Goal: Task Accomplishment & Management: Manage account settings

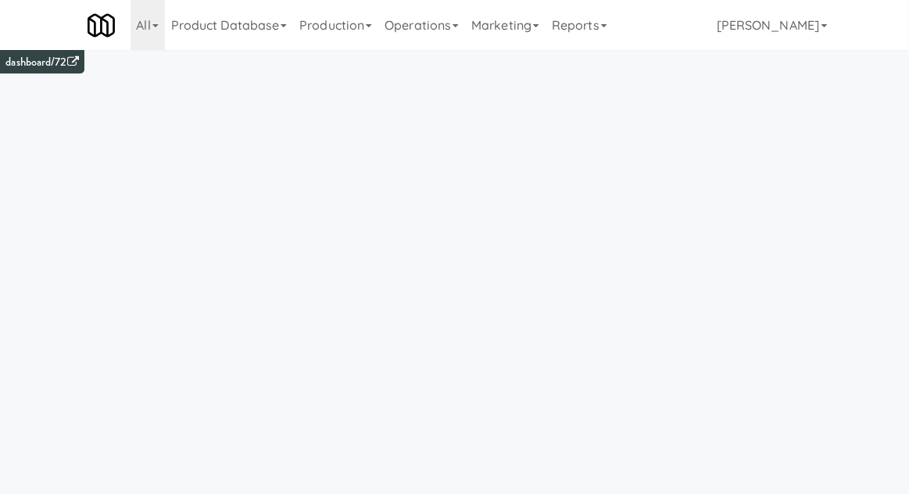
click at [414, 39] on link "Operations" at bounding box center [421, 25] width 87 height 50
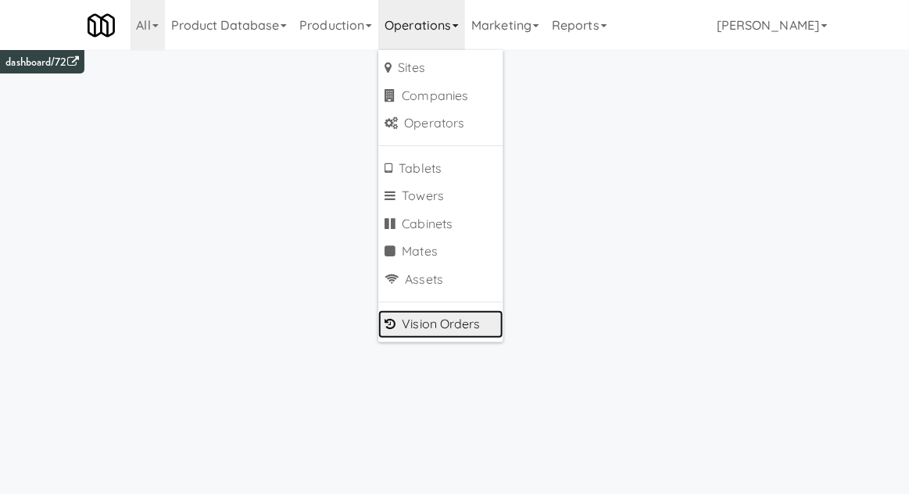
click at [416, 333] on link "Vision Orders" at bounding box center [440, 324] width 125 height 28
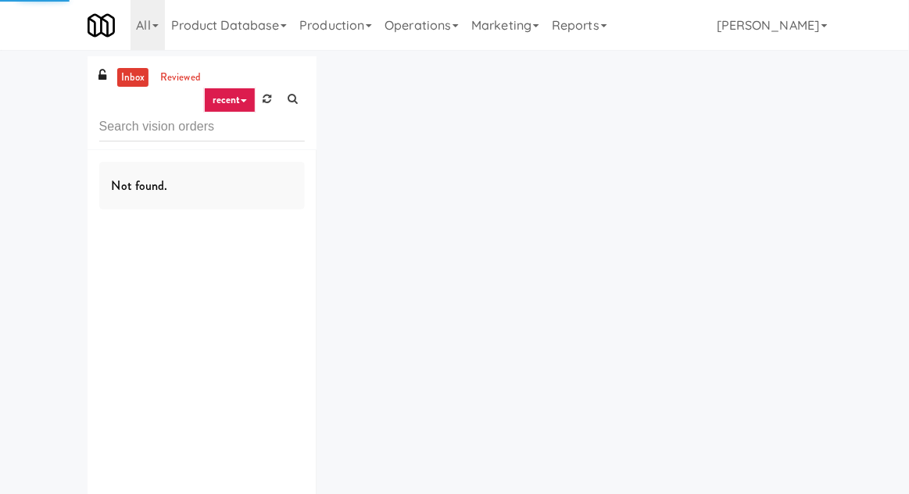
click at [156, 132] on input "text" at bounding box center [202, 127] width 206 height 29
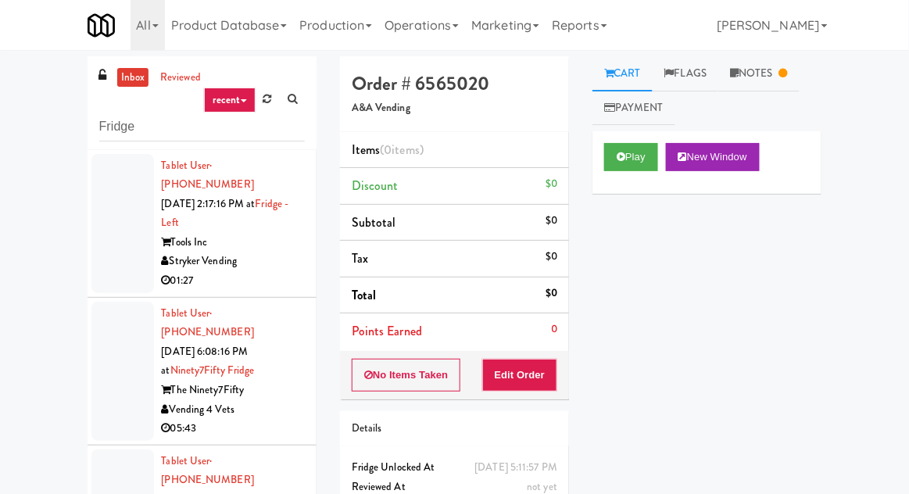
type input "Fridge"
click at [36, 127] on div "inbox reviewed recent all unclear take inventory issue suspicious failed recent…" at bounding box center [454, 343] width 909 height 574
click at [102, 217] on div at bounding box center [122, 223] width 63 height 139
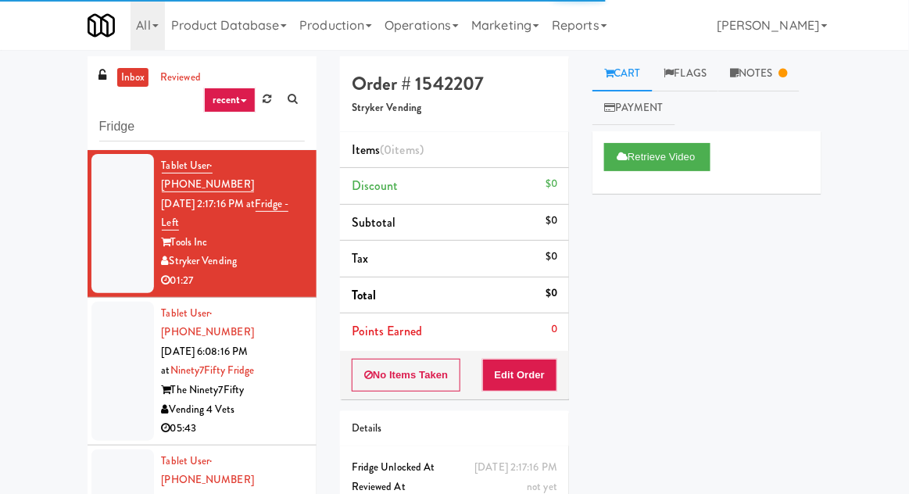
click at [109, 374] on div at bounding box center [122, 371] width 63 height 139
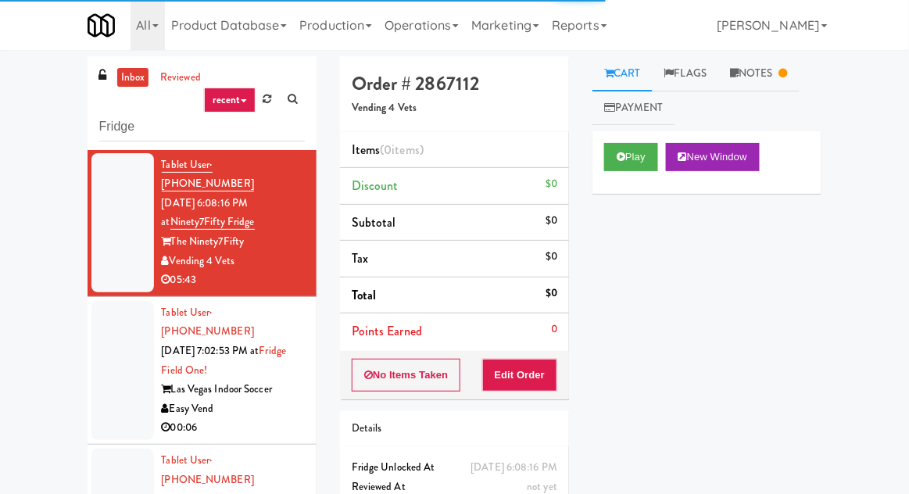
click at [98, 335] on div at bounding box center [122, 370] width 63 height 139
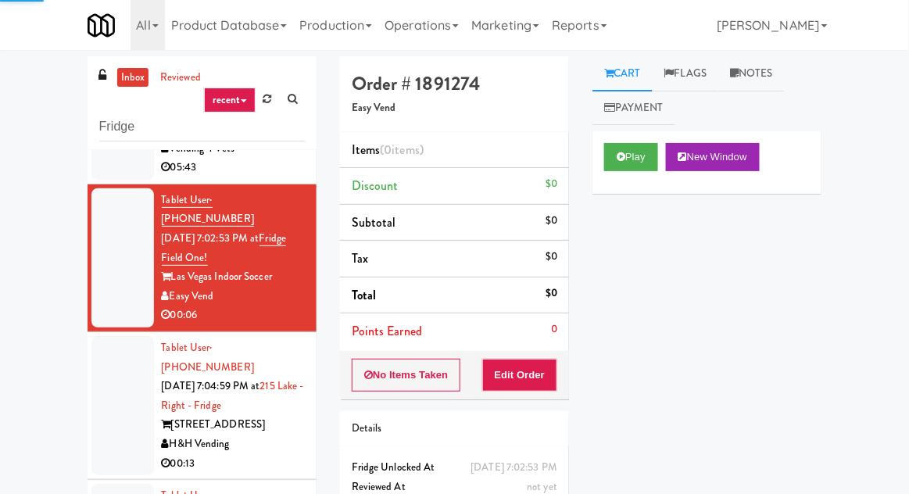
scroll to position [261, 0]
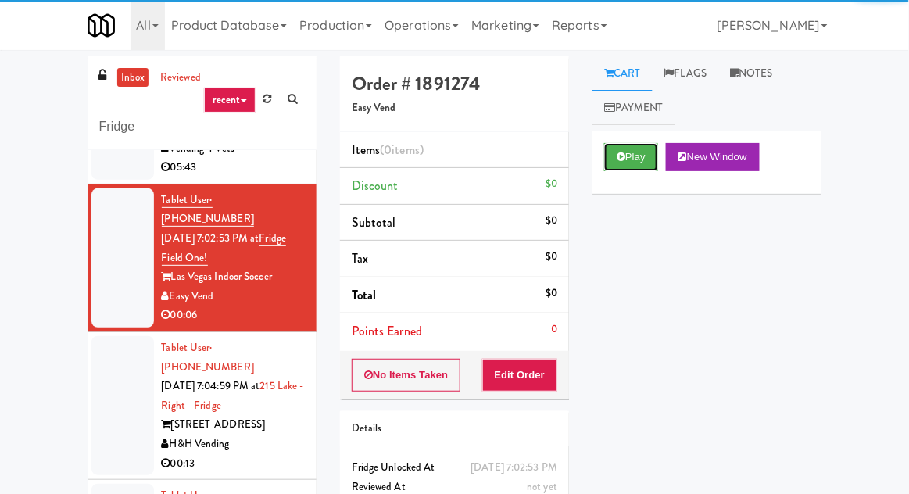
click at [612, 168] on button "Play" at bounding box center [631, 157] width 54 height 28
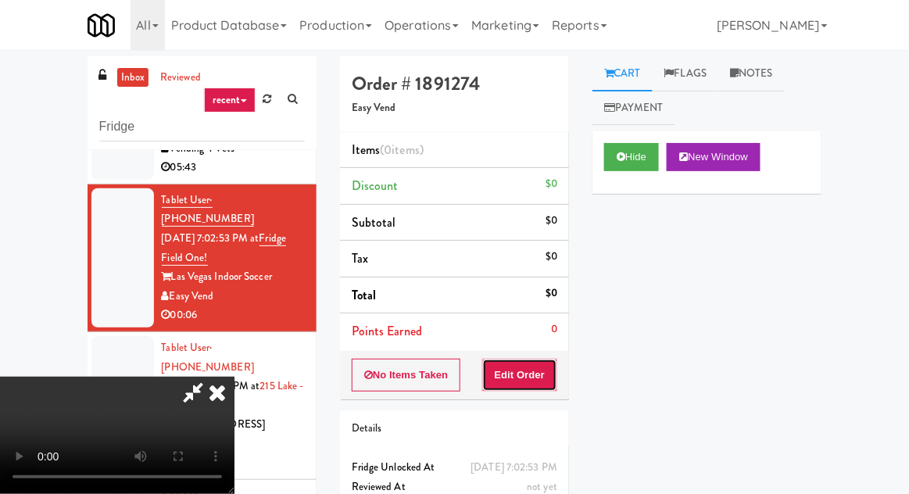
click at [545, 384] on button "Edit Order" at bounding box center [520, 375] width 76 height 33
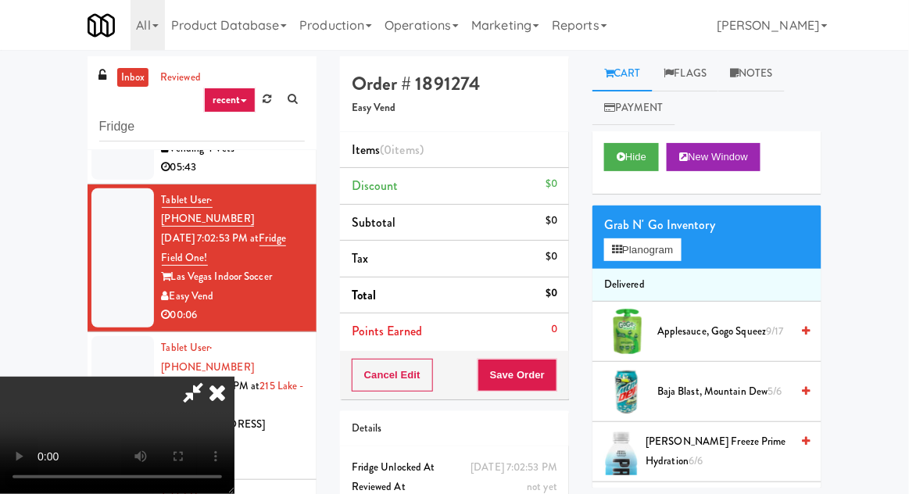
scroll to position [0, 0]
click at [697, 236] on div "Grab N' Go Inventory" at bounding box center [707, 224] width 206 height 23
click at [678, 257] on button "Planogram" at bounding box center [642, 249] width 77 height 23
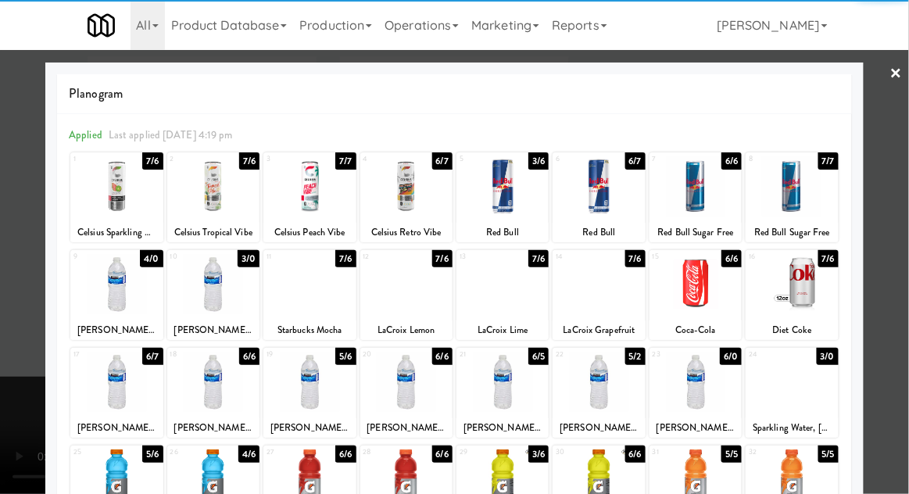
click at [224, 295] on div at bounding box center [213, 284] width 92 height 60
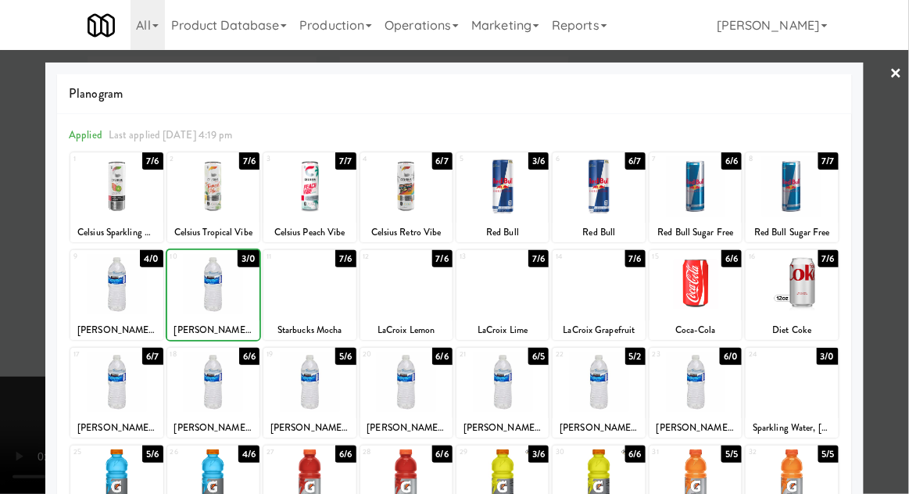
click at [907, 178] on div at bounding box center [454, 247] width 909 height 494
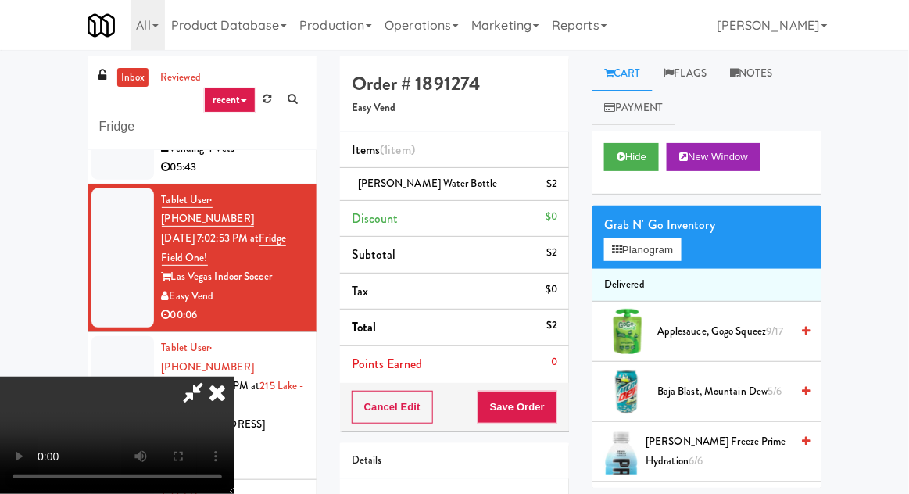
scroll to position [57, 0]
click at [548, 404] on button "Save Order" at bounding box center [518, 407] width 80 height 33
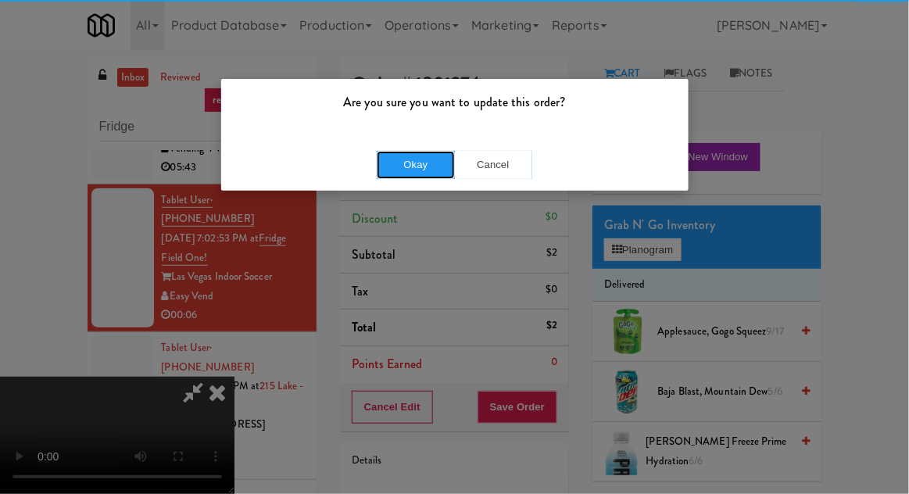
click at [420, 165] on button "Okay" at bounding box center [416, 165] width 78 height 28
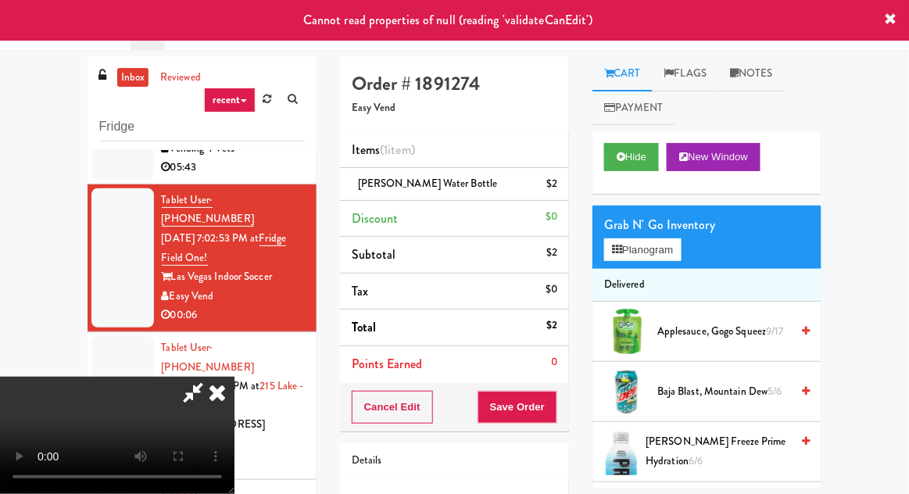
scroll to position [0, 0]
click at [234, 377] on icon at bounding box center [217, 392] width 34 height 31
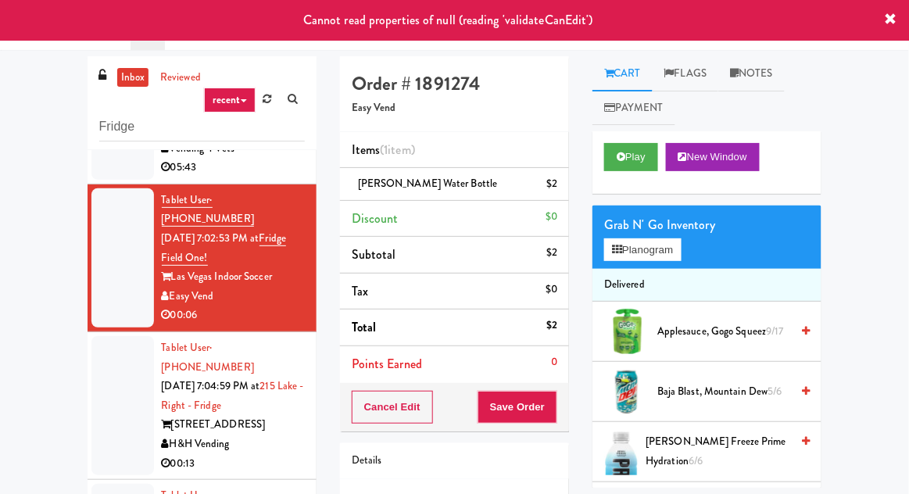
click at [116, 336] on div at bounding box center [122, 405] width 63 height 139
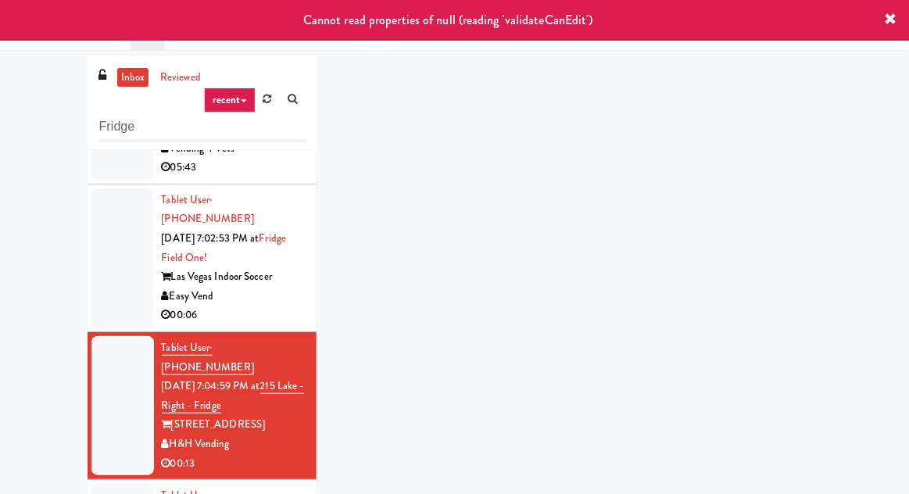
click at [101, 224] on div at bounding box center [122, 257] width 63 height 139
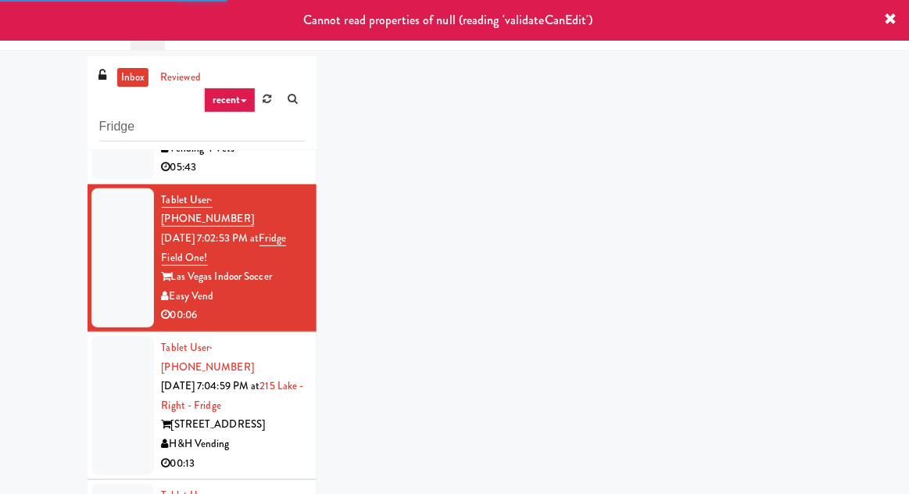
click at [92, 342] on div at bounding box center [122, 405] width 63 height 139
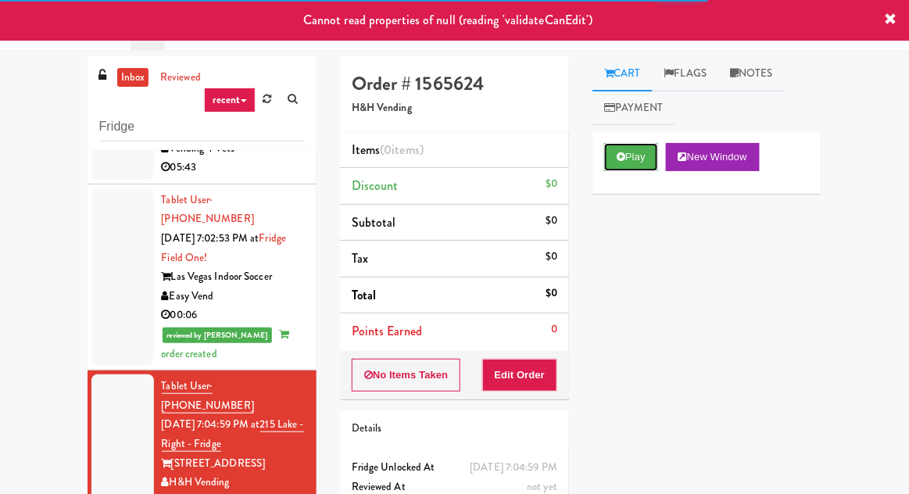
click at [622, 156] on icon at bounding box center [621, 157] width 9 height 10
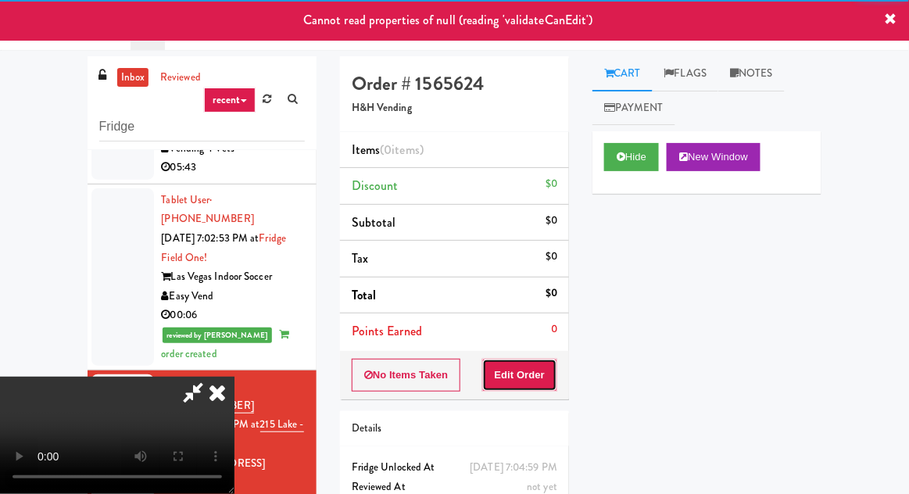
click at [524, 385] on button "Edit Order" at bounding box center [520, 375] width 76 height 33
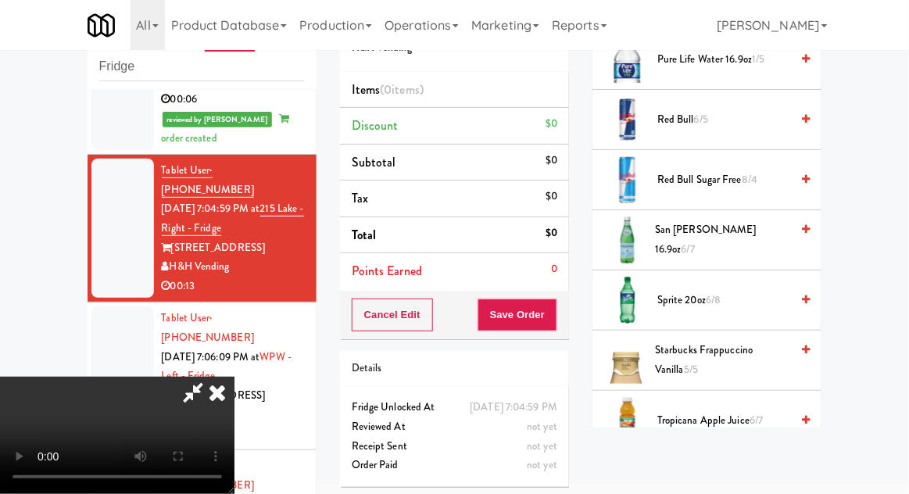
scroll to position [1777, 0]
click at [733, 299] on span "Sprite 20oz 6/8" at bounding box center [723, 301] width 133 height 20
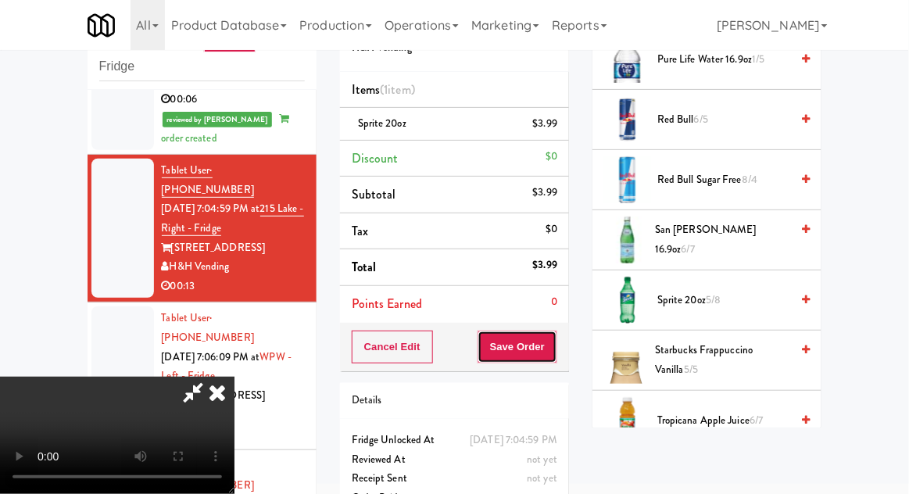
click at [556, 353] on button "Save Order" at bounding box center [518, 347] width 80 height 33
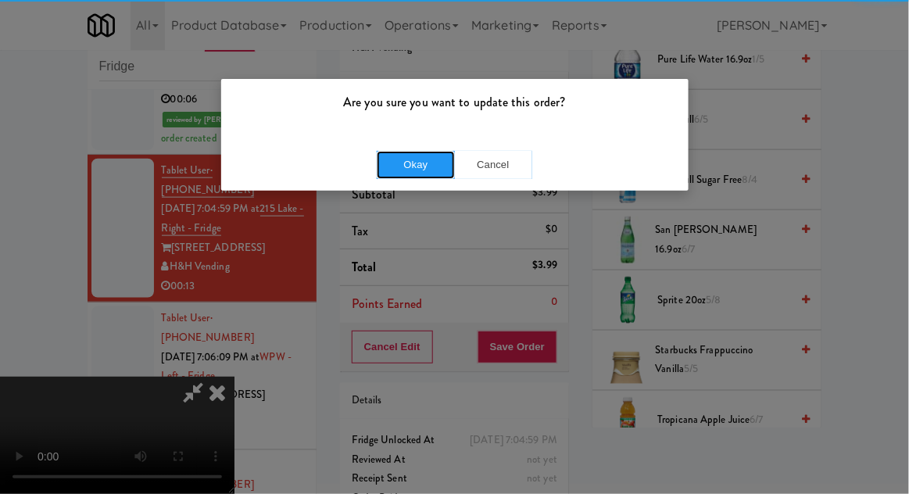
click at [402, 175] on button "Okay" at bounding box center [416, 165] width 78 height 28
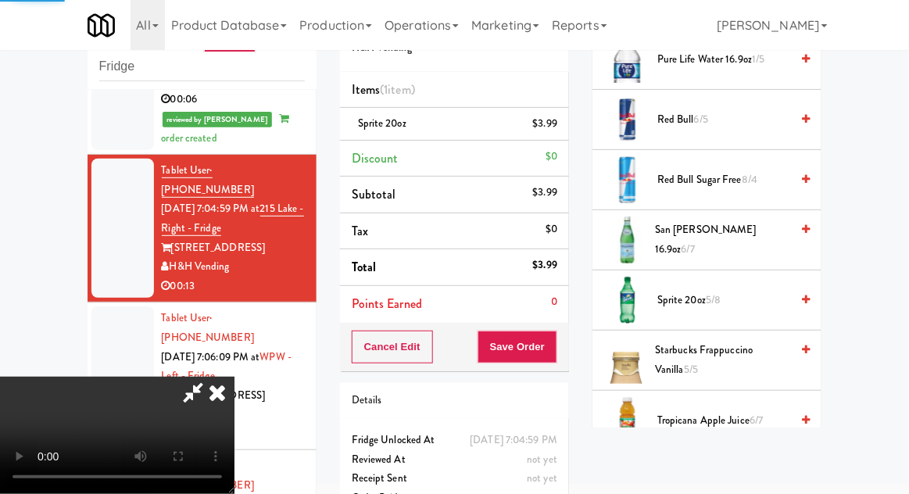
scroll to position [154, 0]
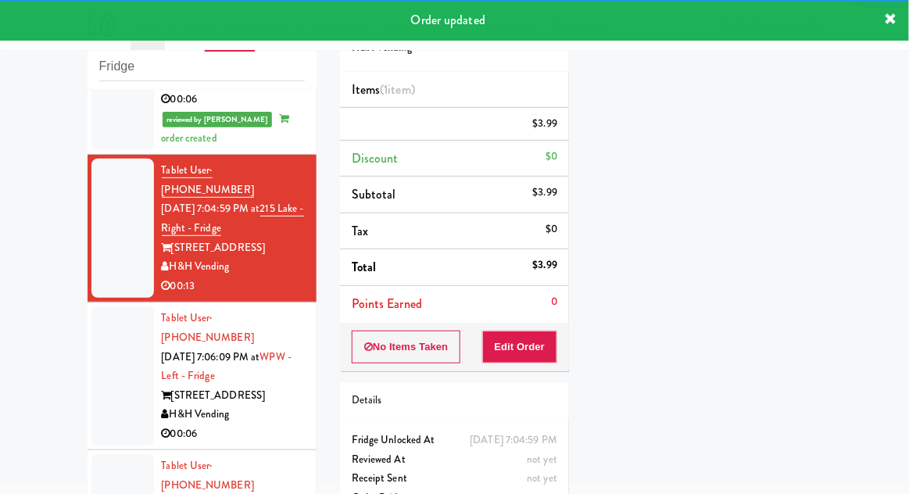
click at [93, 306] on div at bounding box center [122, 375] width 63 height 139
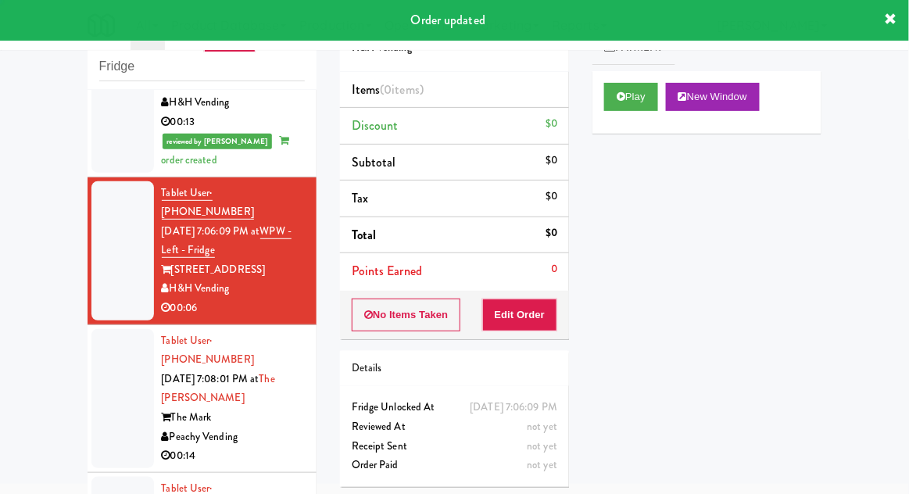
scroll to position [589, 0]
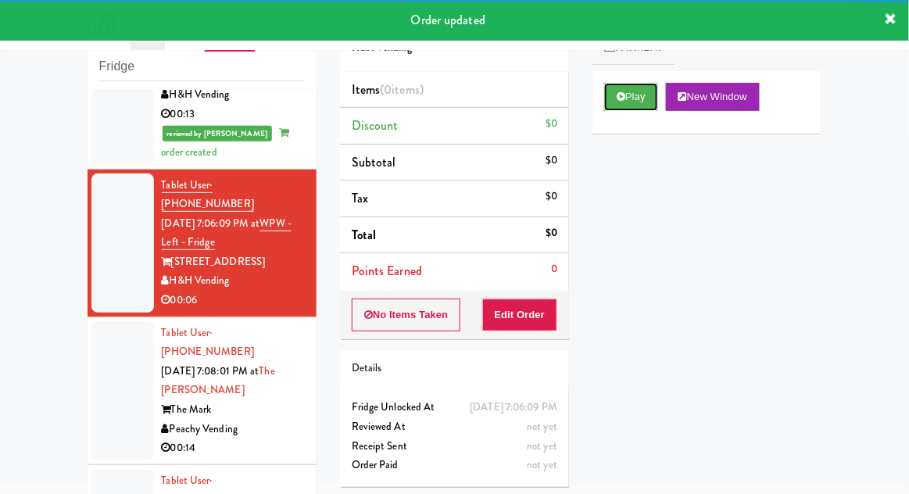
click at [622, 98] on icon at bounding box center [621, 96] width 9 height 10
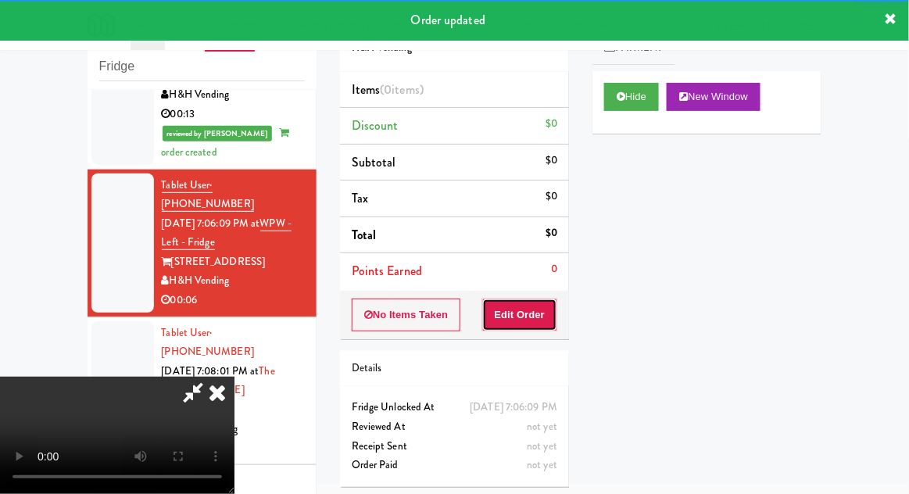
click at [547, 308] on button "Edit Order" at bounding box center [520, 315] width 76 height 33
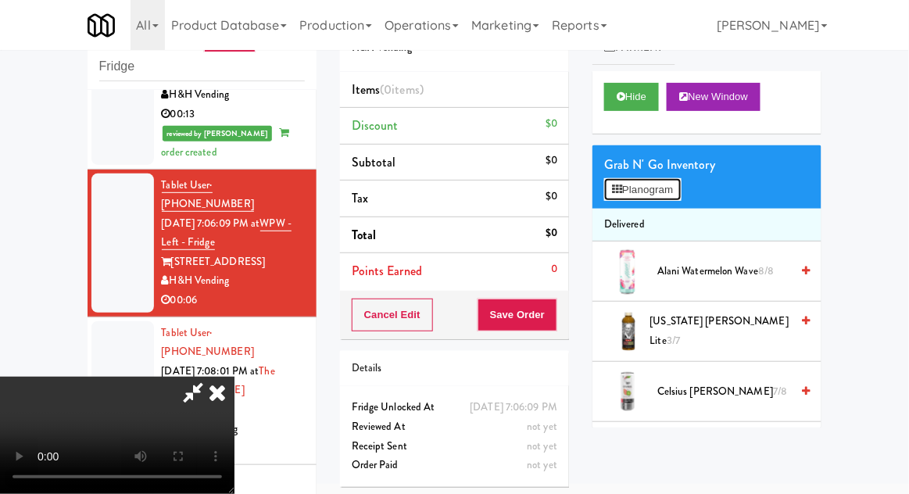
click at [671, 200] on button "Planogram" at bounding box center [642, 189] width 77 height 23
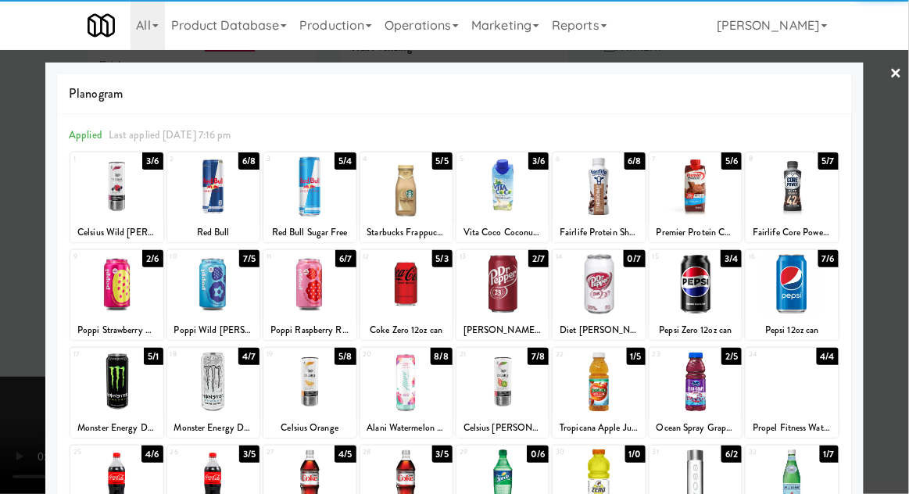
click at [506, 287] on div at bounding box center [502, 284] width 92 height 60
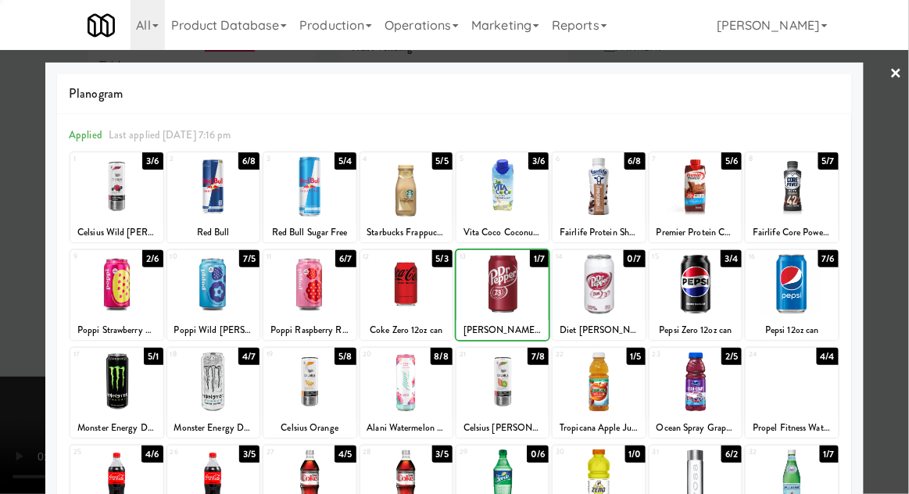
click at [907, 195] on div at bounding box center [454, 247] width 909 height 494
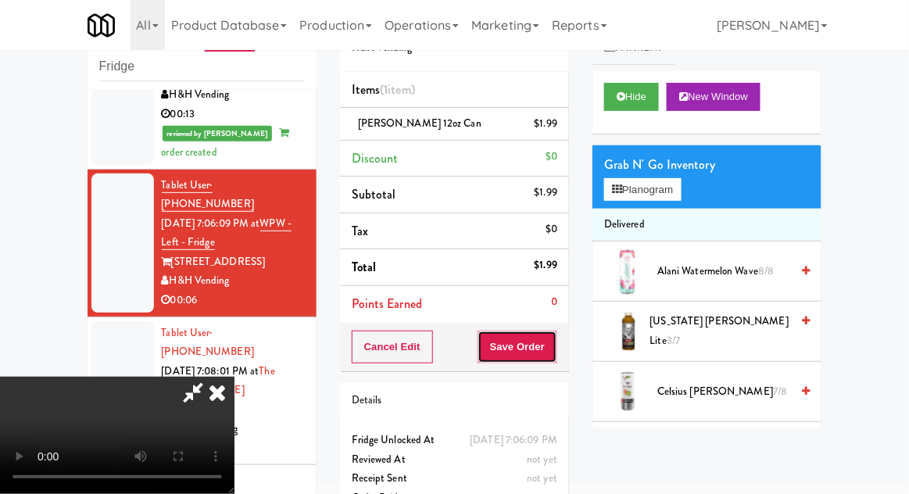
click at [549, 338] on button "Save Order" at bounding box center [518, 347] width 80 height 33
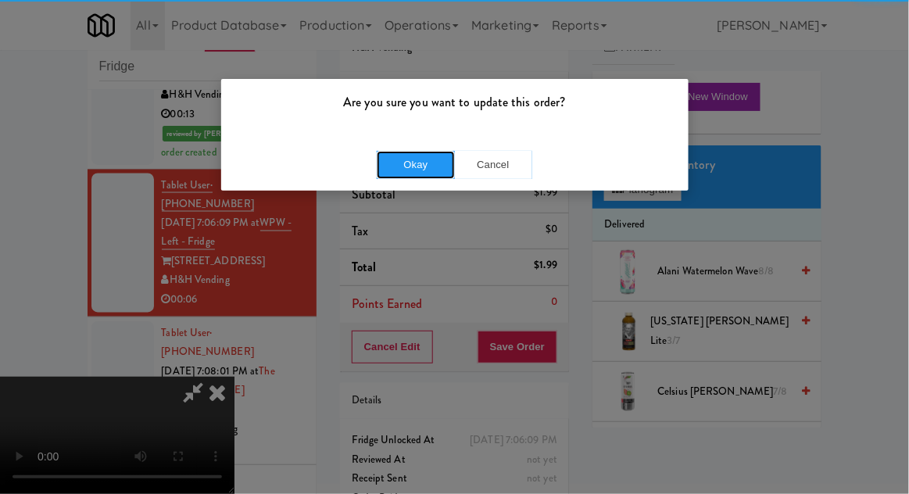
click at [426, 175] on button "Okay" at bounding box center [416, 165] width 78 height 28
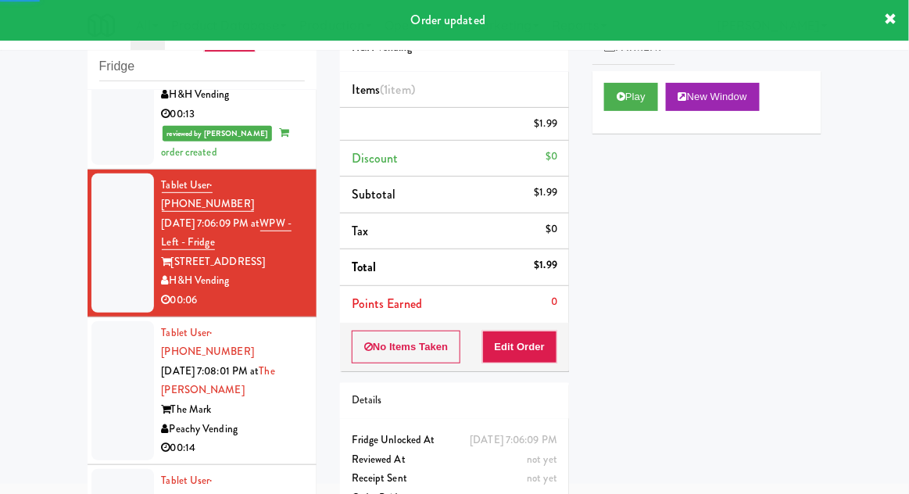
click at [88, 317] on li "Tablet User · (229) 520-1891 [DATE] 7:08:01 PM at The [PERSON_NAME] The [PERSON…" at bounding box center [202, 391] width 229 height 148
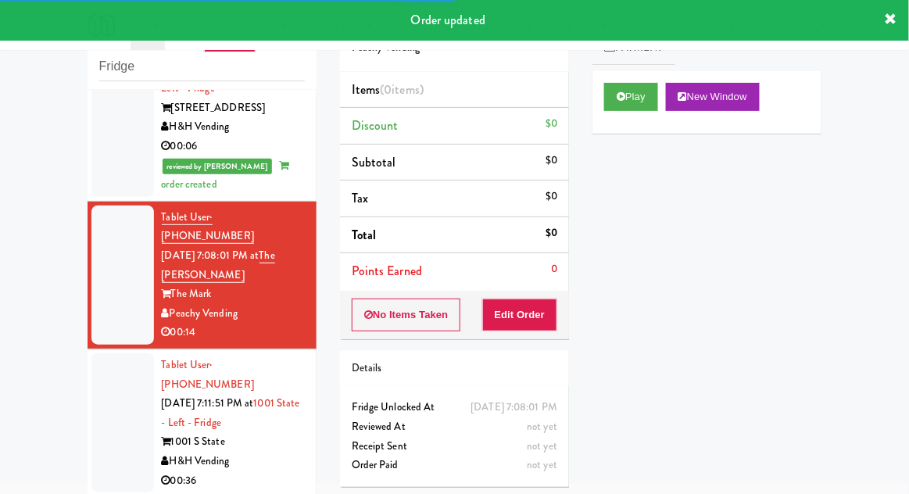
scroll to position [744, 0]
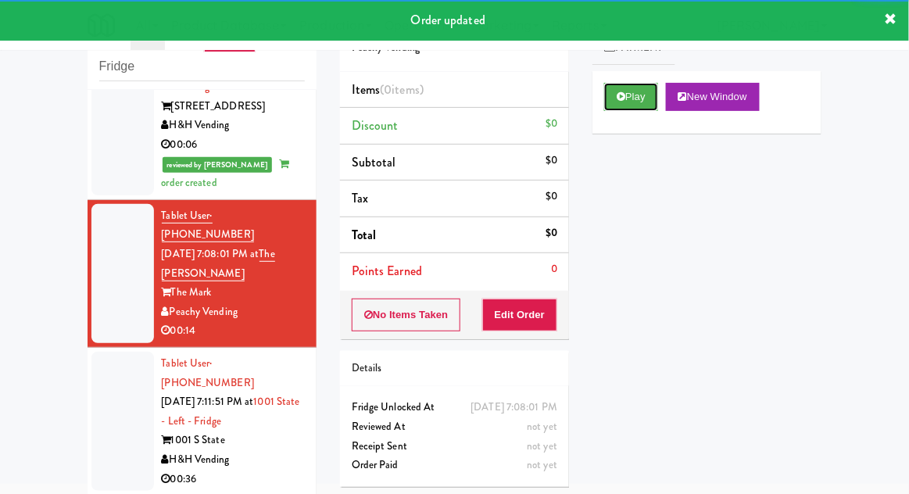
click at [606, 99] on button "Play" at bounding box center [631, 97] width 54 height 28
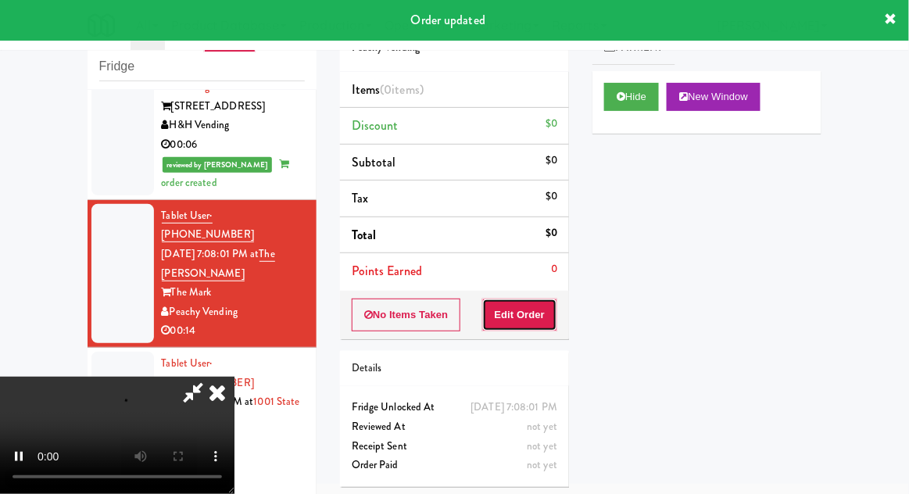
click at [529, 313] on button "Edit Order" at bounding box center [520, 315] width 76 height 33
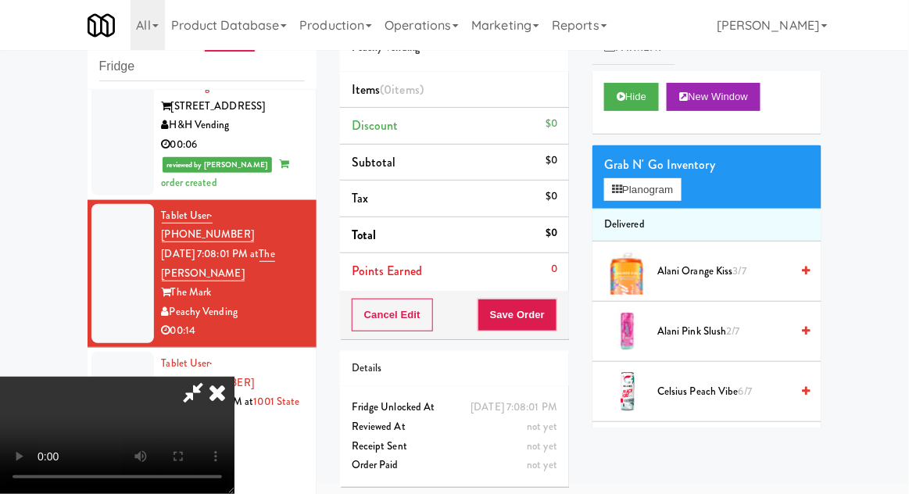
scroll to position [0, 0]
click at [679, 196] on button "Planogram" at bounding box center [642, 189] width 77 height 23
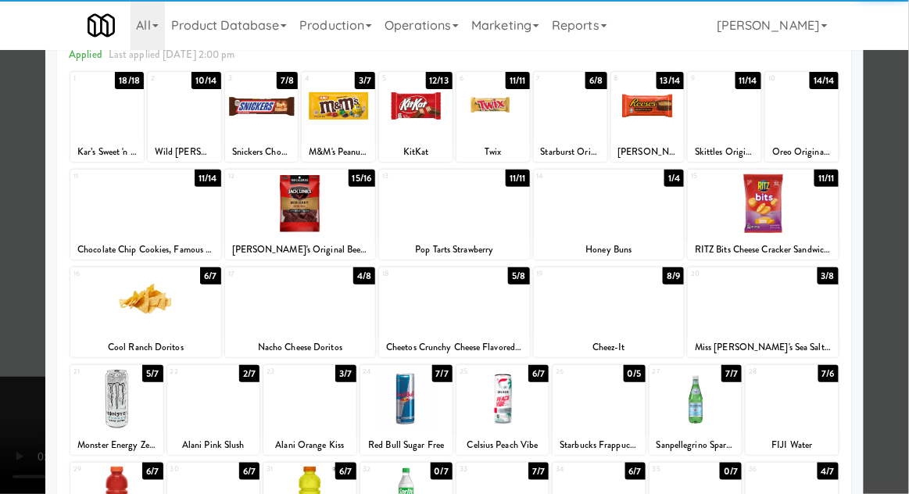
scroll to position [153, 0]
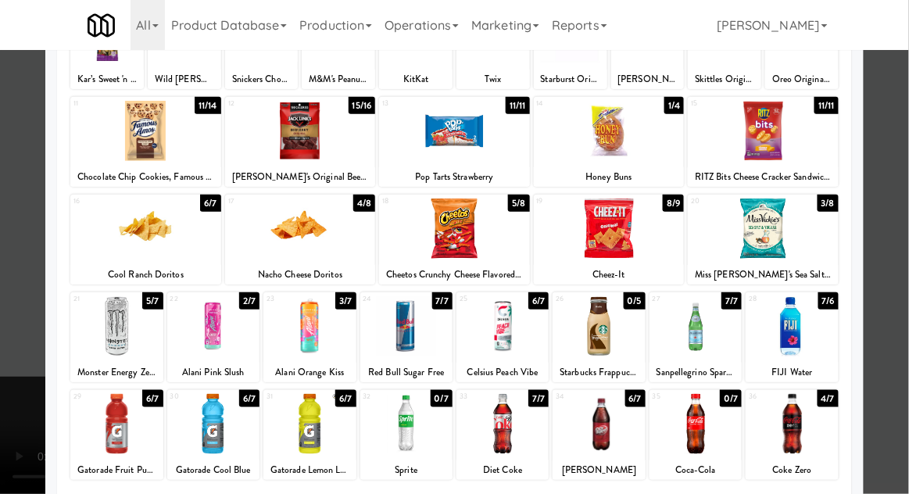
click at [520, 439] on div at bounding box center [502, 424] width 92 height 60
click at [904, 188] on div at bounding box center [454, 247] width 909 height 494
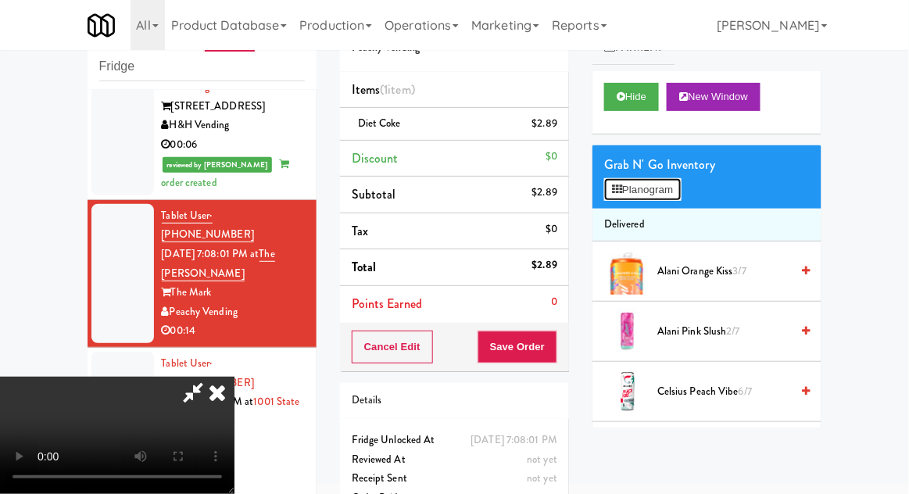
click at [681, 195] on button "Planogram" at bounding box center [642, 189] width 77 height 23
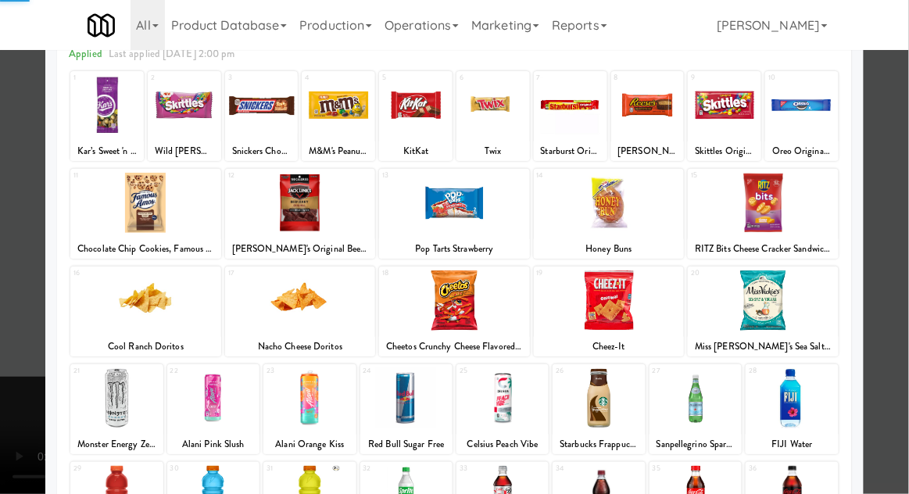
scroll to position [146, 0]
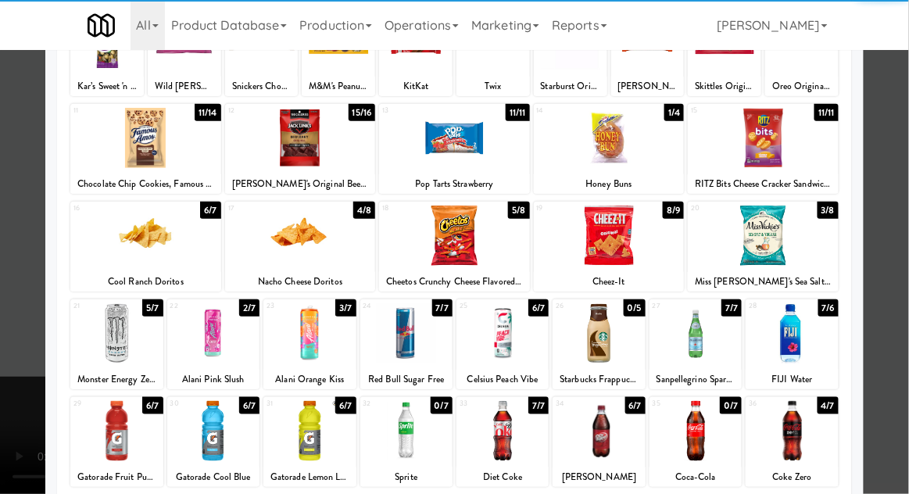
click at [503, 445] on div at bounding box center [502, 431] width 92 height 60
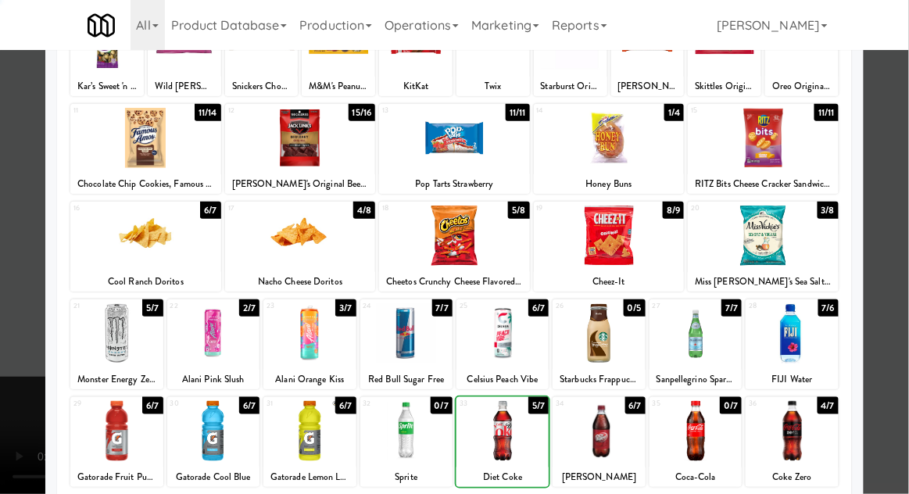
click at [905, 181] on div at bounding box center [454, 247] width 909 height 494
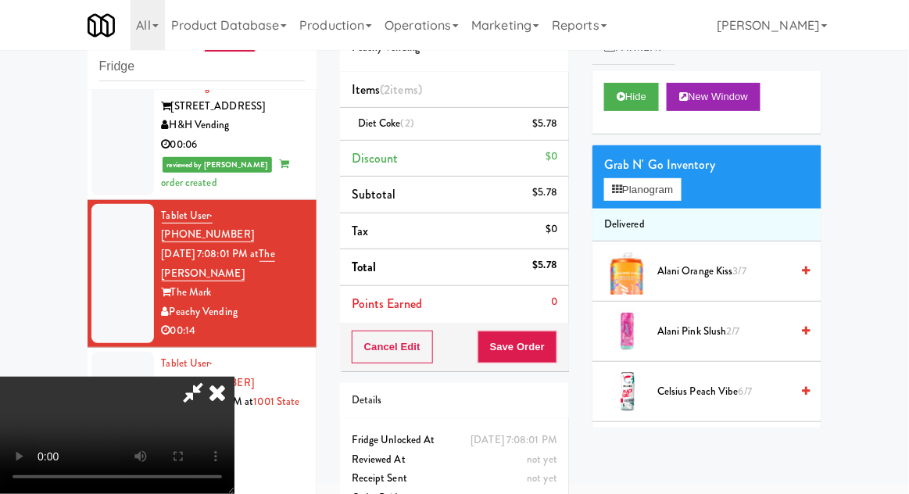
scroll to position [57, 0]
click at [553, 357] on button "Save Order" at bounding box center [518, 347] width 80 height 33
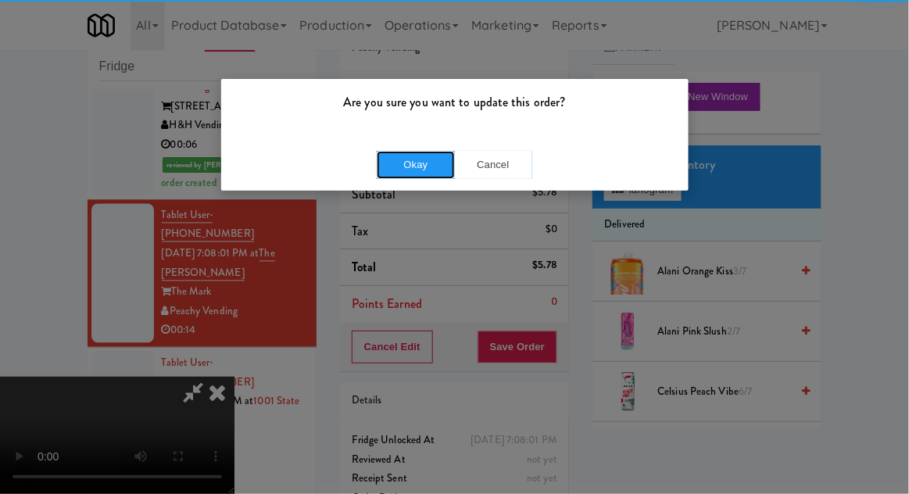
click at [414, 157] on button "Okay" at bounding box center [416, 165] width 78 height 28
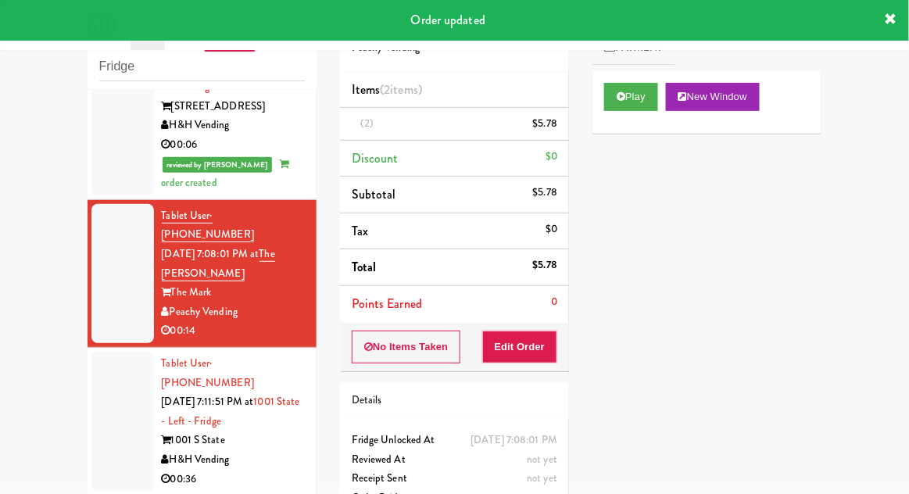
scroll to position [0, 0]
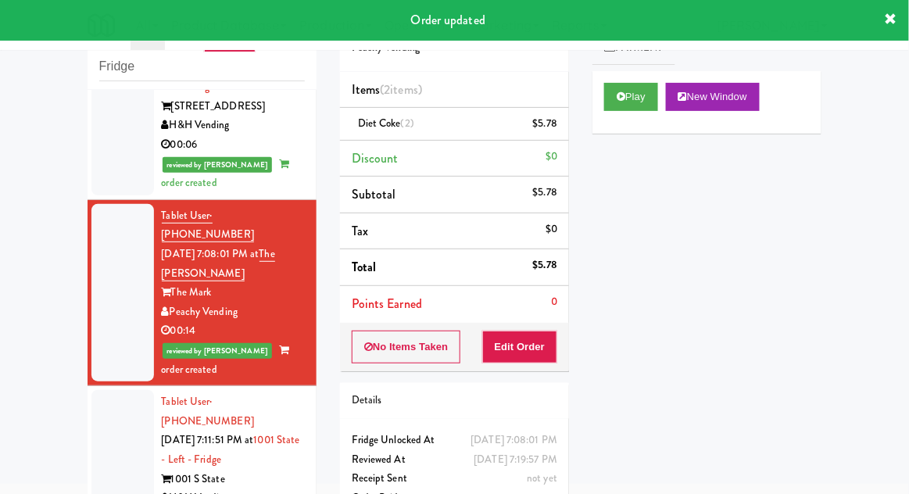
click at [127, 390] on div at bounding box center [122, 459] width 63 height 139
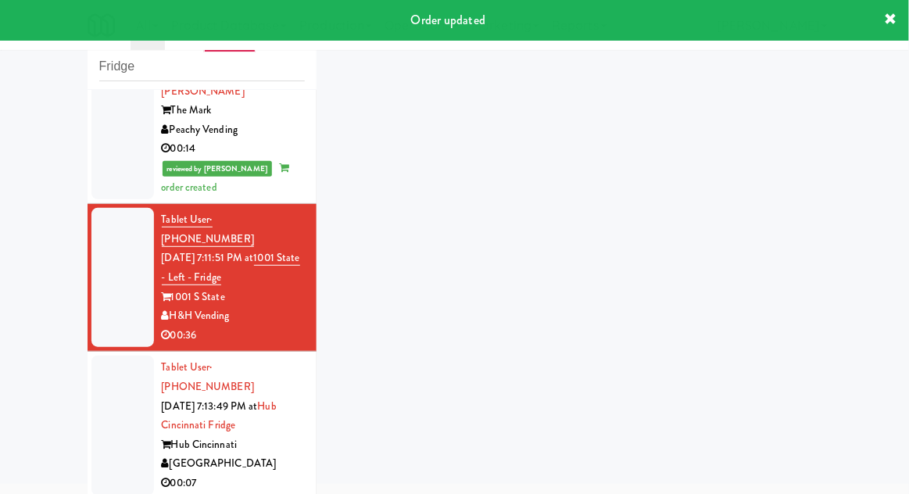
scroll to position [969, 0]
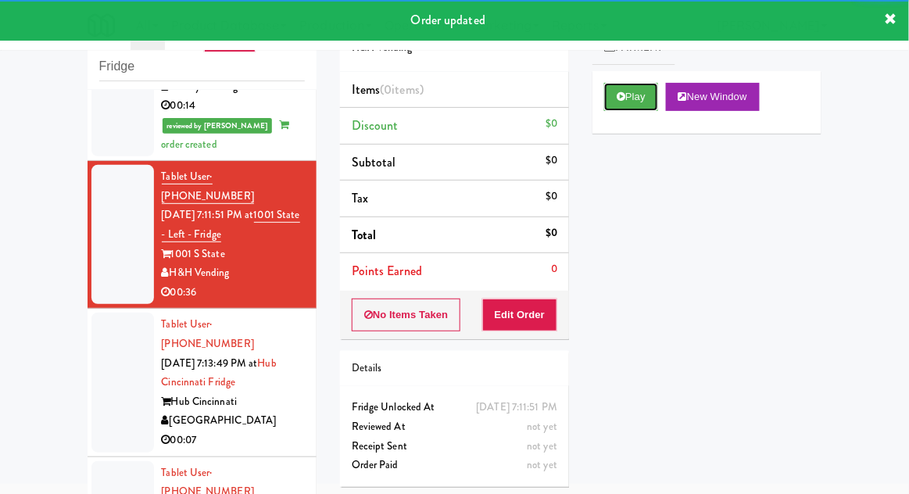
click at [645, 102] on button "Play" at bounding box center [631, 97] width 54 height 28
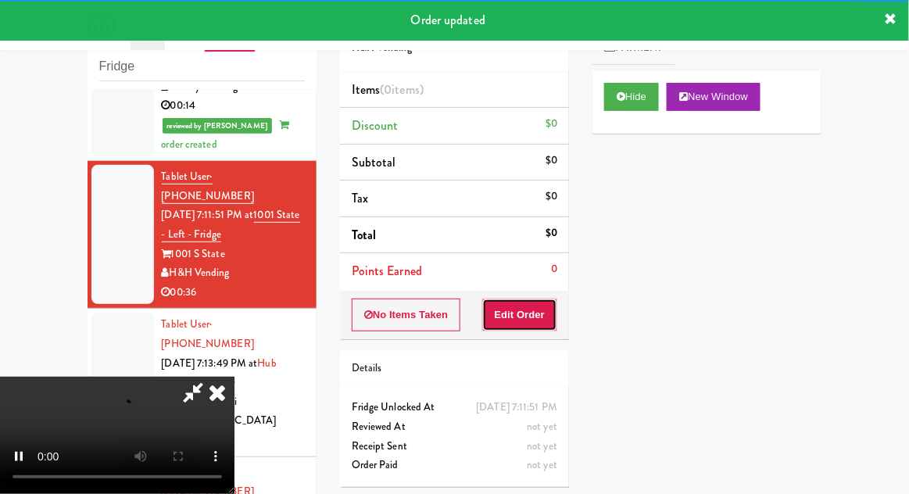
click at [553, 324] on button "Edit Order" at bounding box center [520, 315] width 76 height 33
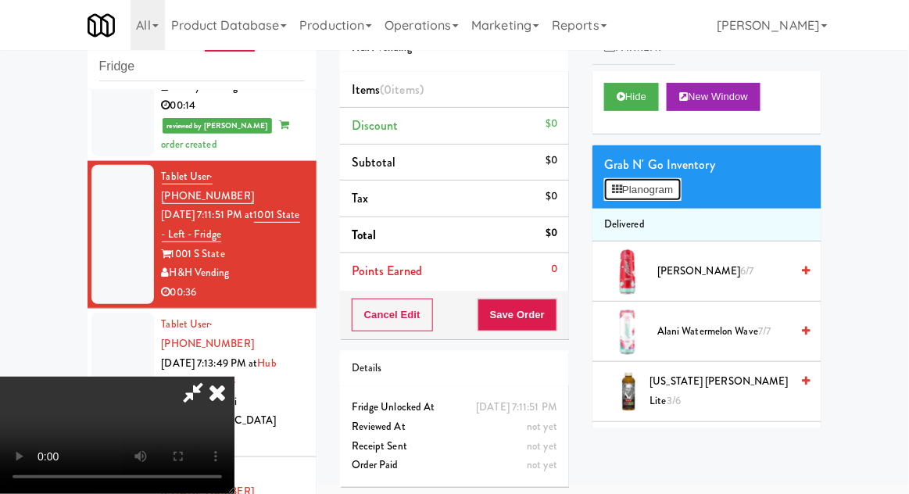
click at [665, 199] on button "Planogram" at bounding box center [642, 189] width 77 height 23
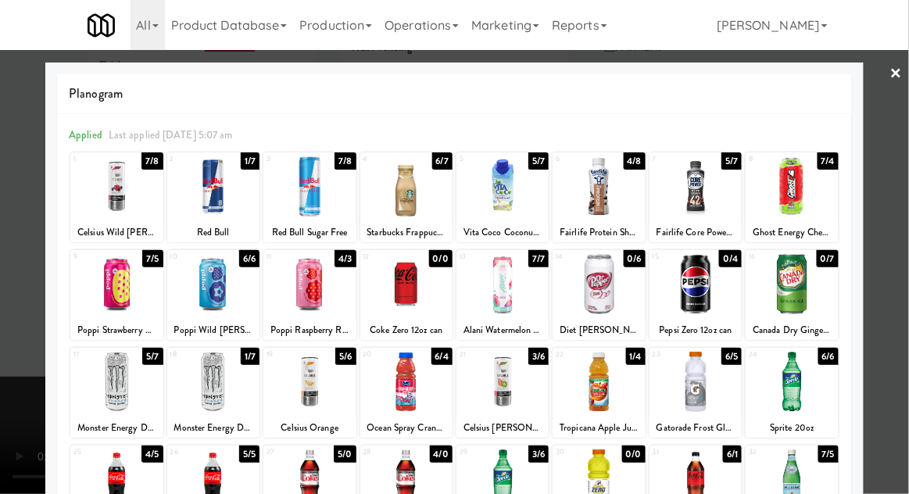
click at [633, 200] on div at bounding box center [599, 186] width 92 height 60
click at [899, 224] on div at bounding box center [454, 247] width 909 height 494
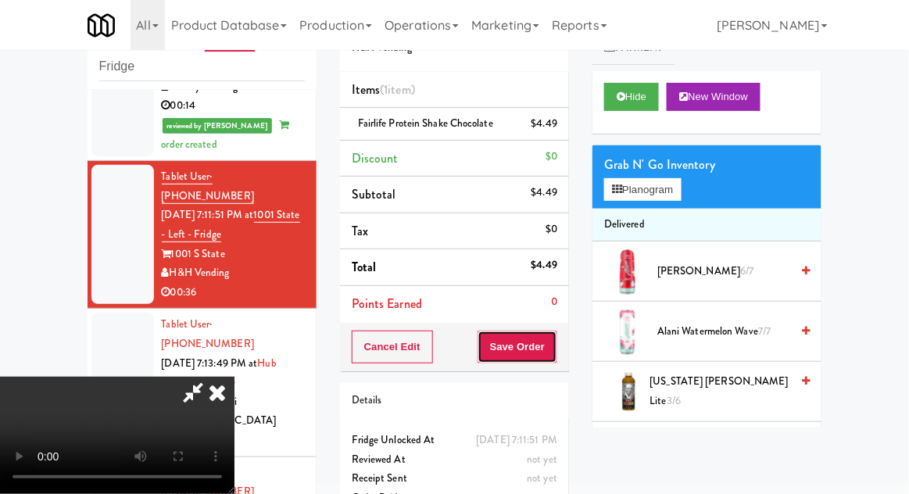
click at [549, 338] on button "Save Order" at bounding box center [518, 347] width 80 height 33
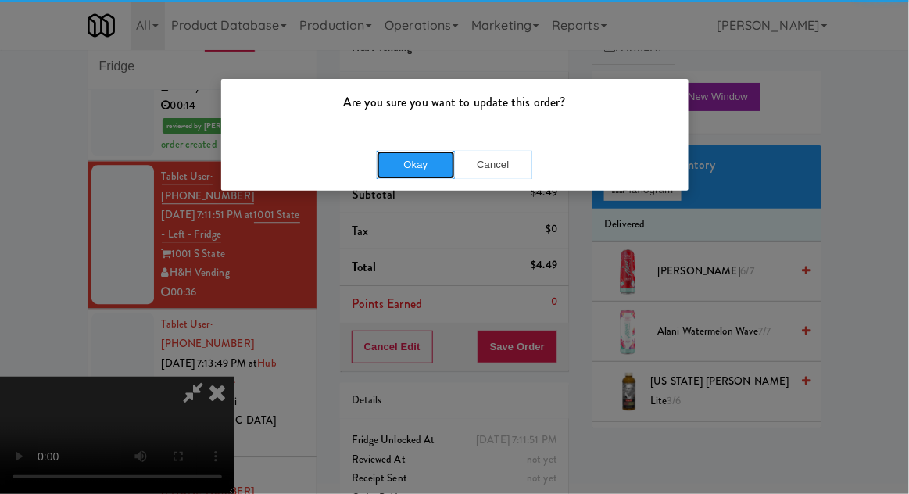
click at [401, 169] on button "Okay" at bounding box center [416, 165] width 78 height 28
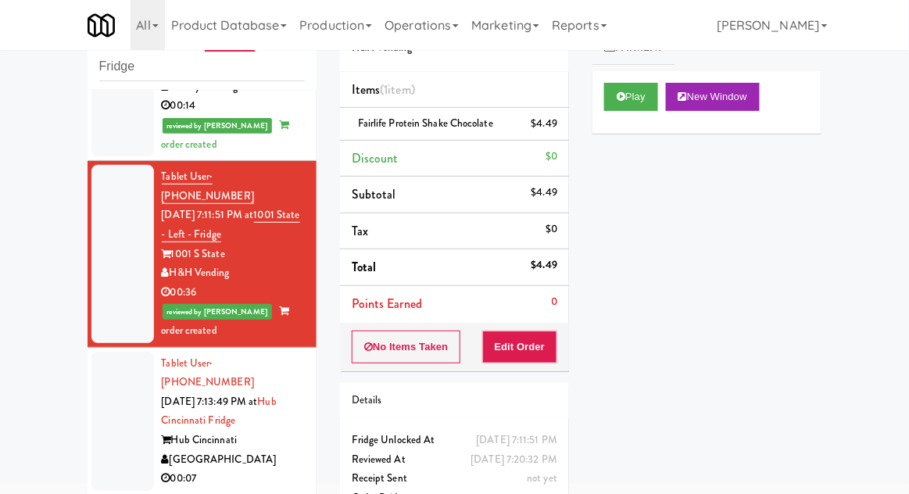
click at [102, 352] on div at bounding box center [122, 421] width 63 height 139
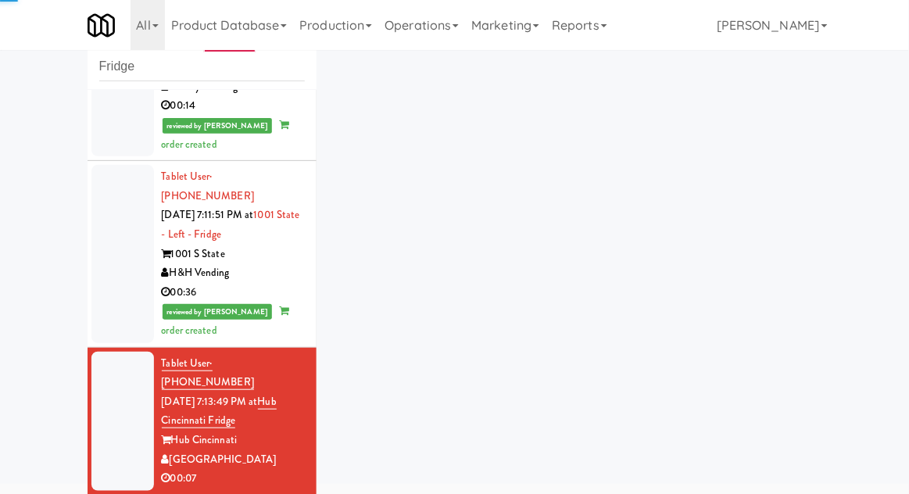
scroll to position [1007, 0]
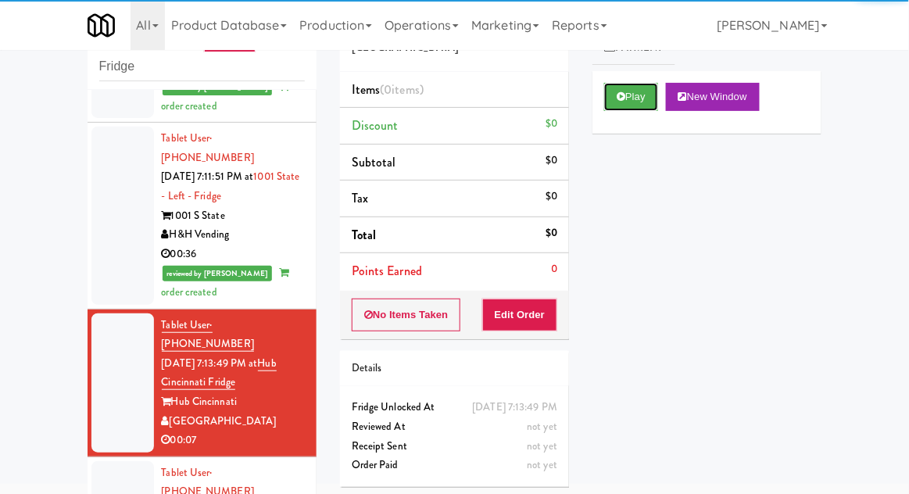
click at [631, 98] on button "Play" at bounding box center [631, 97] width 54 height 28
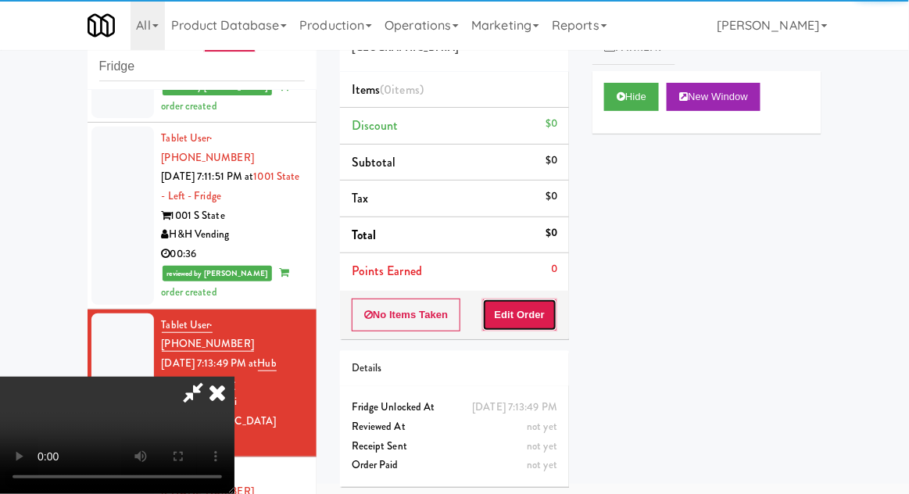
click at [551, 306] on button "Edit Order" at bounding box center [520, 315] width 76 height 33
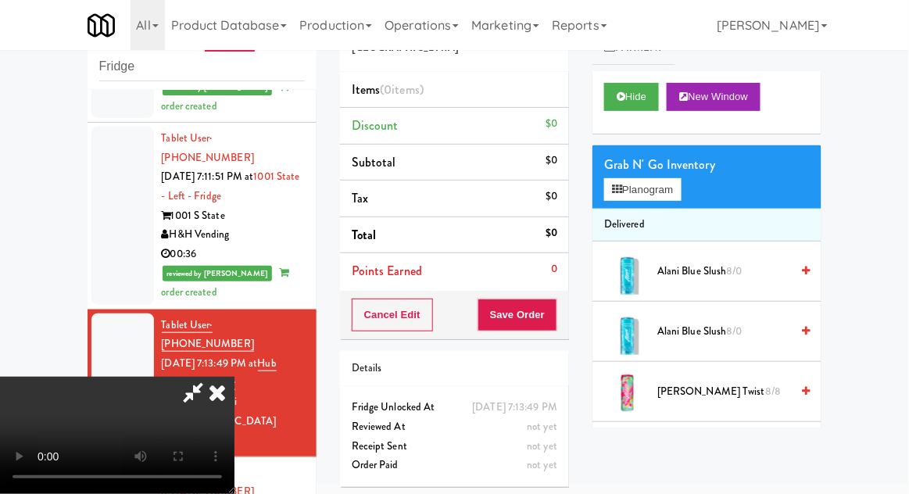
scroll to position [0, 0]
click at [677, 197] on button "Planogram" at bounding box center [642, 189] width 77 height 23
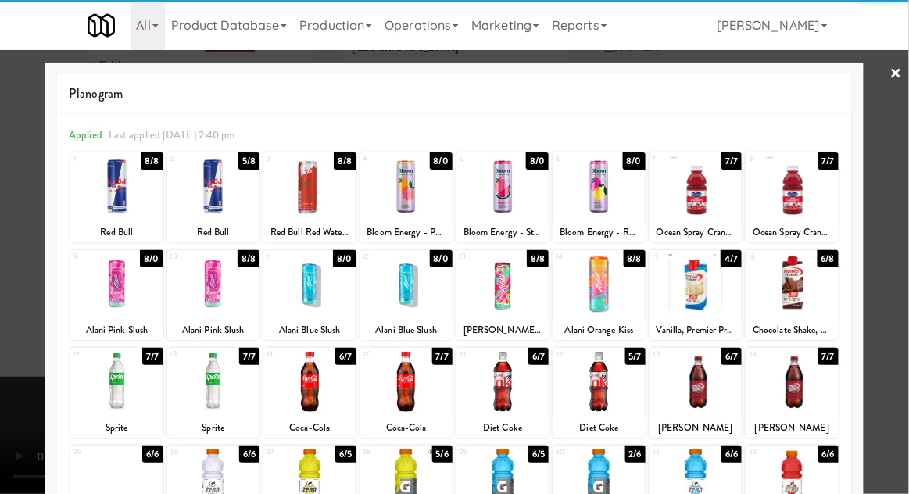
click at [789, 274] on div at bounding box center [792, 284] width 92 height 60
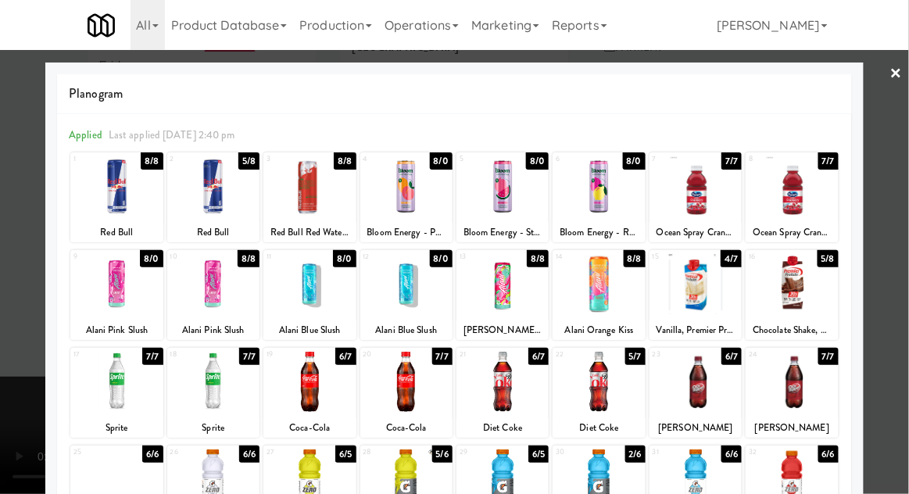
click at [907, 195] on div at bounding box center [454, 247] width 909 height 494
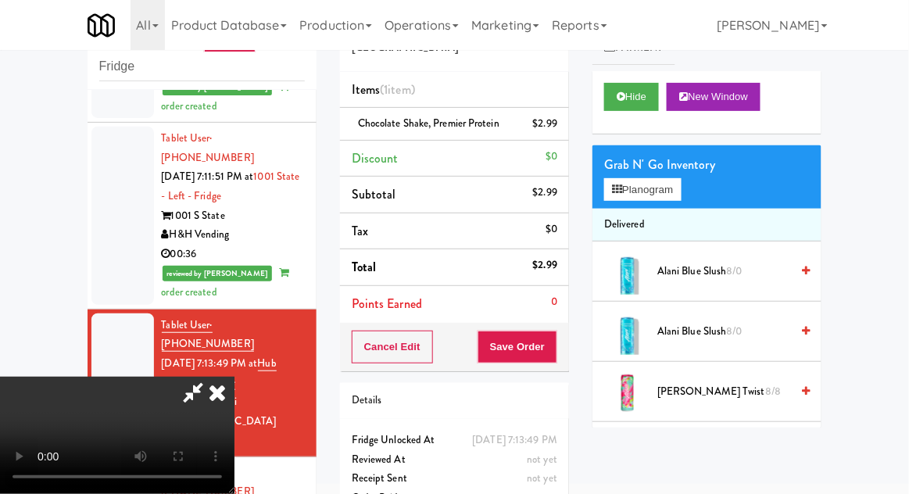
scroll to position [57, 0]
click at [553, 335] on button "Save Order" at bounding box center [518, 347] width 80 height 33
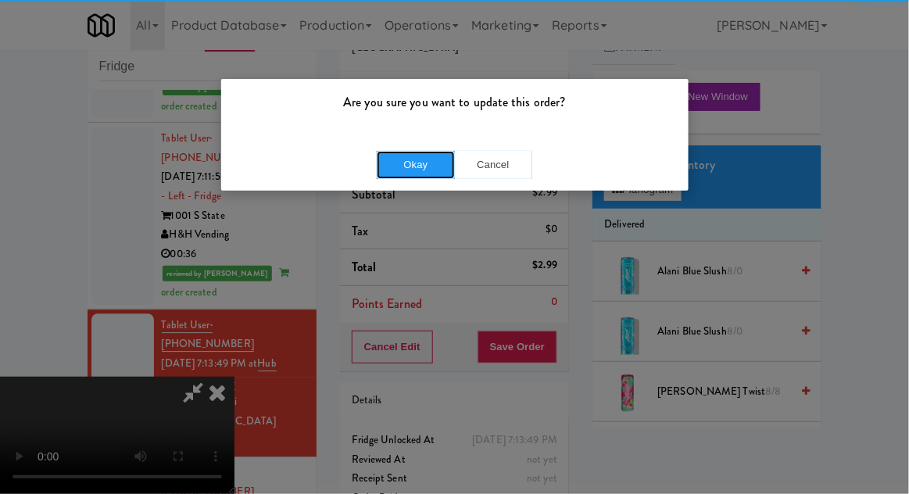
click at [387, 151] on button "Okay" at bounding box center [416, 165] width 78 height 28
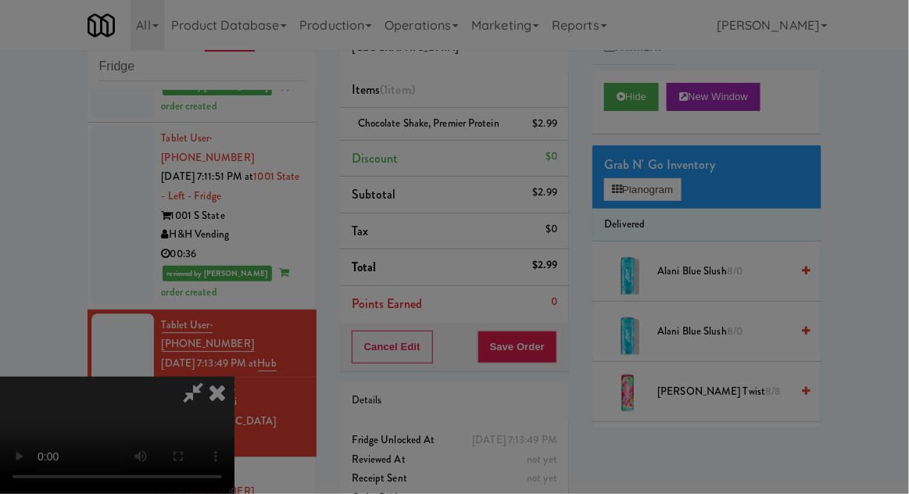
click at [410, 165] on div at bounding box center [454, 247] width 909 height 494
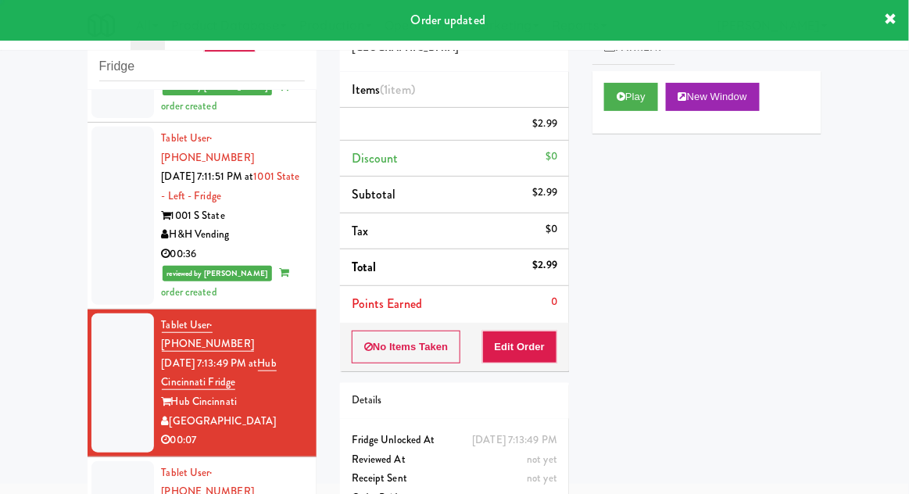
scroll to position [0, 0]
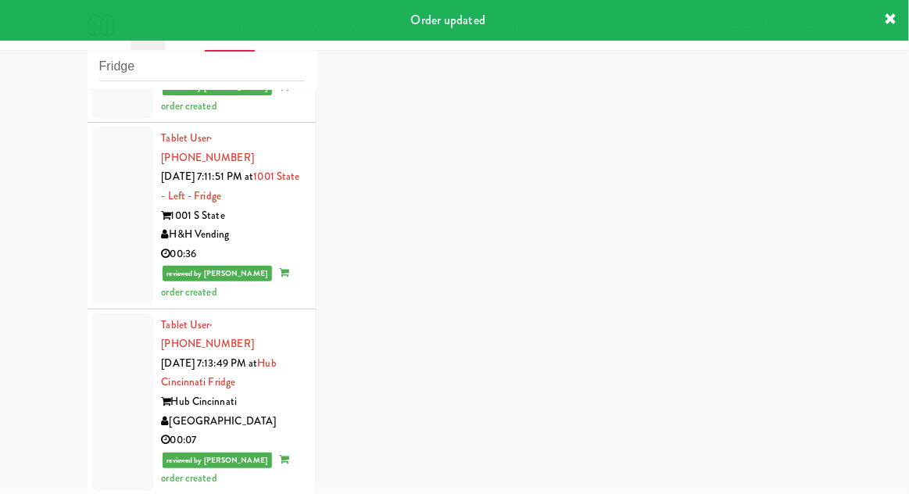
scroll to position [1046, 0]
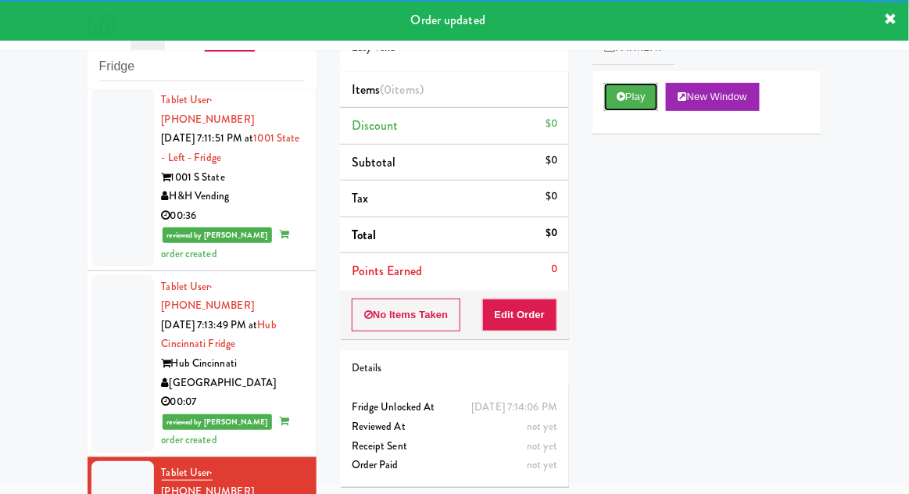
click at [625, 94] on icon at bounding box center [621, 96] width 9 height 10
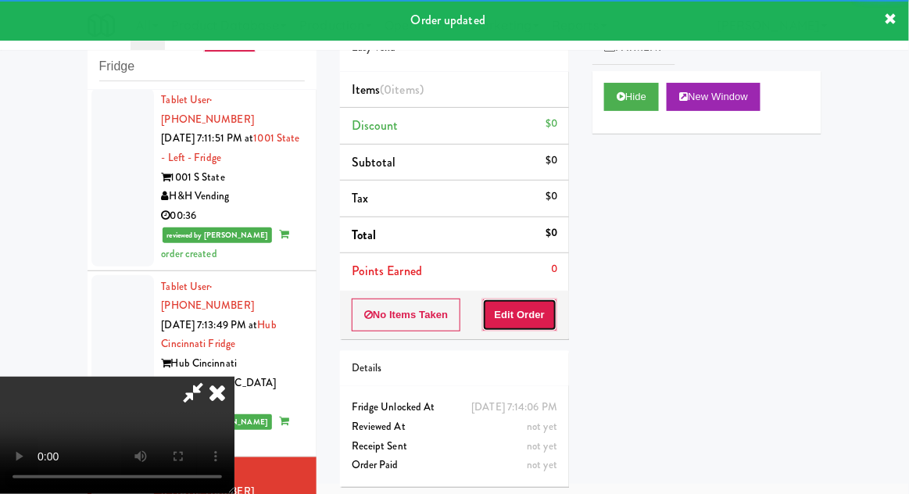
click at [549, 302] on button "Edit Order" at bounding box center [520, 315] width 76 height 33
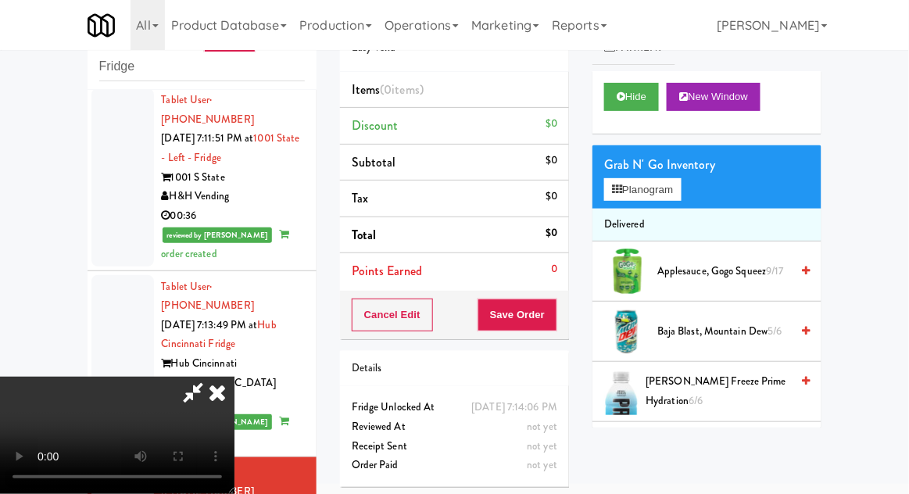
scroll to position [0, 0]
click at [667, 191] on button "Planogram" at bounding box center [642, 189] width 77 height 23
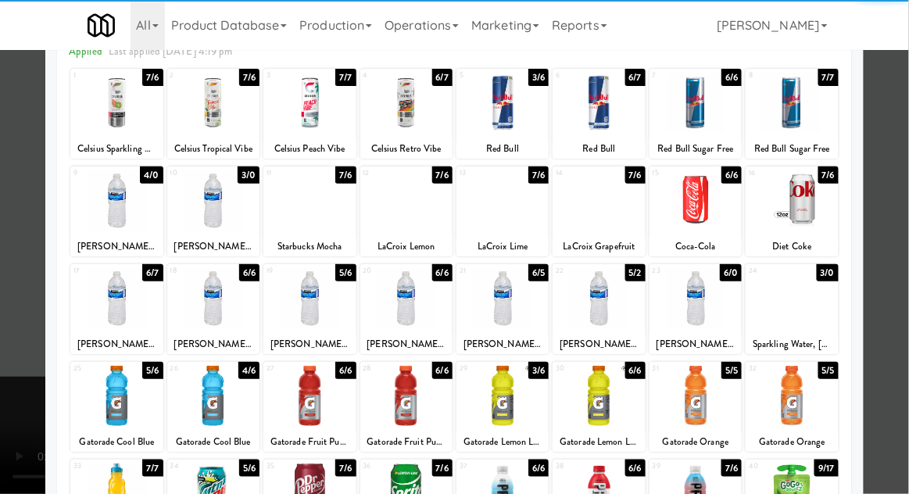
scroll to position [141, 0]
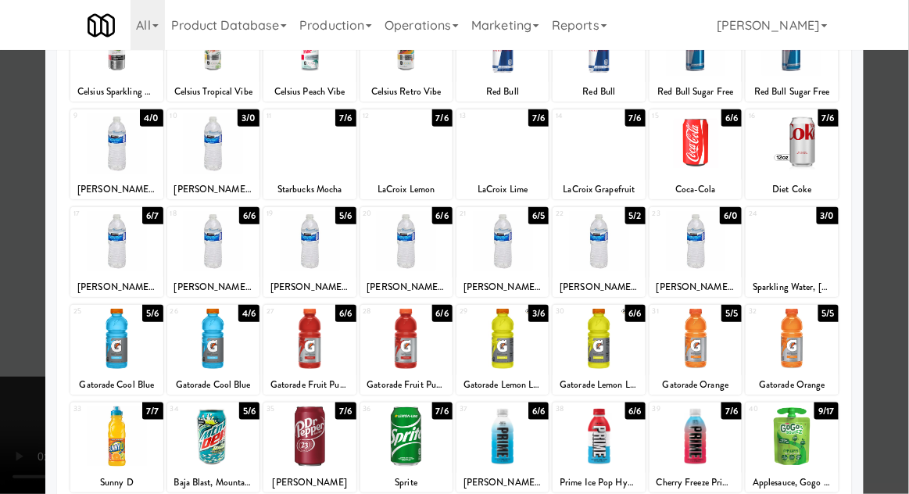
click at [707, 338] on div at bounding box center [696, 339] width 92 height 60
click at [900, 214] on div at bounding box center [454, 247] width 909 height 494
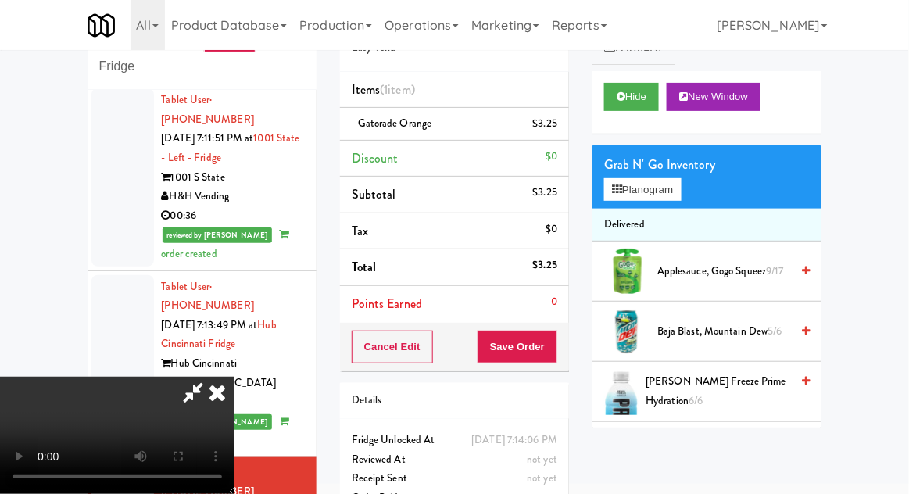
scroll to position [57, 0]
click at [552, 332] on button "Save Order" at bounding box center [518, 347] width 80 height 33
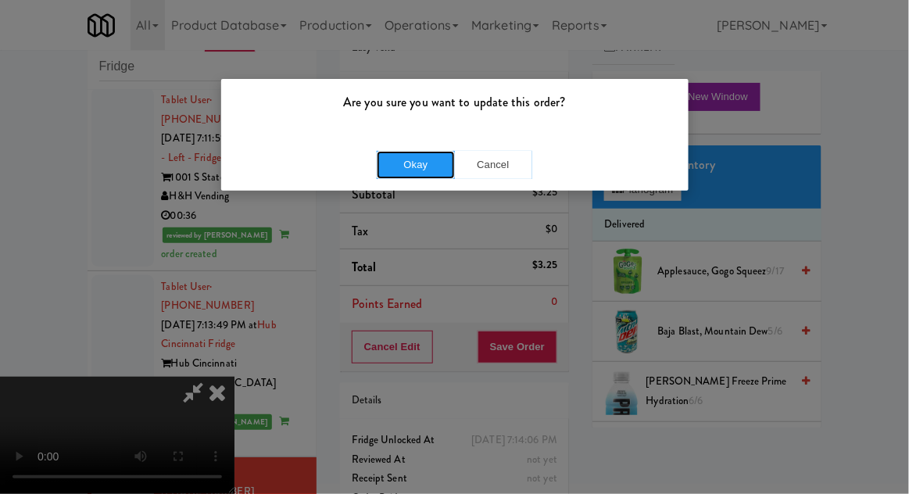
click at [428, 160] on button "Okay" at bounding box center [416, 165] width 78 height 28
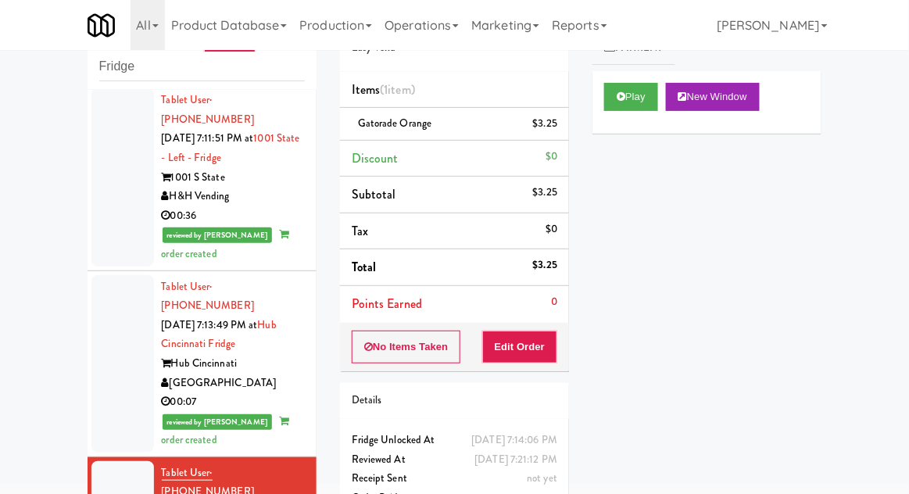
scroll to position [1085, 0]
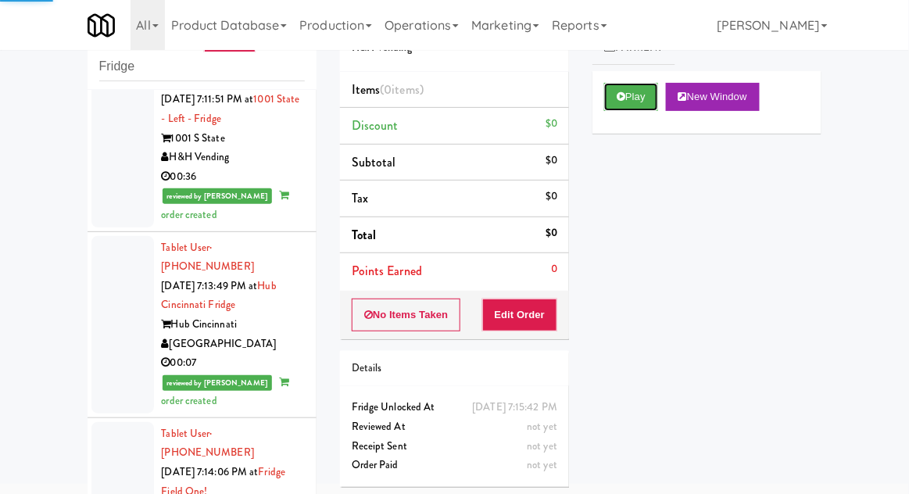
click at [618, 106] on button "Play" at bounding box center [631, 97] width 54 height 28
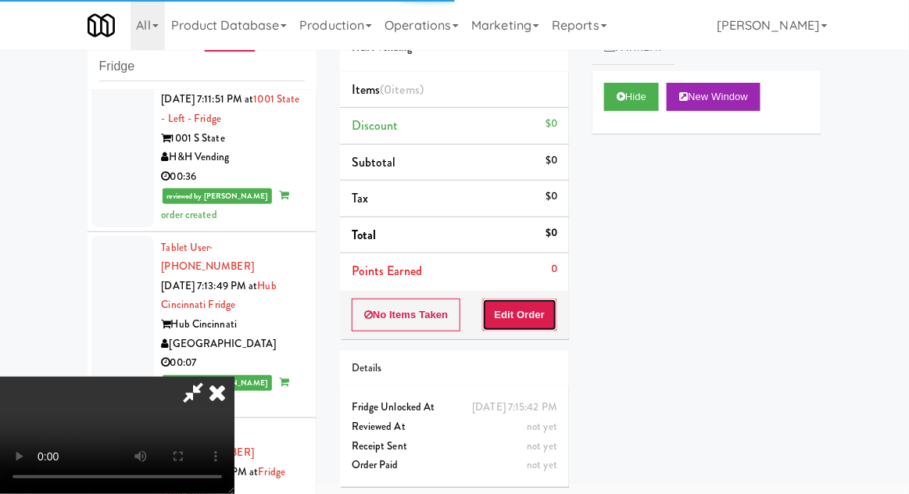
click at [534, 320] on button "Edit Order" at bounding box center [520, 315] width 76 height 33
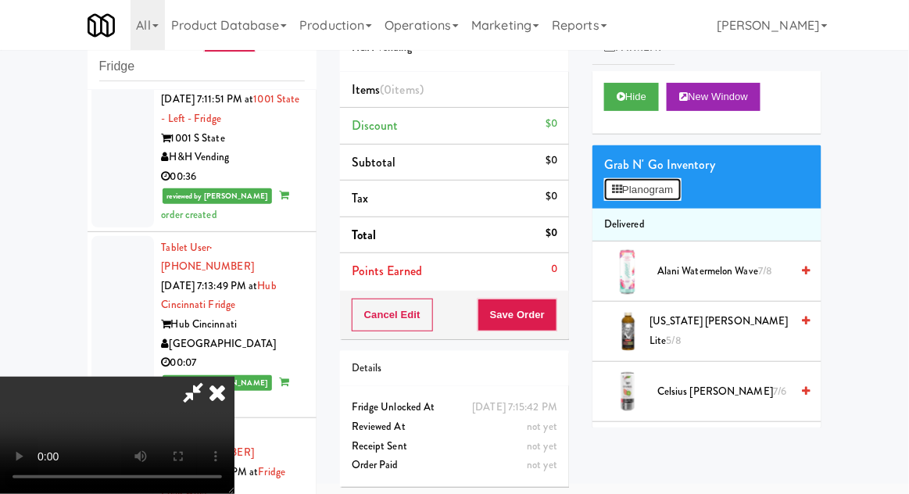
click at [673, 196] on button "Planogram" at bounding box center [642, 189] width 77 height 23
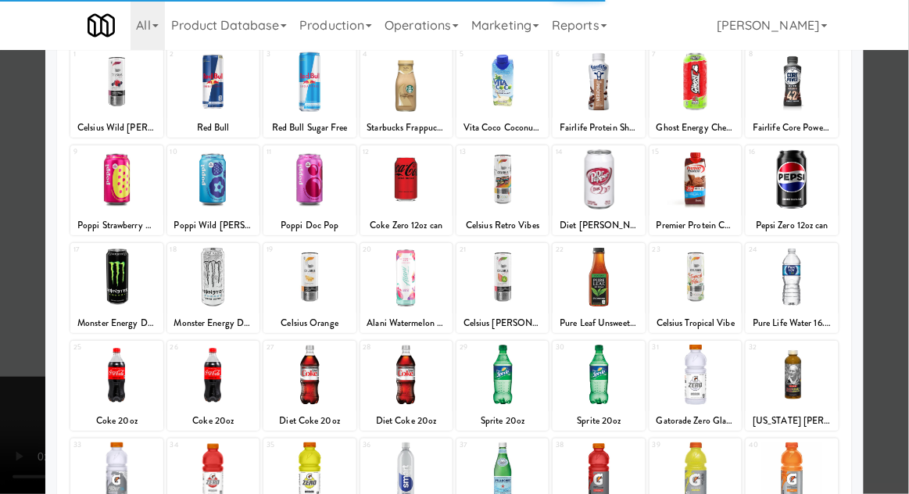
scroll to position [109, 0]
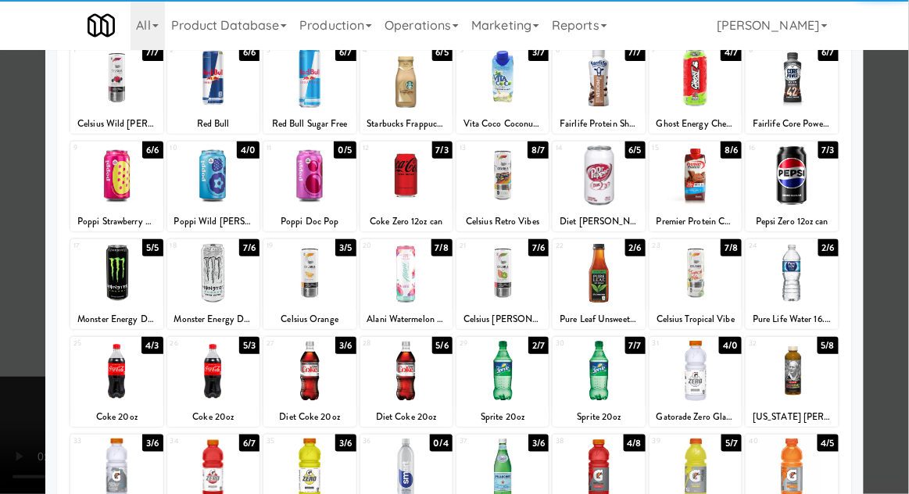
click at [111, 471] on div at bounding box center [116, 468] width 92 height 60
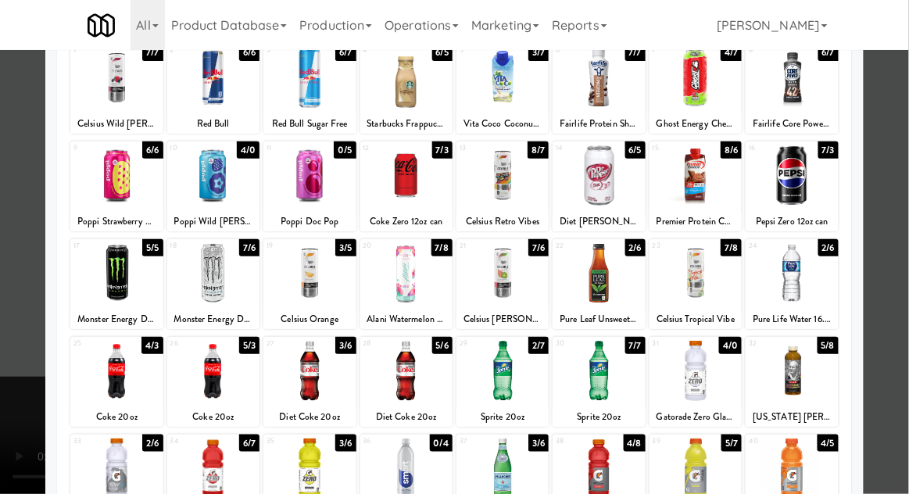
click at [896, 224] on div at bounding box center [454, 247] width 909 height 494
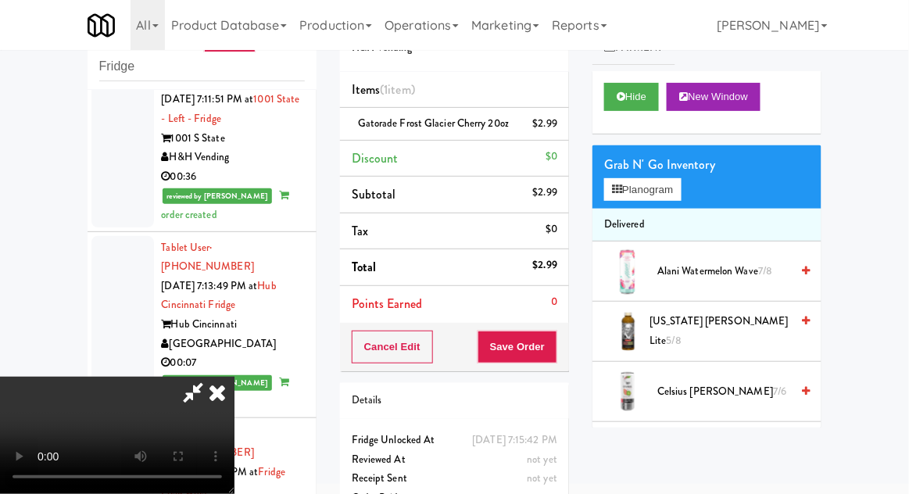
scroll to position [57, 0]
click at [554, 363] on button "Save Order" at bounding box center [518, 347] width 80 height 33
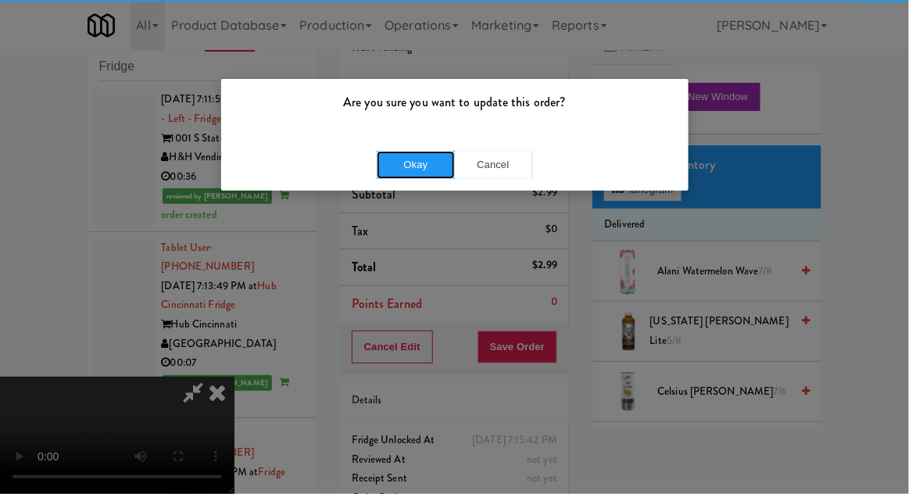
click at [406, 177] on button "Okay" at bounding box center [416, 165] width 78 height 28
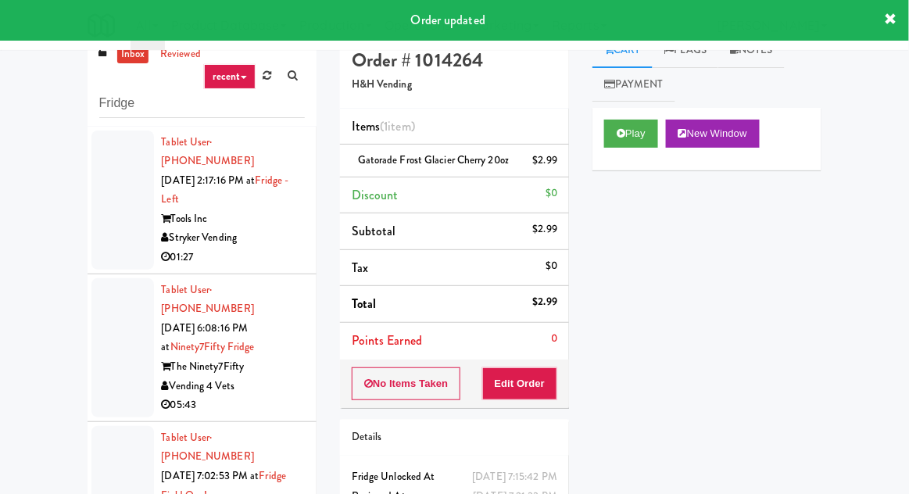
scroll to position [0, 0]
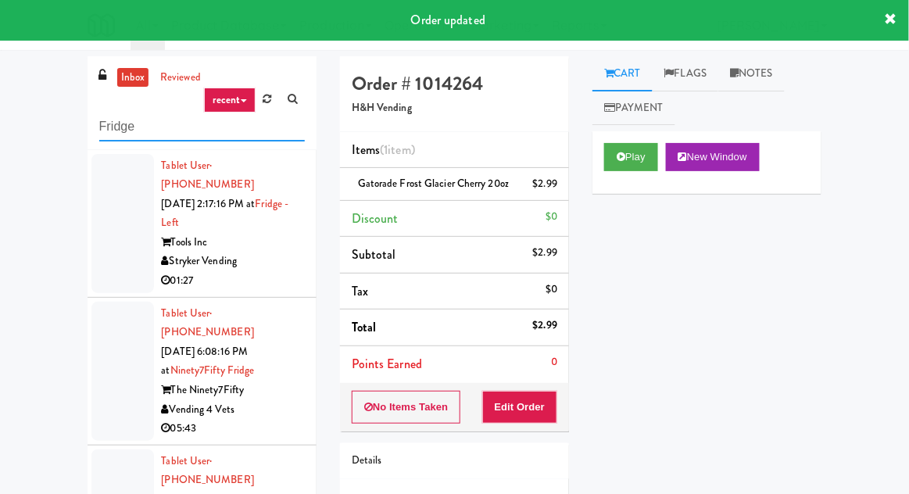
click at [131, 127] on input "Fridge" at bounding box center [202, 127] width 206 height 29
click at [119, 120] on input "Fridge" at bounding box center [202, 127] width 206 height 29
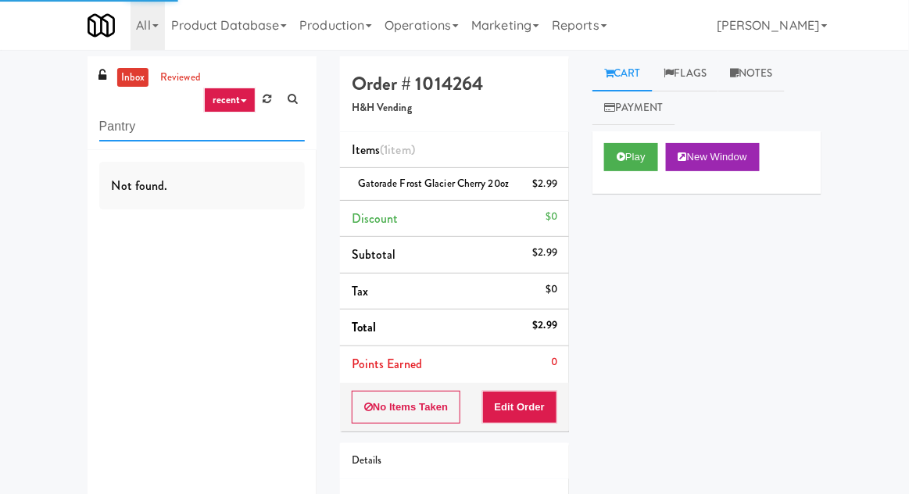
type input "Pantry"
click at [39, 113] on div "inbox reviewed recent all unclear take inventory issue suspicious failed recent…" at bounding box center [454, 323] width 909 height 535
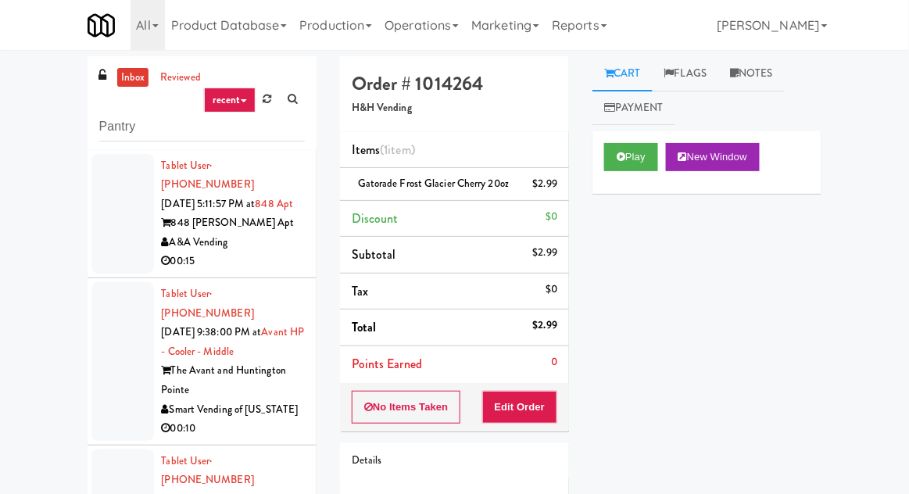
click at [127, 78] on link "inbox" at bounding box center [133, 78] width 32 height 20
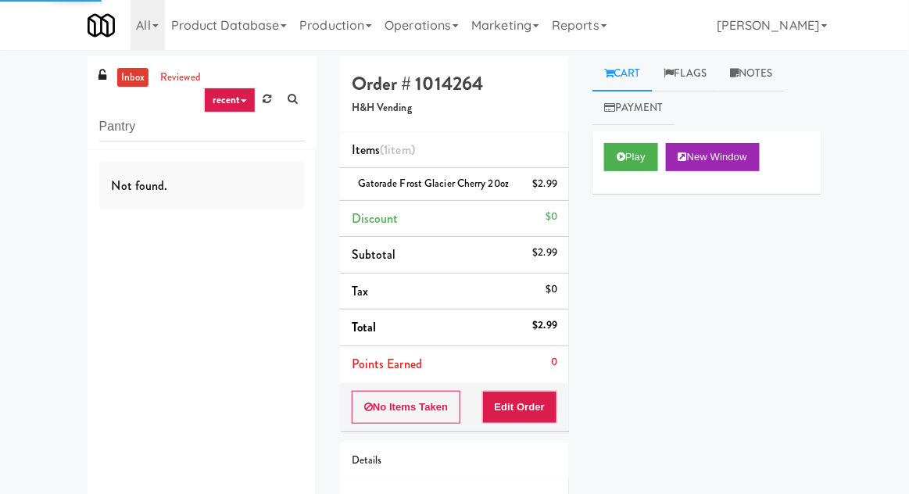
click at [49, 385] on div "inbox reviewed recent all unclear take inventory issue suspicious failed recent…" at bounding box center [454, 323] width 909 height 535
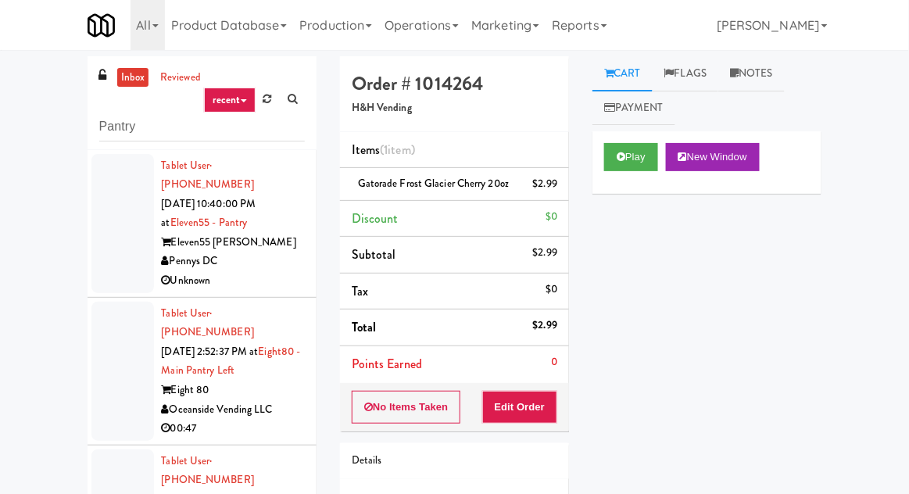
click at [102, 258] on div at bounding box center [122, 223] width 63 height 139
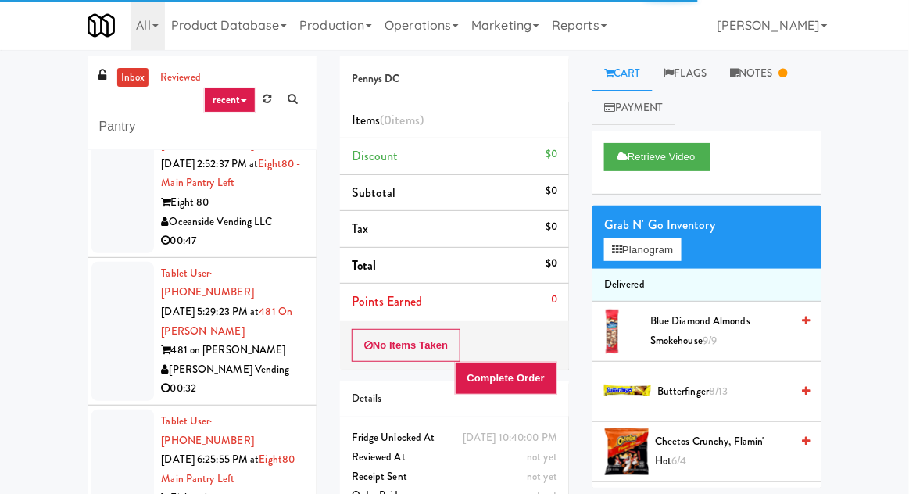
click at [117, 300] on div at bounding box center [122, 331] width 63 height 139
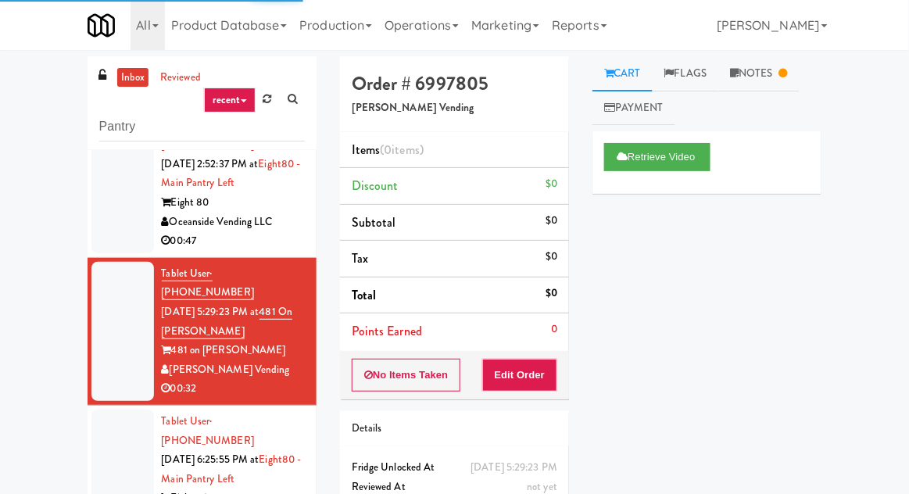
click at [124, 441] on div at bounding box center [122, 479] width 63 height 139
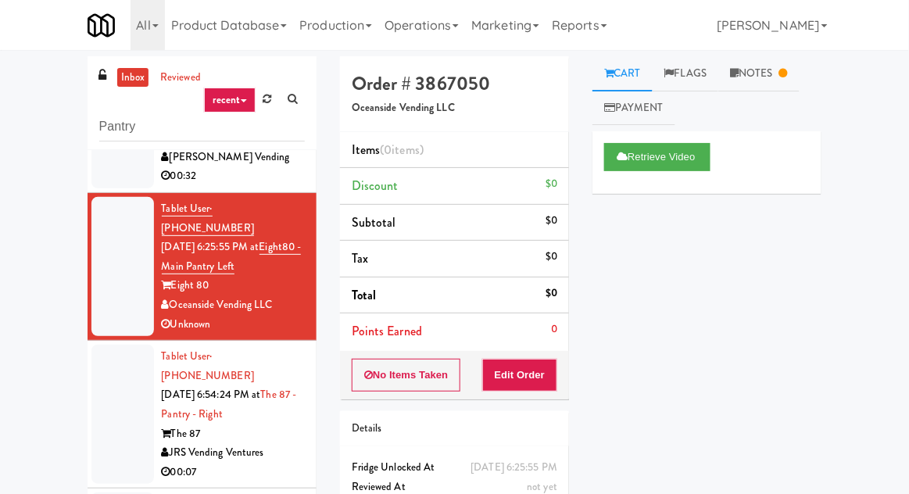
click at [111, 374] on div at bounding box center [122, 414] width 63 height 139
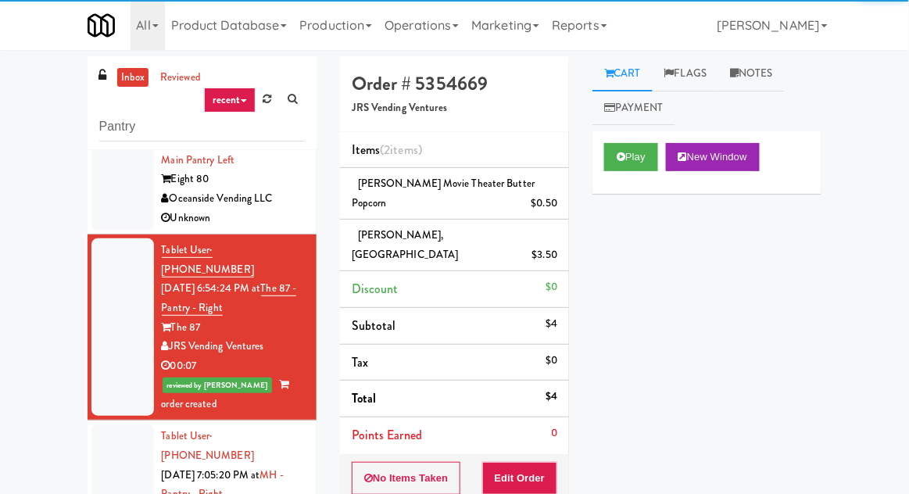
click at [116, 424] on div at bounding box center [122, 493] width 63 height 139
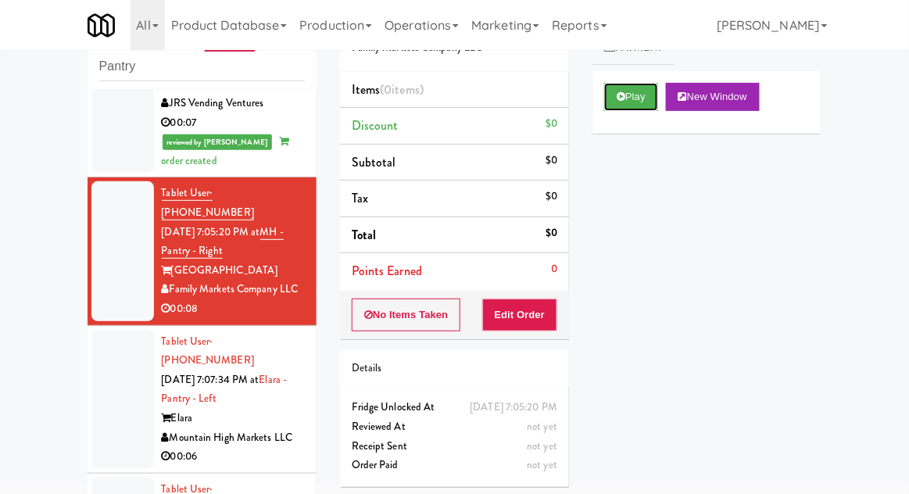
click at [638, 98] on button "Play" at bounding box center [631, 97] width 54 height 28
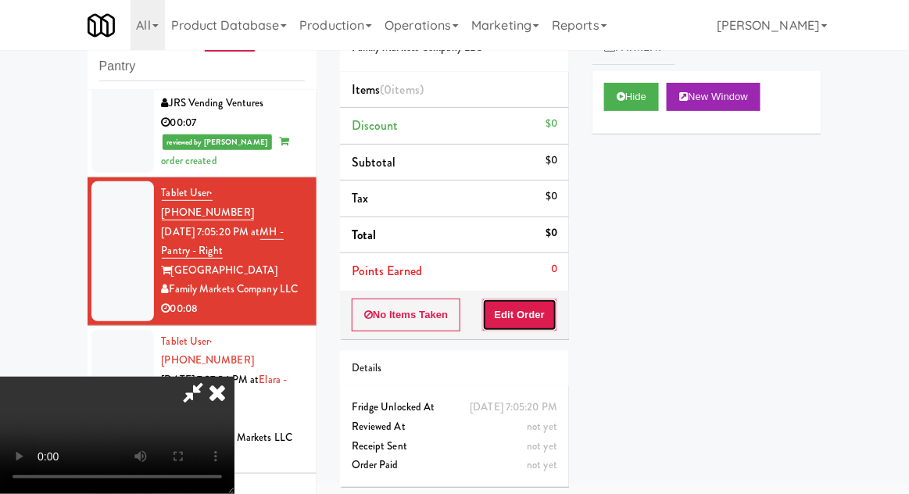
click at [538, 300] on button "Edit Order" at bounding box center [520, 315] width 76 height 33
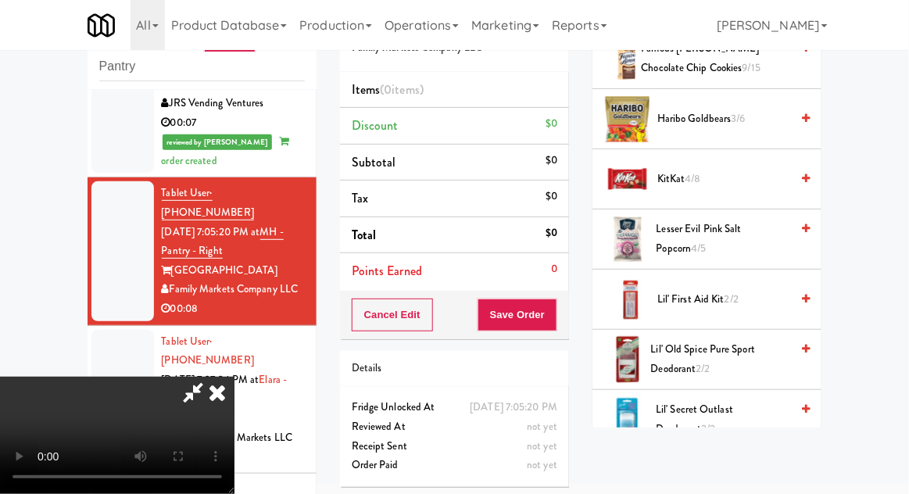
scroll to position [1598, 0]
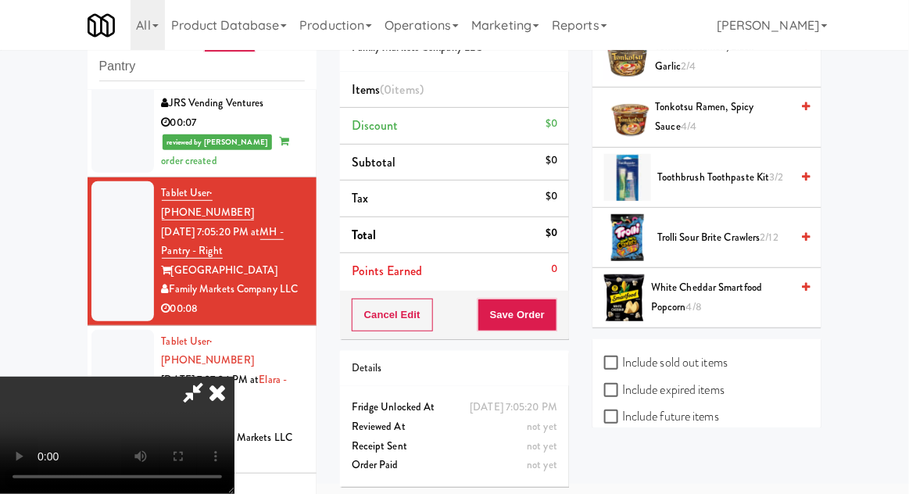
click at [727, 229] on span "Trolli Sour Brite Crawlers 2/12" at bounding box center [723, 238] width 133 height 20
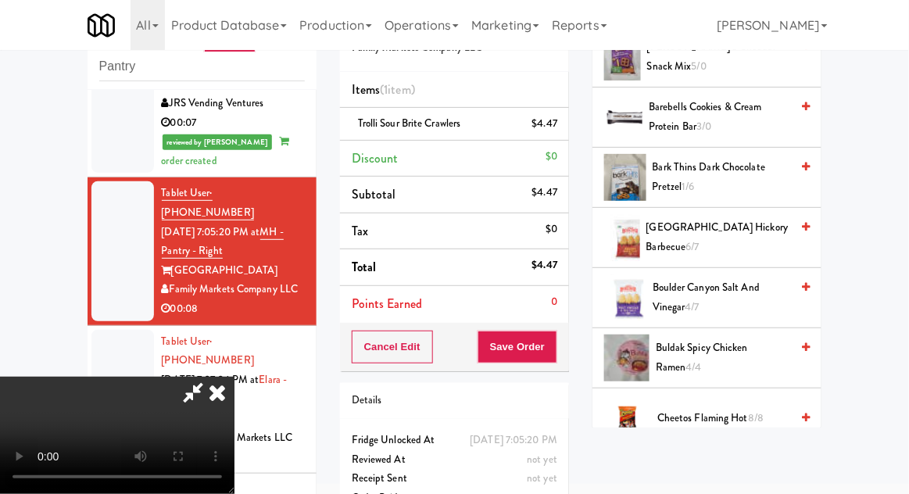
scroll to position [0, 0]
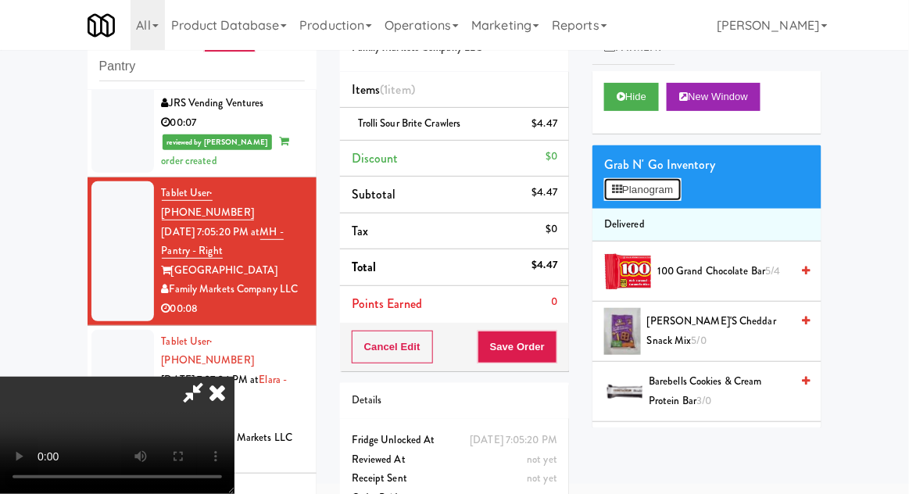
click at [675, 188] on button "Planogram" at bounding box center [642, 189] width 77 height 23
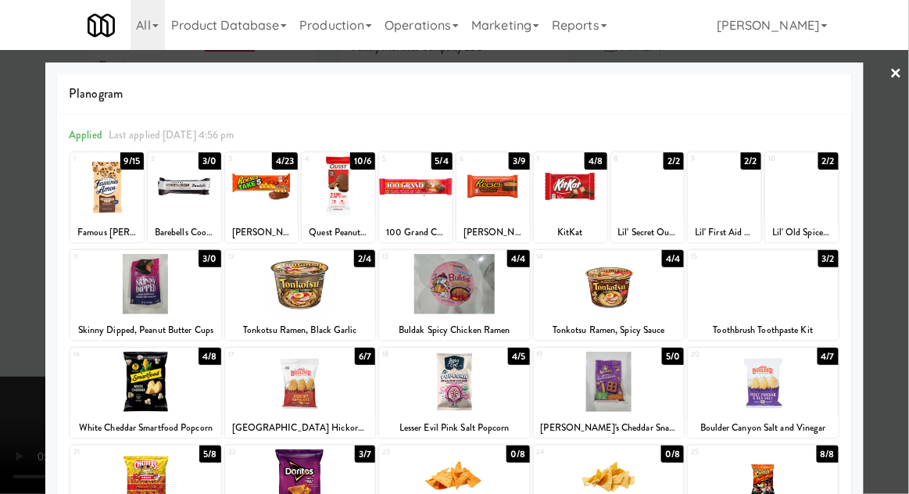
click at [270, 204] on div at bounding box center [261, 186] width 73 height 60
click at [896, 209] on div at bounding box center [454, 247] width 909 height 494
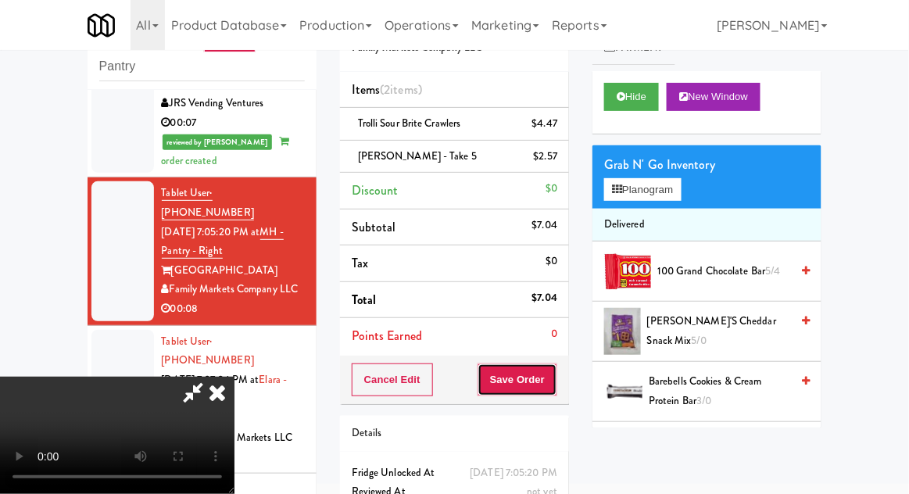
click at [556, 381] on button "Save Order" at bounding box center [518, 379] width 80 height 33
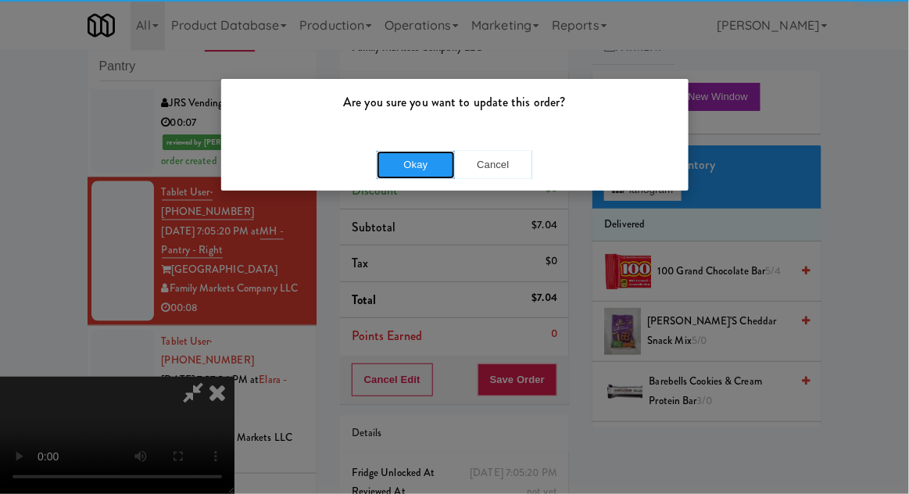
click at [392, 157] on button "Okay" at bounding box center [416, 165] width 78 height 28
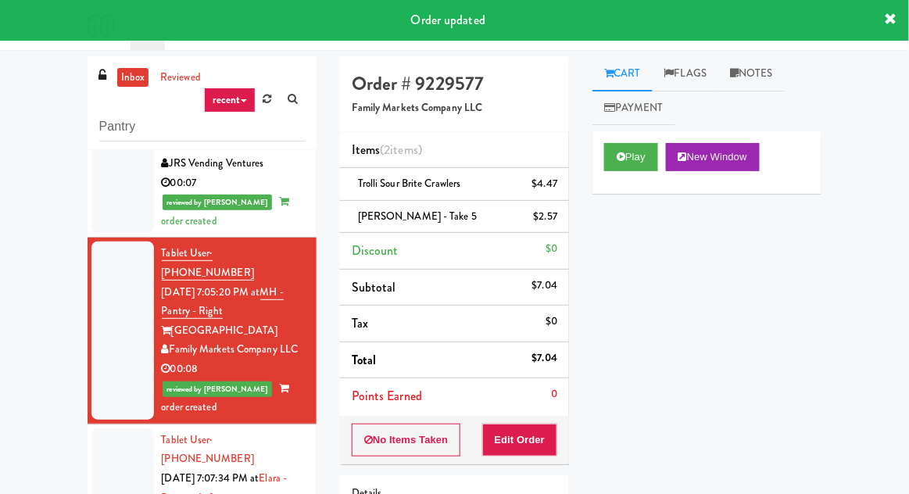
click at [750, 66] on link "Notes" at bounding box center [751, 73] width 66 height 35
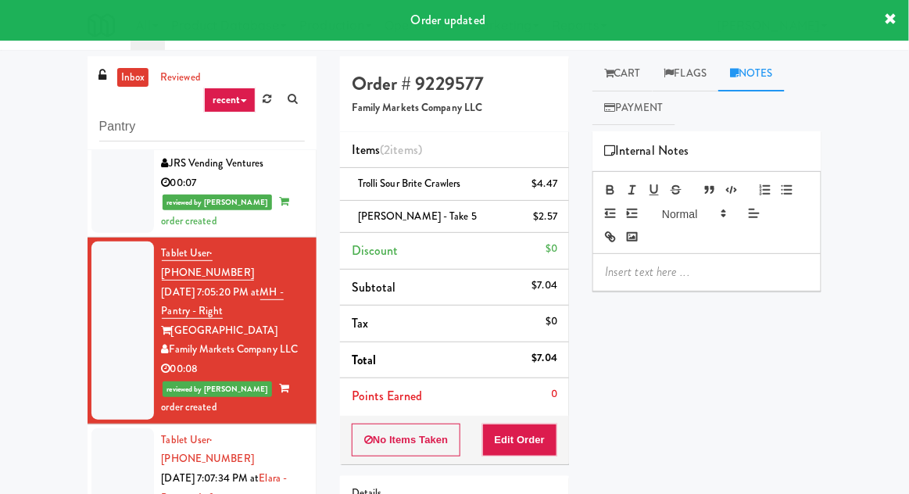
click at [645, 280] on p at bounding box center [707, 271] width 204 height 17
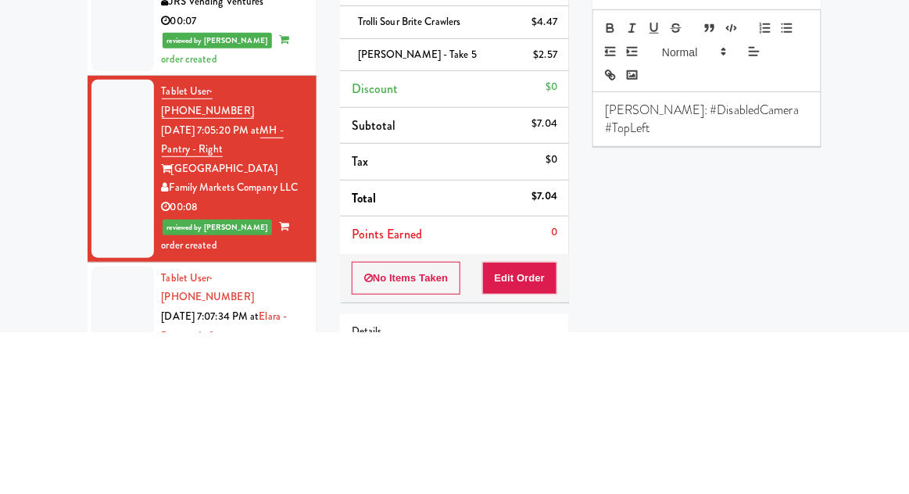
click at [897, 267] on div "inbox reviewed recent all unclear take inventory issue suspicious failed recent…" at bounding box center [454, 343] width 909 height 574
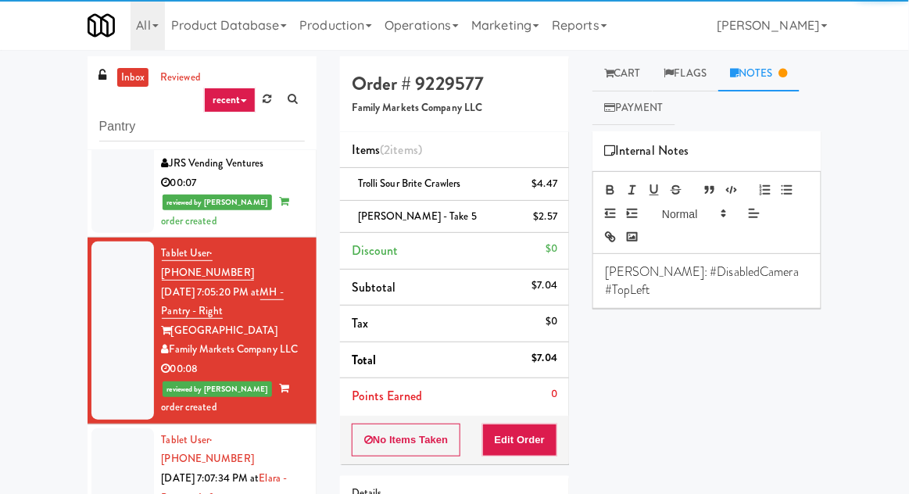
click at [102, 428] on div at bounding box center [122, 497] width 63 height 139
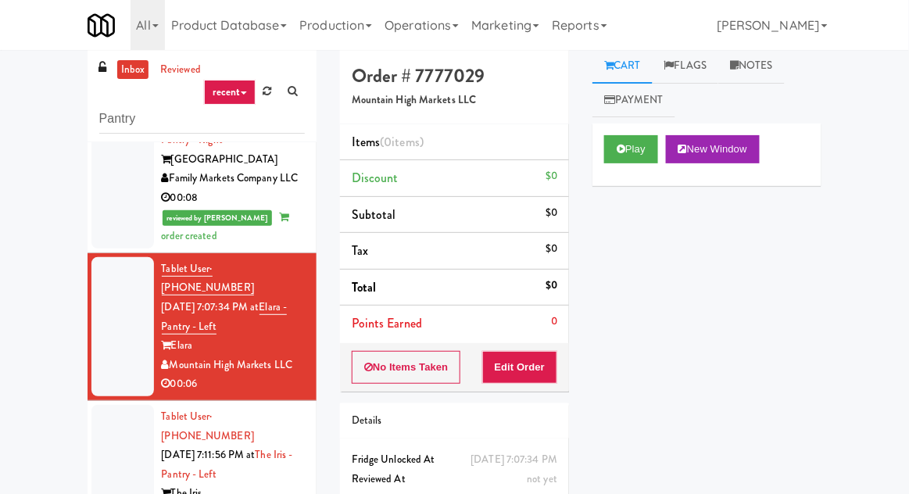
scroll to position [864, 0]
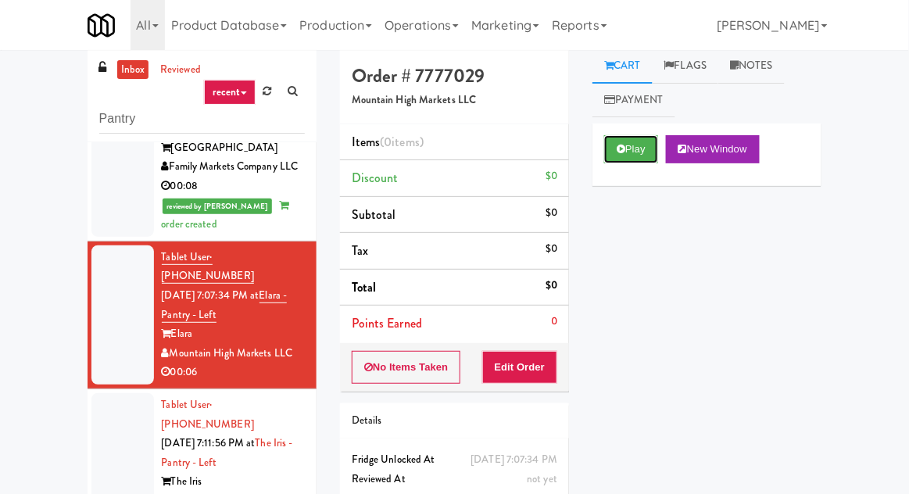
click at [621, 156] on button "Play" at bounding box center [631, 149] width 54 height 28
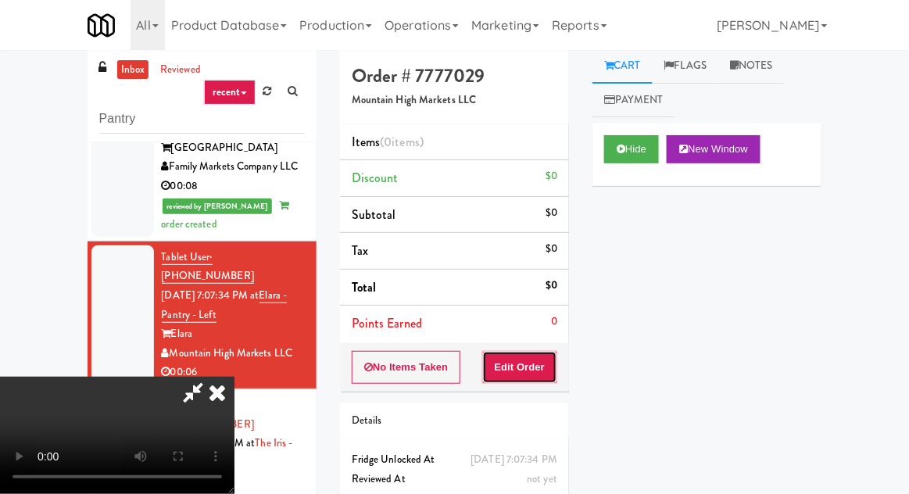
click at [522, 356] on button "Edit Order" at bounding box center [520, 367] width 76 height 33
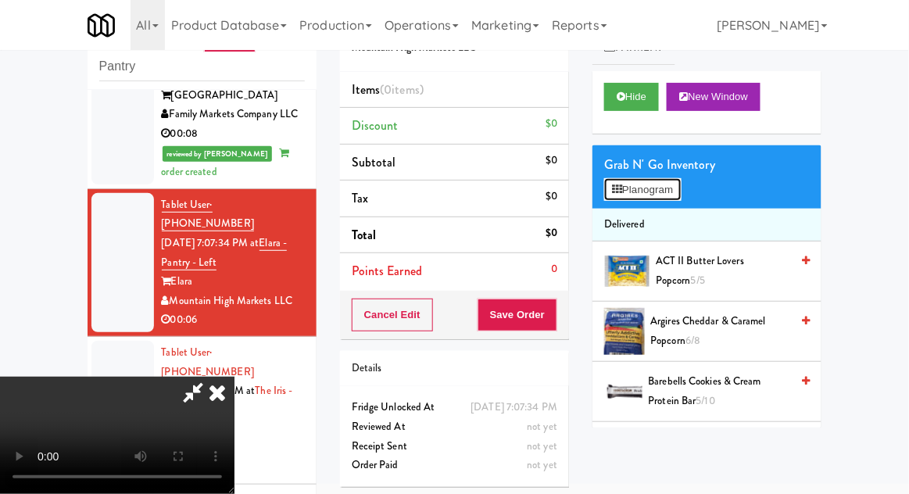
click at [671, 191] on button "Planogram" at bounding box center [642, 189] width 77 height 23
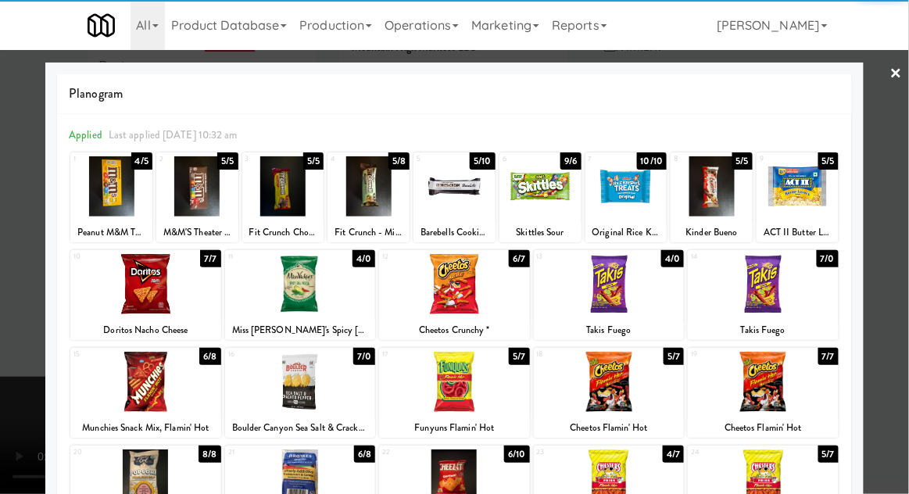
click at [802, 293] on div at bounding box center [763, 284] width 151 height 60
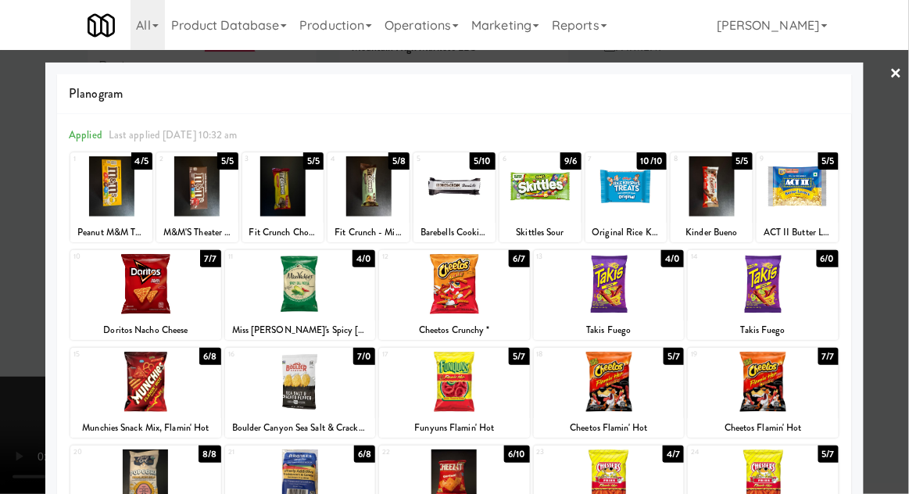
click at [791, 297] on div at bounding box center [763, 284] width 151 height 60
click at [902, 277] on div at bounding box center [454, 247] width 909 height 494
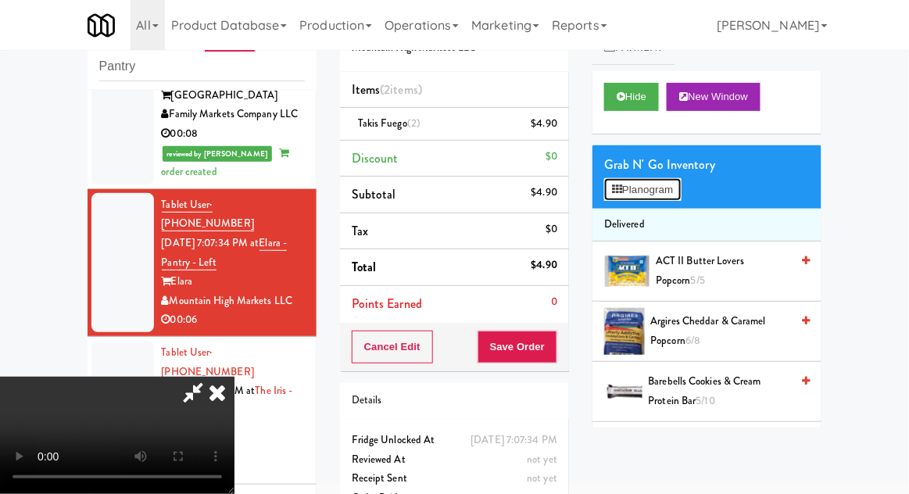
click at [681, 187] on button "Planogram" at bounding box center [642, 189] width 77 height 23
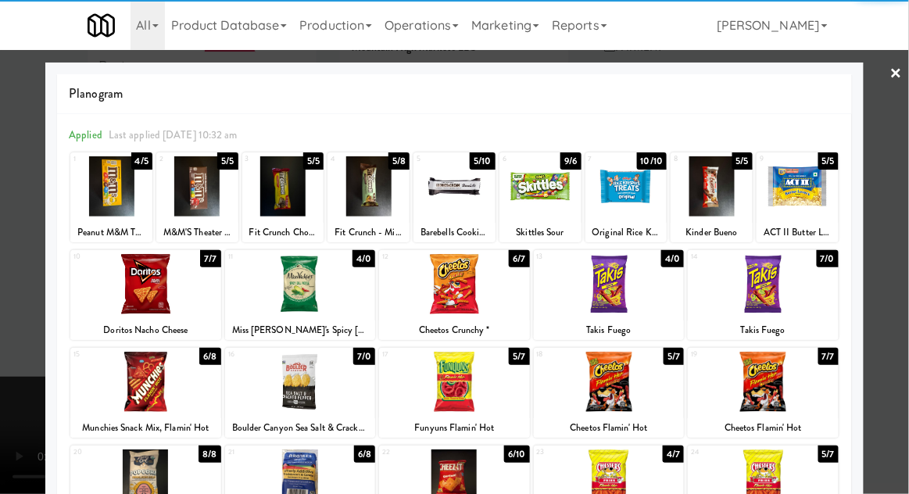
click at [627, 195] on div at bounding box center [626, 186] width 82 height 60
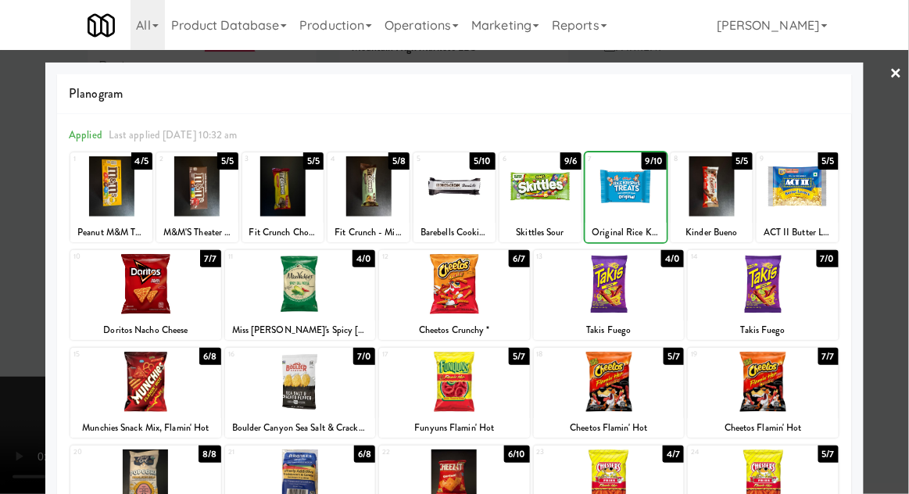
click at [898, 220] on div at bounding box center [454, 247] width 909 height 494
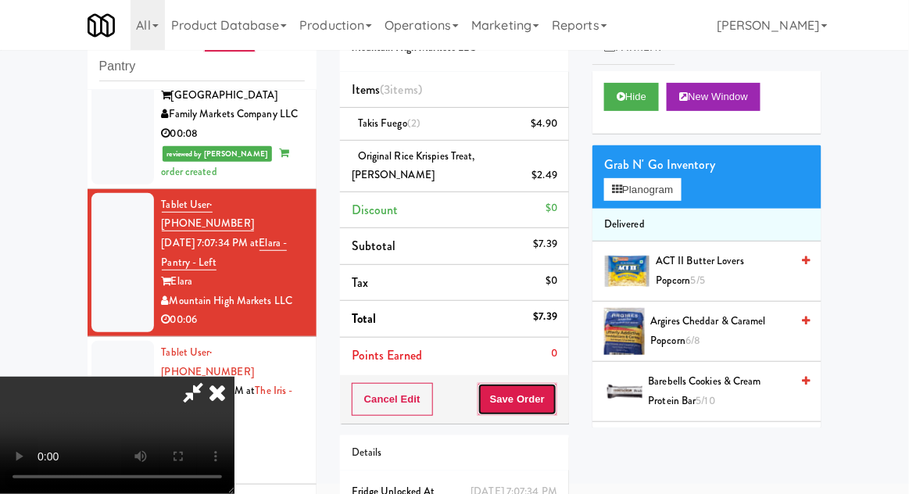
click at [546, 396] on button "Save Order" at bounding box center [518, 399] width 80 height 33
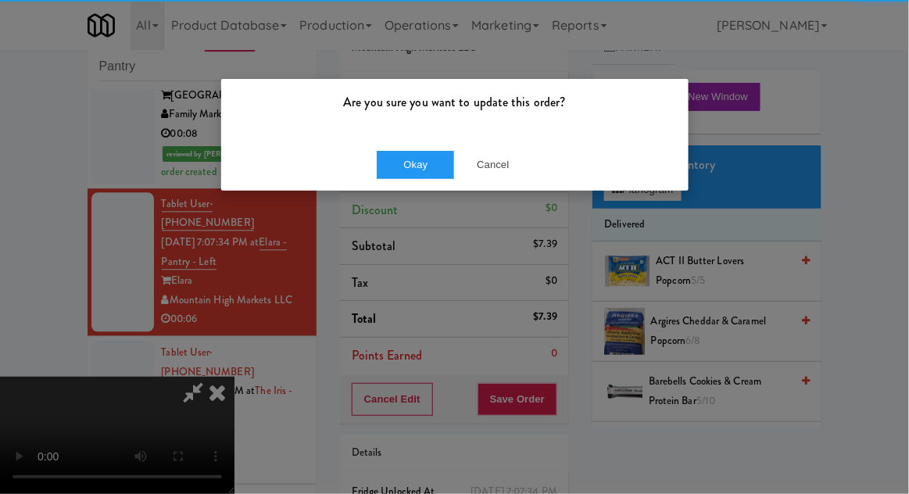
click at [420, 140] on div "Okay Cancel" at bounding box center [454, 164] width 467 height 52
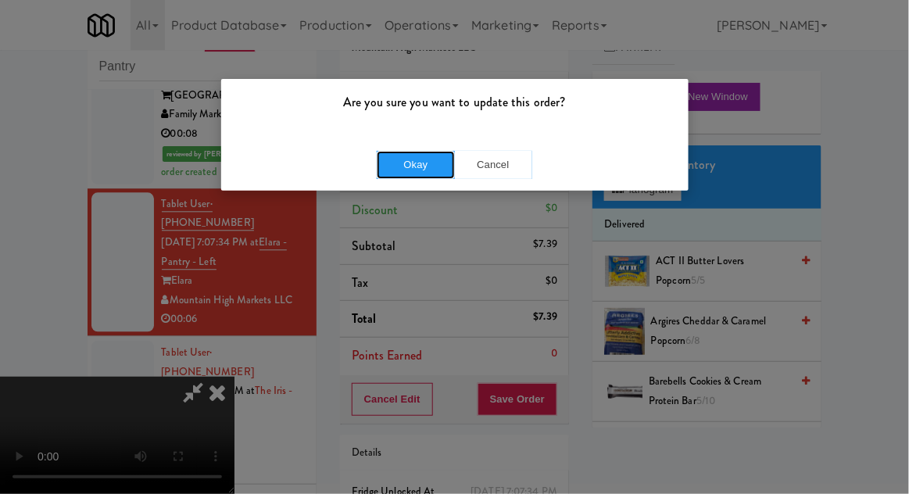
click at [434, 176] on button "Okay" at bounding box center [416, 165] width 78 height 28
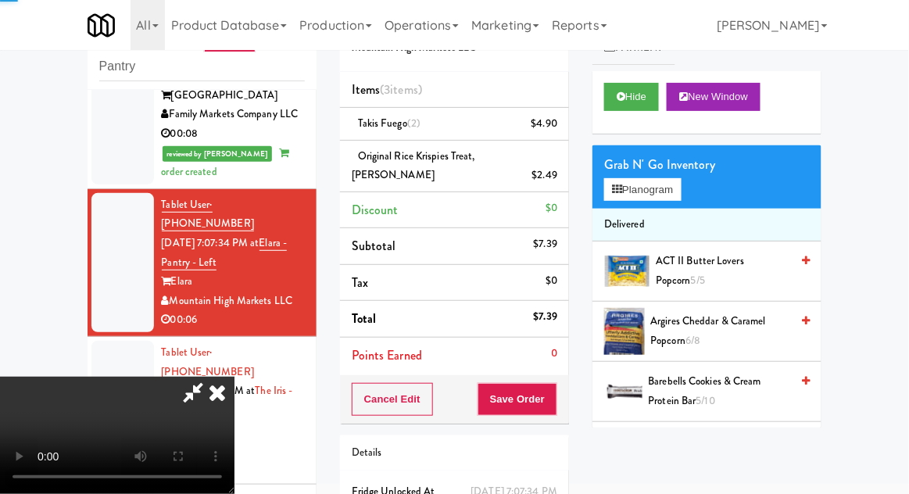
click at [106, 341] on div at bounding box center [122, 410] width 63 height 139
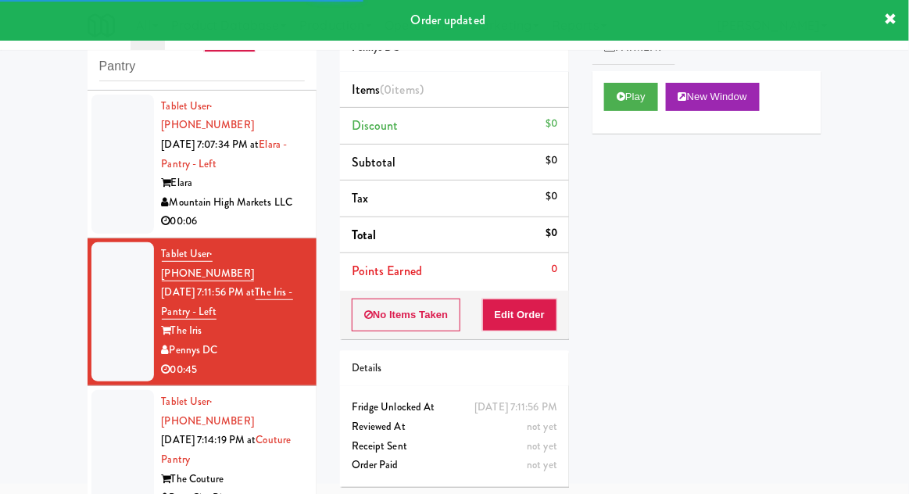
scroll to position [1036, 0]
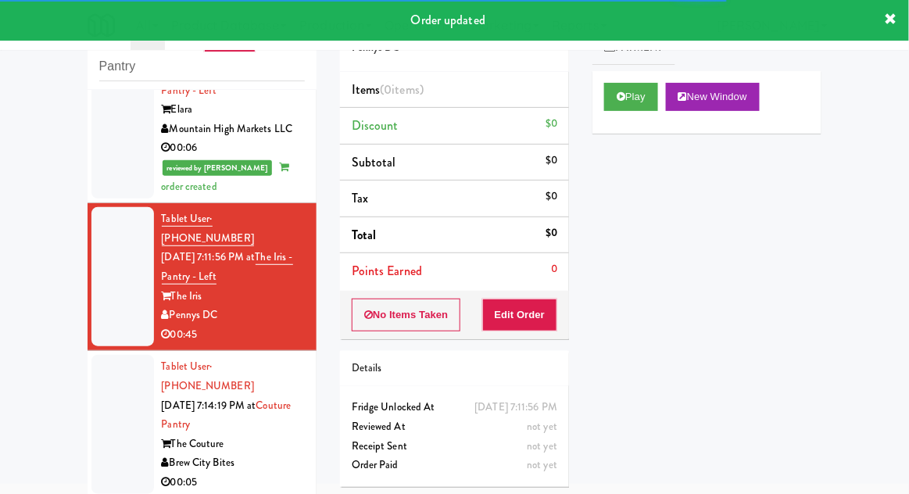
click at [101, 355] on div at bounding box center [122, 424] width 63 height 139
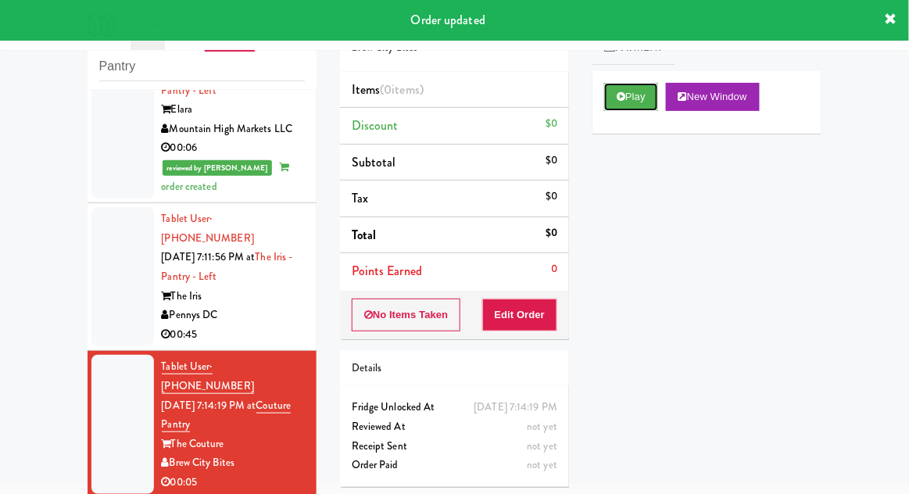
click at [617, 104] on button "Play" at bounding box center [631, 97] width 54 height 28
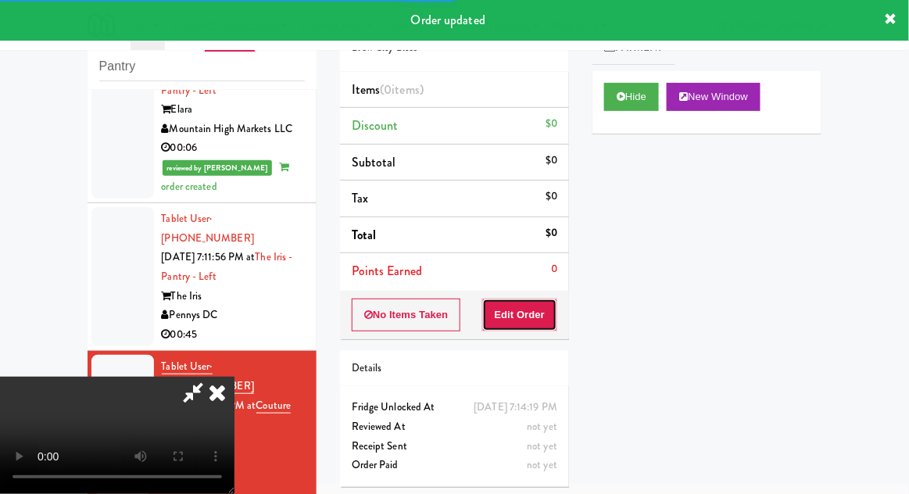
click at [539, 299] on button "Edit Order" at bounding box center [520, 315] width 76 height 33
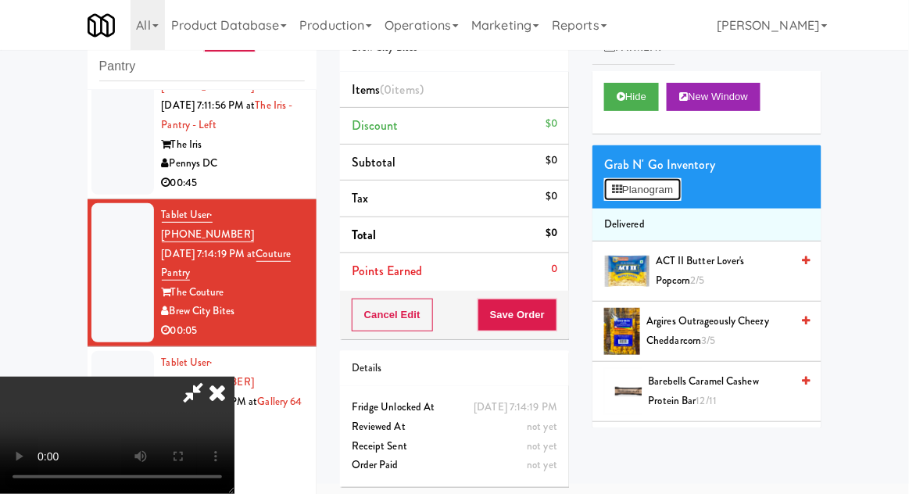
click at [670, 197] on button "Planogram" at bounding box center [642, 189] width 77 height 23
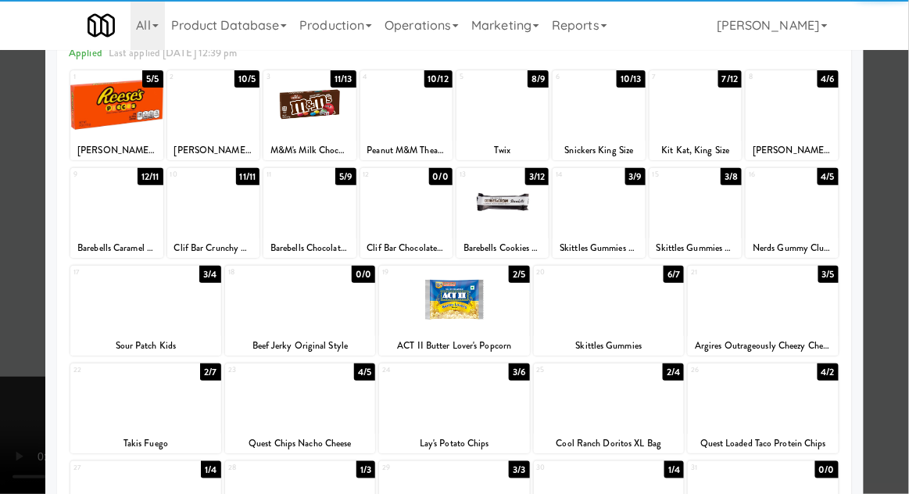
scroll to position [198, 0]
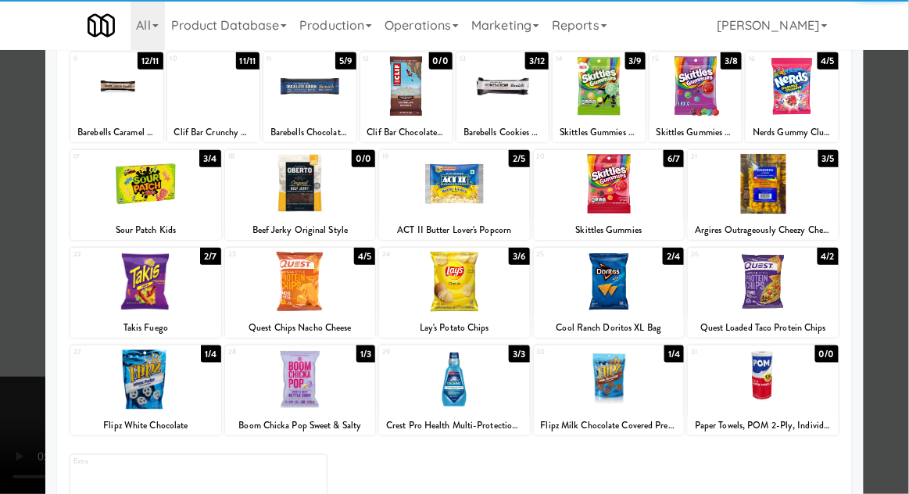
click at [143, 385] on div at bounding box center [145, 379] width 151 height 60
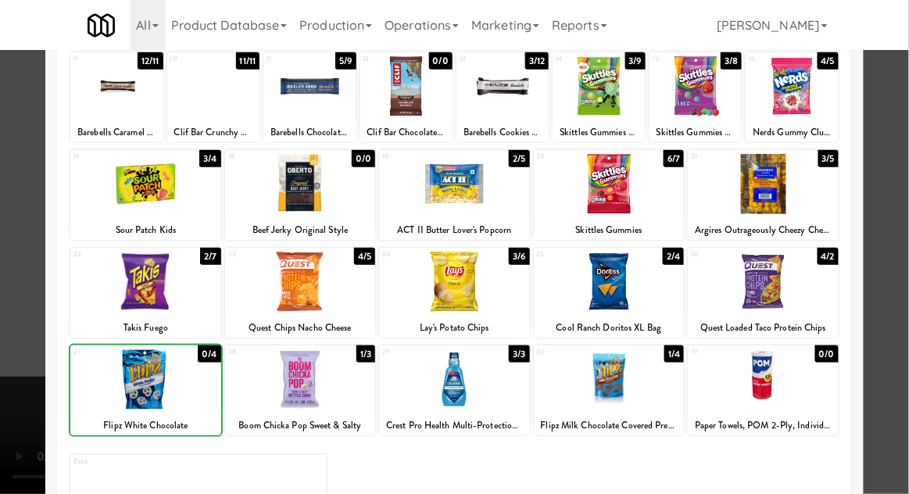
click at [896, 217] on div at bounding box center [454, 247] width 909 height 494
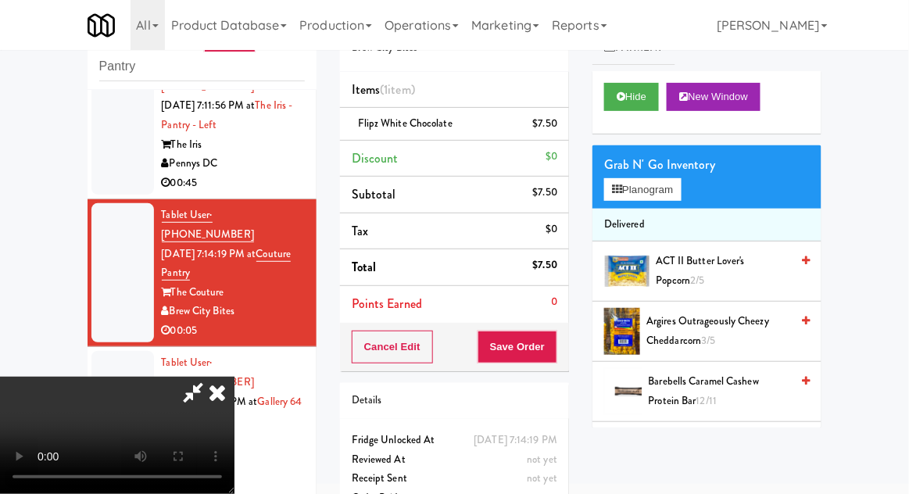
scroll to position [57, 0]
click at [555, 344] on button "Save Order" at bounding box center [518, 347] width 80 height 33
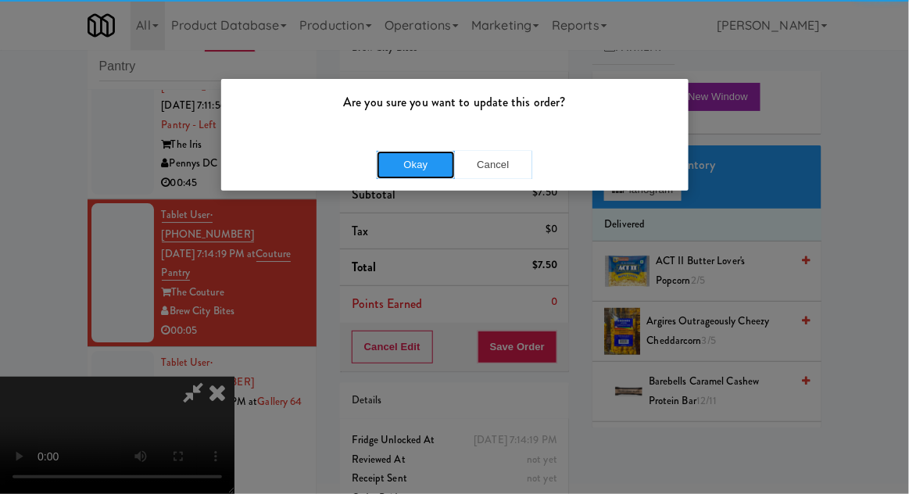
click at [418, 161] on button "Okay" at bounding box center [416, 165] width 78 height 28
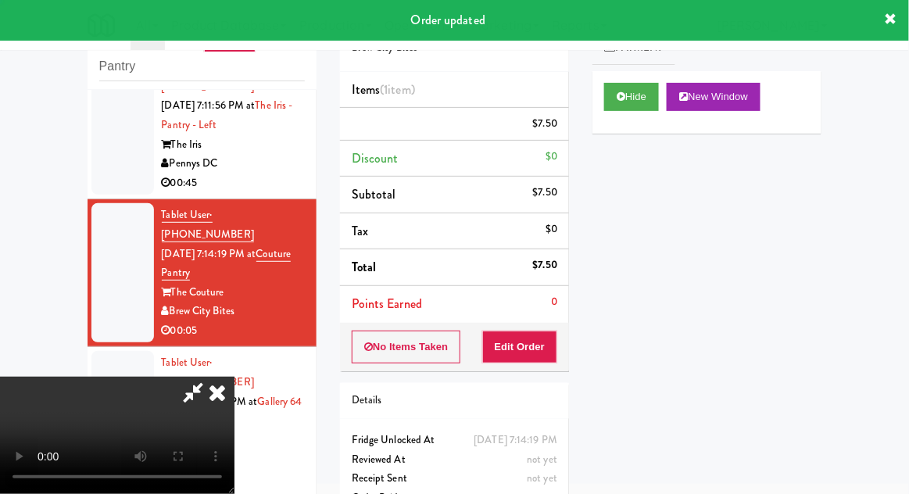
scroll to position [0, 0]
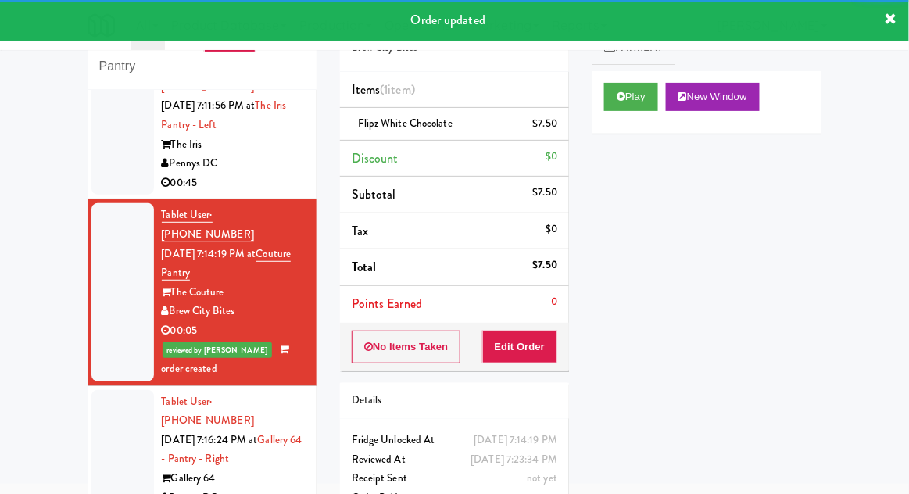
click at [105, 390] on div at bounding box center [122, 459] width 63 height 139
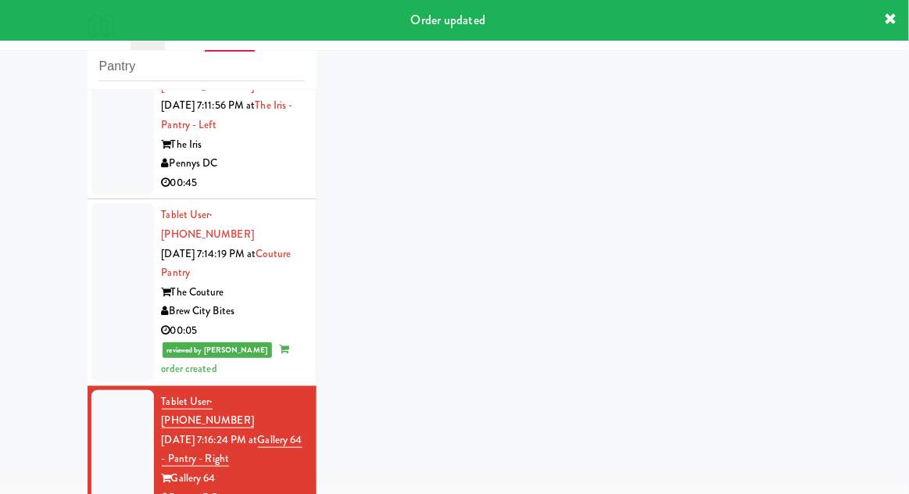
scroll to position [1226, 0]
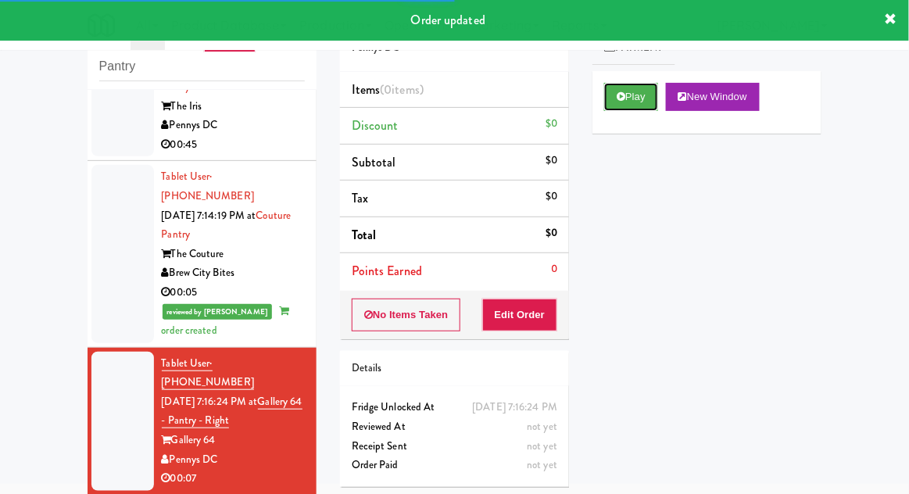
click at [617, 102] on button "Play" at bounding box center [631, 97] width 54 height 28
click at [525, 310] on button "Edit Order" at bounding box center [520, 315] width 76 height 33
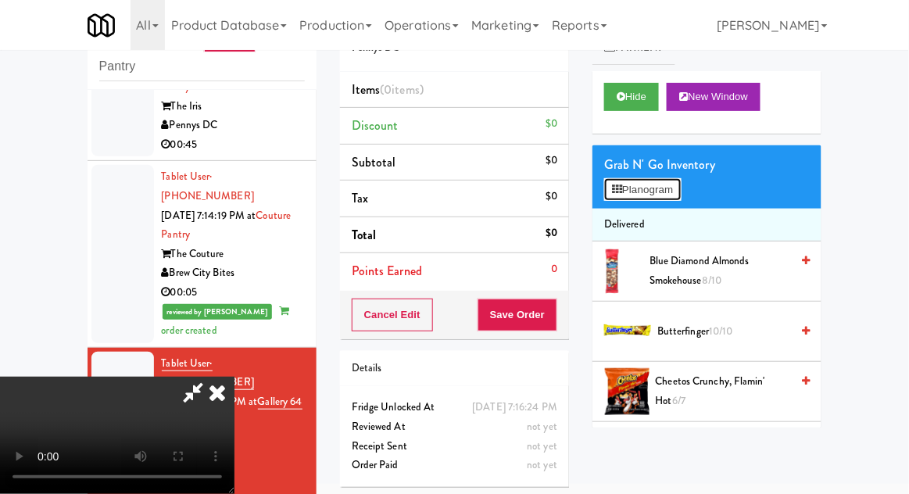
click at [669, 190] on button "Planogram" at bounding box center [642, 189] width 77 height 23
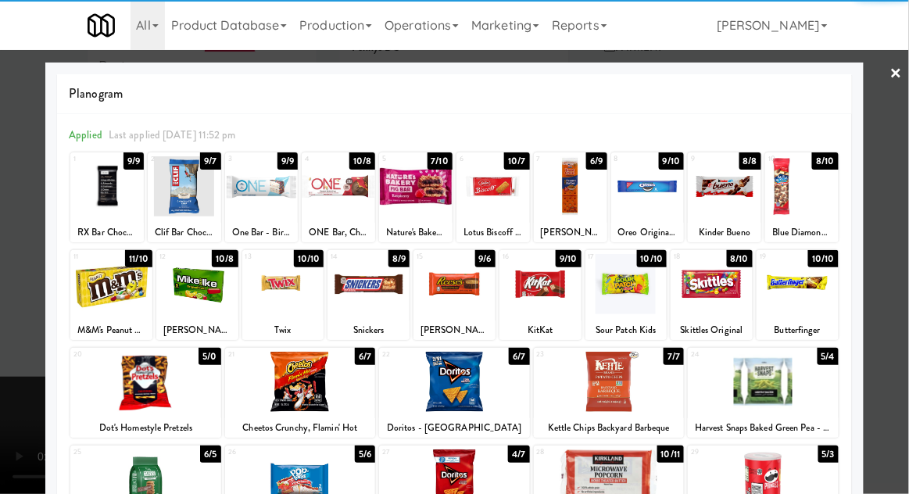
click at [573, 191] on div at bounding box center [570, 186] width 73 height 60
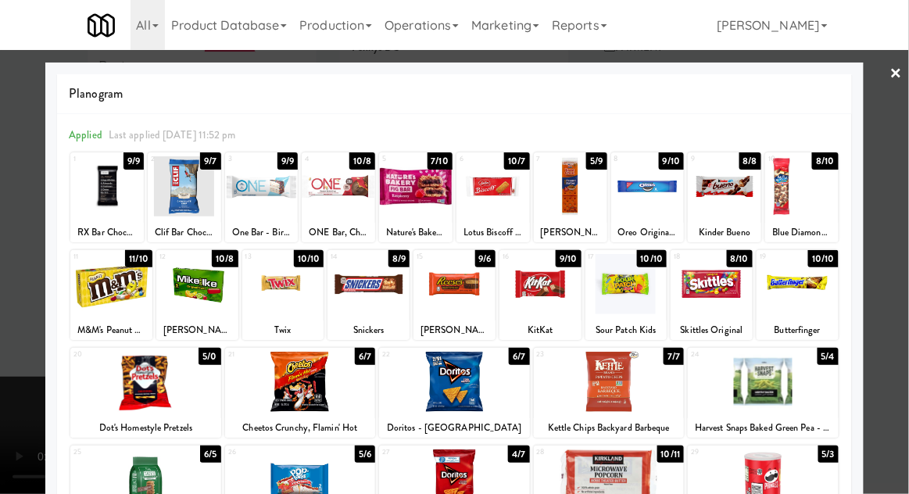
click at [571, 190] on div at bounding box center [570, 186] width 73 height 60
click at [572, 190] on div at bounding box center [570, 186] width 73 height 60
click at [904, 205] on div at bounding box center [454, 247] width 909 height 494
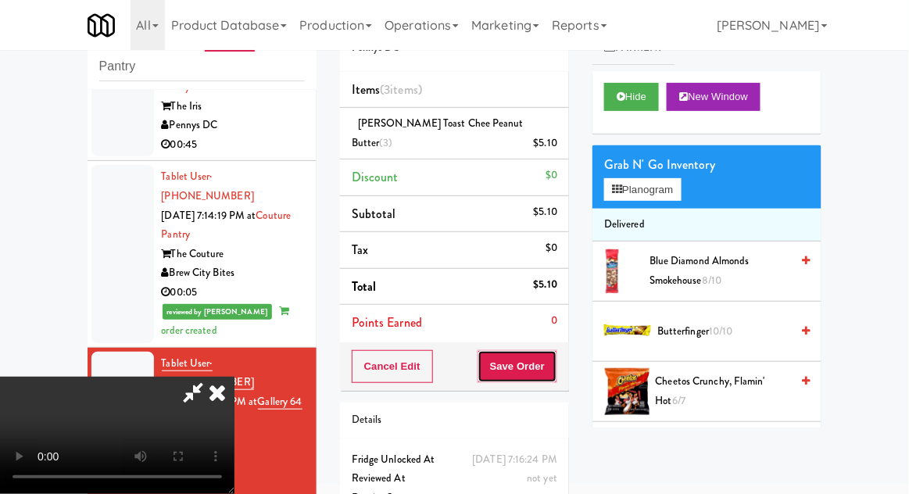
click at [555, 352] on button "Save Order" at bounding box center [518, 366] width 80 height 33
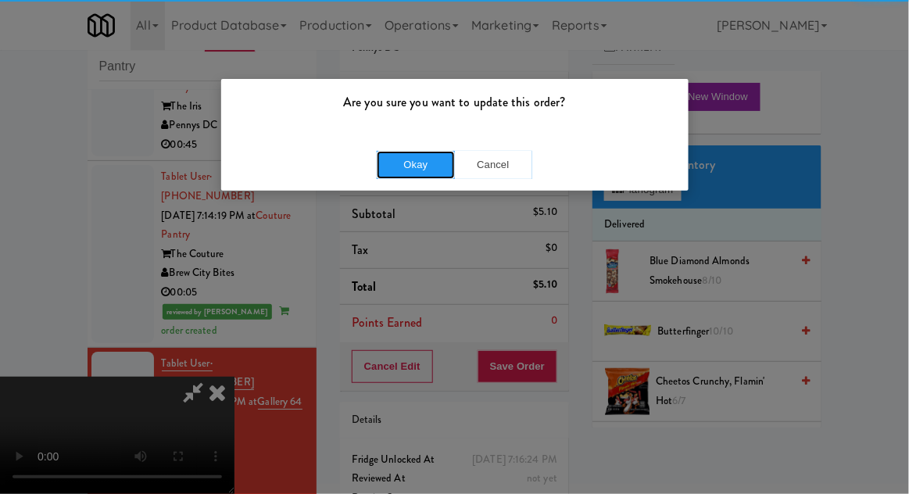
click at [411, 164] on button "Okay" at bounding box center [416, 165] width 78 height 28
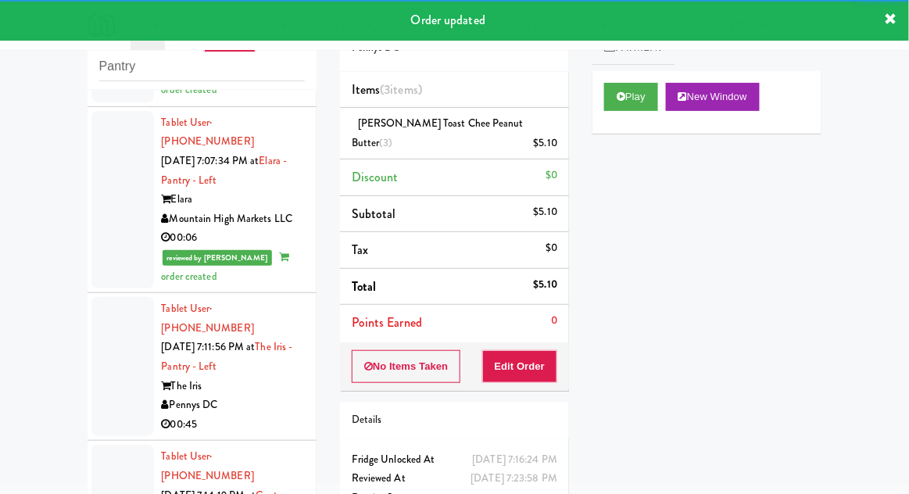
scroll to position [946, 0]
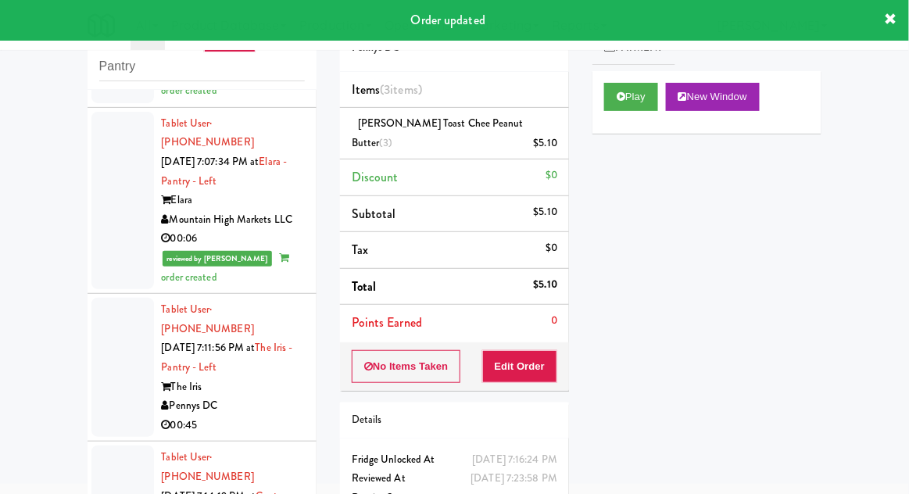
click at [113, 298] on div at bounding box center [122, 367] width 63 height 139
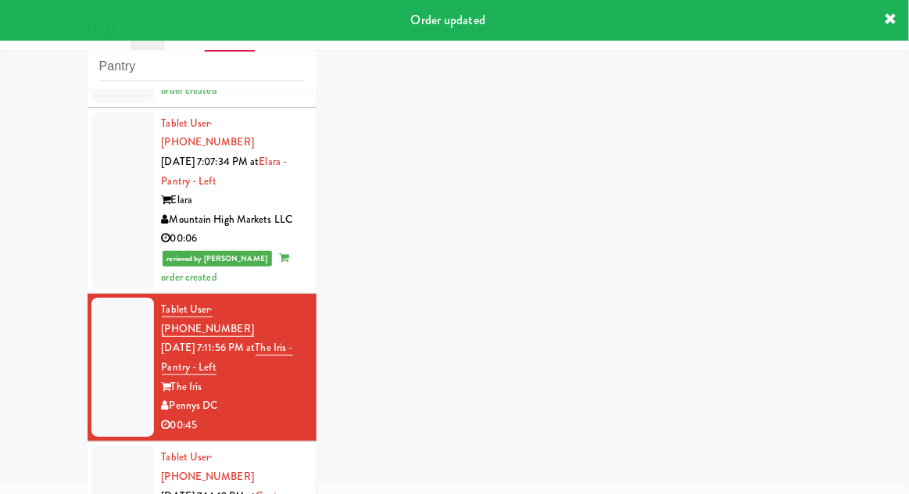
click at [127, 130] on div at bounding box center [122, 200] width 63 height 177
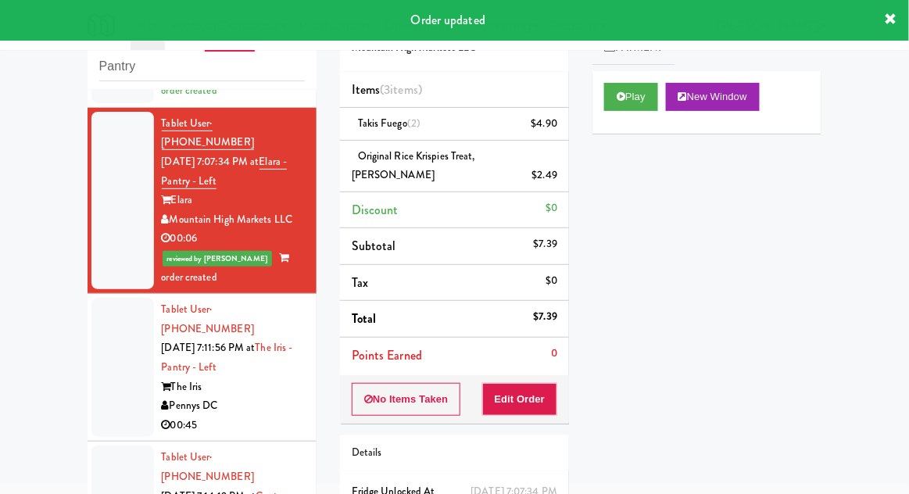
click at [514, 200] on li "Discount $0" at bounding box center [454, 210] width 229 height 37
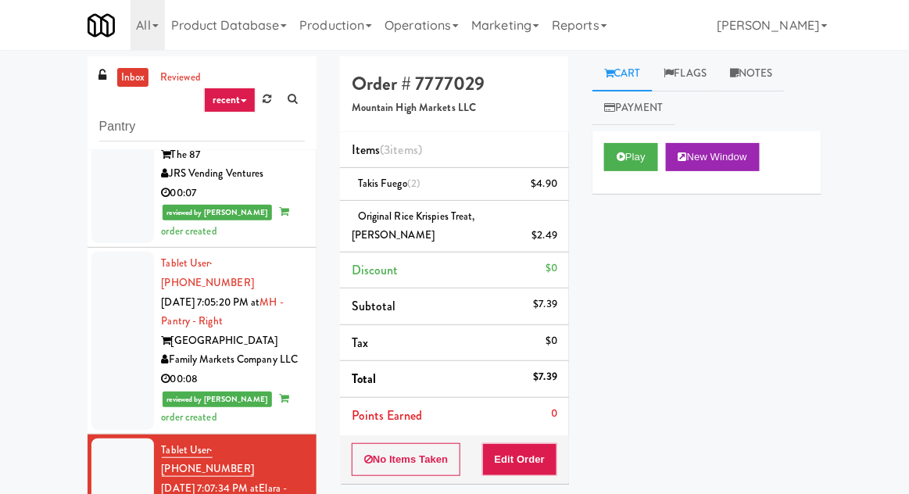
scroll to position [661, 0]
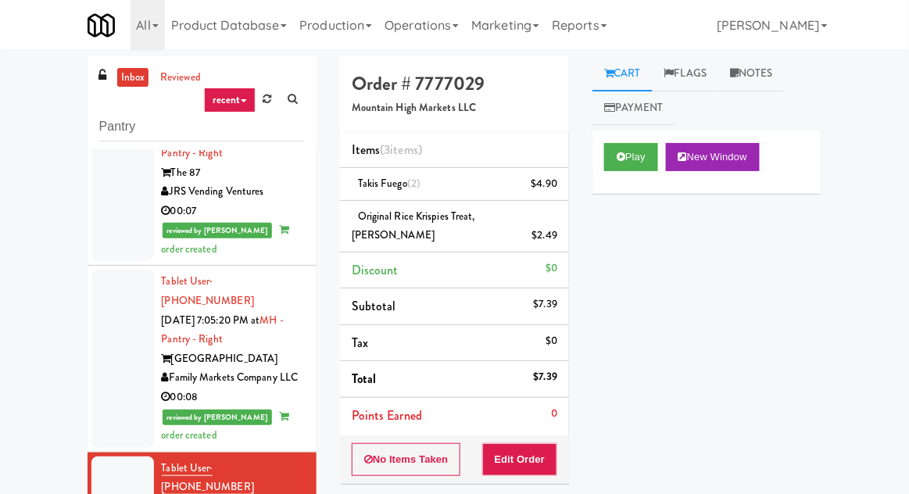
click at [121, 270] on div at bounding box center [122, 358] width 63 height 177
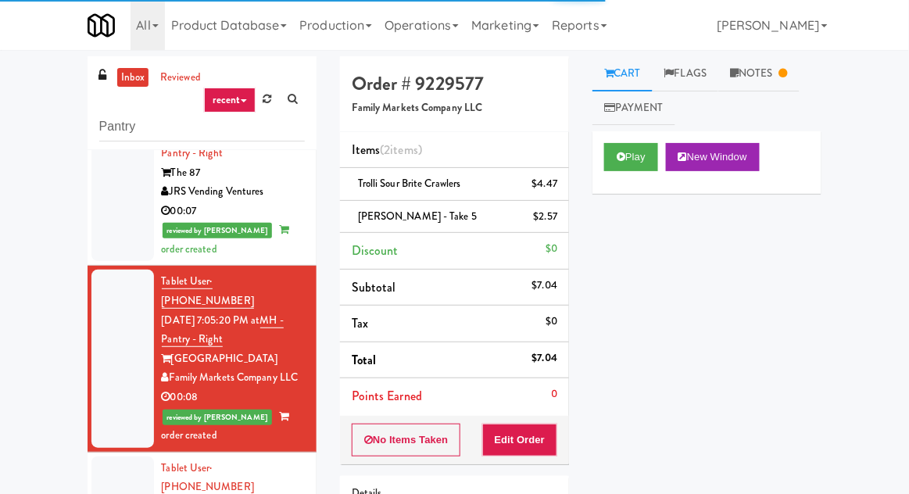
click at [751, 76] on link "Notes" at bounding box center [758, 73] width 81 height 35
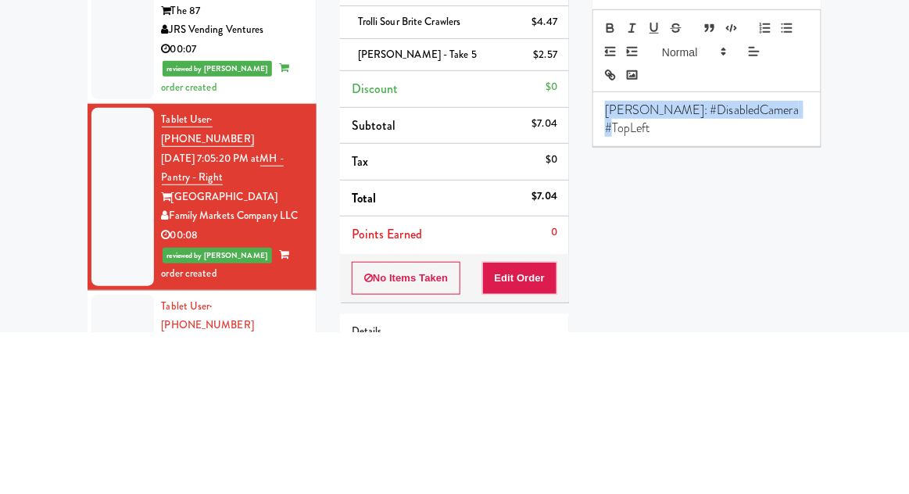
copy p "[PERSON_NAME]: #DisabledCamera #TopLeft"
click at [901, 282] on div "inbox reviewed recent all unclear take inventory issue suspicious failed recent…" at bounding box center [454, 343] width 909 height 574
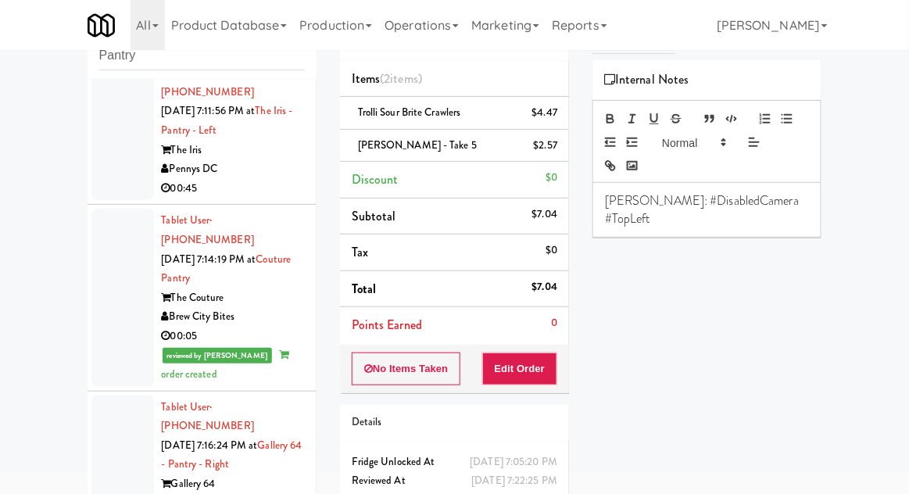
scroll to position [1265, 0]
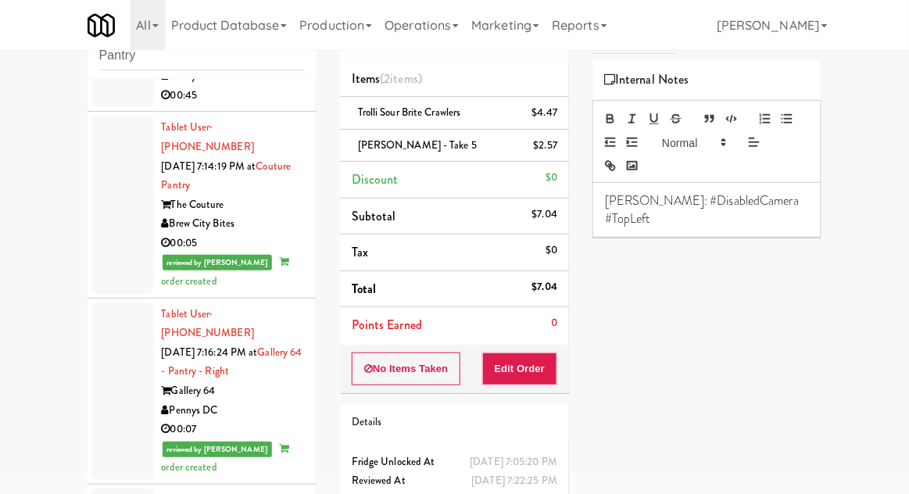
click at [110, 302] on div at bounding box center [122, 390] width 63 height 177
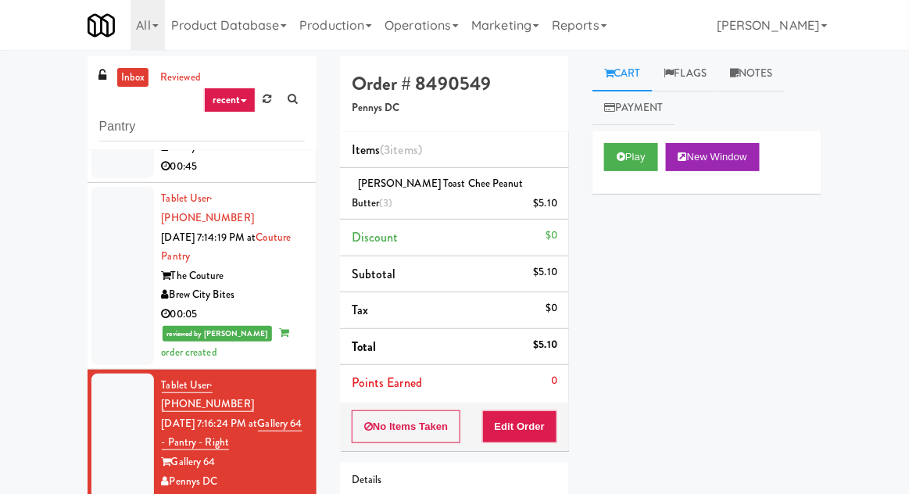
click at [739, 78] on icon at bounding box center [734, 73] width 9 height 10
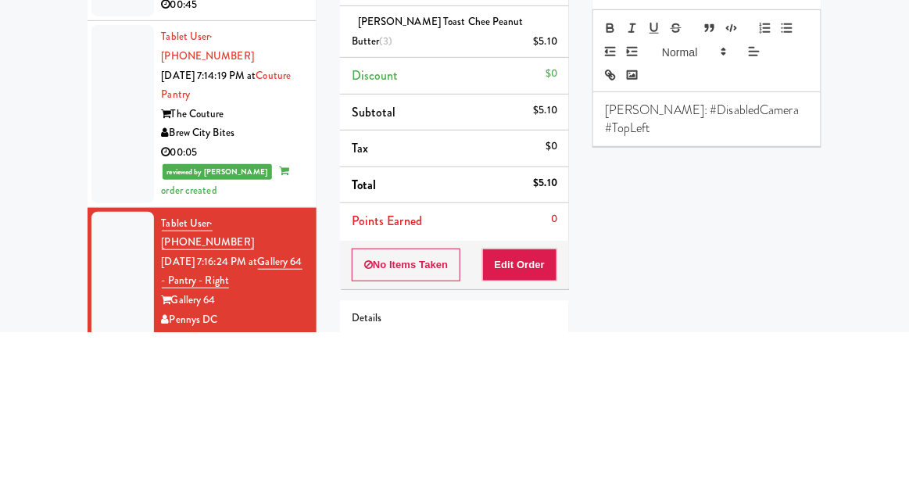
click at [891, 285] on div "inbox reviewed recent all unclear take inventory issue suspicious failed recent…" at bounding box center [454, 343] width 909 height 574
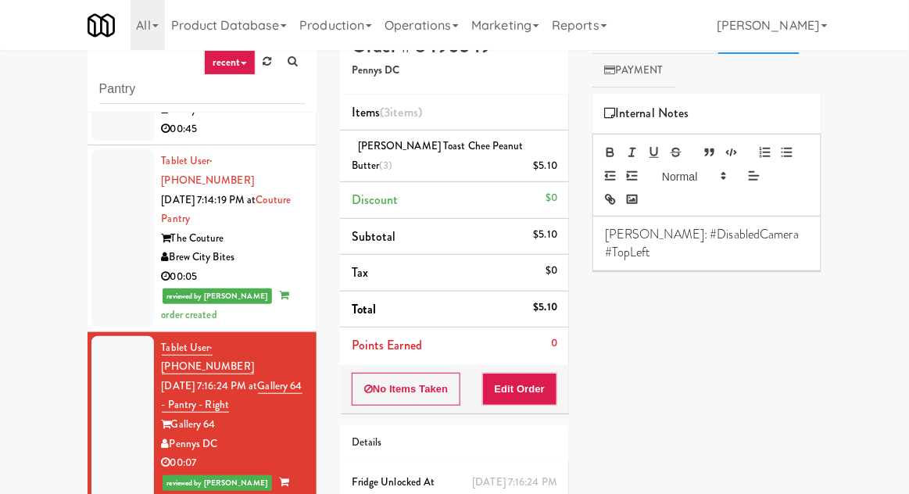
scroll to position [60, 0]
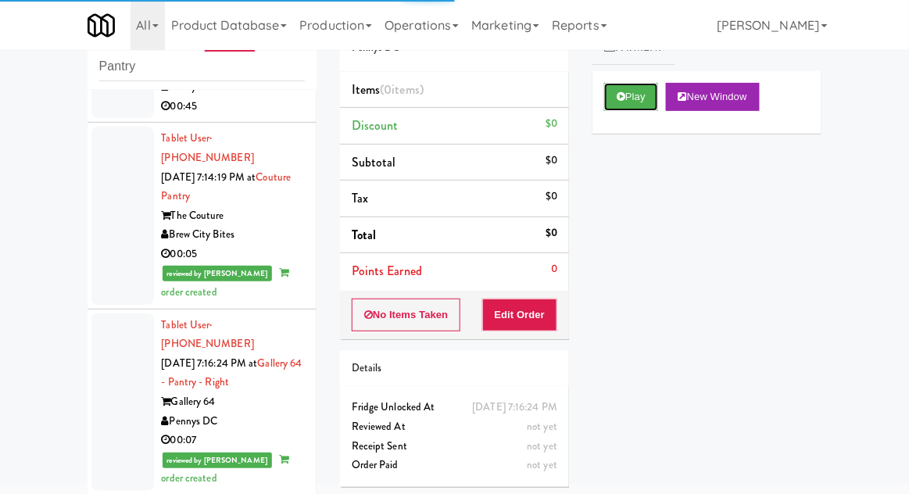
click at [623, 101] on icon at bounding box center [621, 96] width 9 height 10
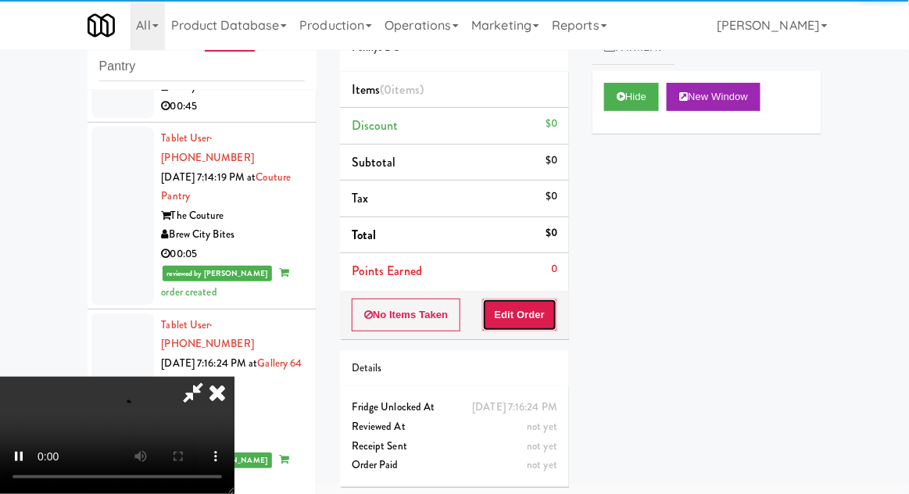
click at [506, 316] on button "Edit Order" at bounding box center [520, 315] width 76 height 33
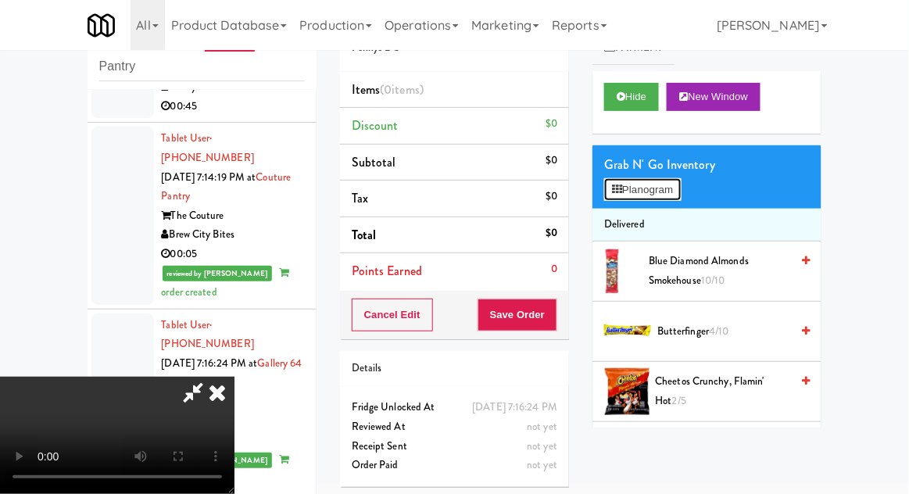
click at [680, 193] on button "Planogram" at bounding box center [642, 189] width 77 height 23
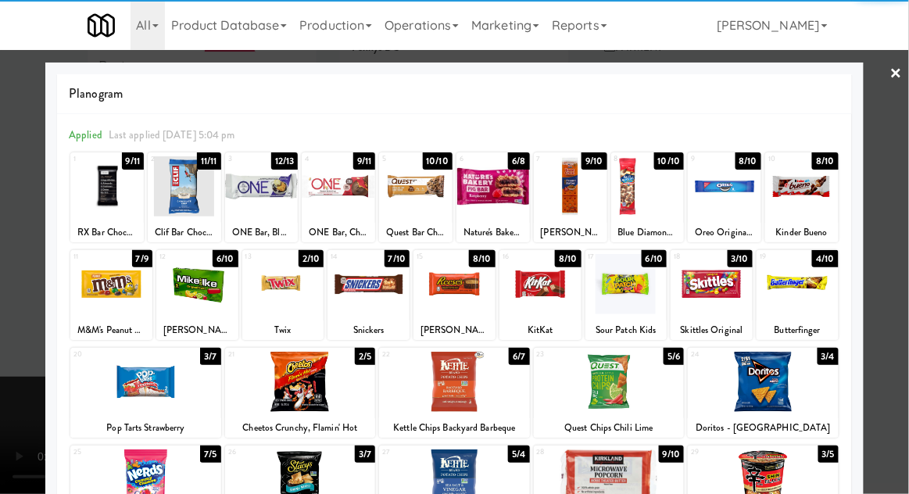
click at [467, 373] on div at bounding box center [454, 382] width 151 height 60
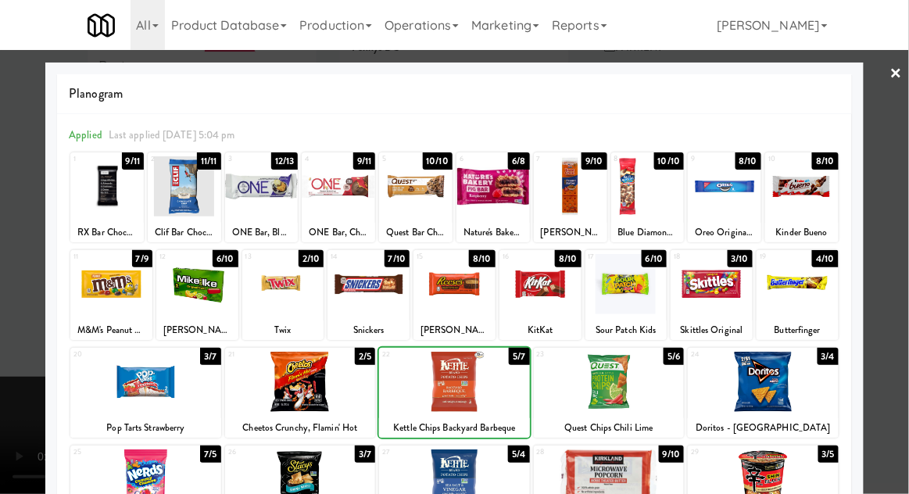
click at [900, 225] on div at bounding box center [454, 247] width 909 height 494
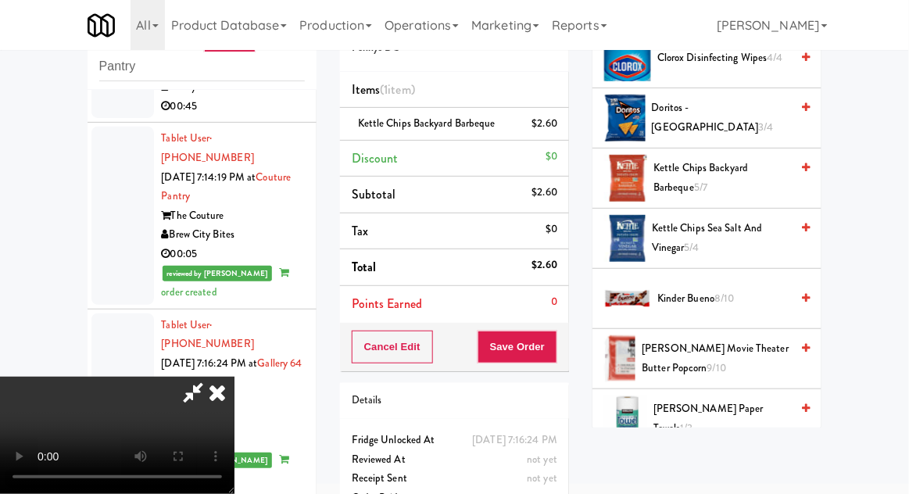
scroll to position [438, 0]
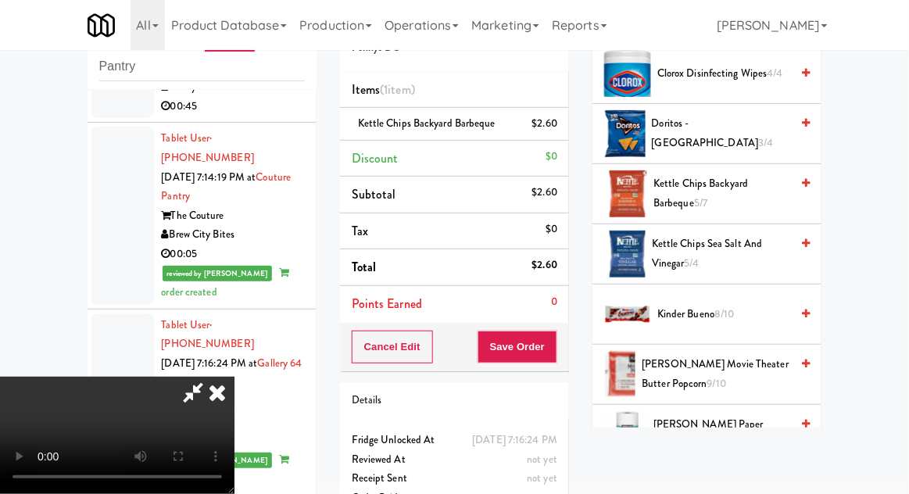
click at [750, 191] on span "Kettle Chips Backyard Barbeque 5/7" at bounding box center [721, 193] width 137 height 38
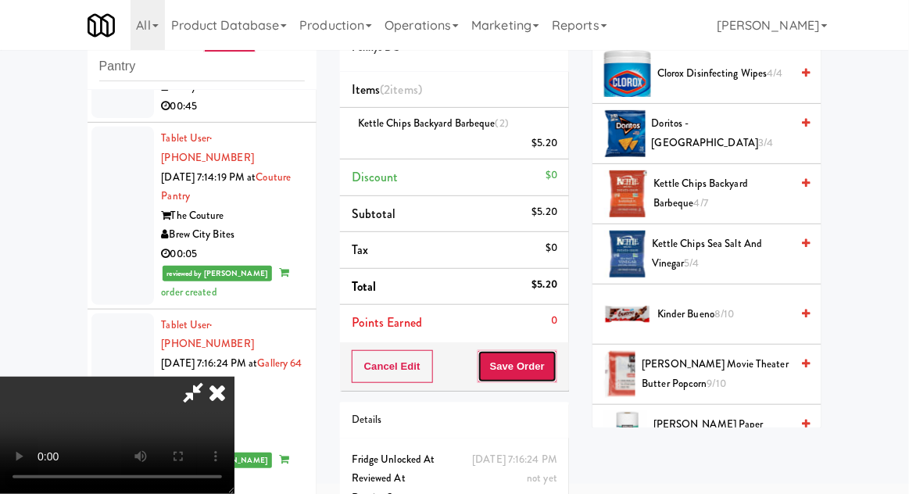
click at [554, 353] on button "Save Order" at bounding box center [518, 366] width 80 height 33
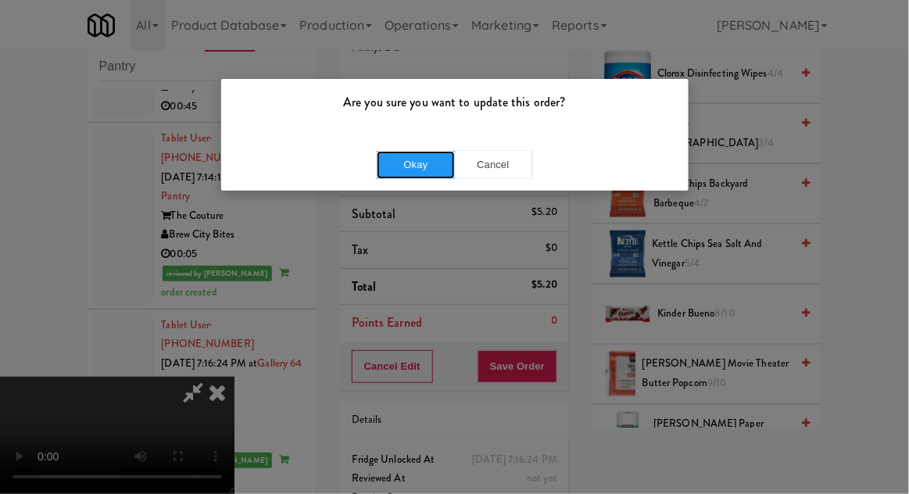
click at [423, 155] on button "Okay" at bounding box center [416, 165] width 78 height 28
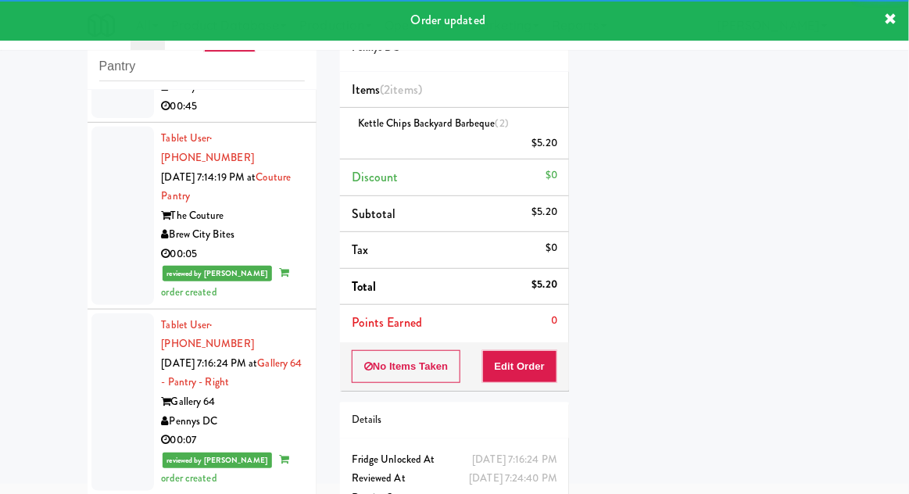
scroll to position [1303, 0]
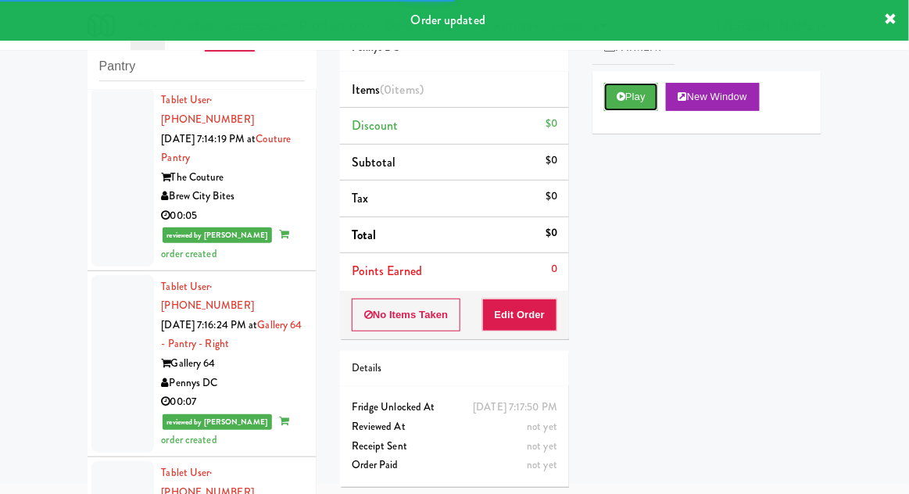
click at [619, 103] on button "Play" at bounding box center [631, 97] width 54 height 28
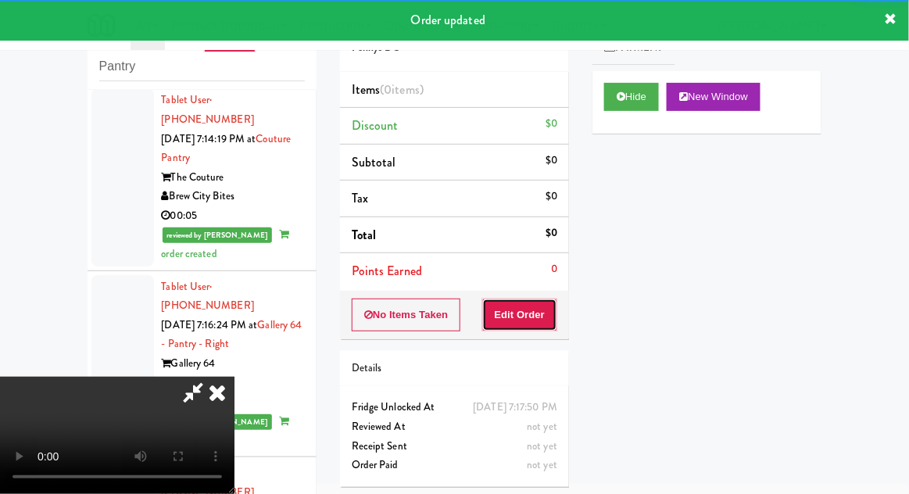
click at [529, 327] on button "Edit Order" at bounding box center [520, 315] width 76 height 33
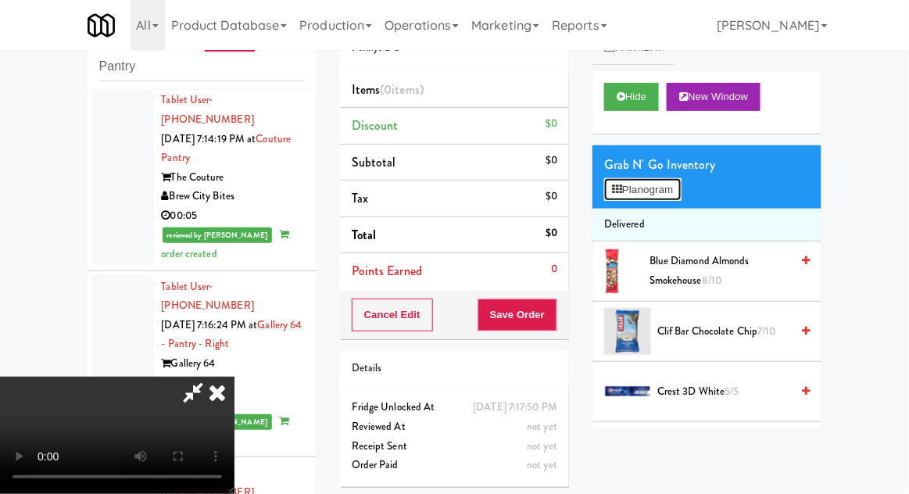
click at [681, 194] on button "Planogram" at bounding box center [642, 189] width 77 height 23
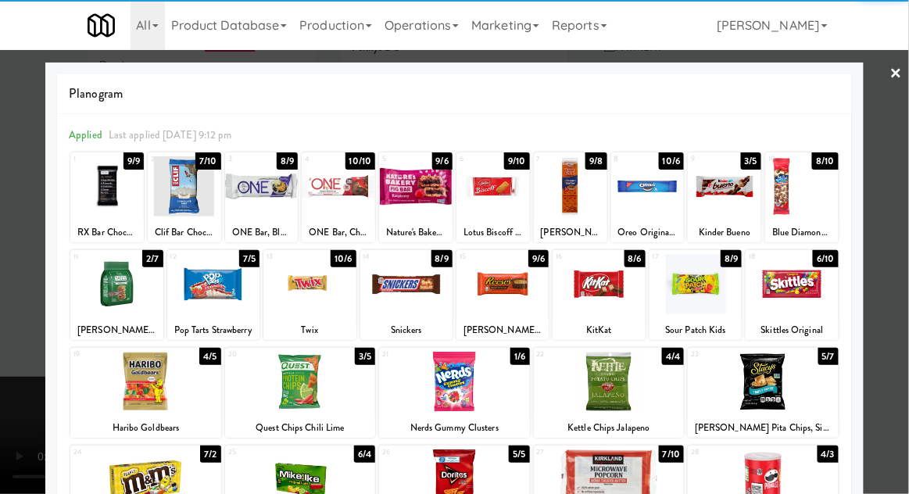
click at [138, 390] on div at bounding box center [145, 382] width 151 height 60
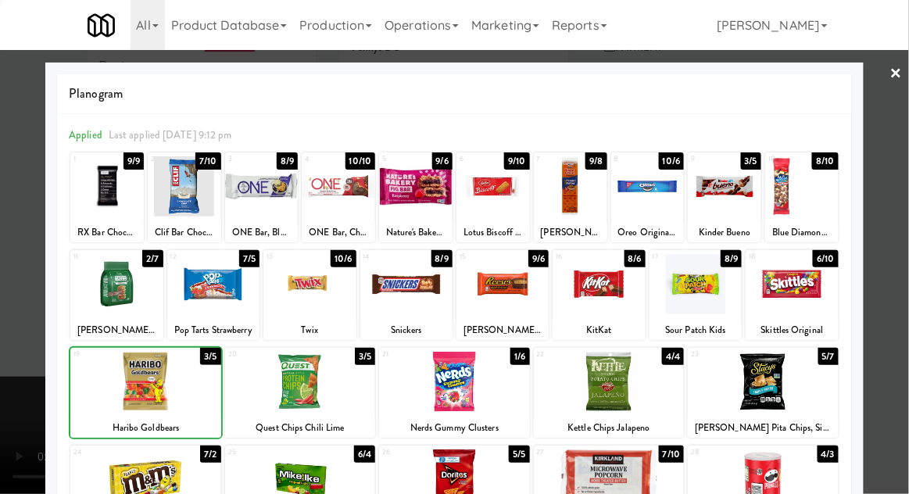
click at [889, 227] on div at bounding box center [454, 247] width 909 height 494
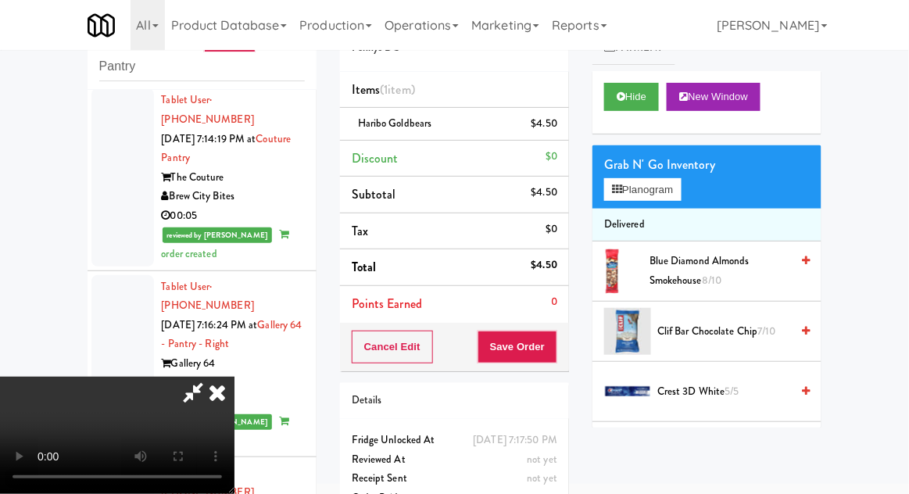
scroll to position [57, 0]
click at [552, 353] on button "Save Order" at bounding box center [518, 347] width 80 height 33
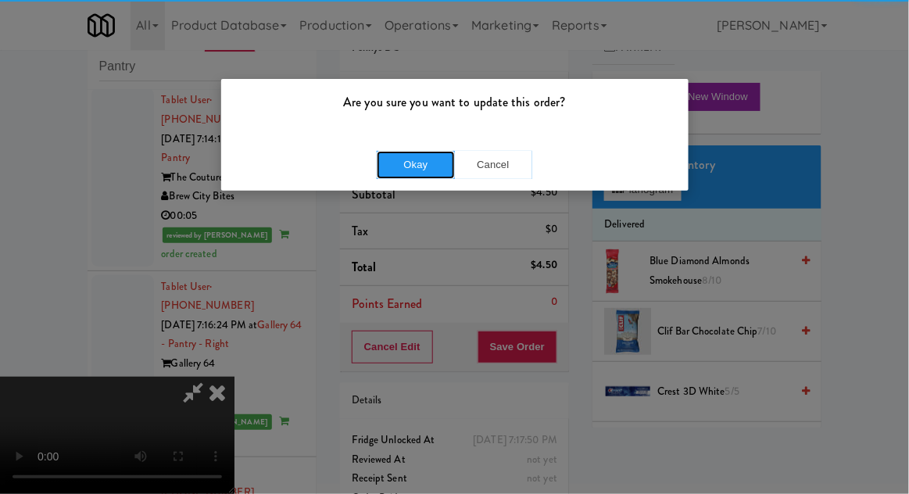
click at [433, 169] on button "Okay" at bounding box center [416, 165] width 78 height 28
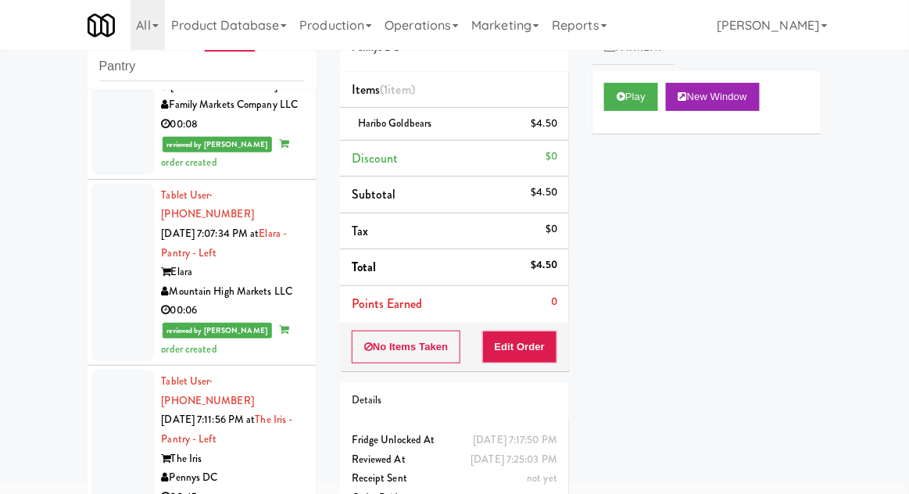
scroll to position [883, 0]
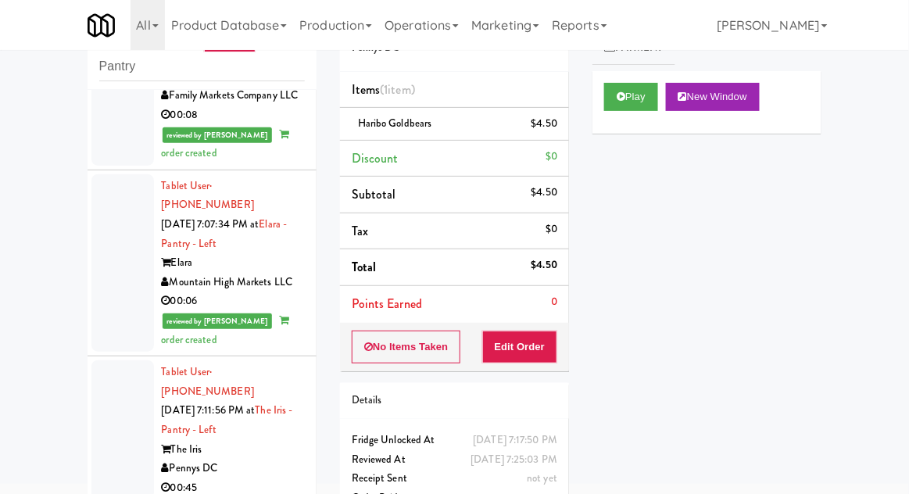
click at [106, 360] on div at bounding box center [122, 429] width 63 height 139
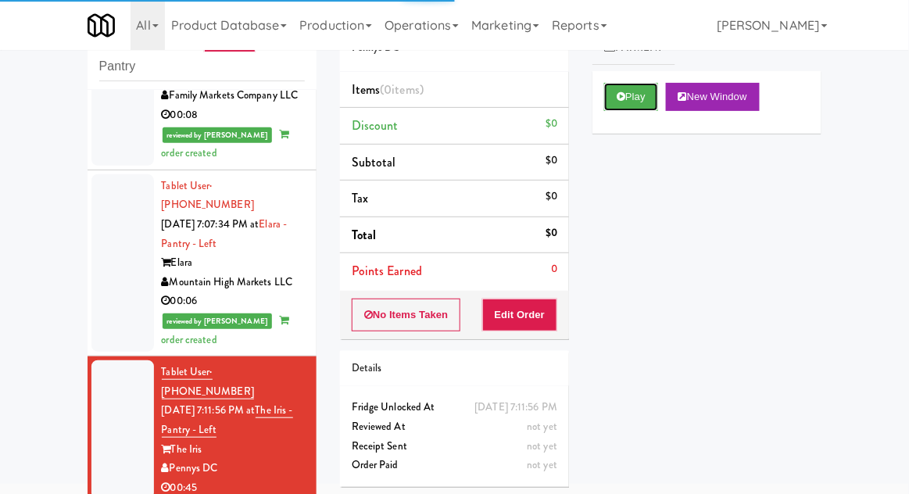
click at [610, 107] on button "Play" at bounding box center [631, 97] width 54 height 28
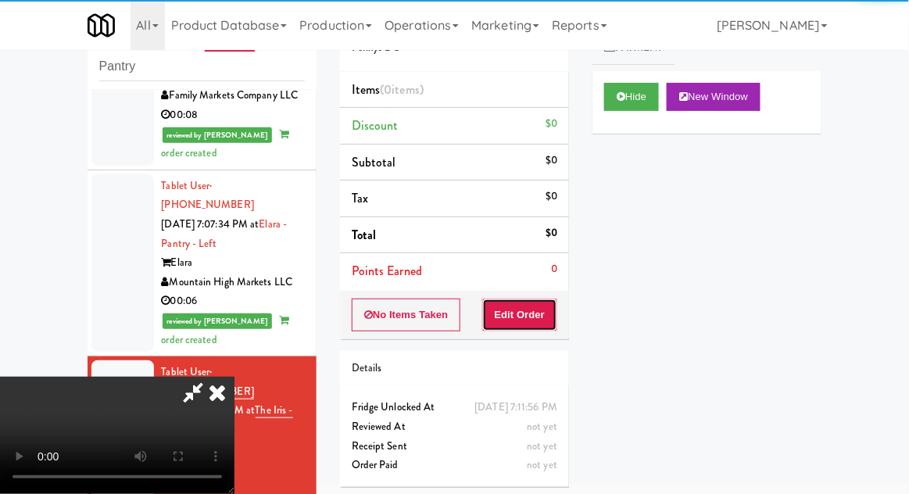
click at [554, 308] on button "Edit Order" at bounding box center [520, 315] width 76 height 33
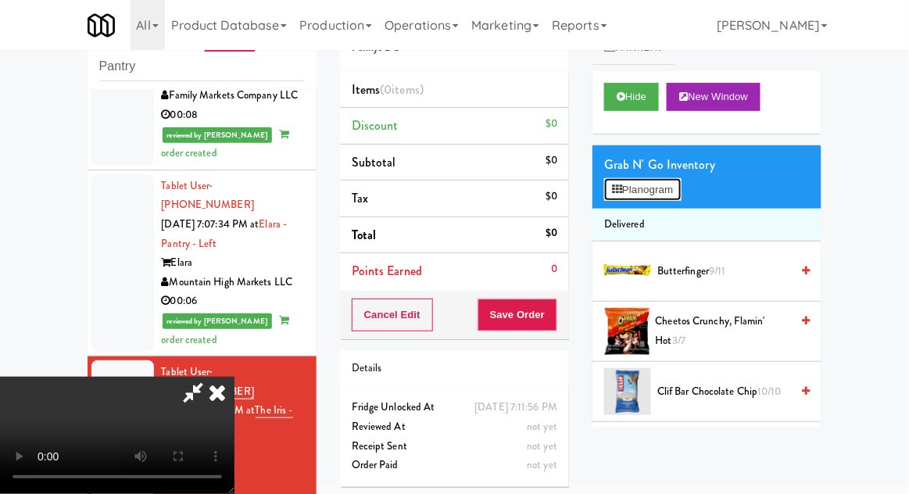
click at [671, 186] on button "Planogram" at bounding box center [642, 189] width 77 height 23
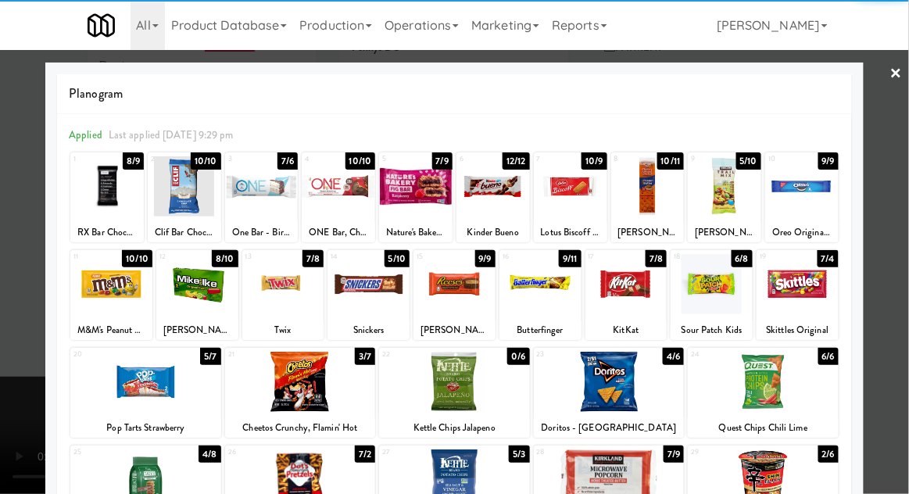
click at [810, 295] on div at bounding box center [798, 284] width 82 height 60
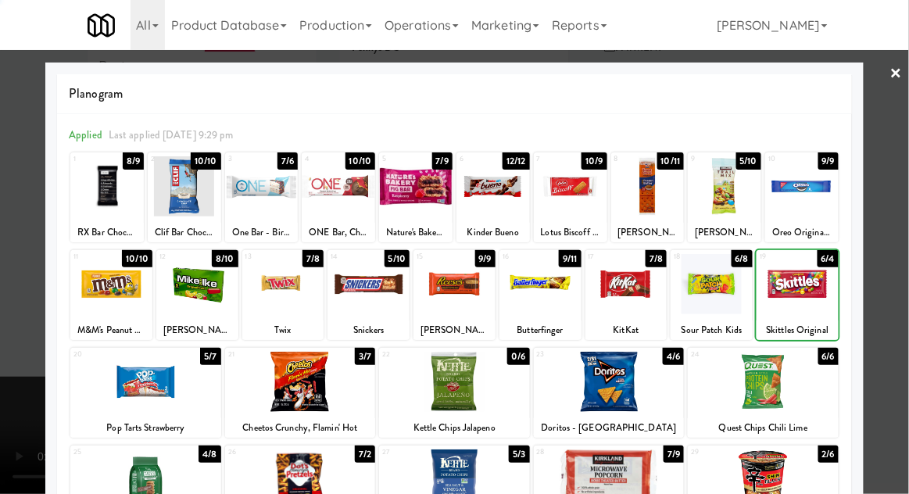
click at [889, 292] on div at bounding box center [454, 247] width 909 height 494
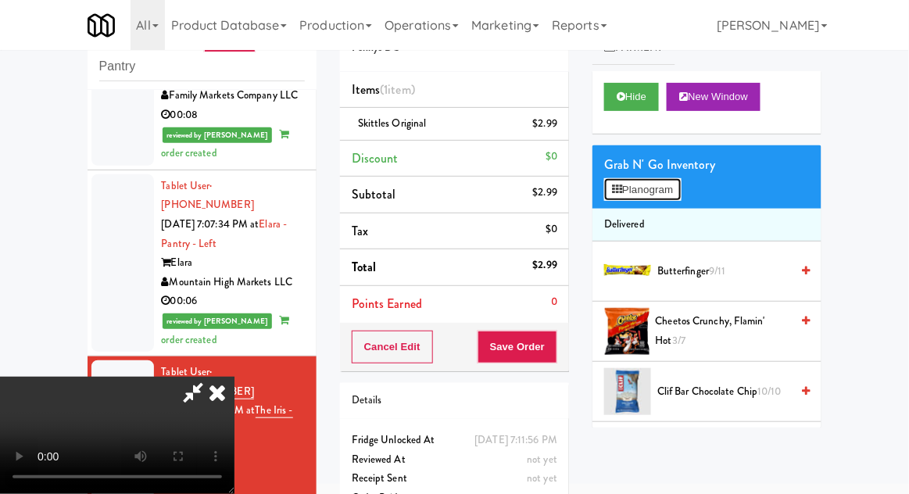
click at [674, 191] on button "Planogram" at bounding box center [642, 189] width 77 height 23
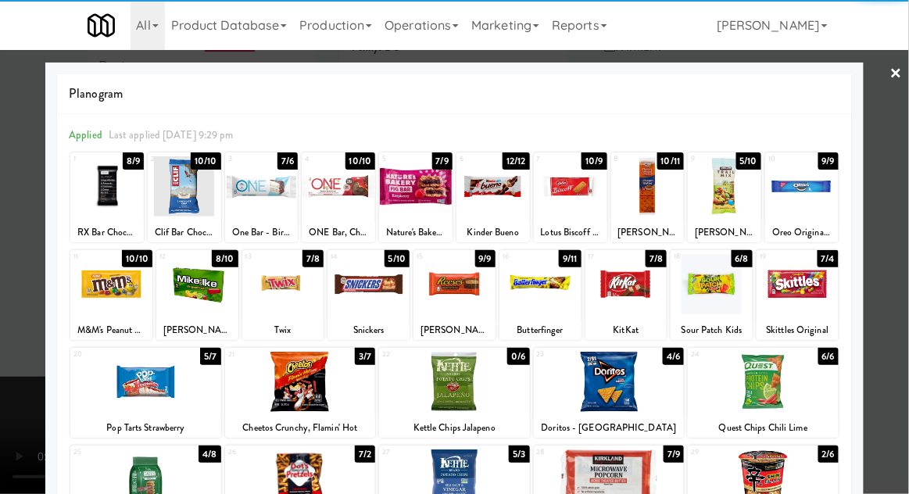
click at [199, 296] on div at bounding box center [197, 284] width 82 height 60
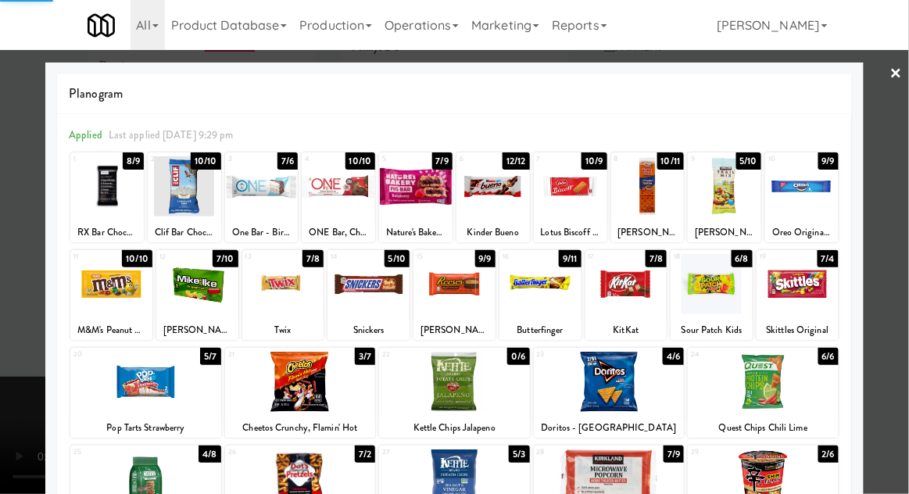
click at [889, 256] on div at bounding box center [454, 247] width 909 height 494
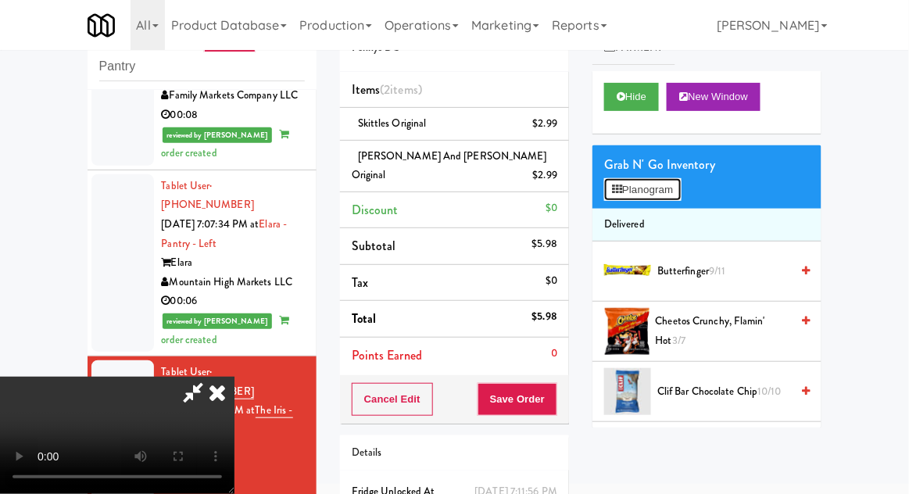
click at [677, 199] on button "Planogram" at bounding box center [642, 189] width 77 height 23
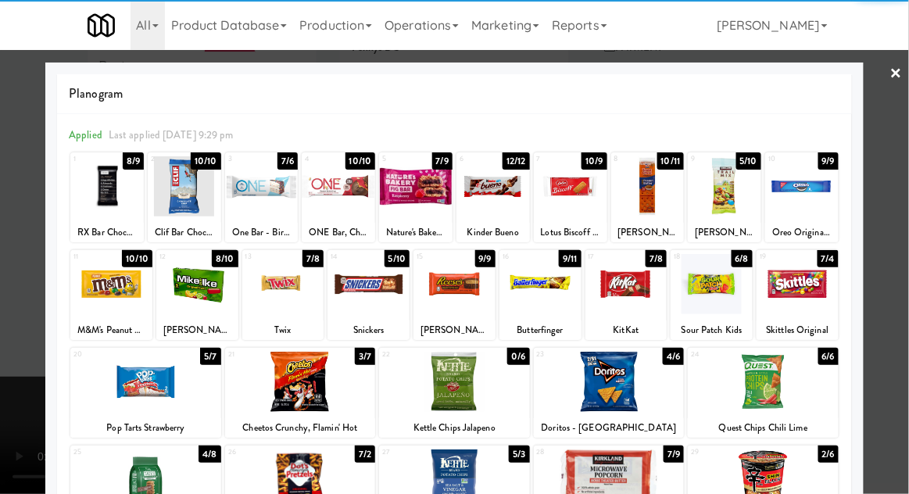
click at [282, 304] on div at bounding box center [283, 284] width 82 height 60
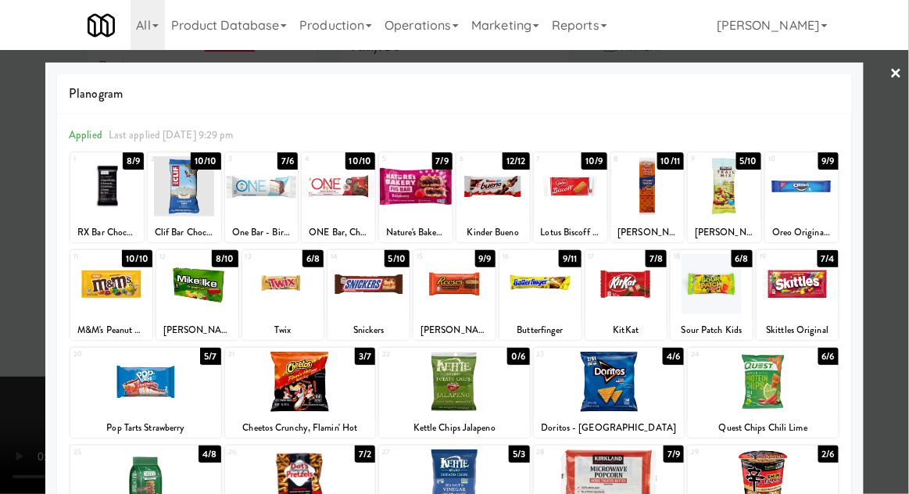
click at [894, 243] on div at bounding box center [454, 247] width 909 height 494
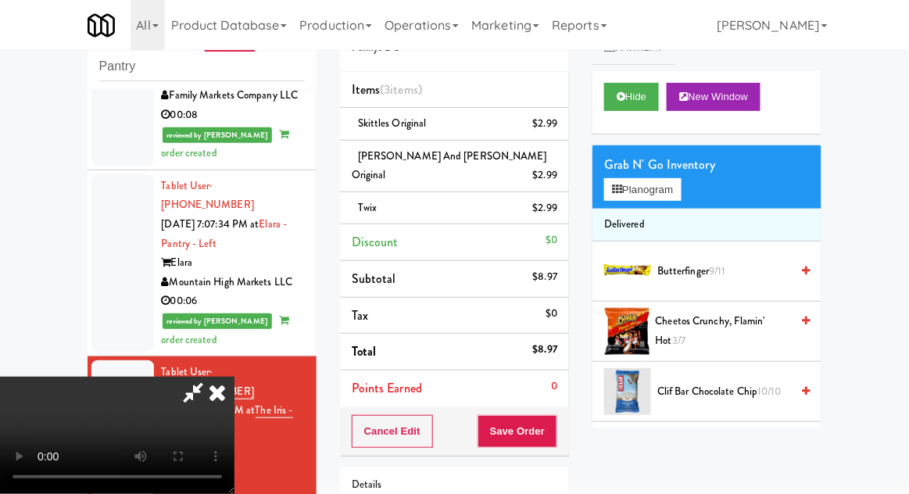
scroll to position [70, 0]
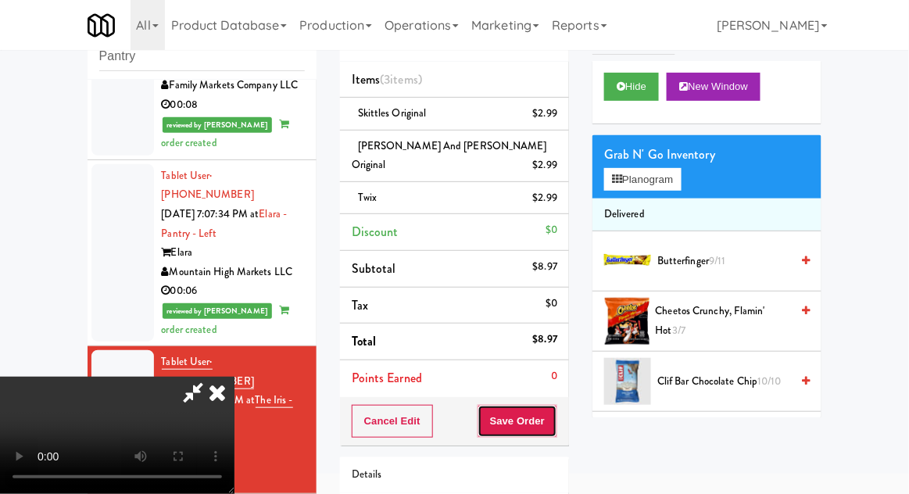
click at [549, 413] on button "Save Order" at bounding box center [518, 421] width 80 height 33
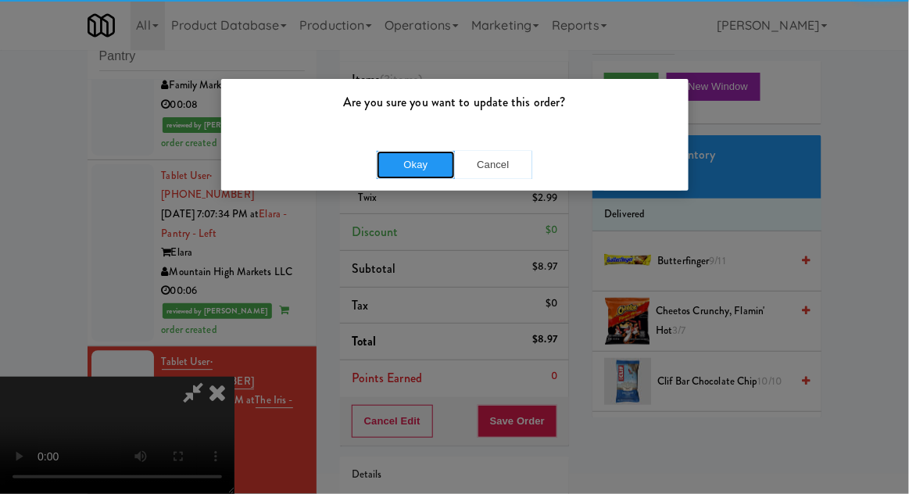
click at [400, 177] on button "Okay" at bounding box center [416, 165] width 78 height 28
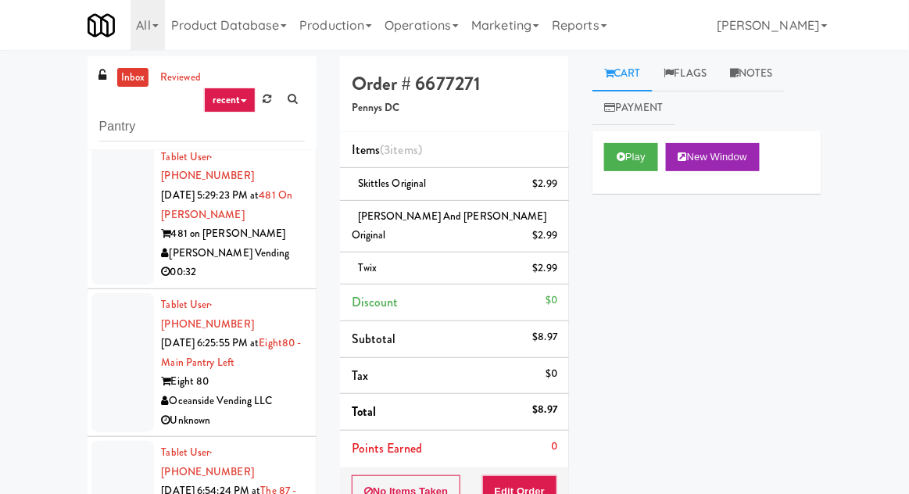
scroll to position [302, 0]
click at [106, 342] on div at bounding box center [122, 364] width 63 height 139
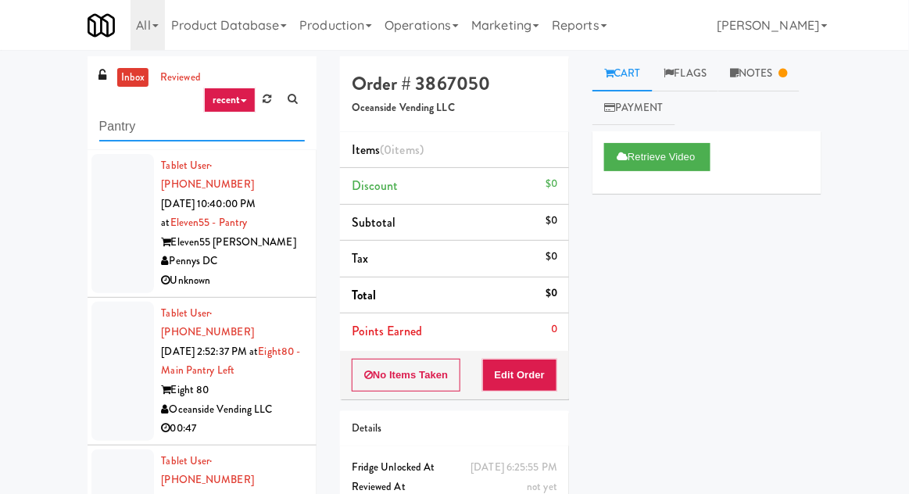
click at [106, 122] on input "Pantry" at bounding box center [202, 127] width 206 height 29
click at [101, 122] on input "Pantry" at bounding box center [202, 127] width 206 height 29
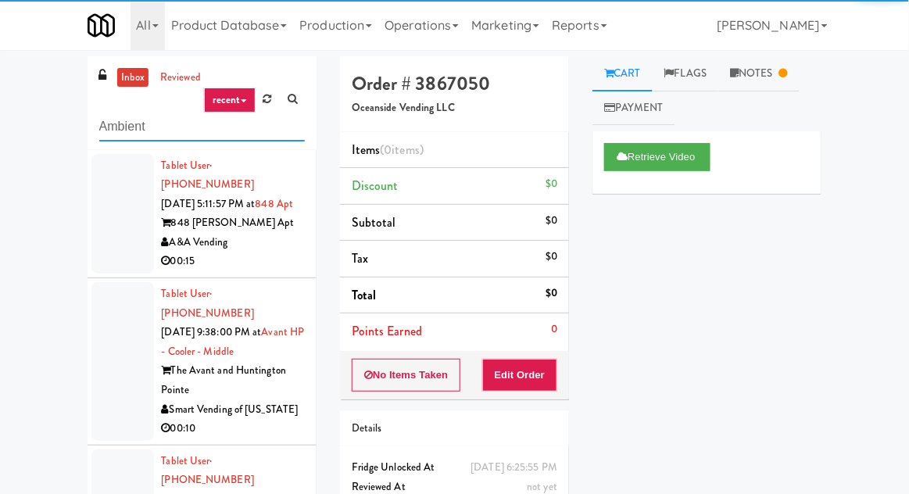
type input "Ambient"
click at [6, 134] on div "inbox reviewed recent all unclear take inventory issue suspicious failed recent…" at bounding box center [454, 343] width 909 height 574
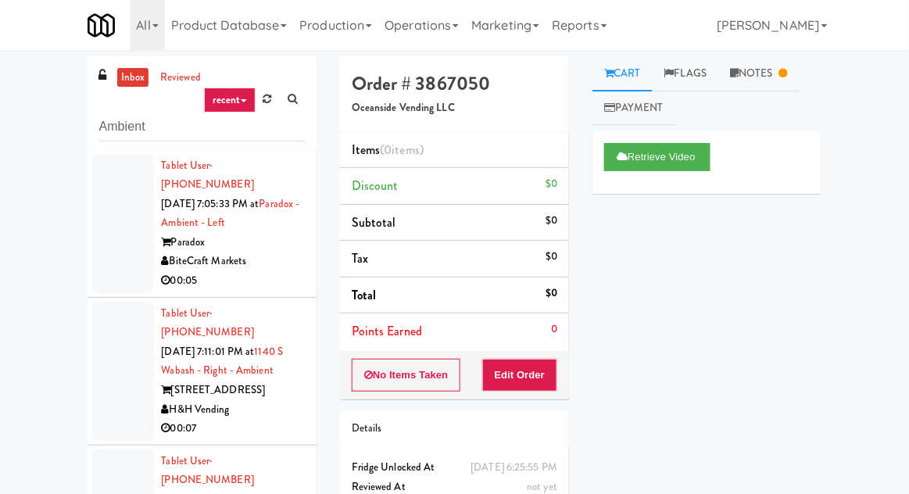
click at [96, 250] on div at bounding box center [122, 223] width 63 height 139
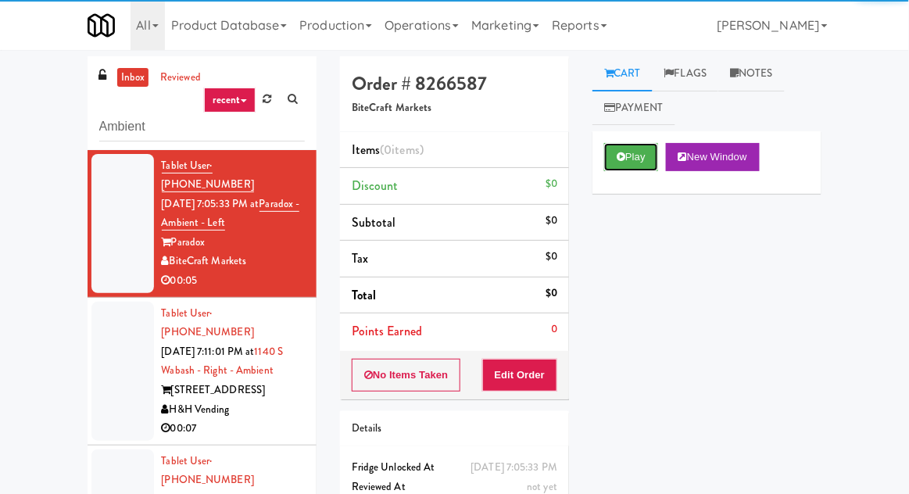
click at [617, 167] on button "Play" at bounding box center [631, 157] width 54 height 28
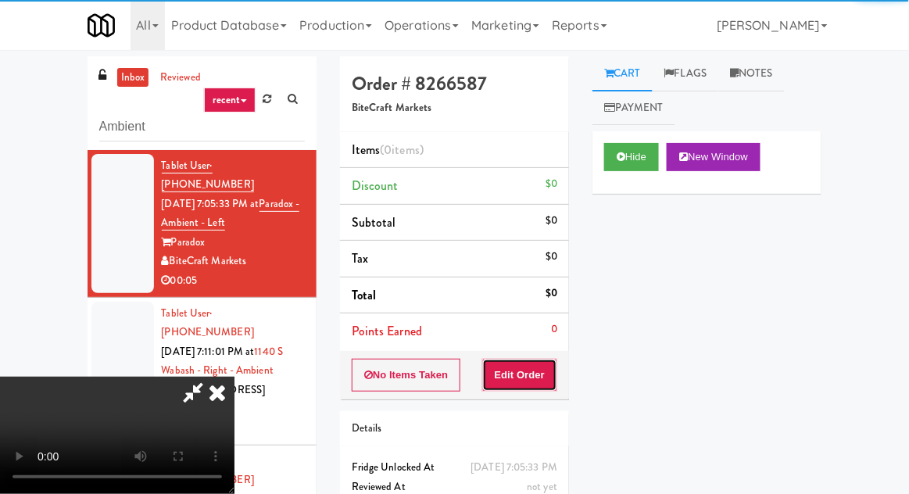
click at [539, 371] on button "Edit Order" at bounding box center [520, 375] width 76 height 33
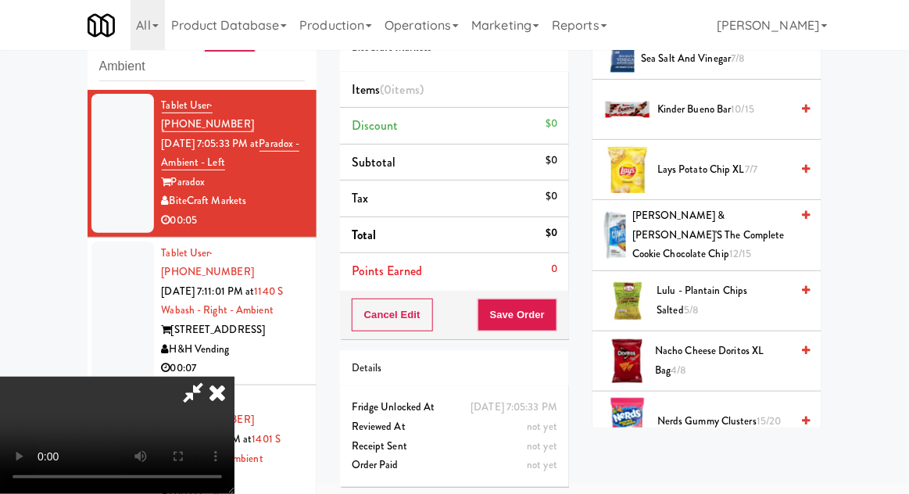
scroll to position [1659, 0]
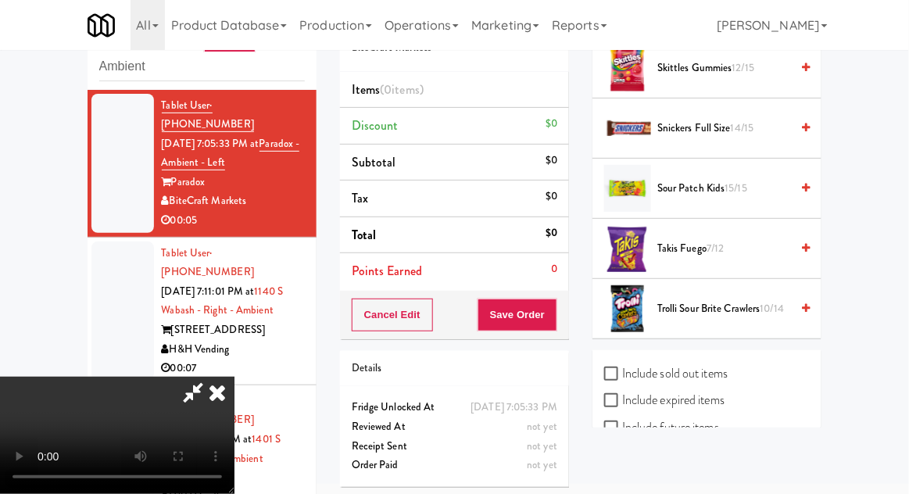
click at [730, 239] on span "Takis Fuego 7/12" at bounding box center [723, 249] width 133 height 20
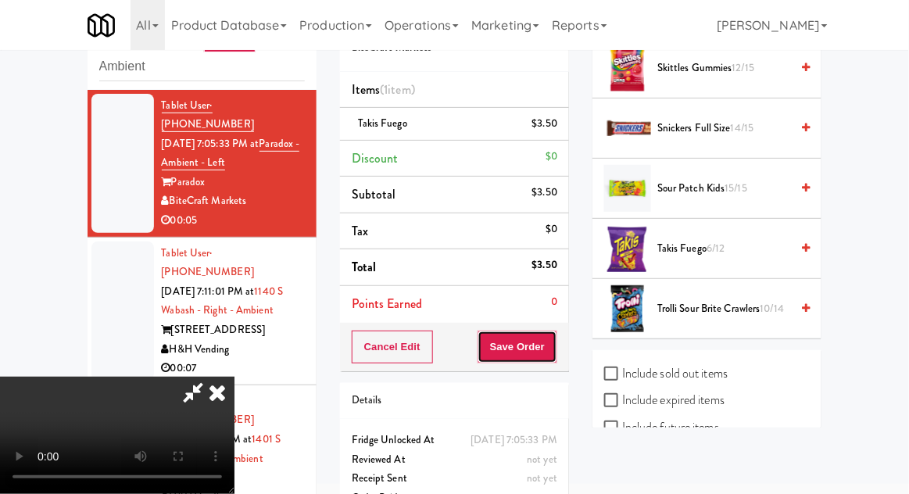
click at [555, 356] on button "Save Order" at bounding box center [518, 347] width 80 height 33
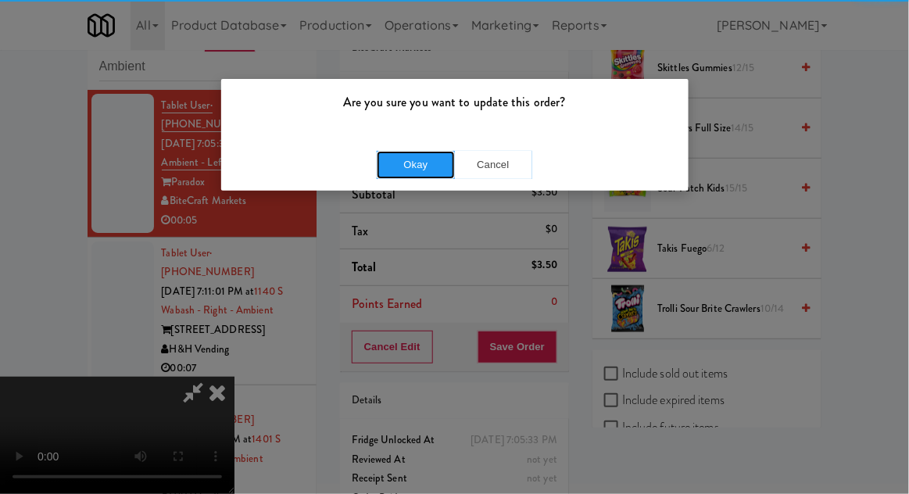
click at [428, 166] on button "Okay" at bounding box center [416, 165] width 78 height 28
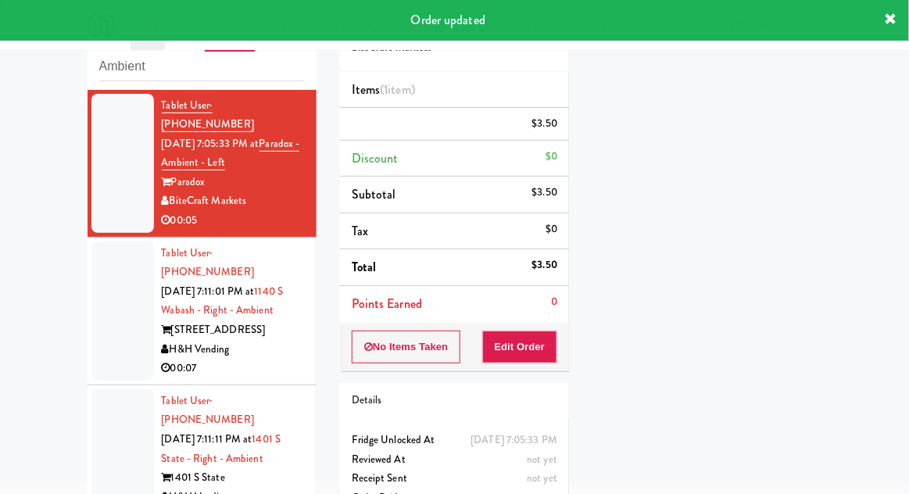
scroll to position [0, 0]
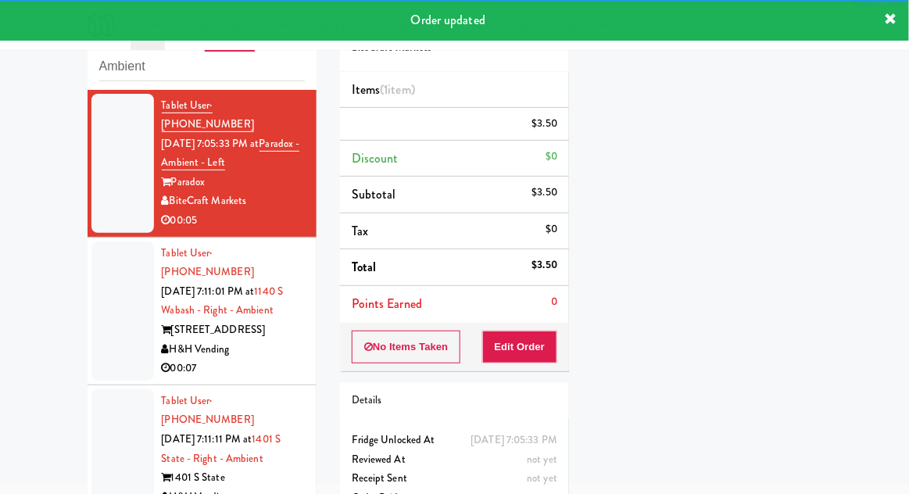
click at [120, 287] on div at bounding box center [122, 311] width 63 height 139
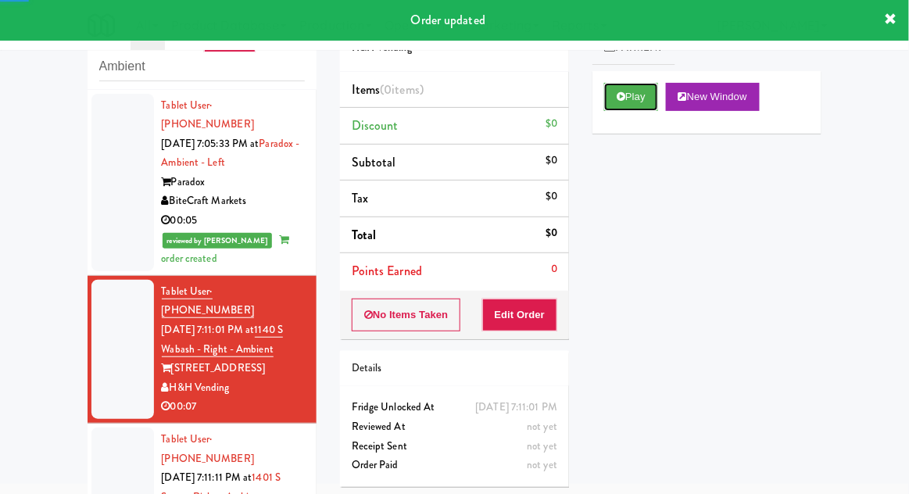
click at [614, 105] on button "Play" at bounding box center [631, 97] width 54 height 28
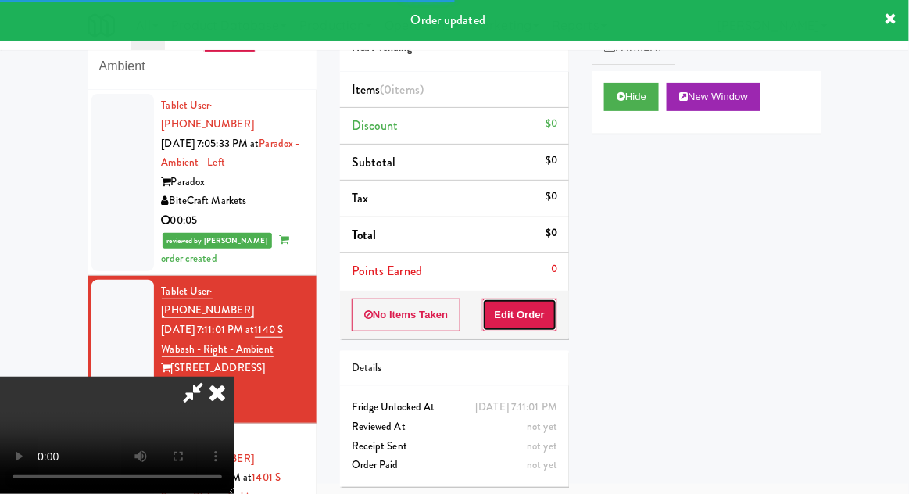
click at [525, 312] on button "Edit Order" at bounding box center [520, 315] width 76 height 33
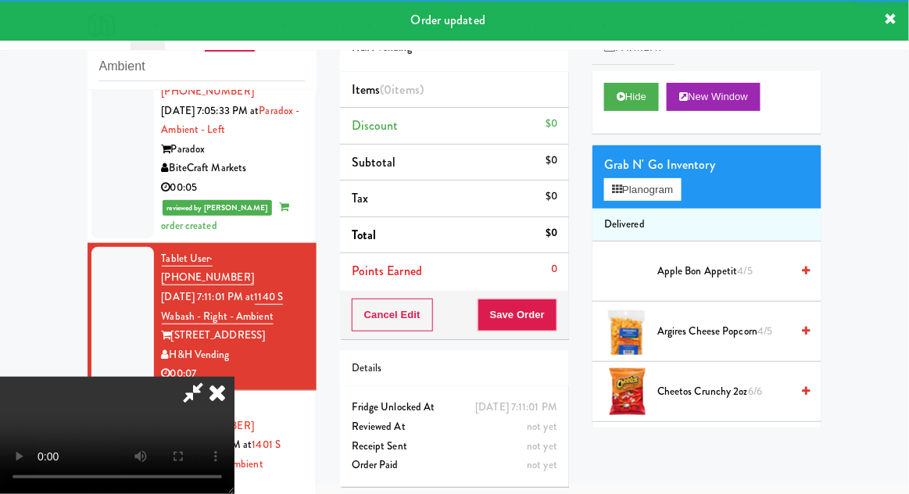
scroll to position [84, 0]
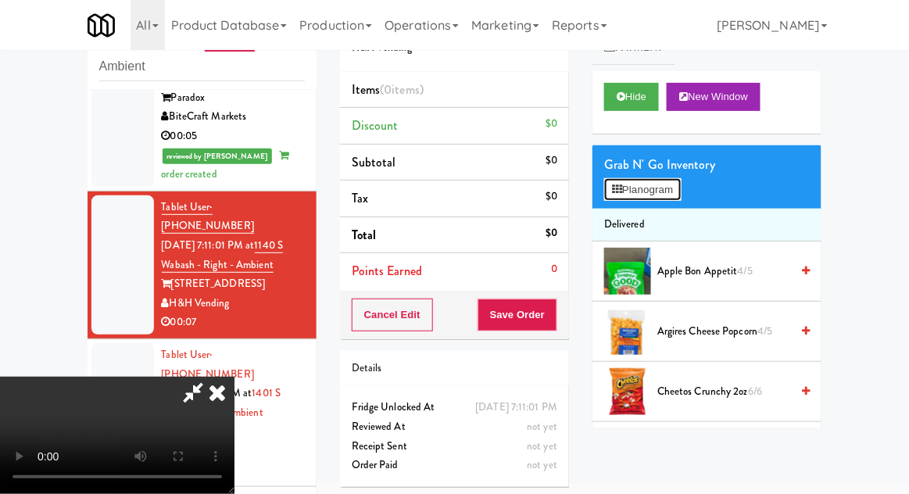
click at [678, 189] on button "Planogram" at bounding box center [642, 189] width 77 height 23
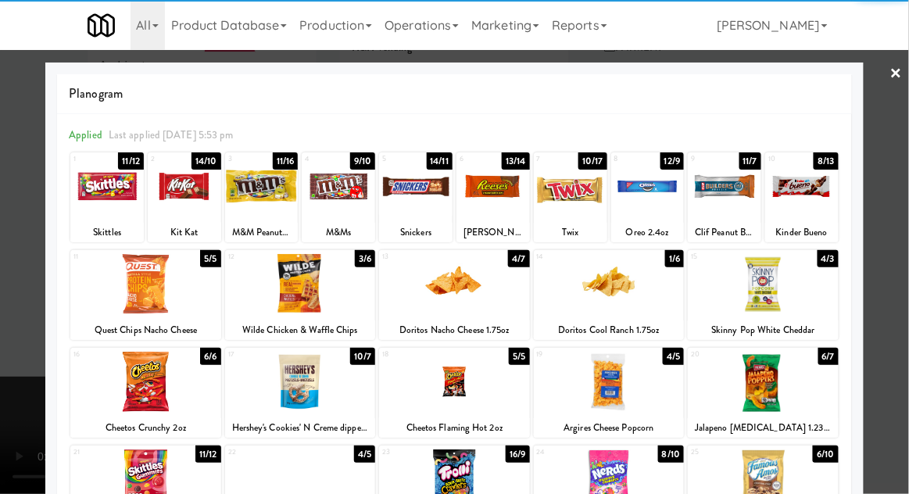
click at [828, 199] on div at bounding box center [801, 186] width 73 height 60
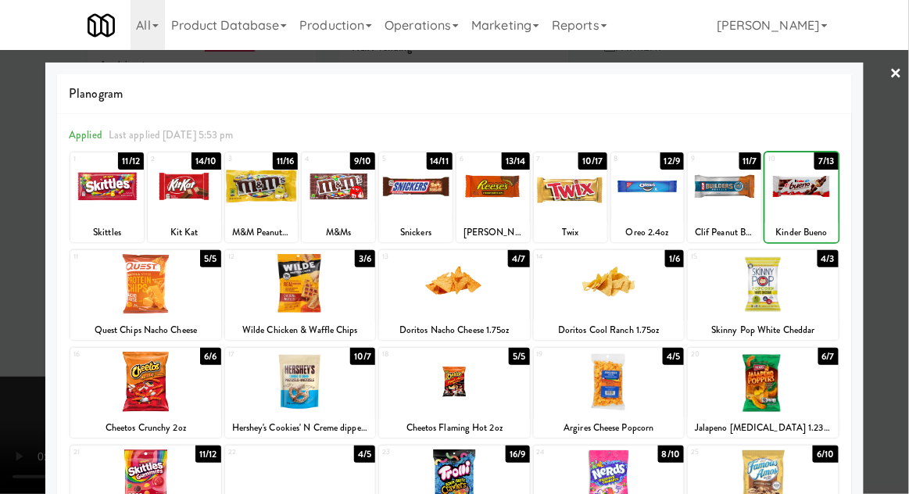
click at [821, 201] on div at bounding box center [801, 186] width 73 height 60
click at [813, 201] on div at bounding box center [801, 186] width 73 height 60
click at [900, 195] on div at bounding box center [454, 247] width 909 height 494
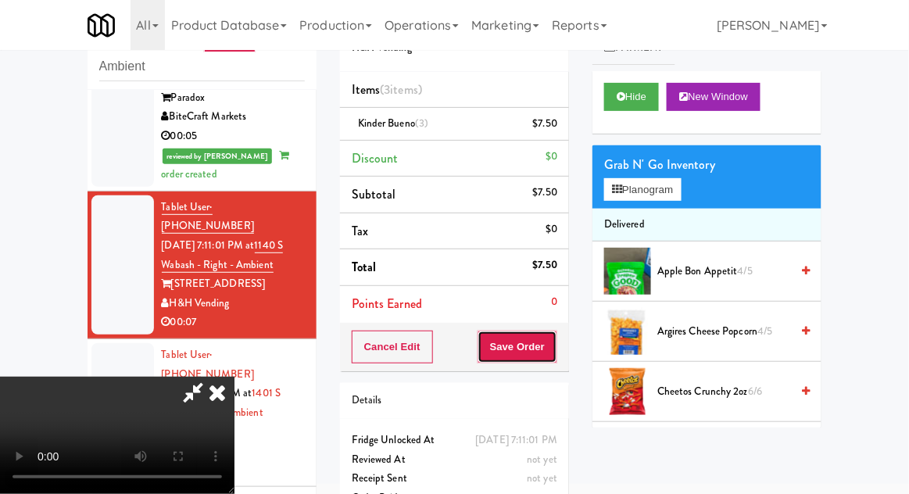
click at [552, 352] on button "Save Order" at bounding box center [518, 347] width 80 height 33
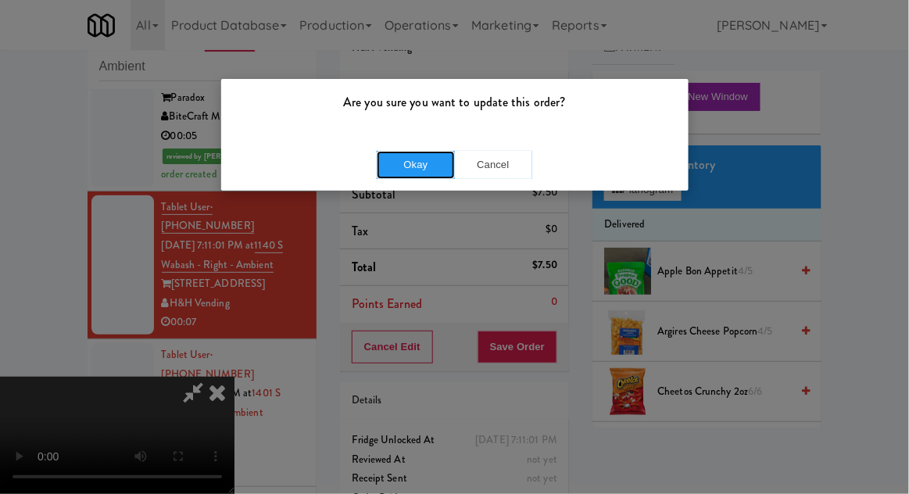
click at [416, 170] on button "Okay" at bounding box center [416, 165] width 78 height 28
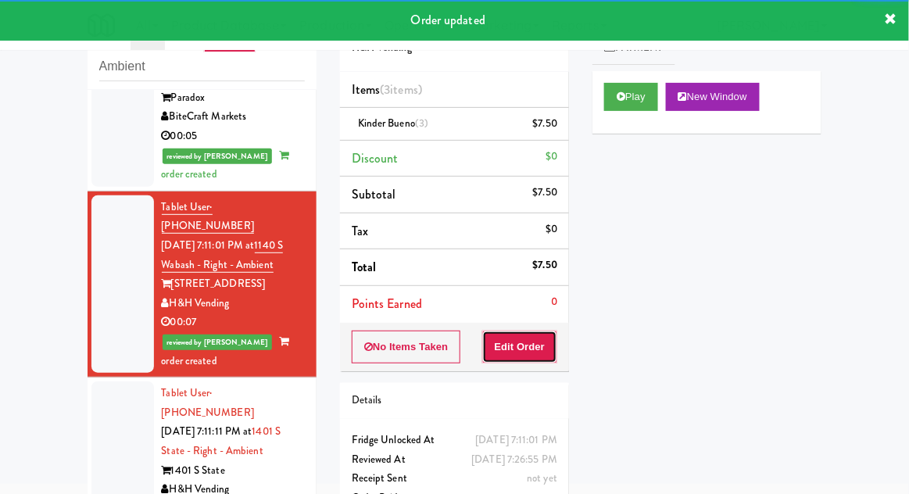
click at [507, 358] on button "Edit Order" at bounding box center [520, 347] width 76 height 33
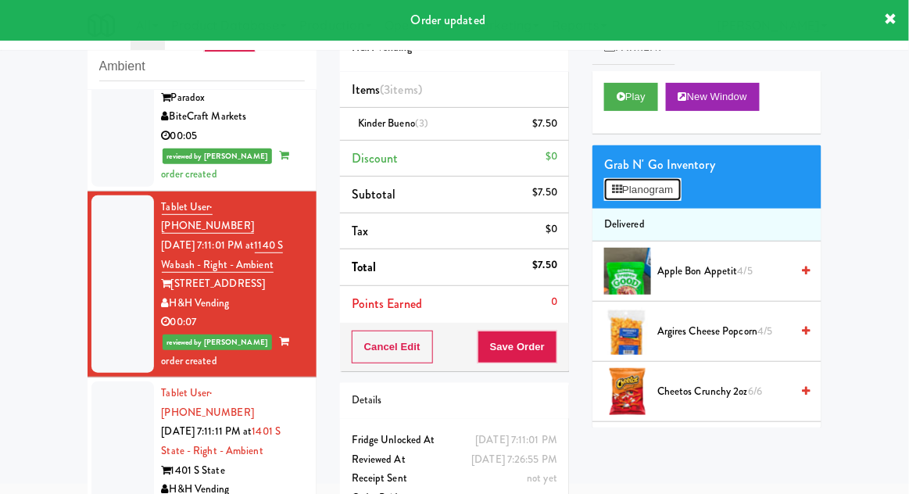
click at [637, 198] on button "Planogram" at bounding box center [642, 189] width 77 height 23
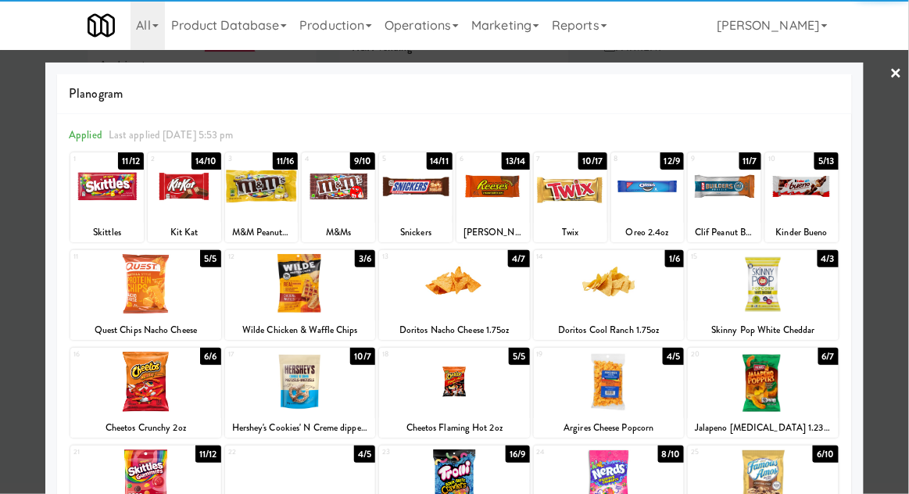
click at [898, 71] on link "×" at bounding box center [896, 74] width 13 height 48
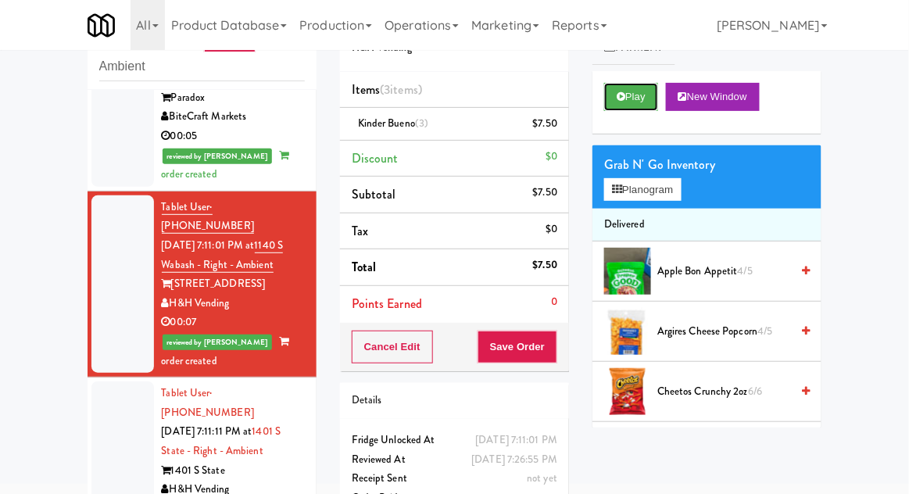
click at [628, 99] on button "Play" at bounding box center [631, 97] width 54 height 28
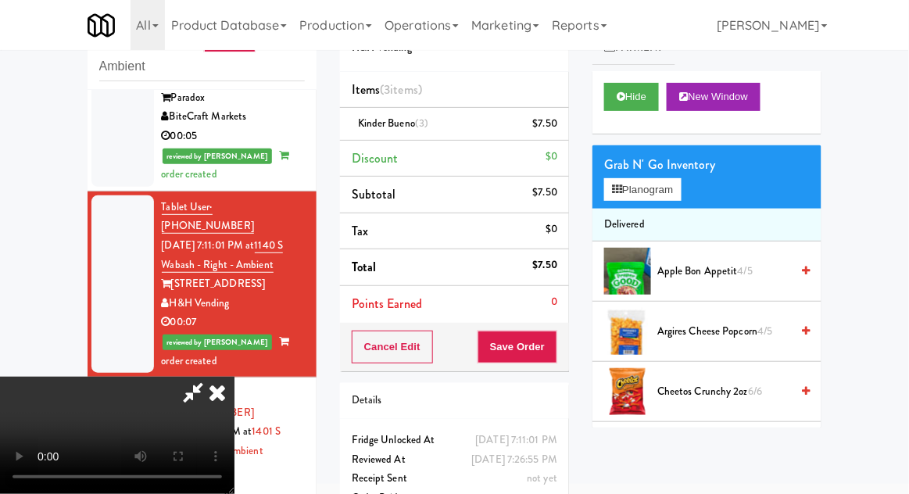
click at [234, 377] on icon at bounding box center [217, 392] width 34 height 31
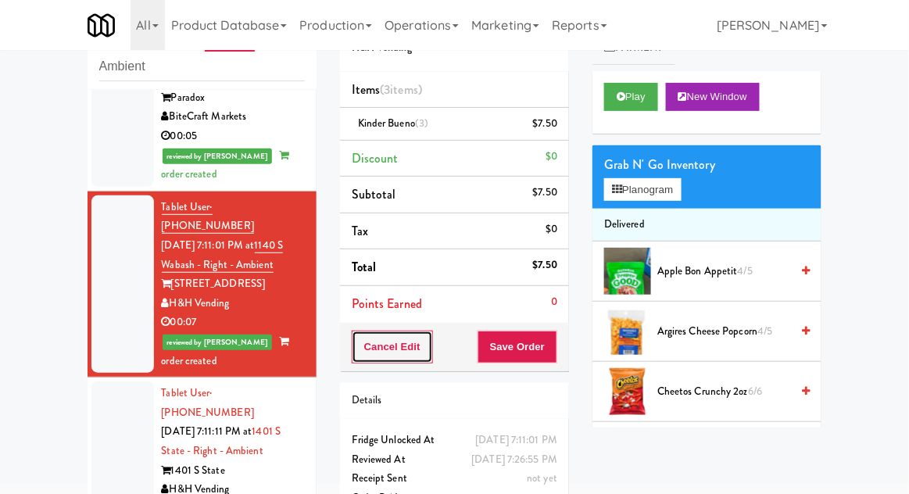
click at [388, 331] on button "Cancel Edit" at bounding box center [392, 347] width 81 height 33
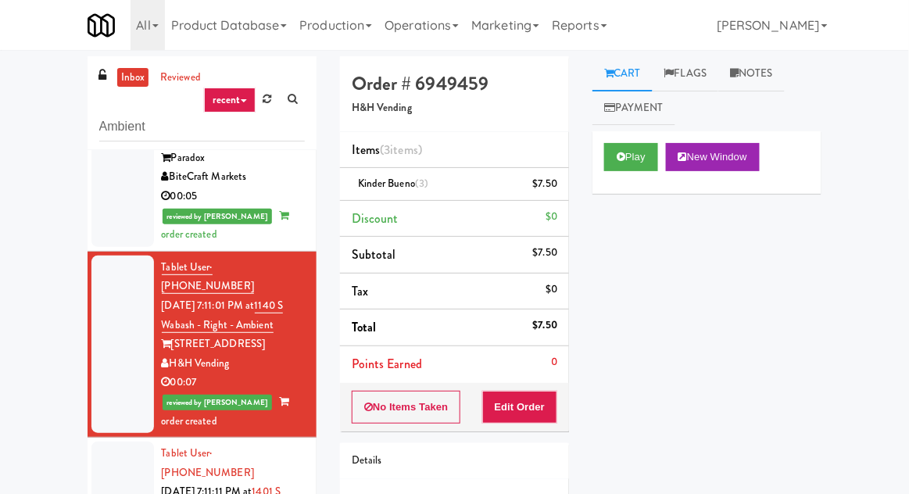
click at [746, 72] on link "Notes" at bounding box center [751, 73] width 66 height 35
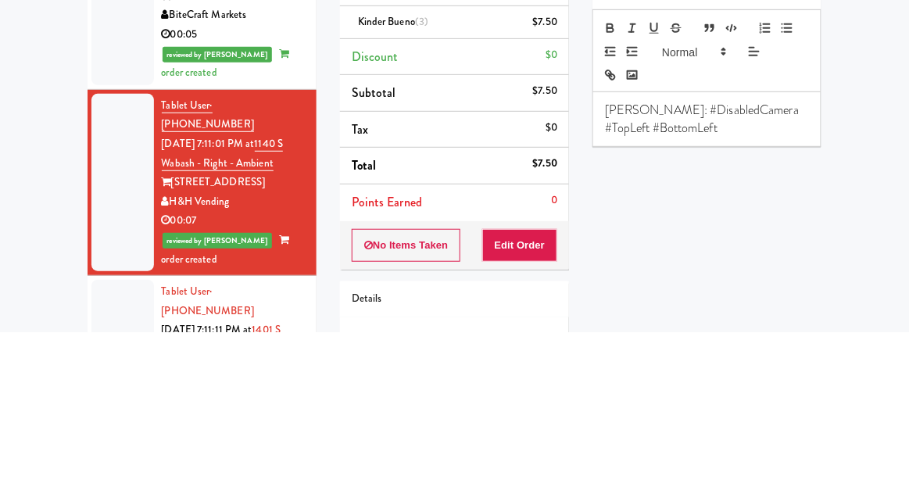
click at [886, 231] on div "inbox reviewed recent all unclear take inventory issue suspicious failed recent…" at bounding box center [454, 343] width 909 height 574
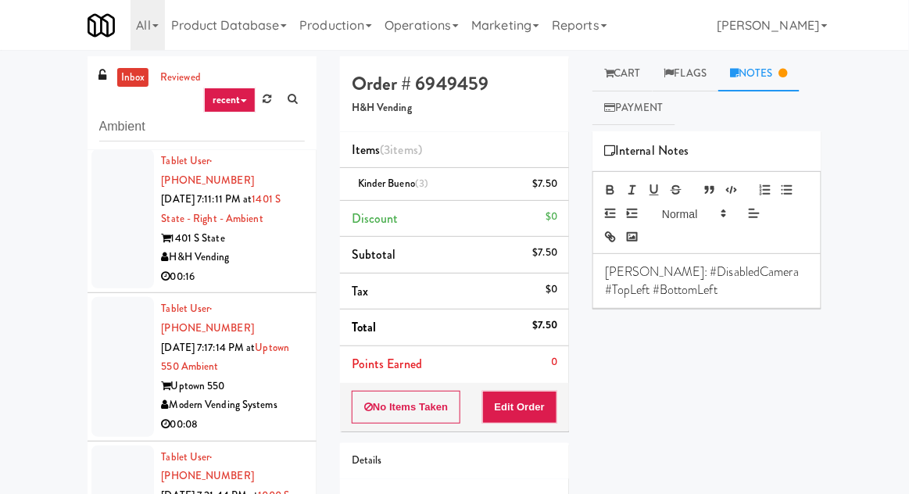
scroll to position [60, 0]
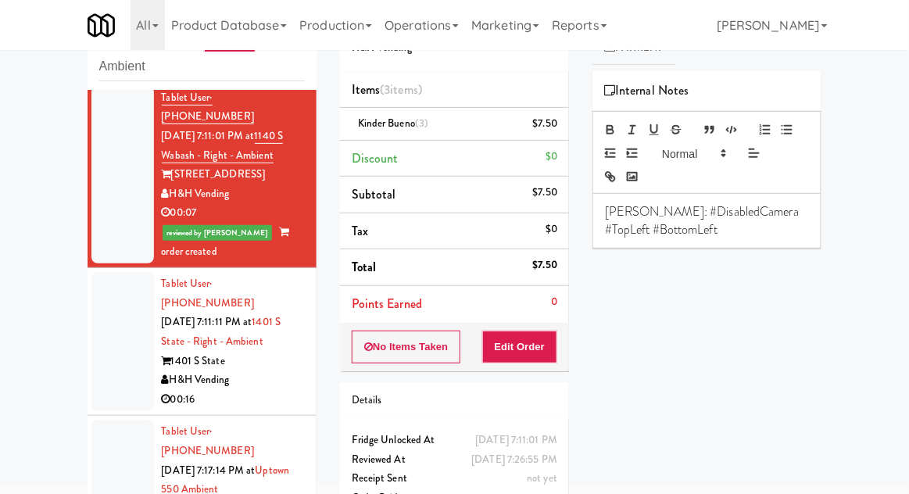
click at [100, 327] on div at bounding box center [122, 341] width 63 height 139
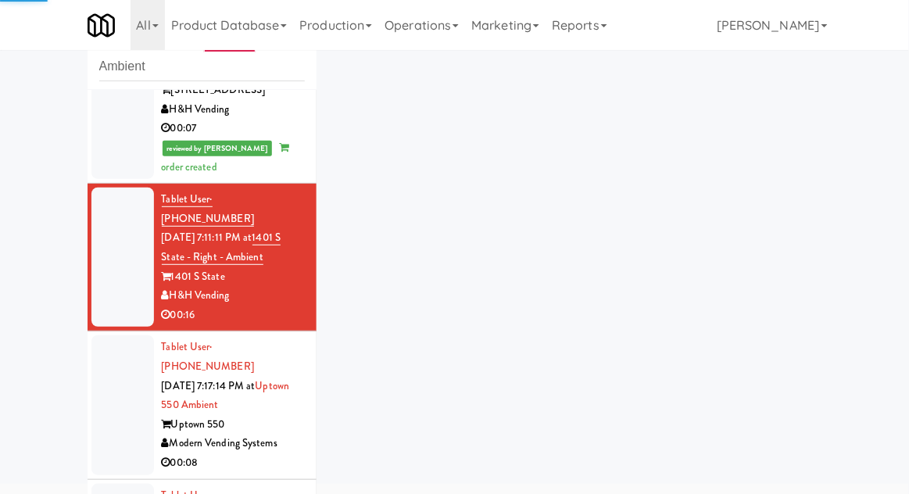
scroll to position [378, 0]
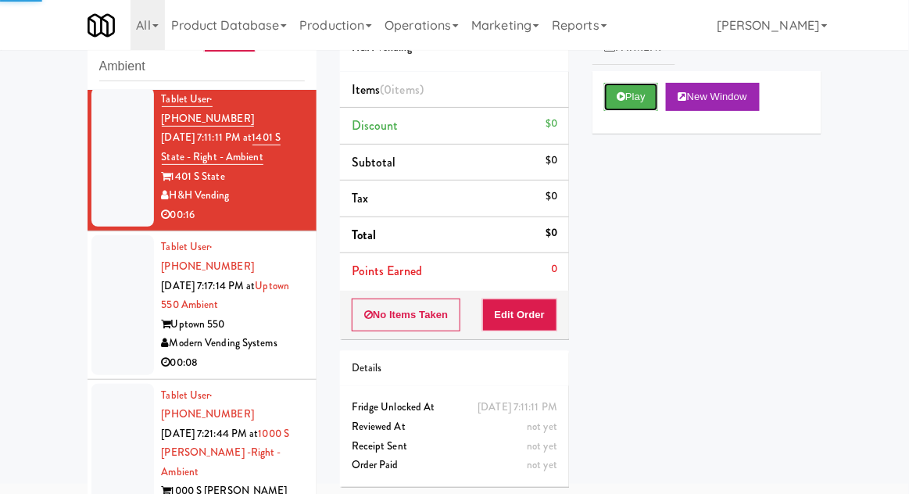
click at [613, 108] on button "Play" at bounding box center [631, 97] width 54 height 28
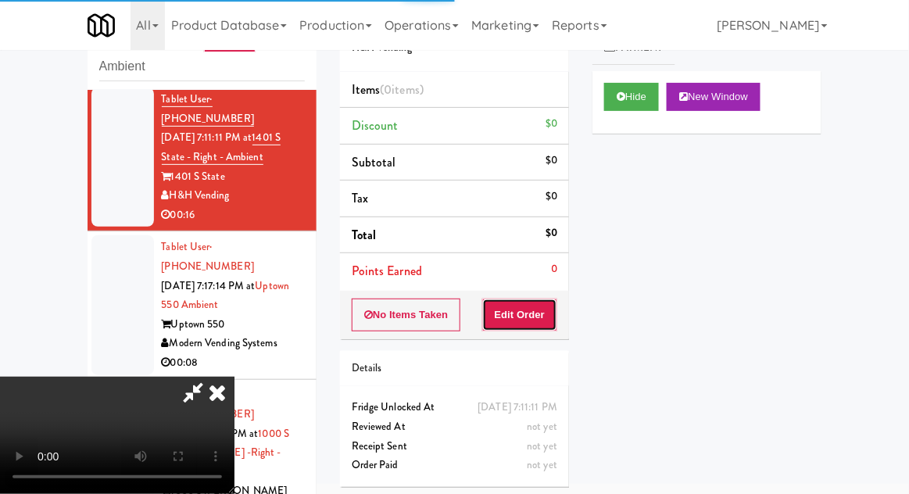
click at [535, 310] on button "Edit Order" at bounding box center [520, 315] width 76 height 33
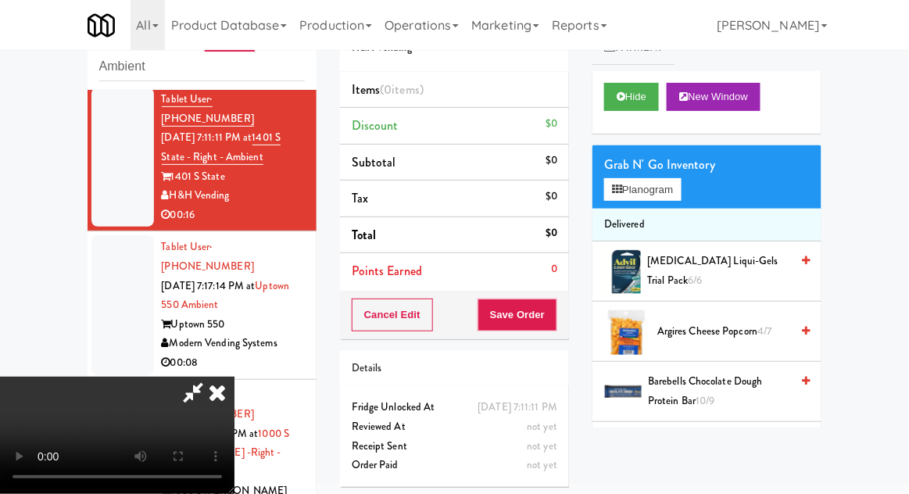
scroll to position [57, 0]
click at [696, 178] on div "Grab N' Go Inventory Planogram" at bounding box center [706, 176] width 229 height 63
click at [681, 197] on button "Planogram" at bounding box center [642, 189] width 77 height 23
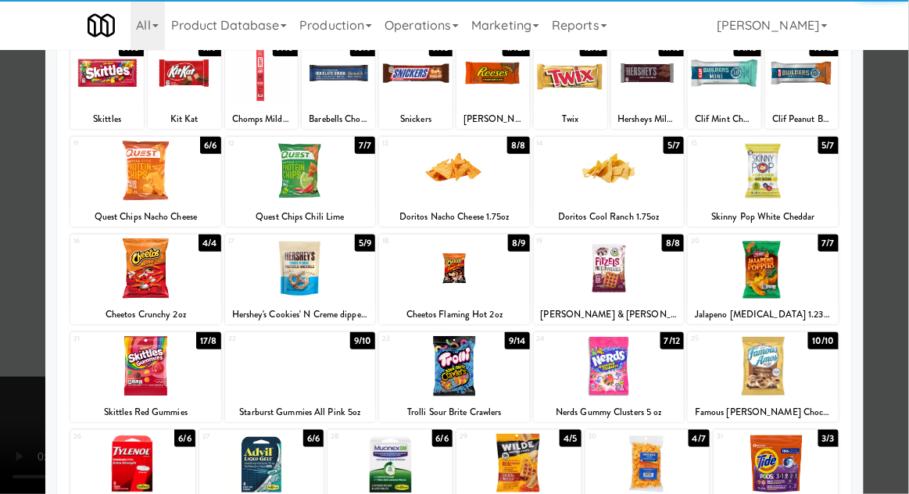
scroll to position [107, 0]
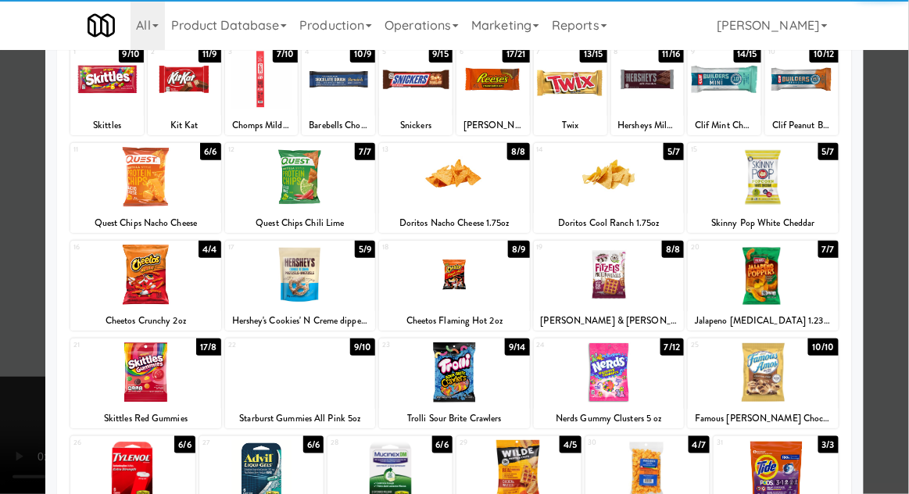
click at [640, 363] on div at bounding box center [609, 372] width 151 height 60
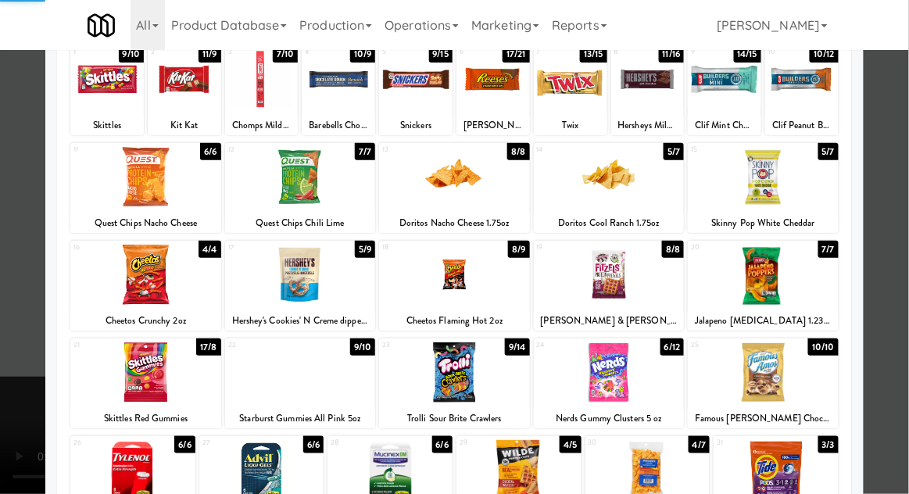
click at [907, 134] on div at bounding box center [454, 247] width 909 height 494
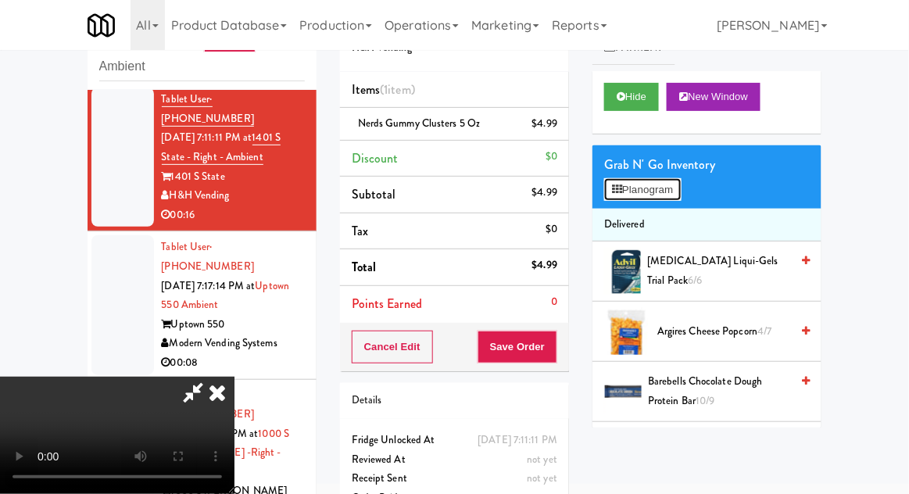
click at [672, 190] on button "Planogram" at bounding box center [642, 189] width 77 height 23
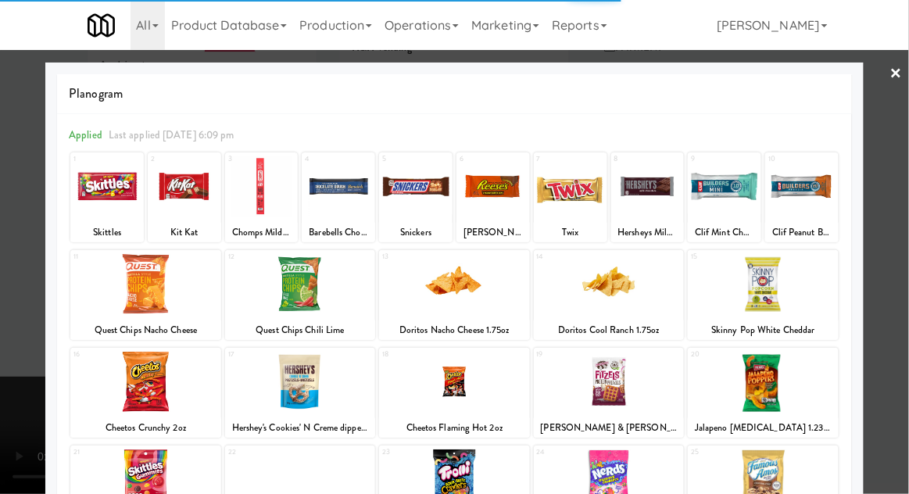
click at [466, 383] on div at bounding box center [454, 382] width 151 height 60
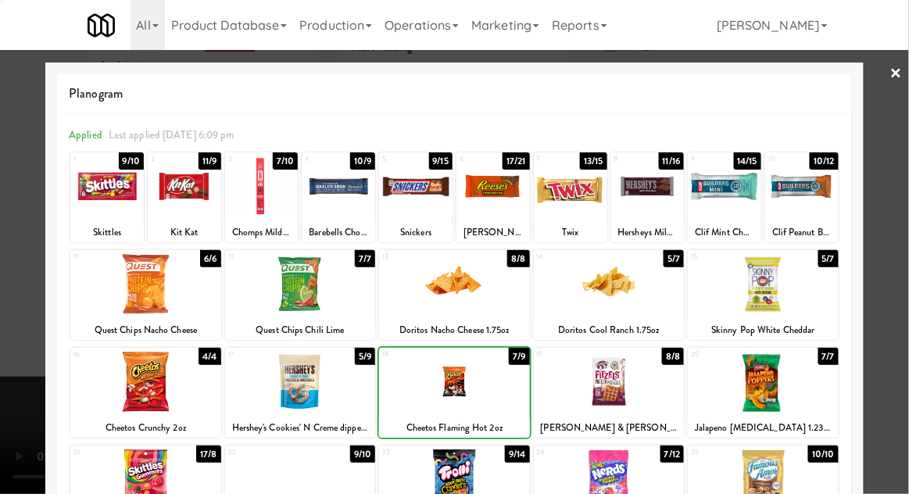
click at [904, 143] on div at bounding box center [454, 247] width 909 height 494
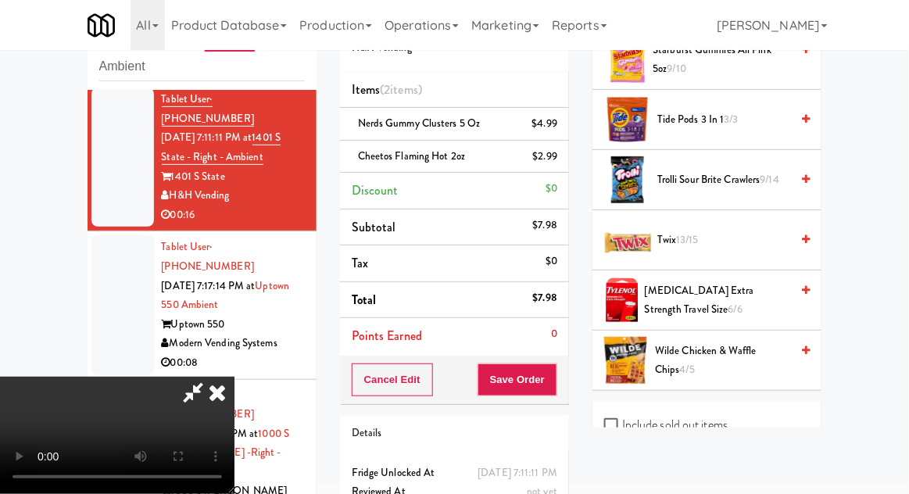
scroll to position [1779, 0]
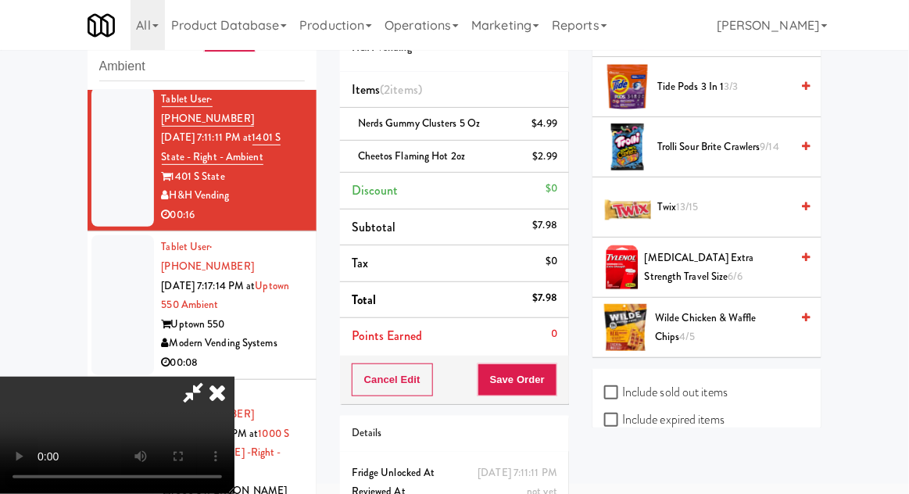
click at [678, 198] on span "Twix 13/15" at bounding box center [723, 208] width 133 height 20
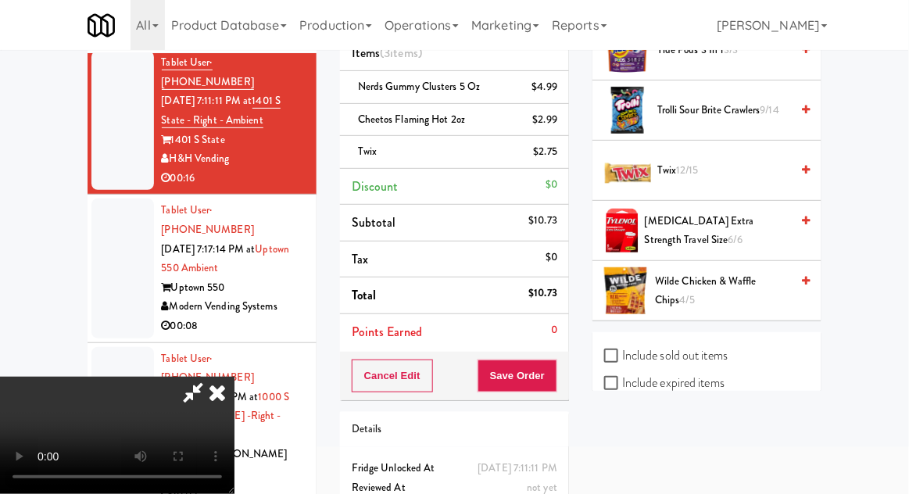
scroll to position [104, 0]
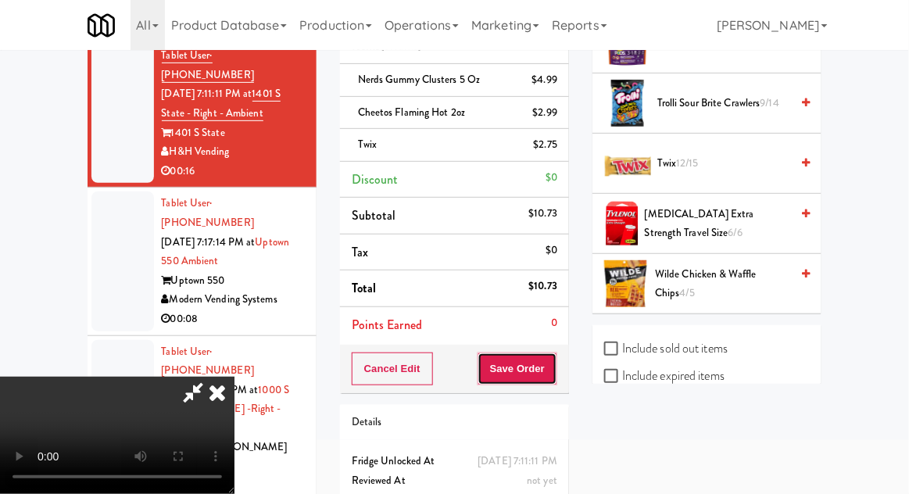
click at [551, 373] on button "Save Order" at bounding box center [518, 369] width 80 height 33
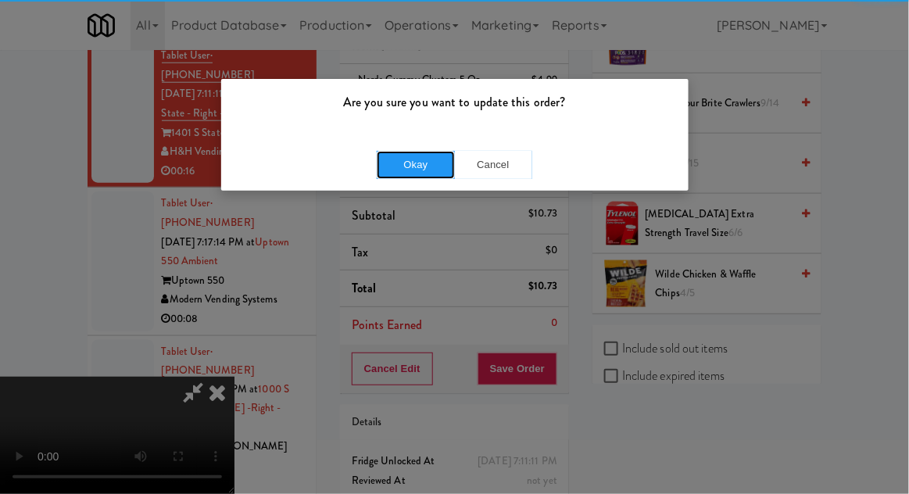
click at [408, 166] on button "Okay" at bounding box center [416, 165] width 78 height 28
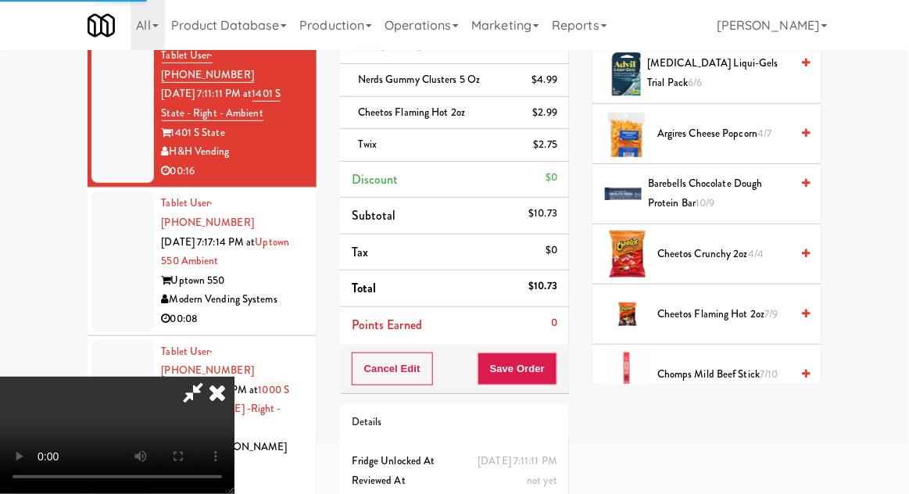
scroll to position [0, 0]
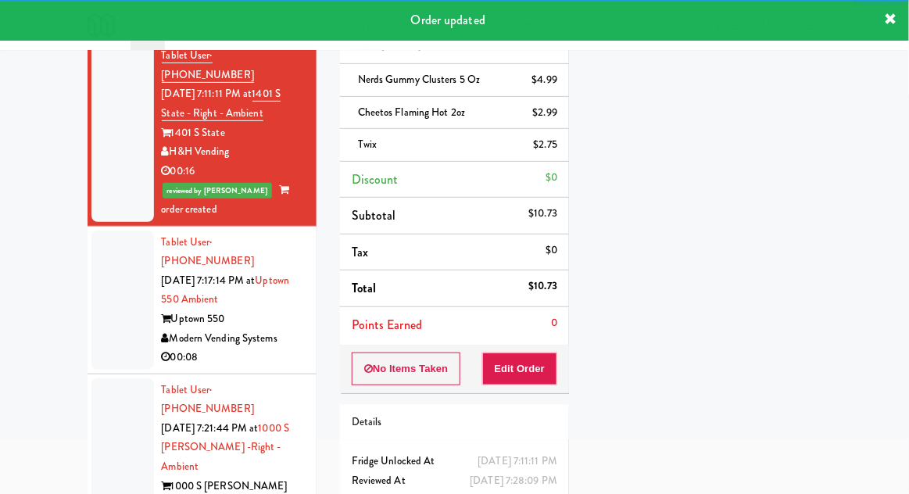
click at [95, 264] on div at bounding box center [122, 300] width 63 height 139
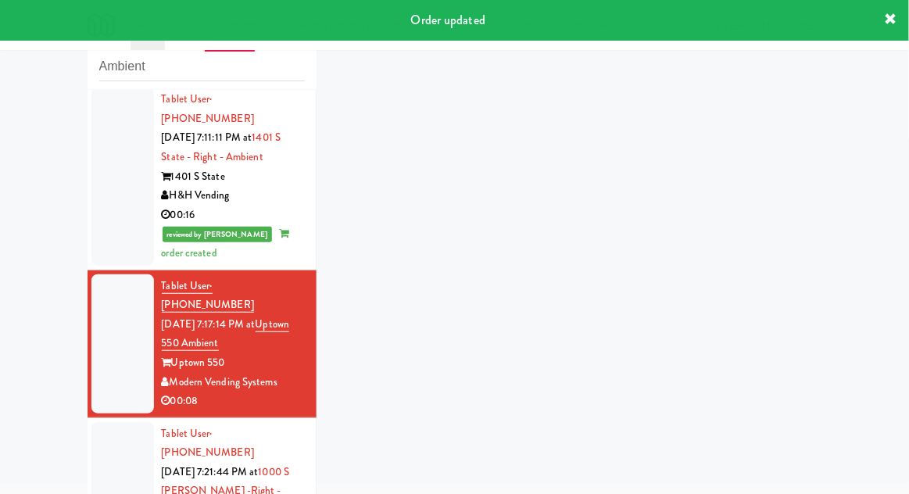
scroll to position [417, 0]
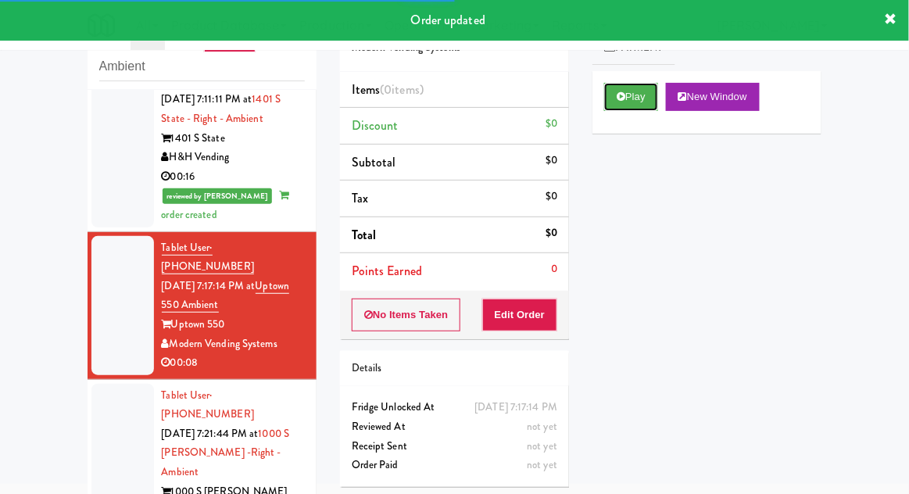
click at [614, 101] on button "Play" at bounding box center [631, 97] width 54 height 28
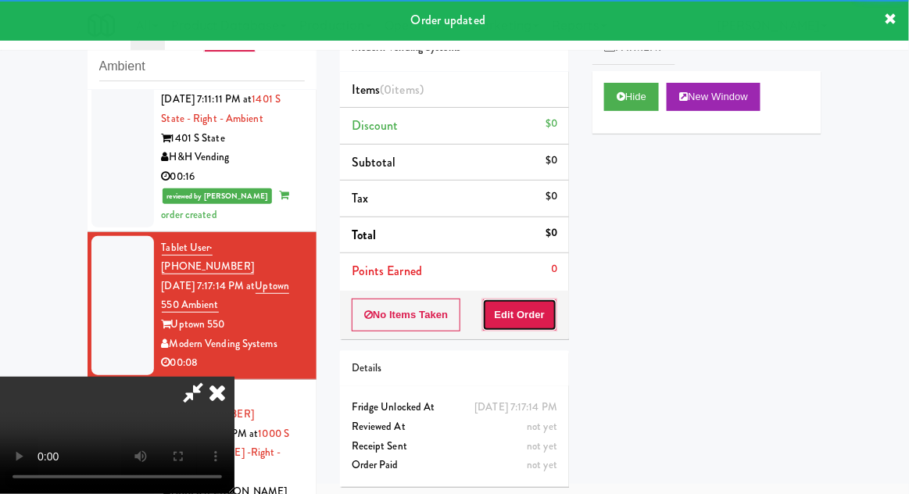
click at [539, 299] on button "Edit Order" at bounding box center [520, 315] width 76 height 33
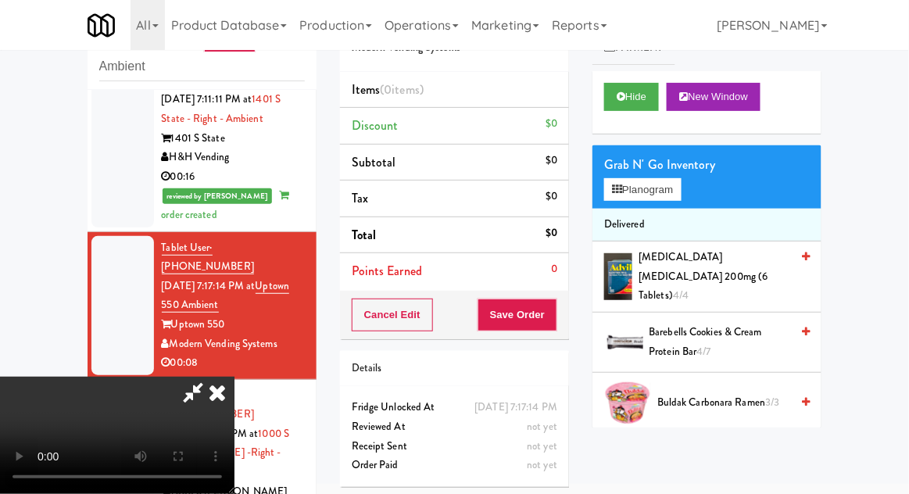
scroll to position [0, 0]
click at [681, 191] on button "Planogram" at bounding box center [642, 189] width 77 height 23
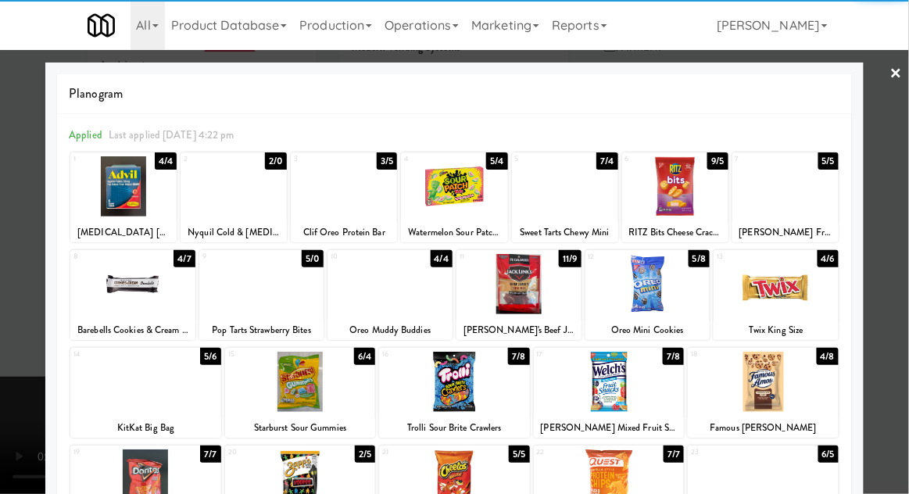
click at [446, 482] on div at bounding box center [454, 479] width 151 height 60
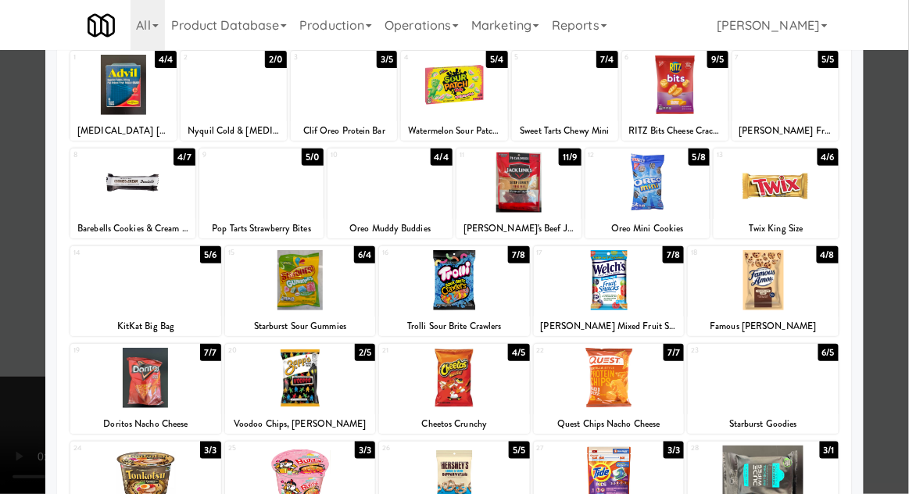
scroll to position [103, 0]
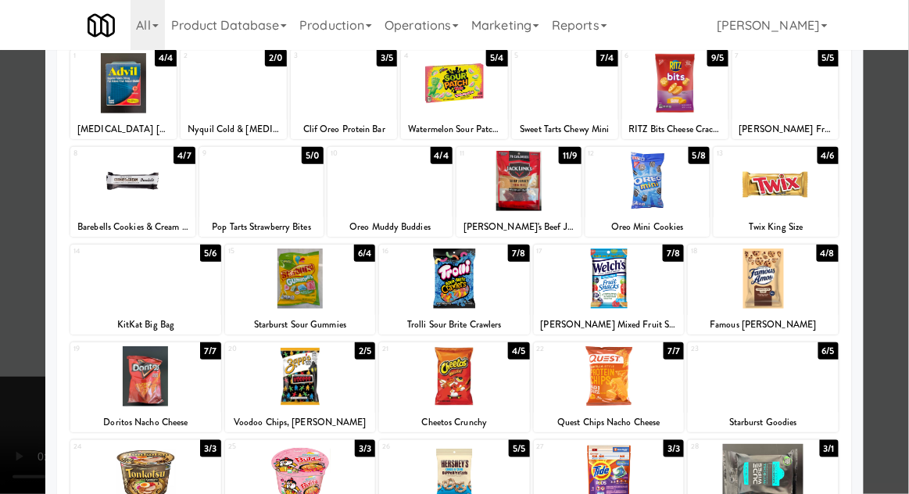
click at [897, 170] on div at bounding box center [454, 247] width 909 height 494
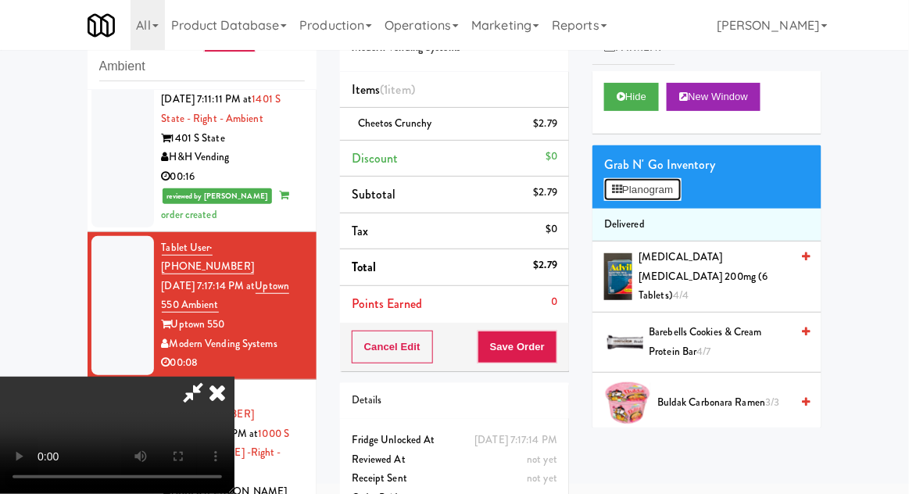
click at [681, 195] on button "Planogram" at bounding box center [642, 189] width 77 height 23
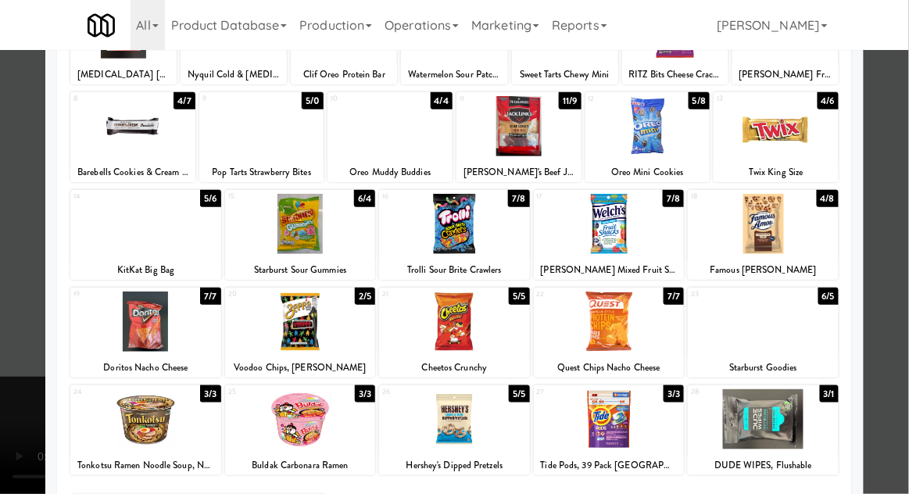
scroll to position [198, 0]
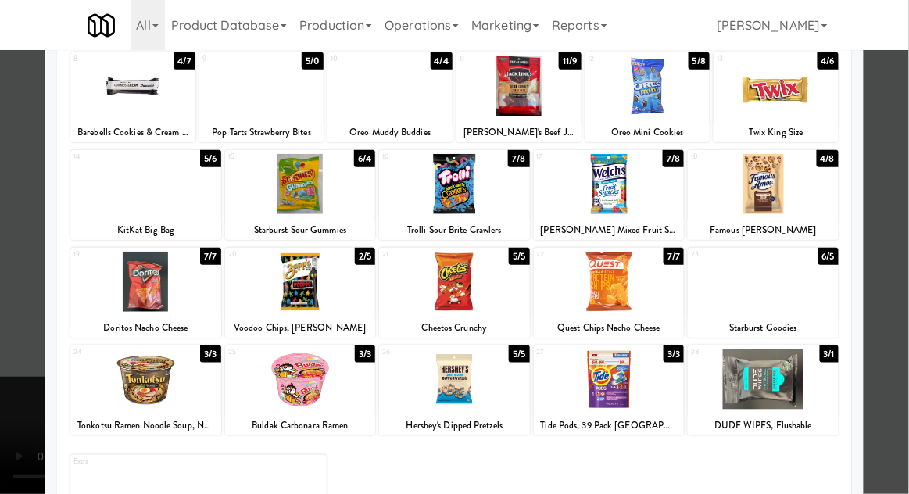
click at [907, 153] on div at bounding box center [454, 247] width 909 height 494
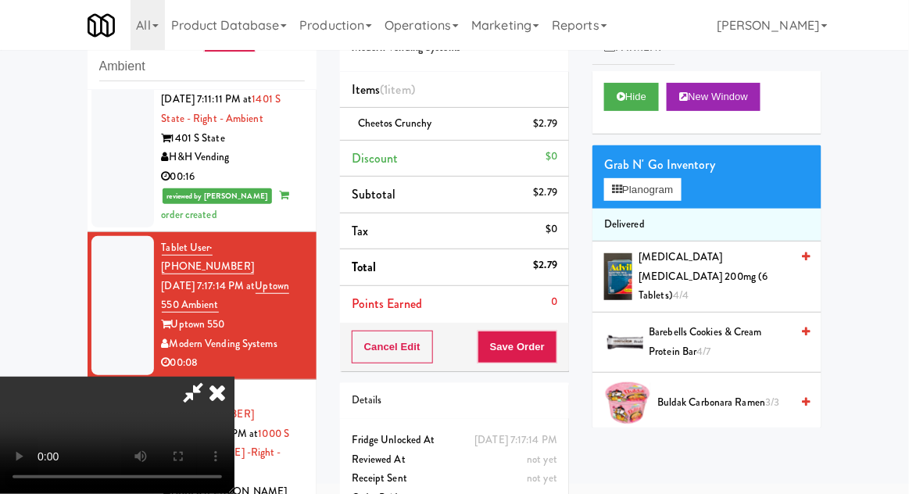
scroll to position [57, 0]
click at [553, 333] on button "Save Order" at bounding box center [518, 347] width 80 height 33
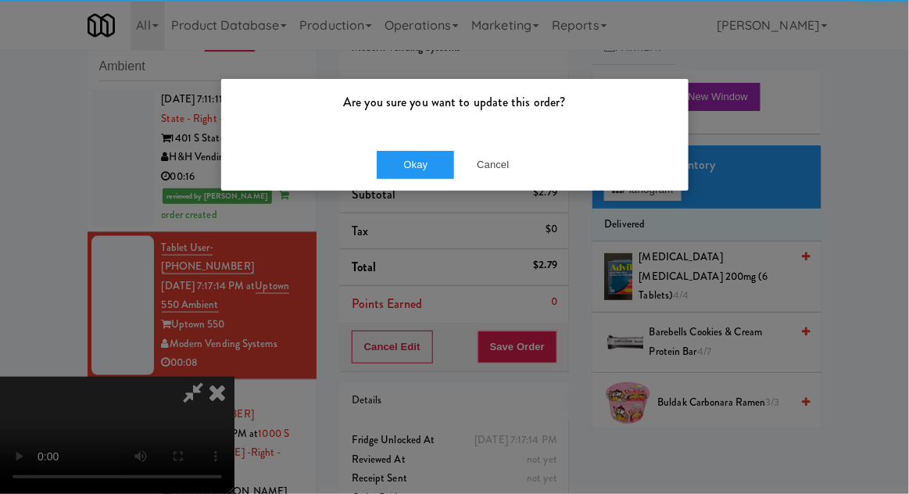
click at [405, 147] on div "Okay Cancel" at bounding box center [454, 164] width 467 height 52
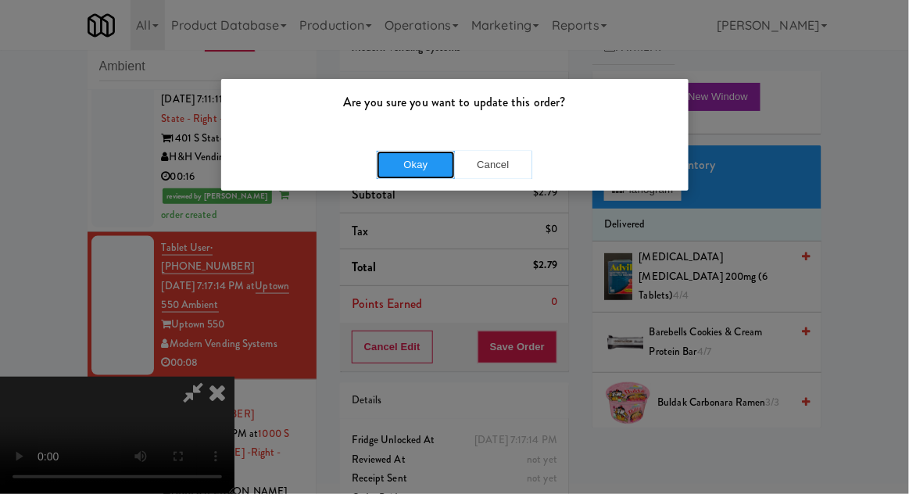
click at [414, 176] on button "Okay" at bounding box center [416, 165] width 78 height 28
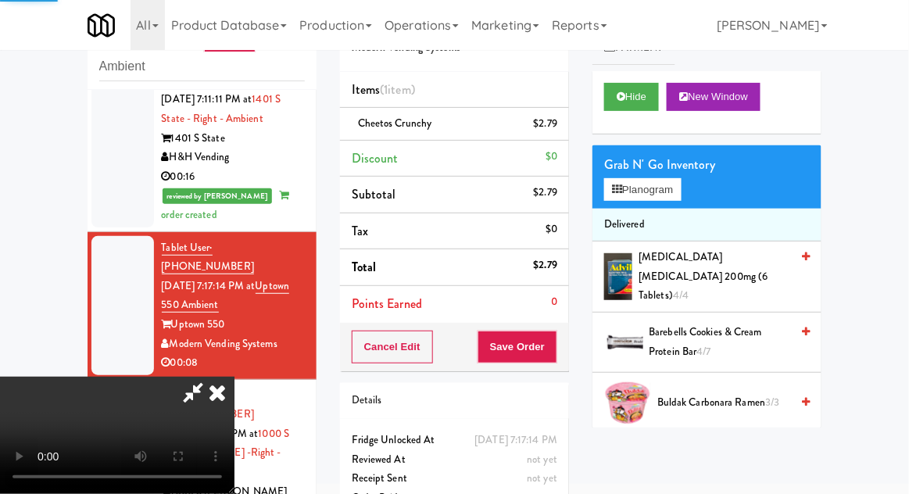
scroll to position [0, 0]
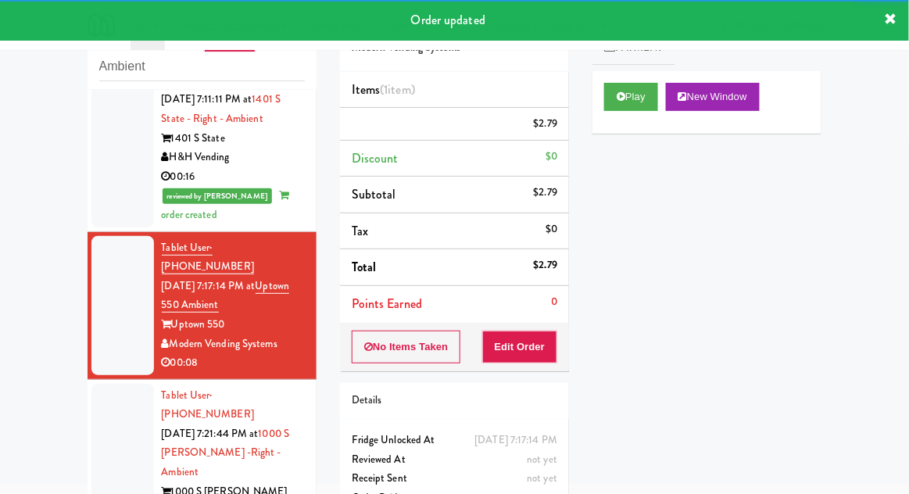
click at [89, 380] on li "Tablet User · (614) 980-4011 [DATE] 7:21:44 PM at 1000 S [PERSON_NAME] -Right -…" at bounding box center [202, 463] width 229 height 167
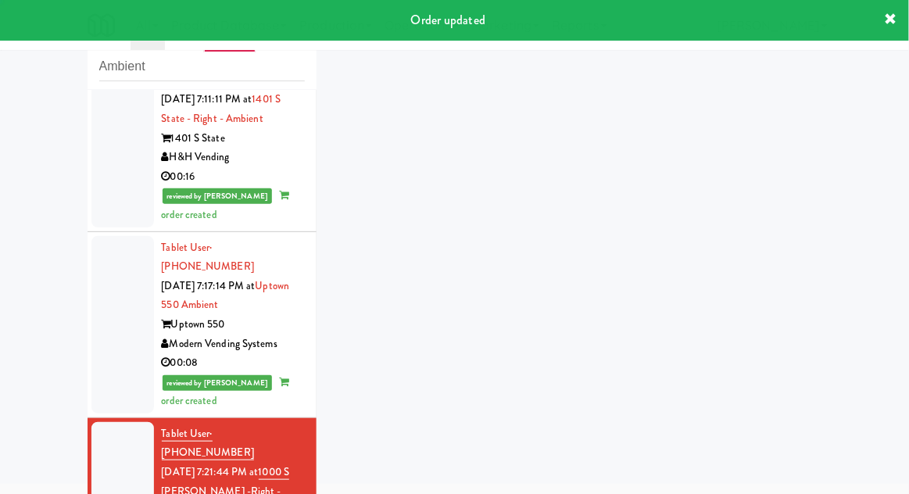
scroll to position [455, 0]
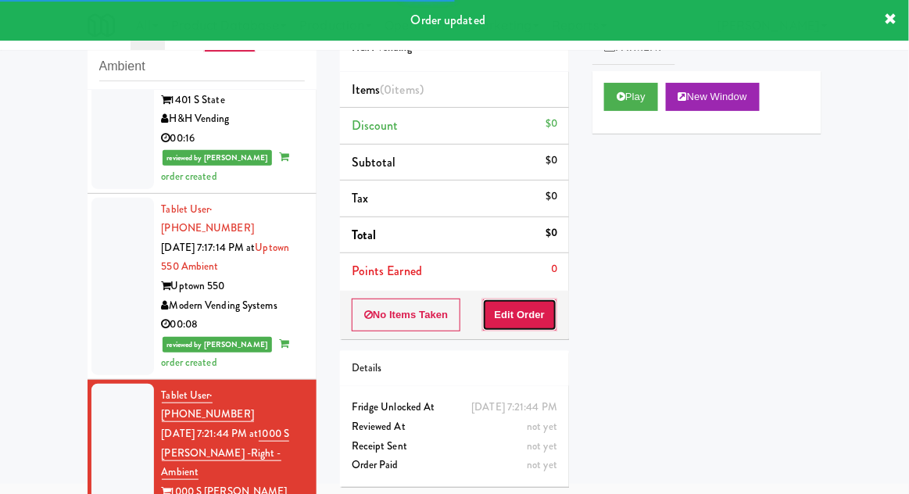
click at [542, 303] on button "Edit Order" at bounding box center [520, 315] width 76 height 33
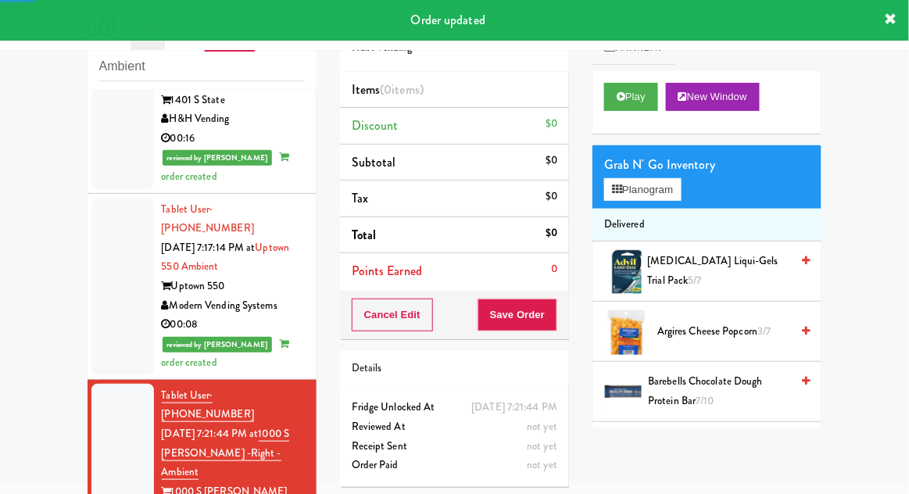
click at [635, 119] on div "Play New Window" at bounding box center [706, 102] width 229 height 63
click at [618, 94] on icon at bounding box center [621, 96] width 9 height 10
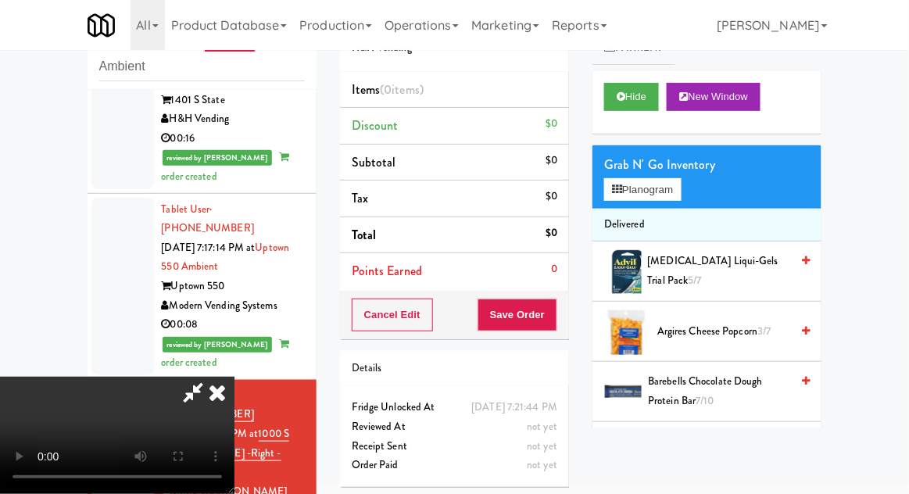
click at [696, 180] on div "Grab N' Go Inventory Planogram" at bounding box center [706, 176] width 229 height 63
click at [671, 196] on button "Planogram" at bounding box center [642, 189] width 77 height 23
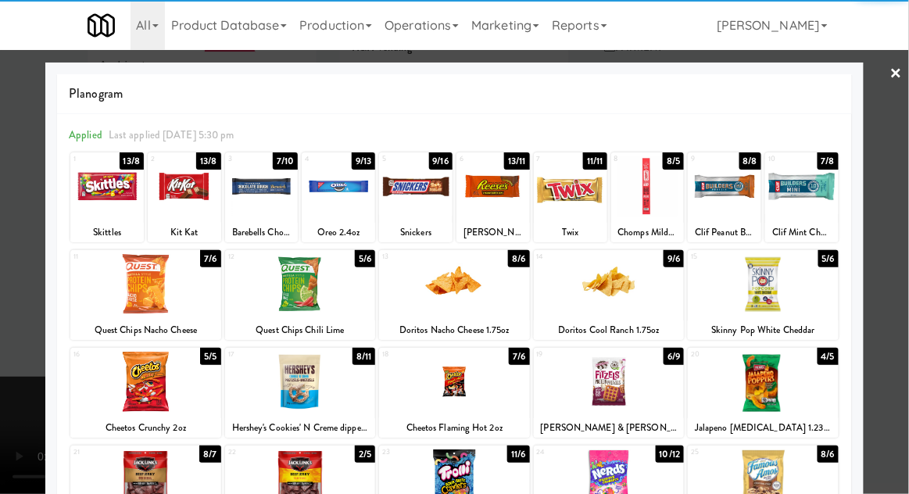
click at [813, 189] on div at bounding box center [801, 186] width 73 height 60
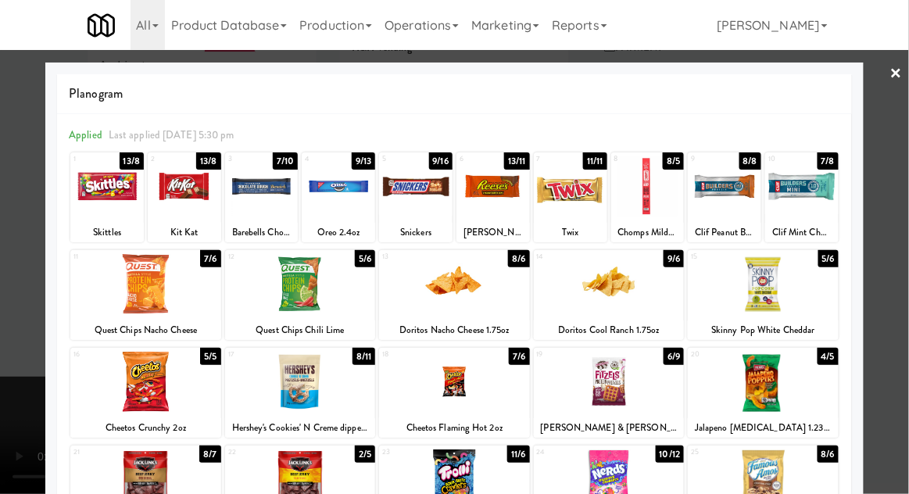
click at [892, 182] on div at bounding box center [454, 247] width 909 height 494
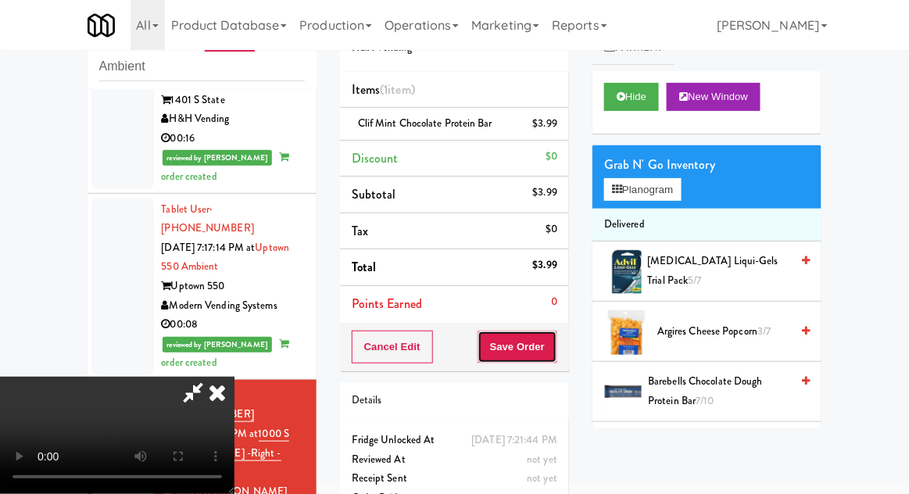
click at [551, 349] on button "Save Order" at bounding box center [518, 347] width 80 height 33
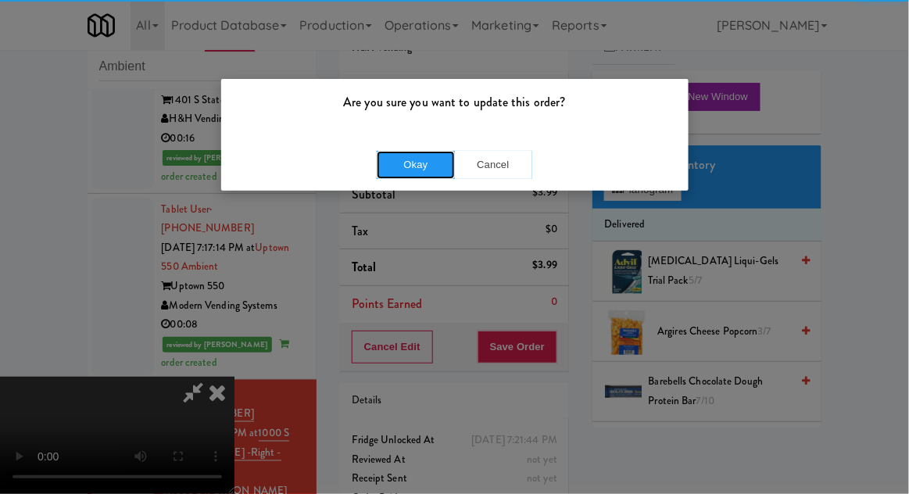
click at [411, 164] on button "Okay" at bounding box center [416, 165] width 78 height 28
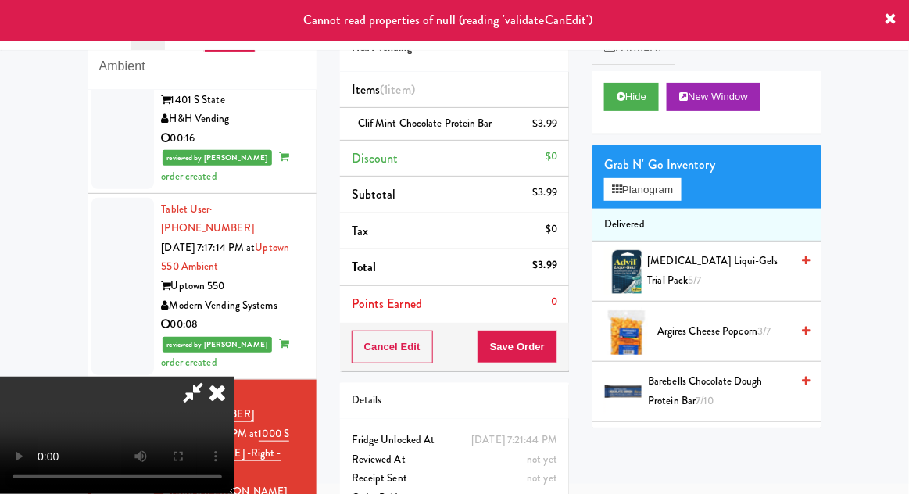
click at [234, 377] on icon at bounding box center [217, 392] width 34 height 31
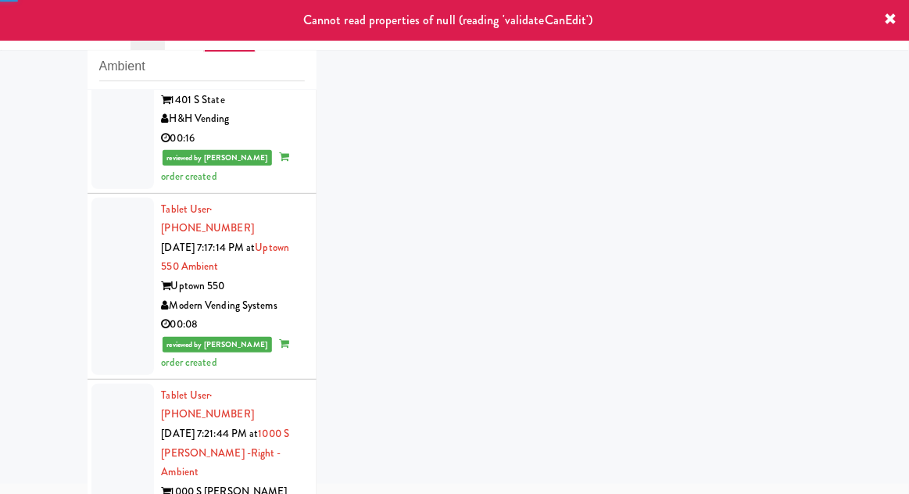
click at [118, 391] on div at bounding box center [122, 463] width 63 height 159
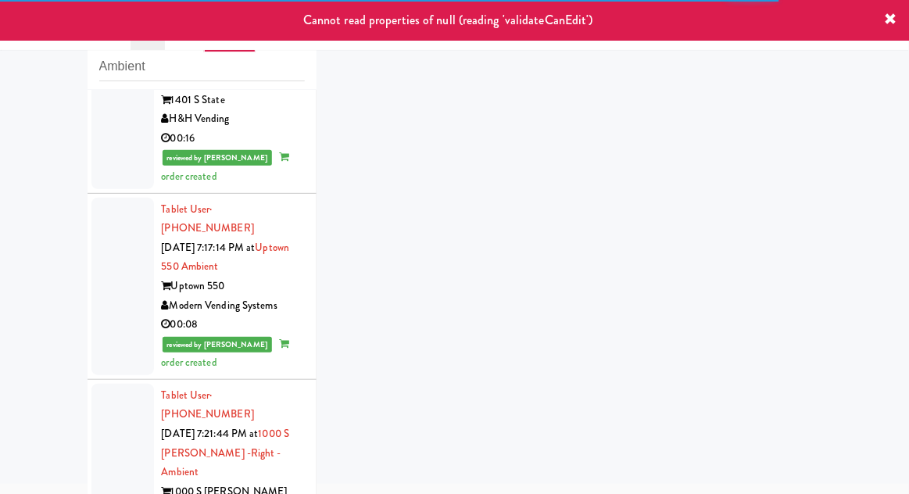
scroll to position [494, 0]
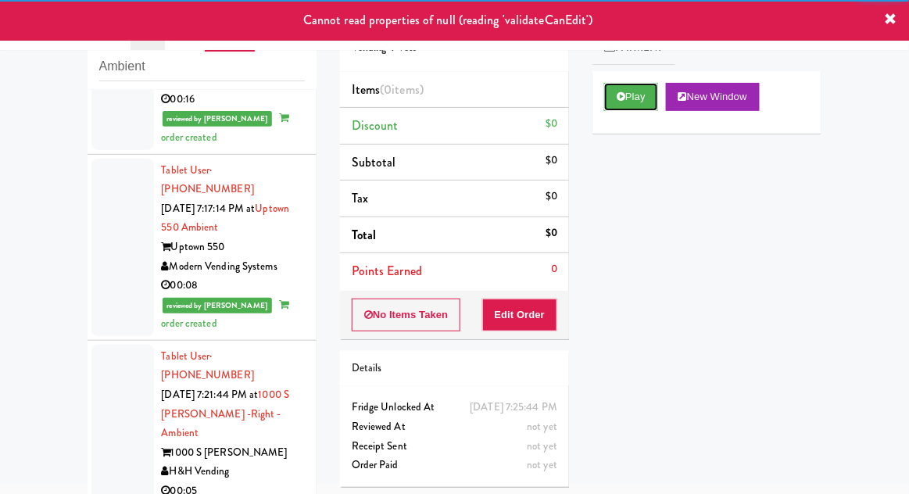
click at [610, 108] on button "Play" at bounding box center [631, 97] width 54 height 28
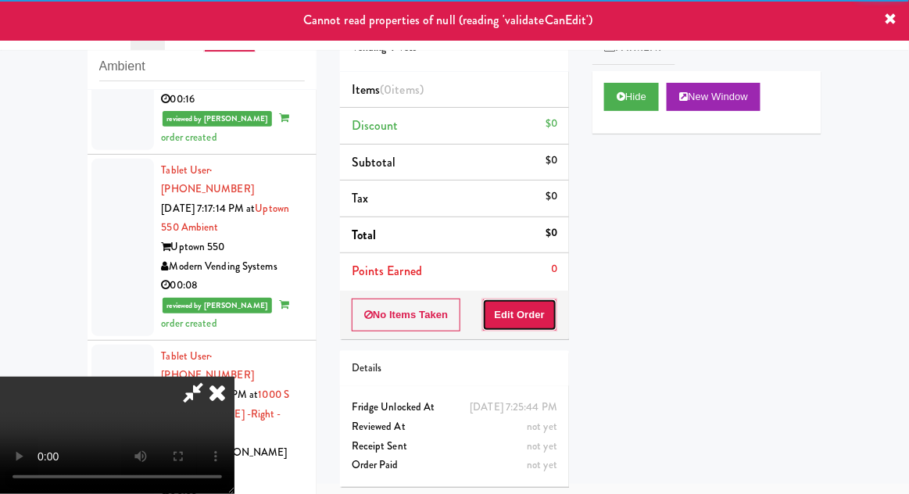
click at [541, 315] on button "Edit Order" at bounding box center [520, 315] width 76 height 33
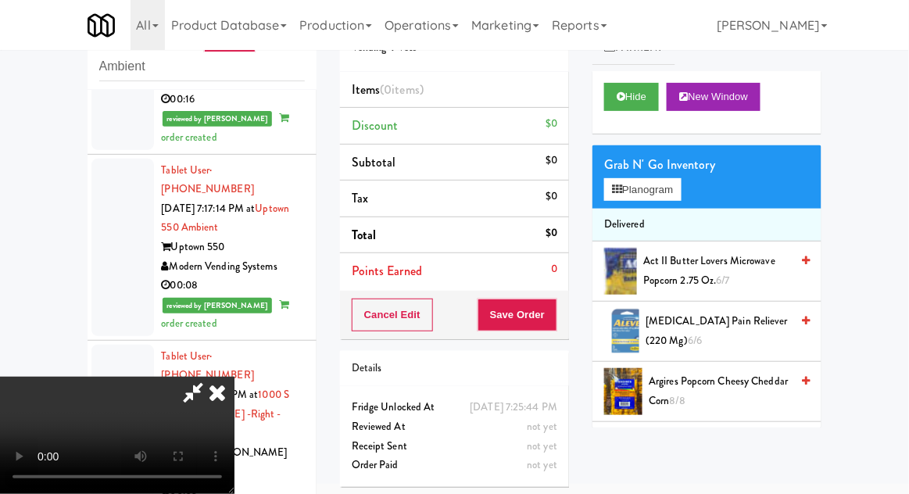
scroll to position [57, 0]
click at [681, 193] on button "Planogram" at bounding box center [642, 189] width 77 height 23
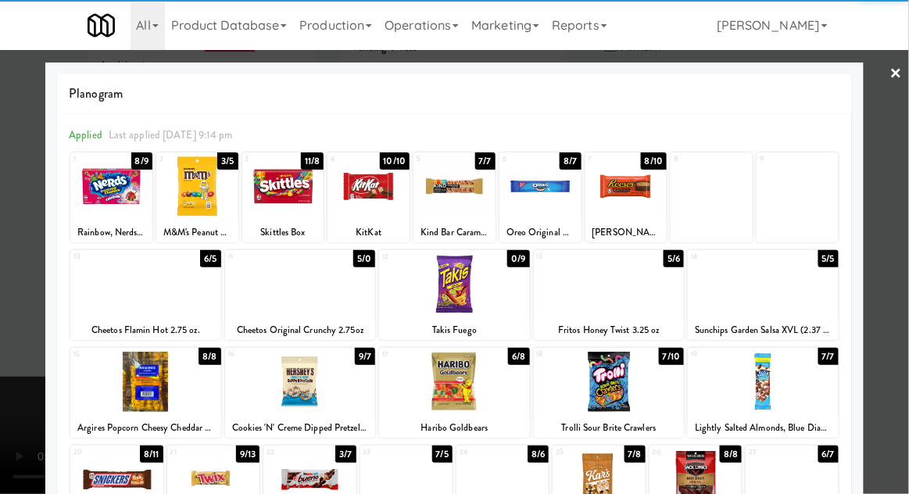
click at [648, 195] on div at bounding box center [626, 186] width 82 height 60
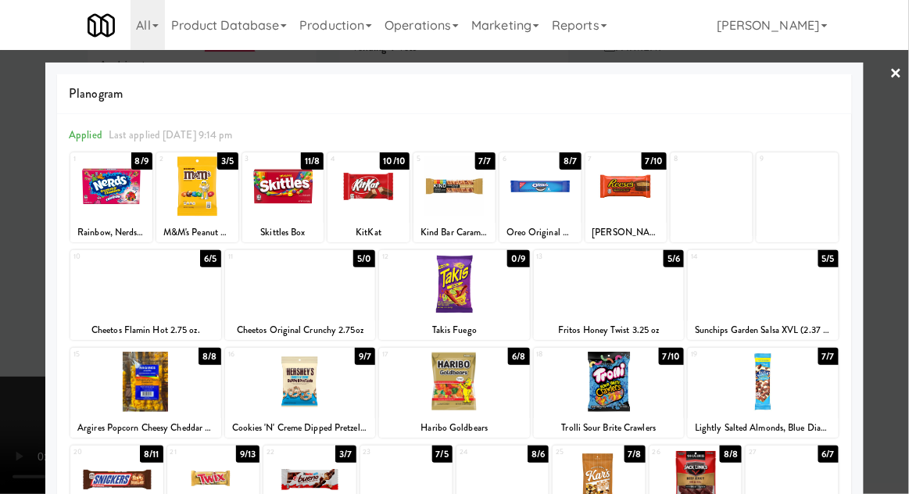
click at [902, 186] on div at bounding box center [454, 247] width 909 height 494
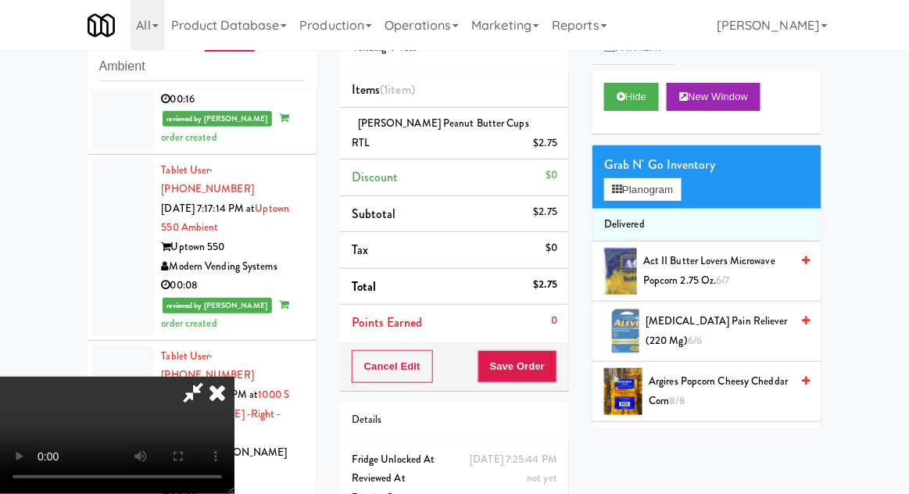
scroll to position [57, 0]
click at [554, 351] on button "Save Order" at bounding box center [518, 366] width 80 height 33
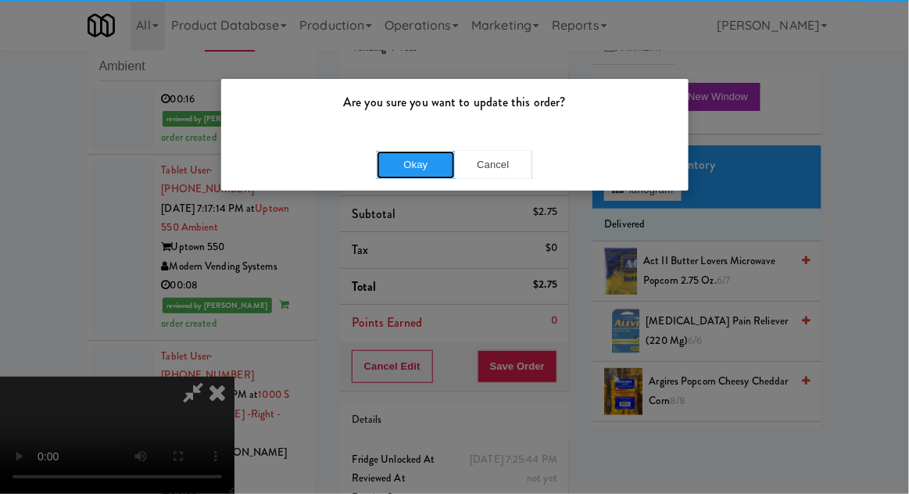
click at [415, 164] on button "Okay" at bounding box center [416, 165] width 78 height 28
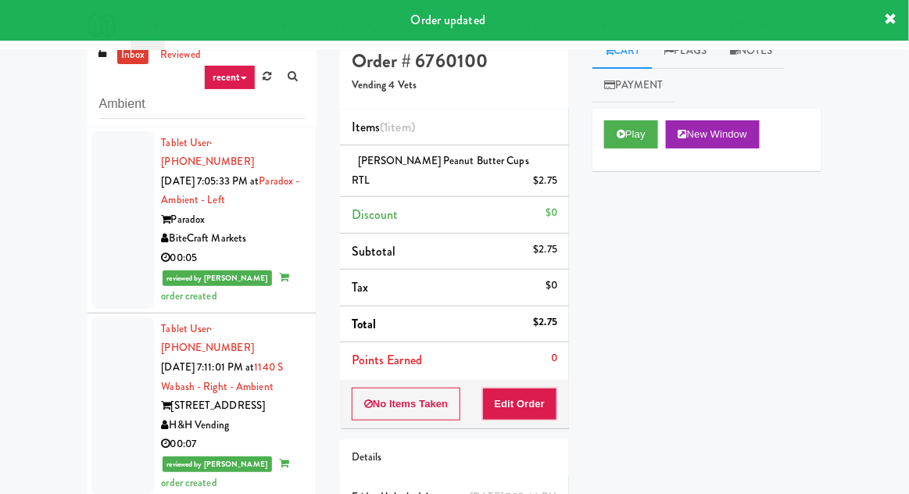
scroll to position [0, 0]
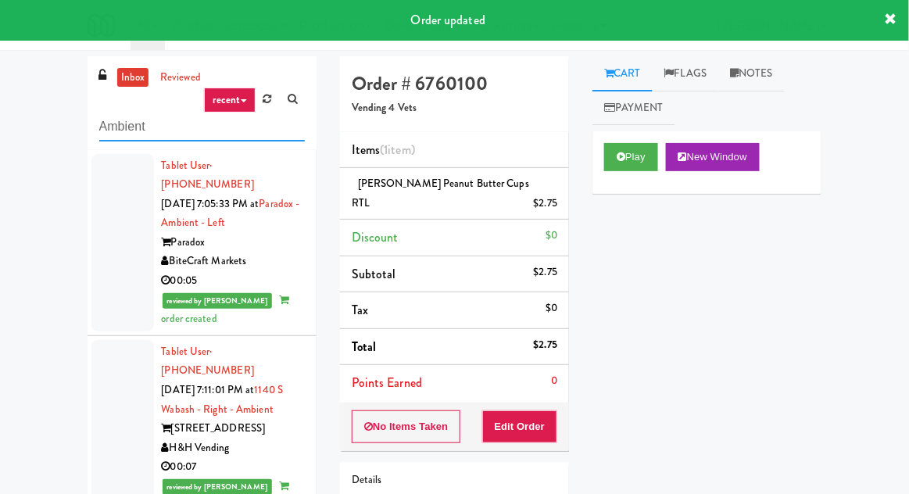
click at [125, 126] on input "Ambient" at bounding box center [202, 127] width 206 height 29
click at [120, 127] on input "Ambient" at bounding box center [202, 127] width 206 height 29
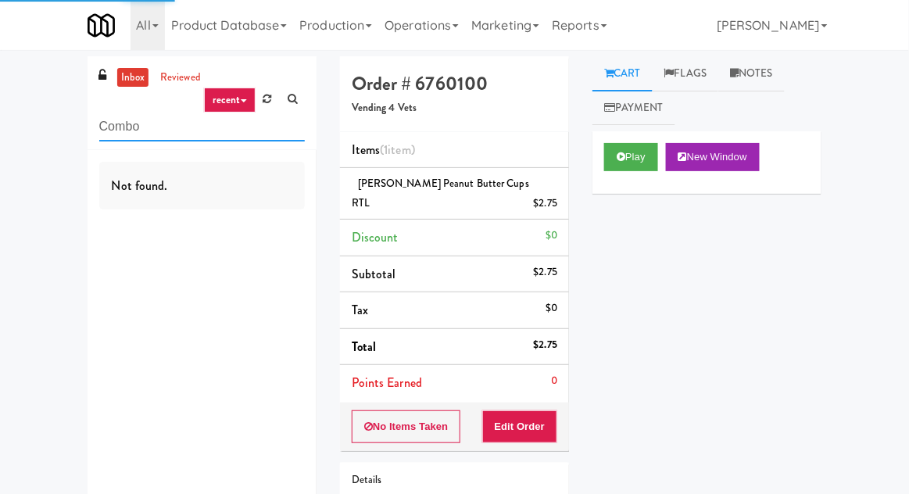
type input "Combo"
click at [20, 97] on div "inbox reviewed recent all unclear take inventory issue suspicious failed recent…" at bounding box center [454, 333] width 909 height 554
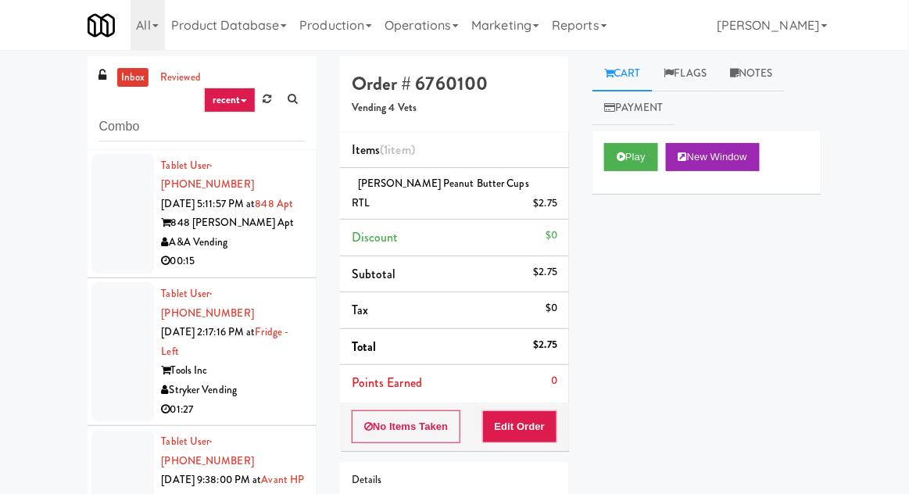
click at [138, 84] on link "inbox" at bounding box center [133, 78] width 32 height 20
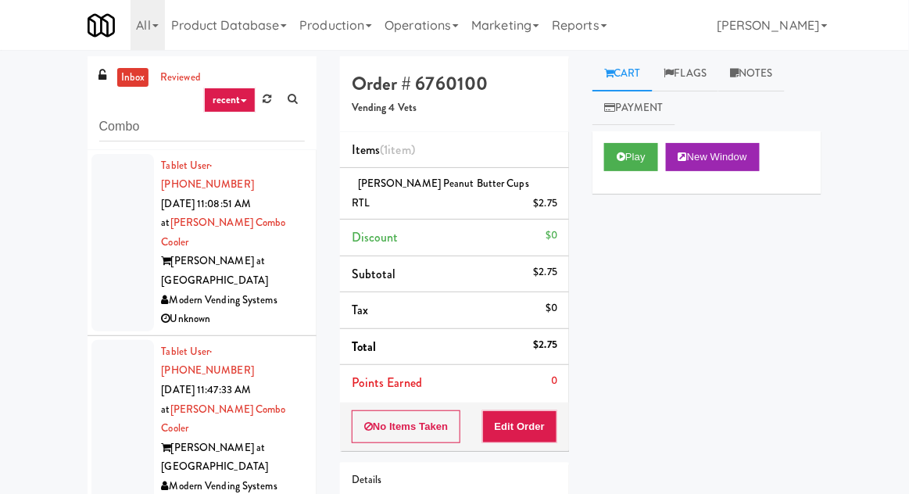
click at [101, 340] on div at bounding box center [122, 428] width 63 height 177
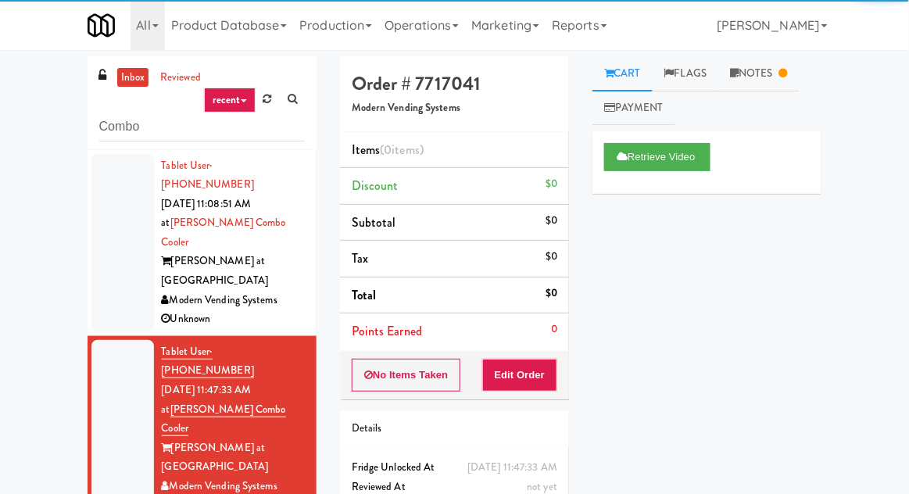
click at [127, 220] on div at bounding box center [122, 242] width 63 height 177
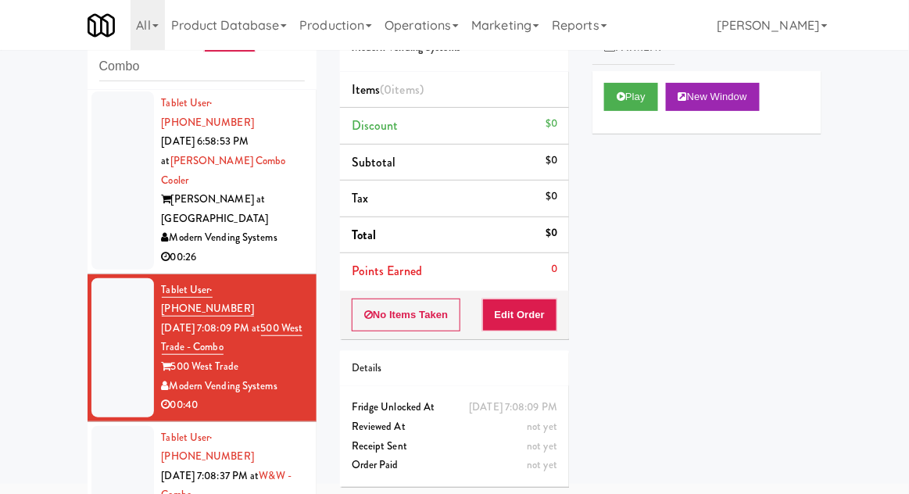
scroll to position [375, 0]
click at [617, 108] on button "Play" at bounding box center [631, 97] width 54 height 28
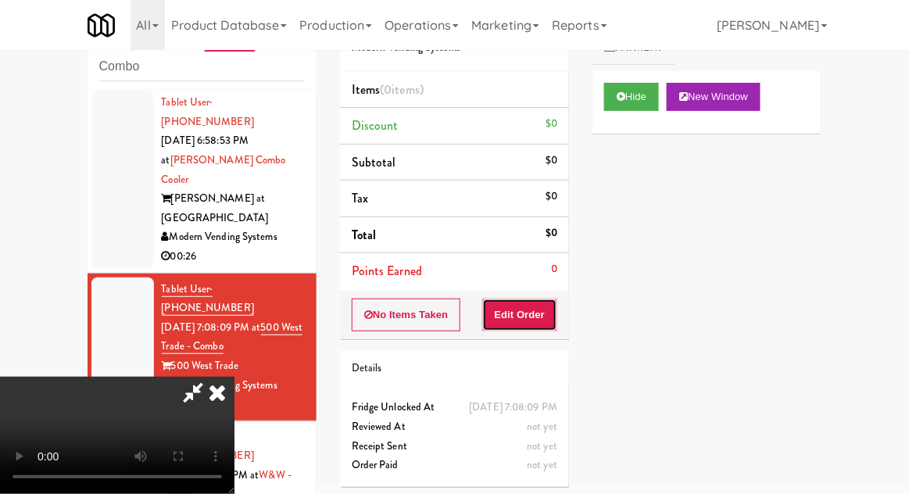
click at [535, 314] on button "Edit Order" at bounding box center [520, 315] width 76 height 33
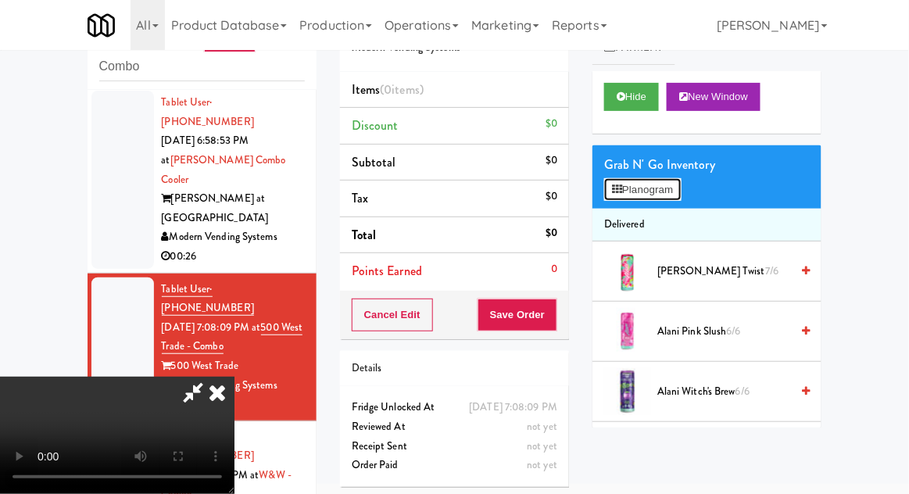
click at [681, 192] on button "Planogram" at bounding box center [642, 189] width 77 height 23
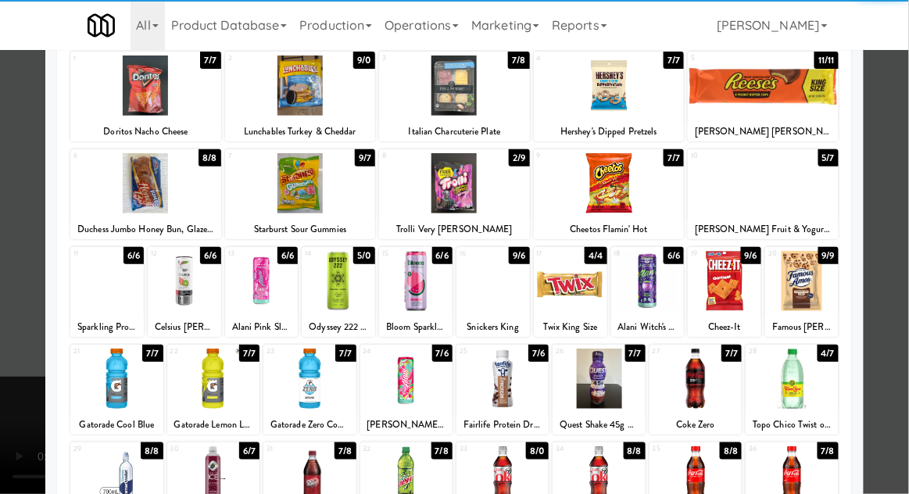
scroll to position [96, 0]
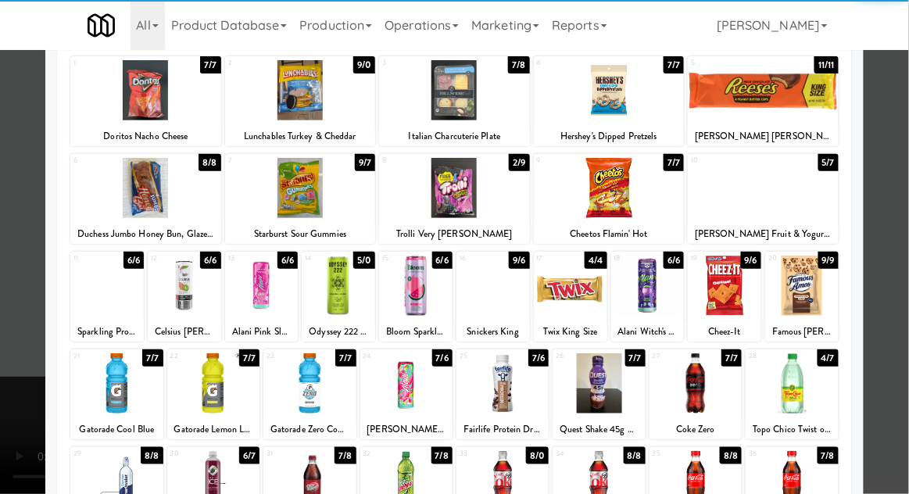
click at [301, 388] on div at bounding box center [309, 383] width 92 height 60
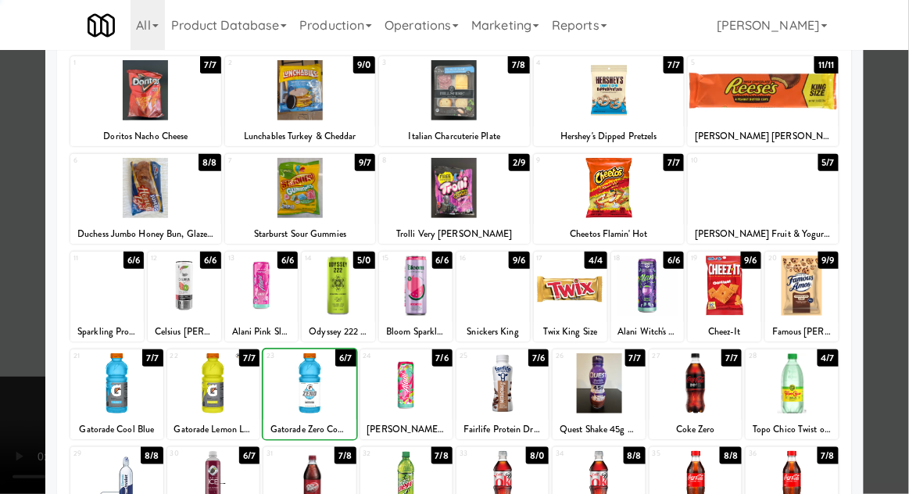
click at [899, 171] on div at bounding box center [454, 247] width 909 height 494
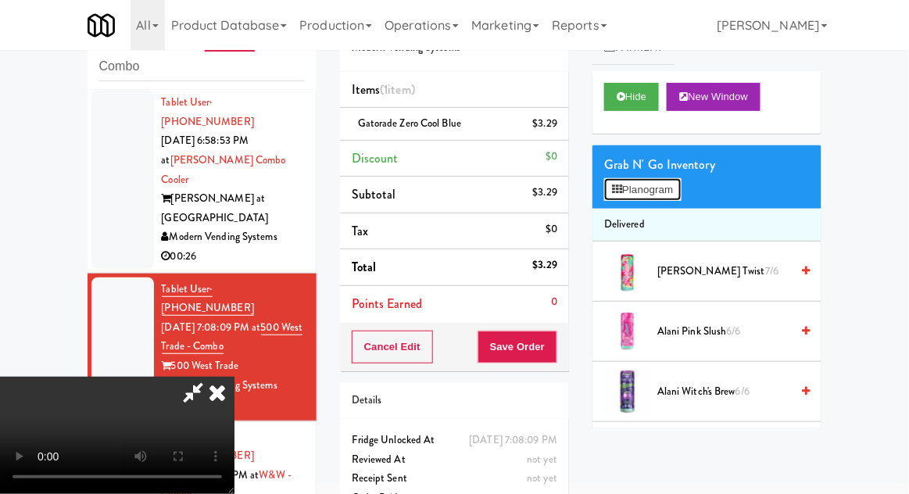
click at [681, 193] on button "Planogram" at bounding box center [642, 189] width 77 height 23
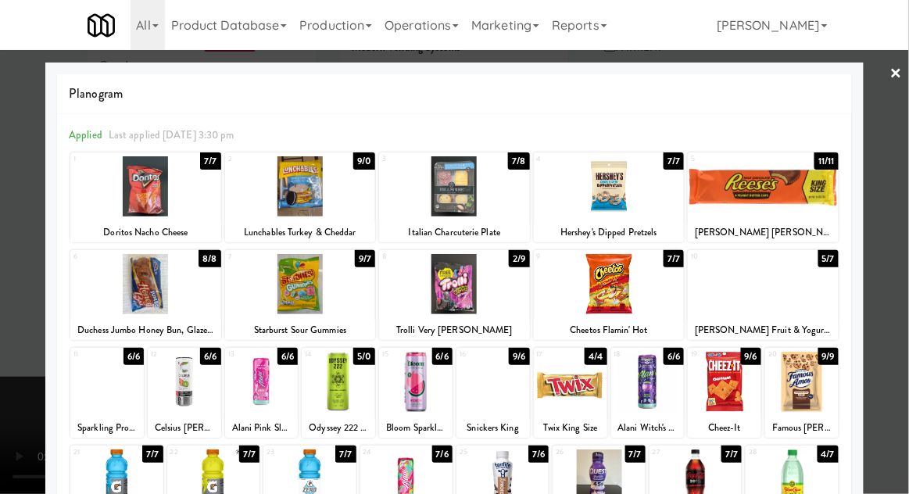
click at [730, 392] on div at bounding box center [724, 382] width 73 height 60
click at [900, 169] on div at bounding box center [454, 247] width 909 height 494
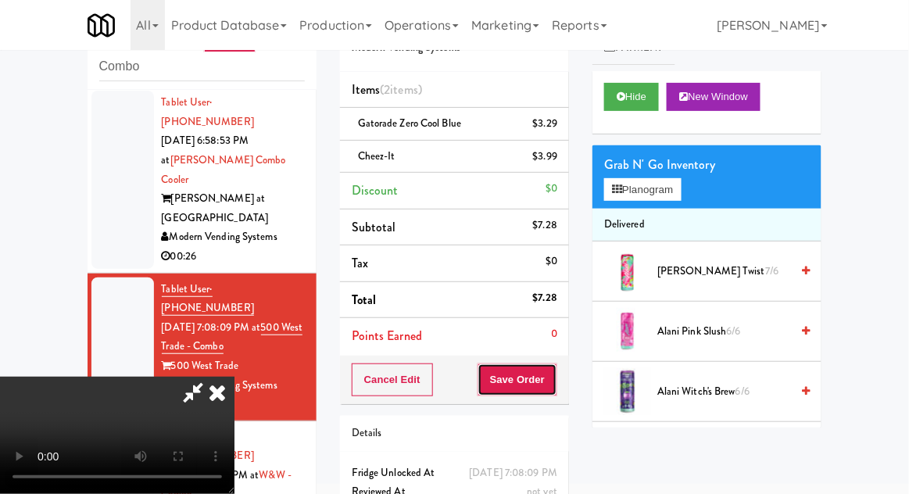
click at [550, 386] on button "Save Order" at bounding box center [518, 379] width 80 height 33
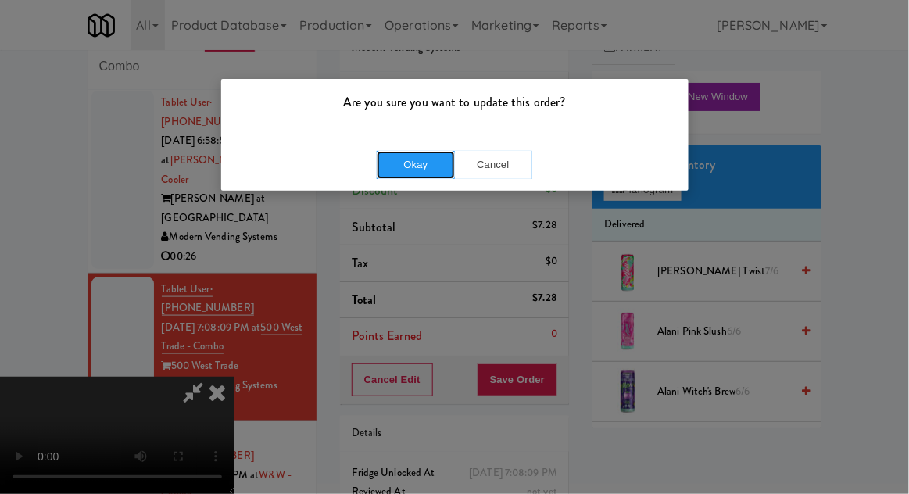
click at [401, 164] on button "Okay" at bounding box center [416, 165] width 78 height 28
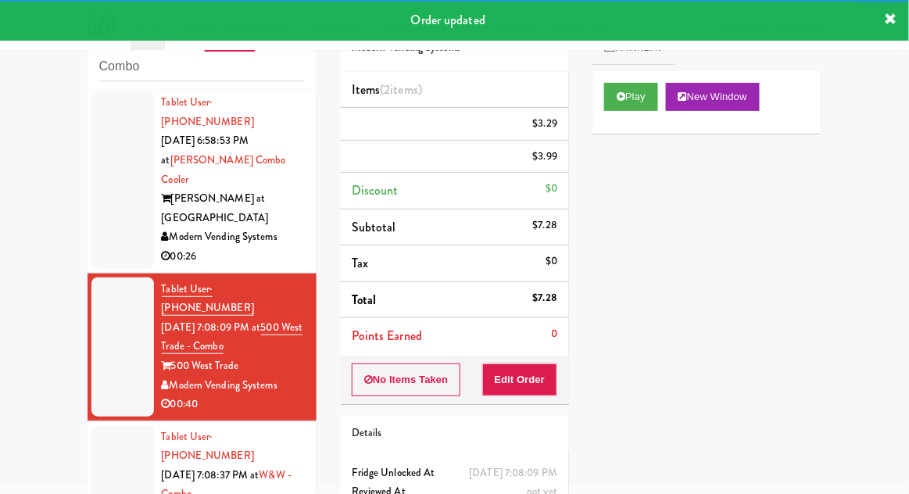
click at [106, 425] on div at bounding box center [122, 494] width 63 height 139
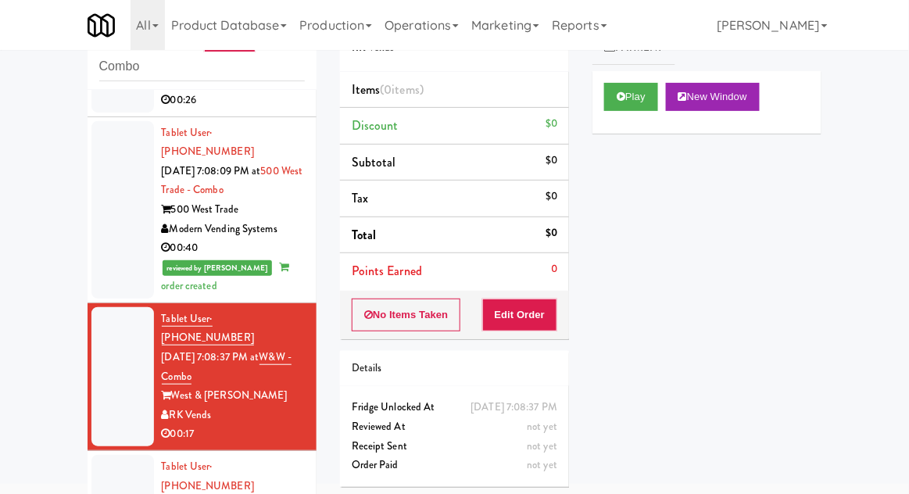
scroll to position [533, 0]
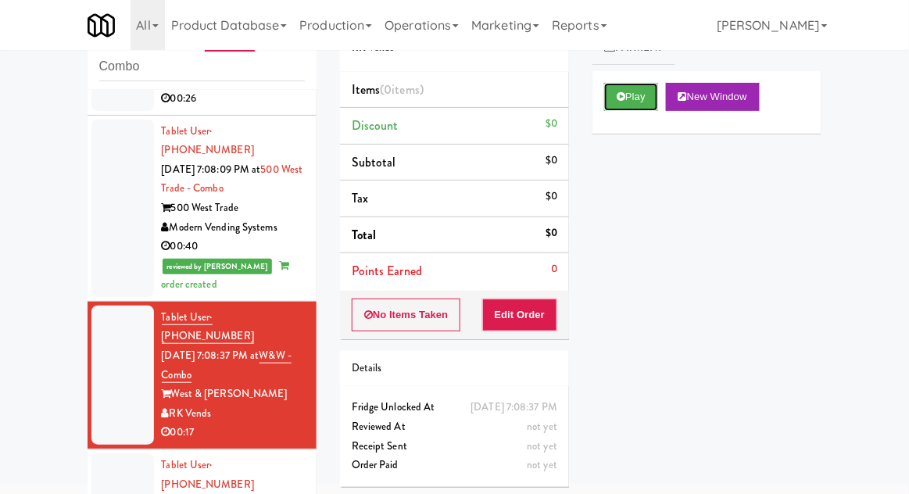
click at [610, 103] on button "Play" at bounding box center [631, 97] width 54 height 28
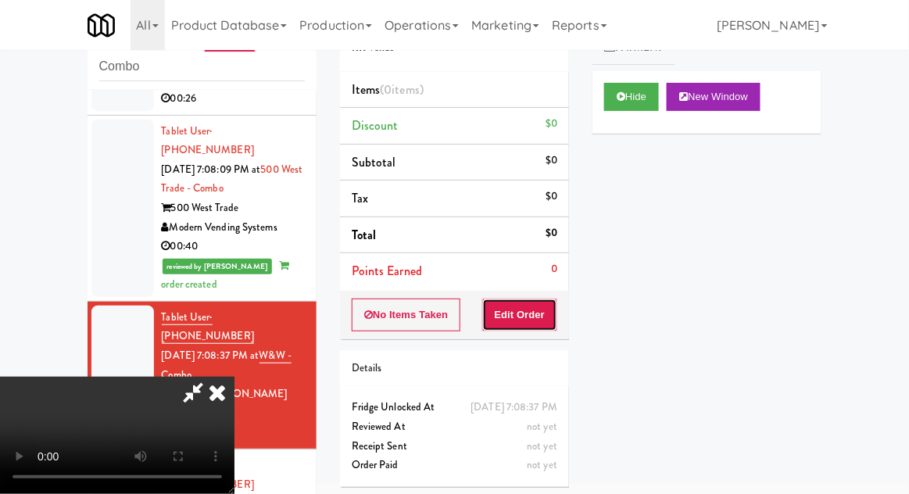
click at [530, 319] on button "Edit Order" at bounding box center [520, 315] width 76 height 33
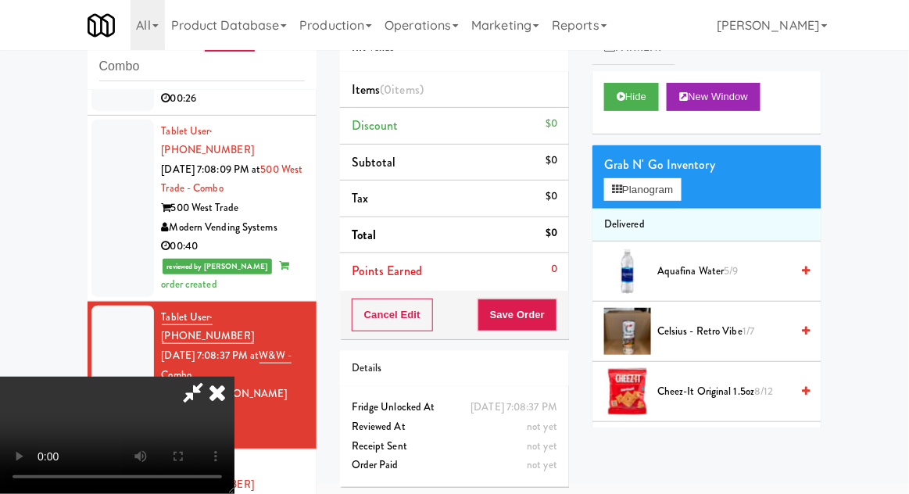
scroll to position [0, 0]
click at [681, 188] on button "Planogram" at bounding box center [642, 189] width 77 height 23
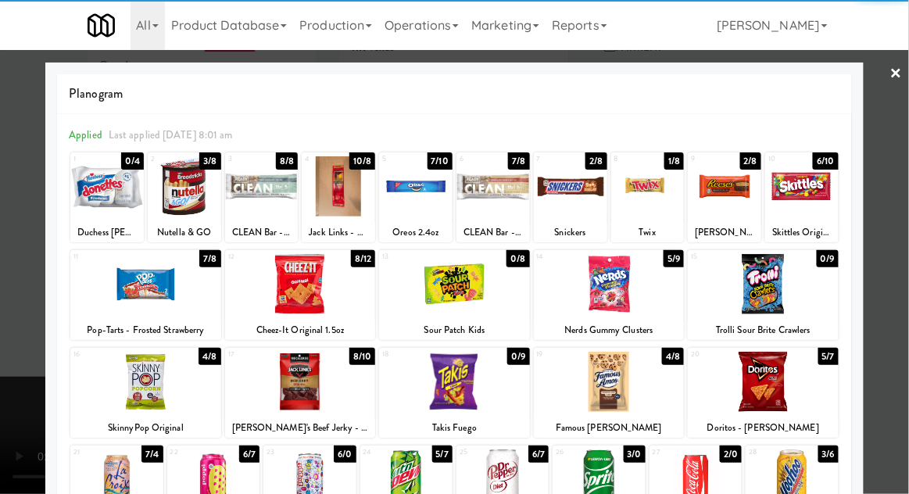
click at [616, 378] on div at bounding box center [609, 382] width 151 height 60
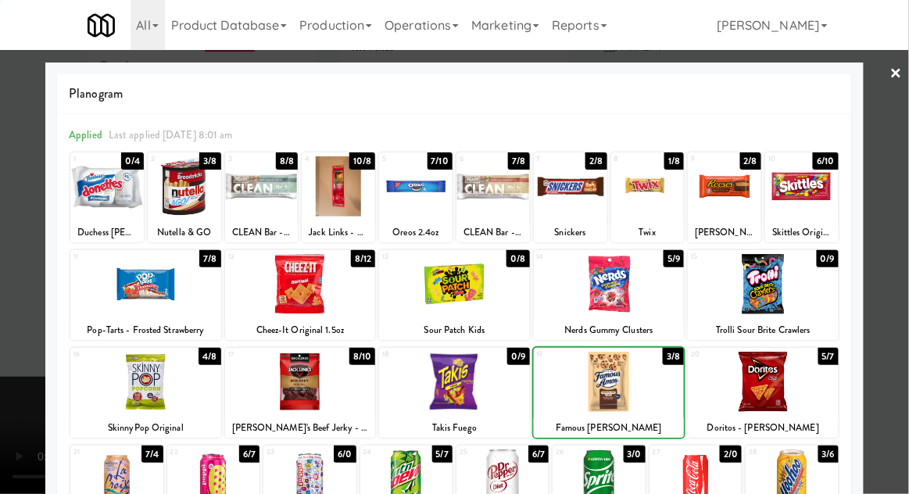
click at [901, 155] on div at bounding box center [454, 247] width 909 height 494
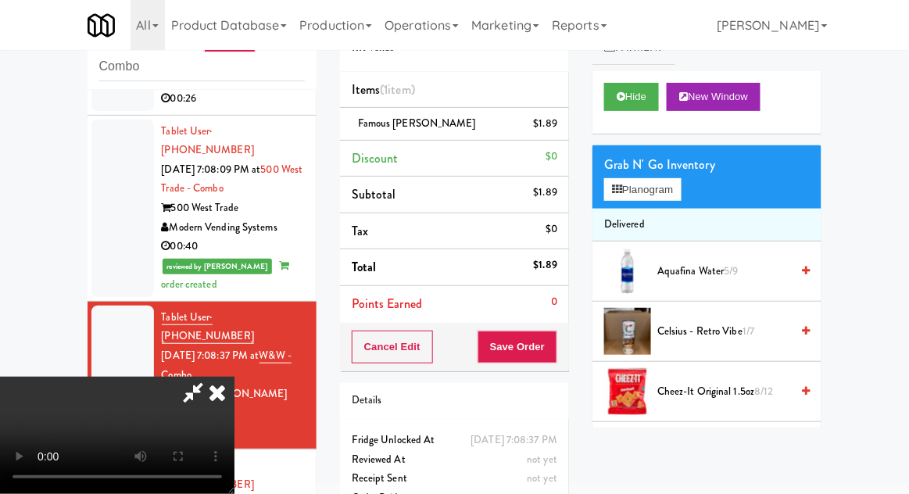
scroll to position [57, 0]
click at [680, 180] on button "Planogram" at bounding box center [642, 189] width 77 height 23
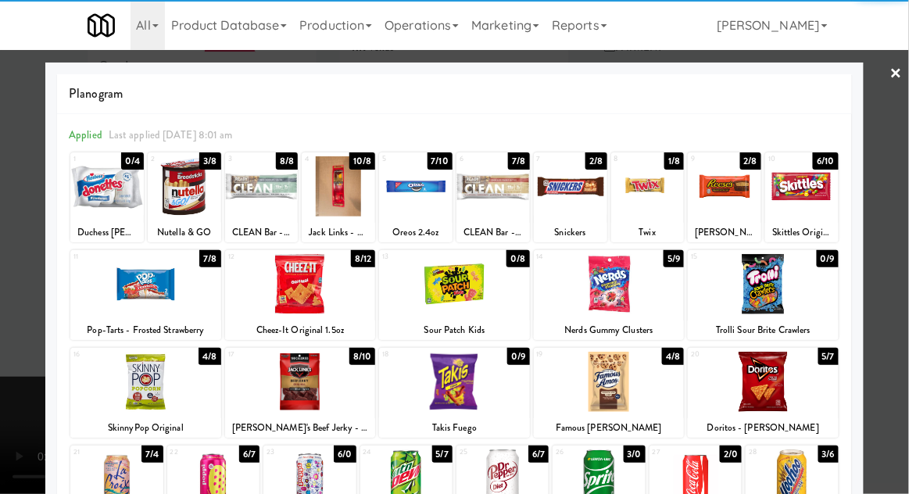
click at [316, 385] on div at bounding box center [300, 382] width 151 height 60
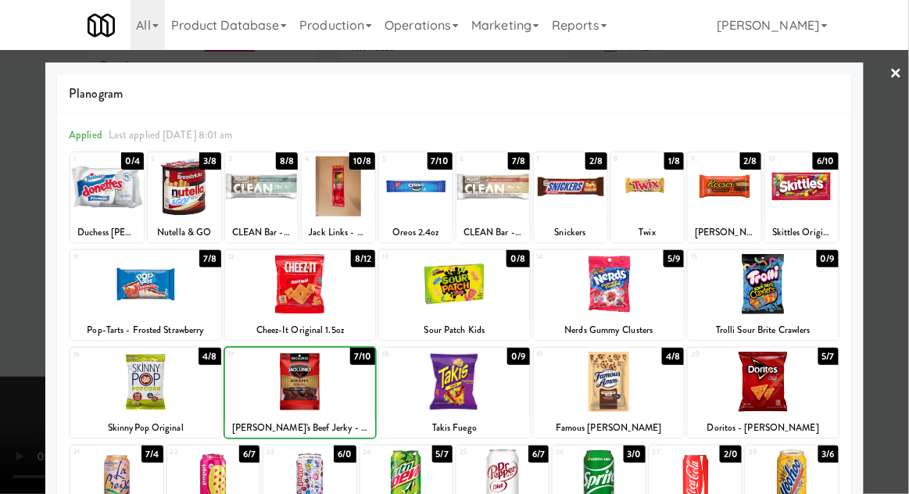
click at [904, 156] on div at bounding box center [454, 247] width 909 height 494
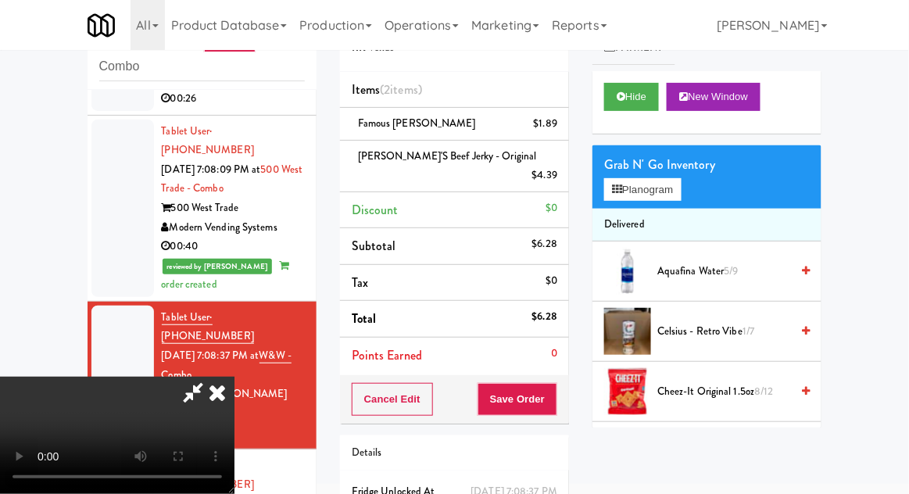
scroll to position [71, 0]
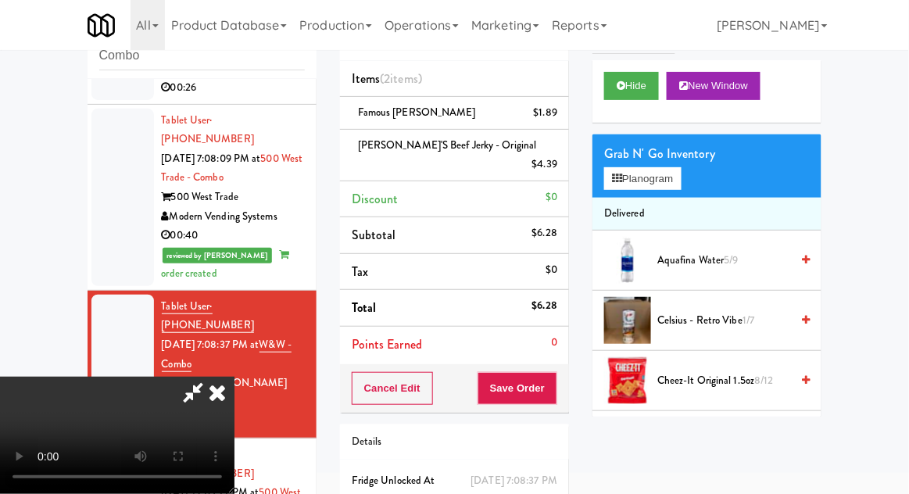
click at [561, 392] on div "Order # 6389527 RK Vends Items (2 items ) Famous [PERSON_NAME] Cookies $1.89 [P…" at bounding box center [454, 278] width 252 height 587
click at [552, 377] on button "Save Order" at bounding box center [518, 388] width 80 height 33
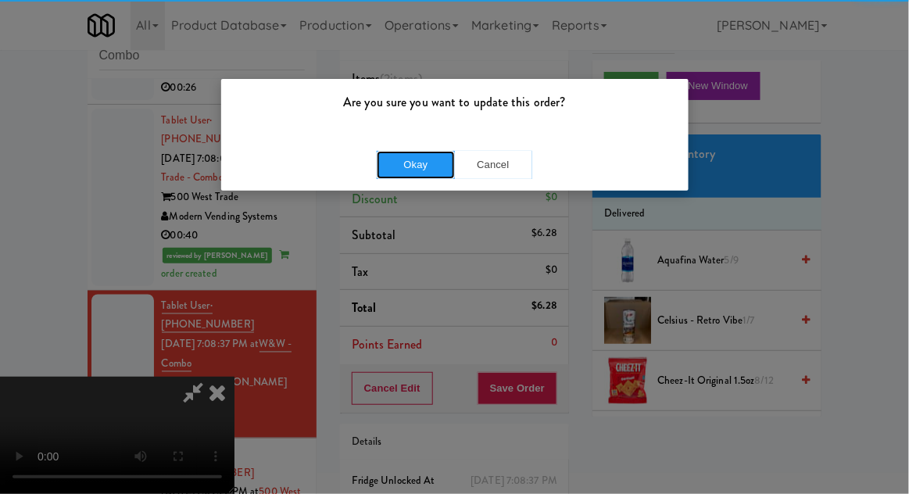
click at [415, 173] on button "Okay" at bounding box center [416, 165] width 78 height 28
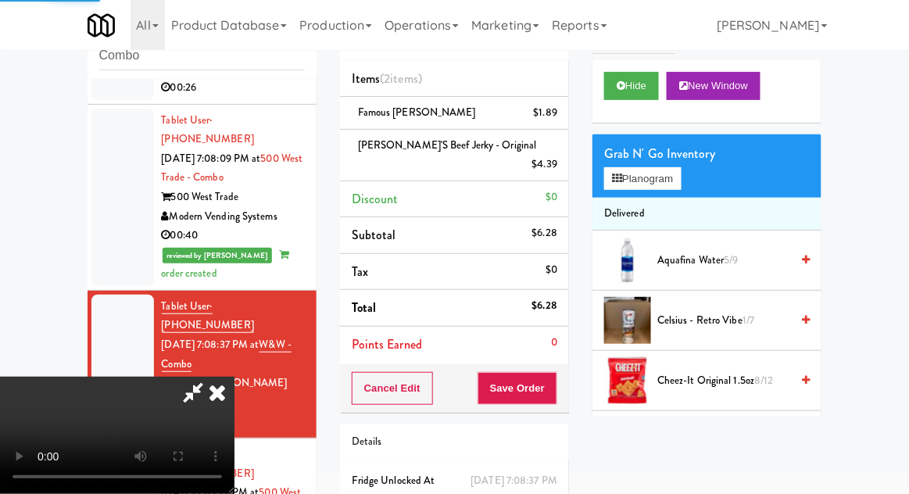
scroll to position [0, 0]
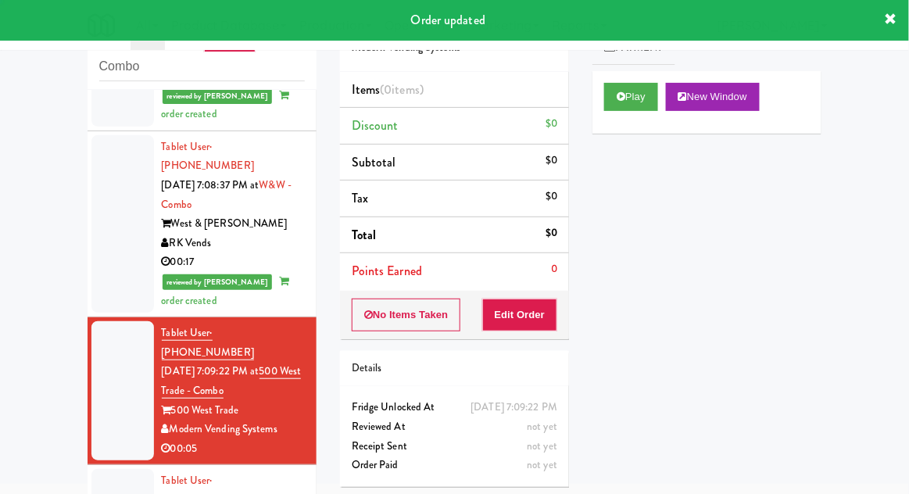
scroll to position [710, 0]
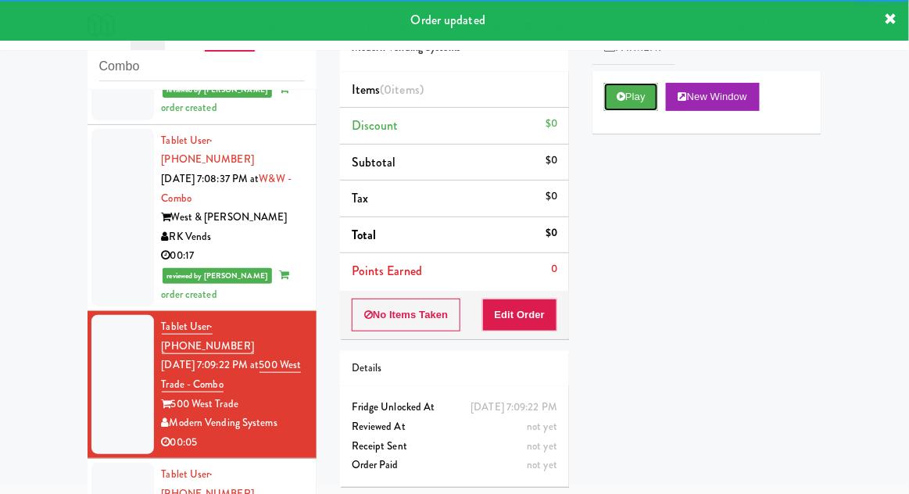
click at [627, 107] on button "Play" at bounding box center [631, 97] width 54 height 28
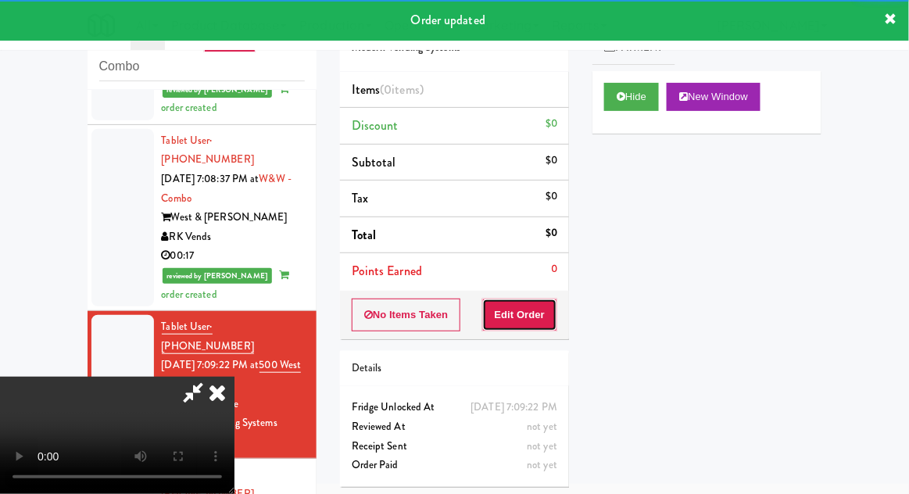
click at [542, 319] on button "Edit Order" at bounding box center [520, 315] width 76 height 33
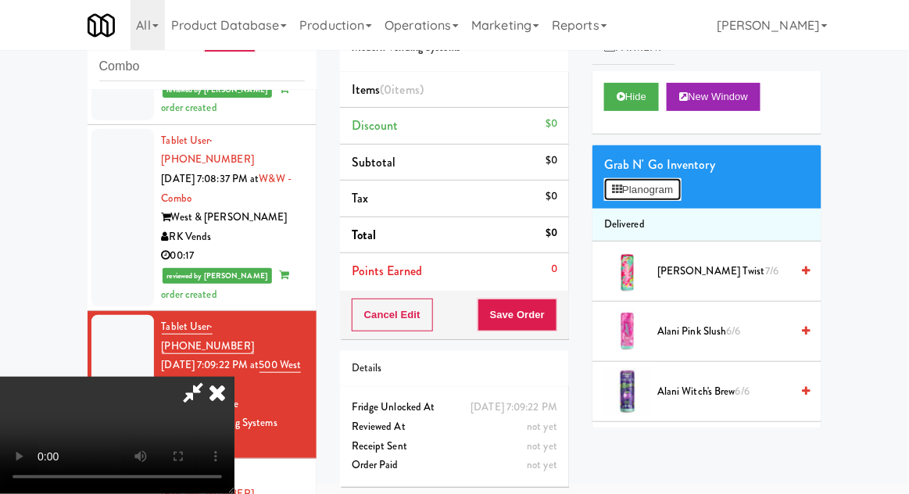
click at [681, 183] on button "Planogram" at bounding box center [642, 189] width 77 height 23
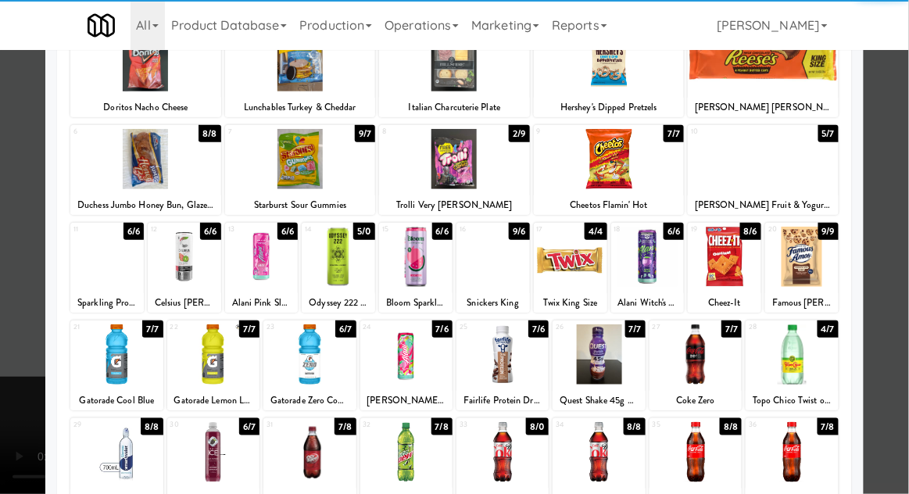
scroll to position [126, 0]
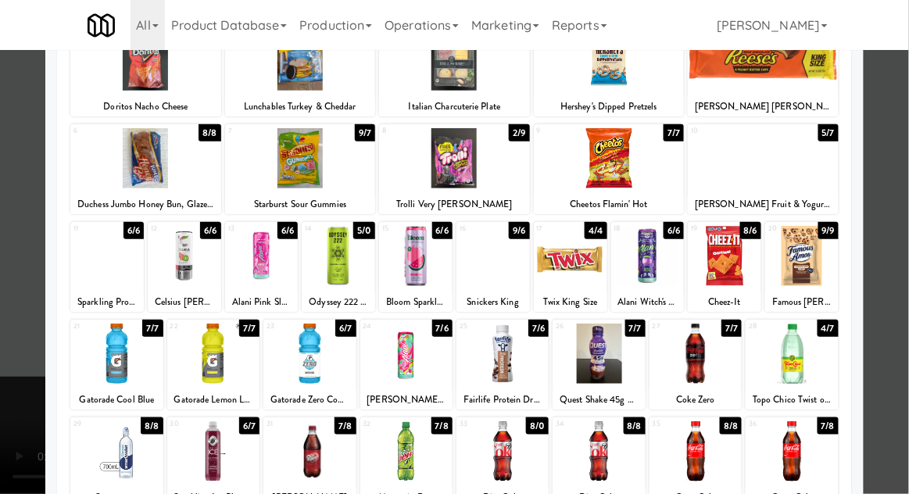
click at [604, 356] on div at bounding box center [599, 354] width 92 height 60
click at [897, 156] on div at bounding box center [454, 247] width 909 height 494
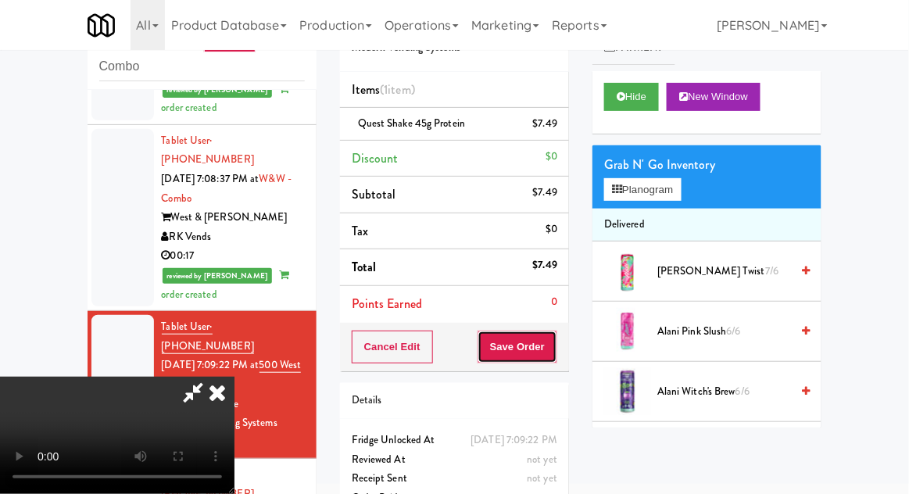
click at [551, 354] on button "Save Order" at bounding box center [518, 347] width 80 height 33
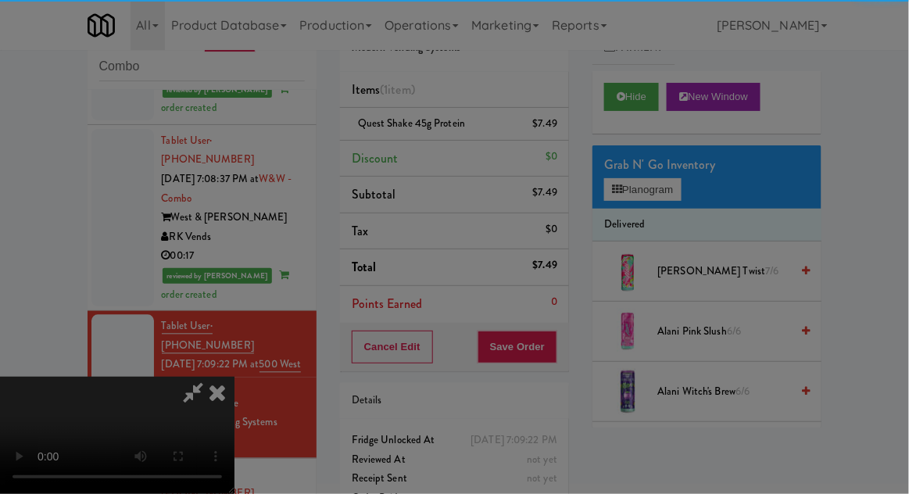
click at [0, 0] on div "Are you sure you want to update this order? Okay Cancel" at bounding box center [0, 0] width 0 height 0
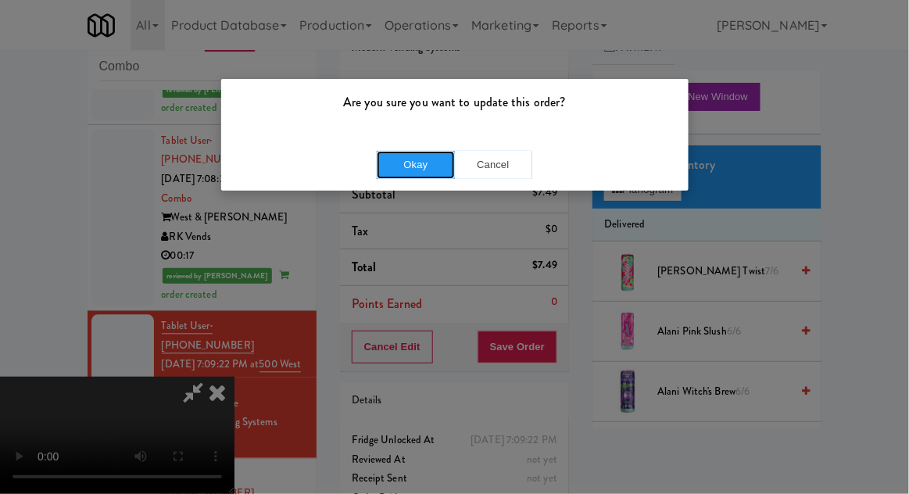
click at [400, 170] on button "Okay" at bounding box center [416, 165] width 78 height 28
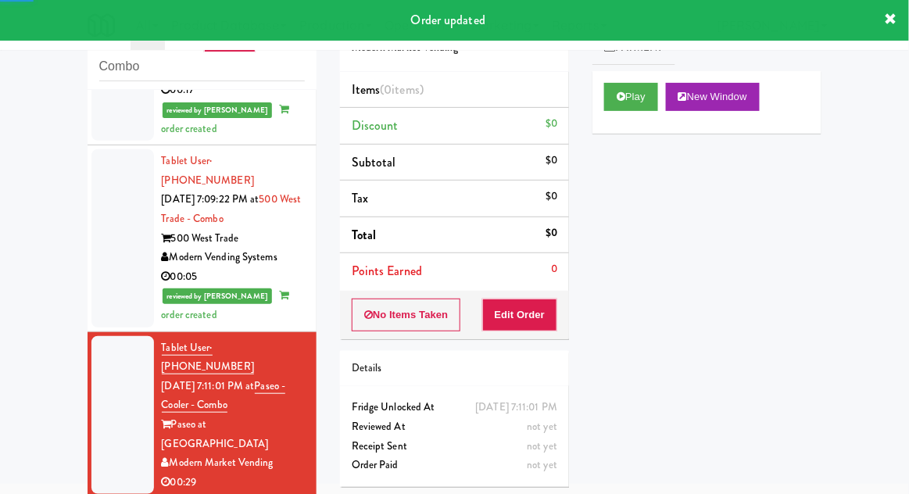
scroll to position [879, 0]
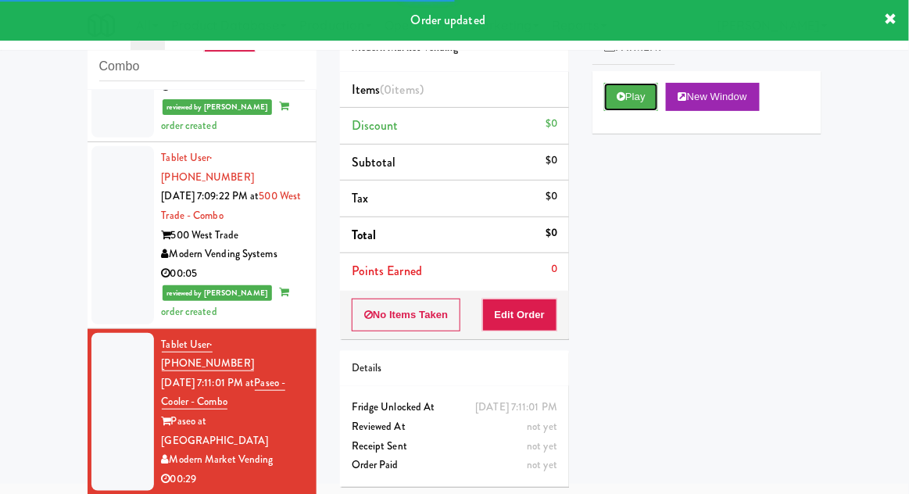
click at [610, 92] on button "Play" at bounding box center [631, 97] width 54 height 28
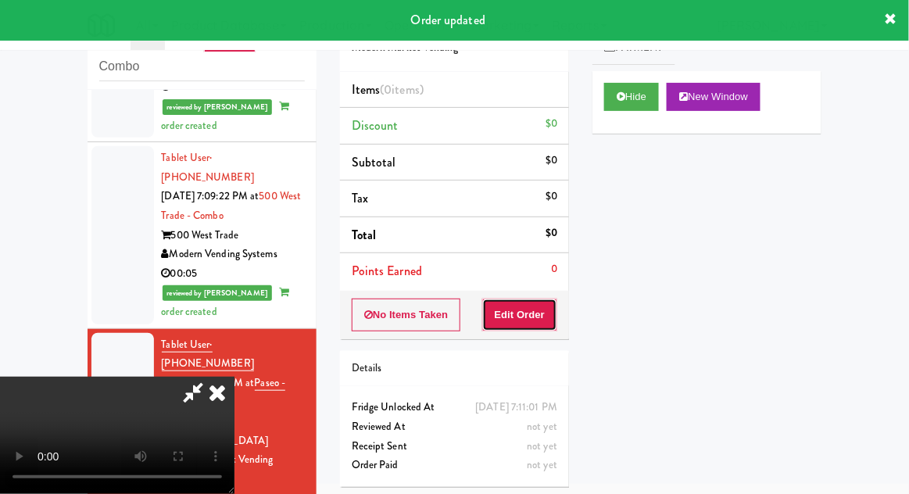
click at [533, 301] on button "Edit Order" at bounding box center [520, 315] width 76 height 33
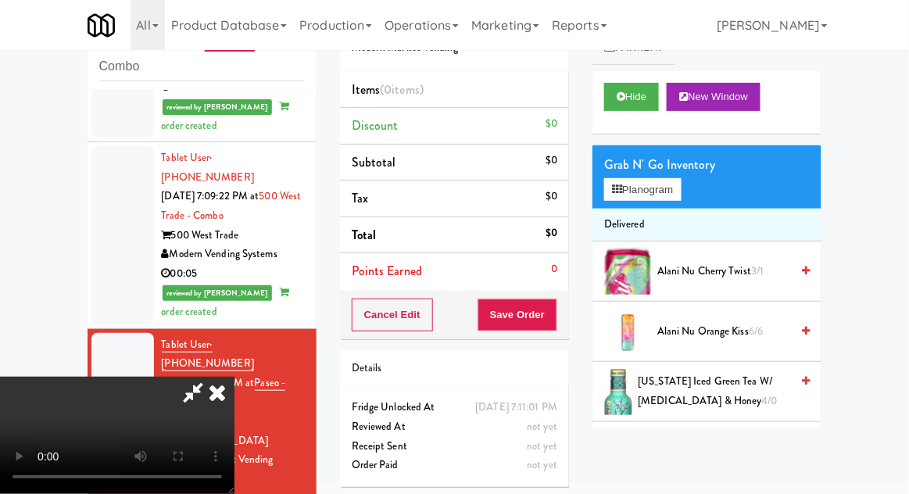
scroll to position [0, 0]
click at [681, 193] on button "Planogram" at bounding box center [642, 189] width 77 height 23
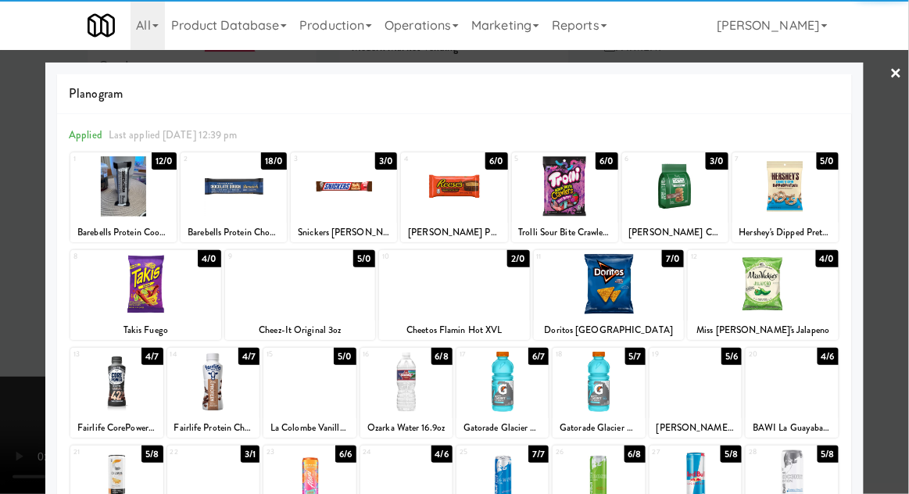
click at [466, 289] on div at bounding box center [454, 284] width 151 height 60
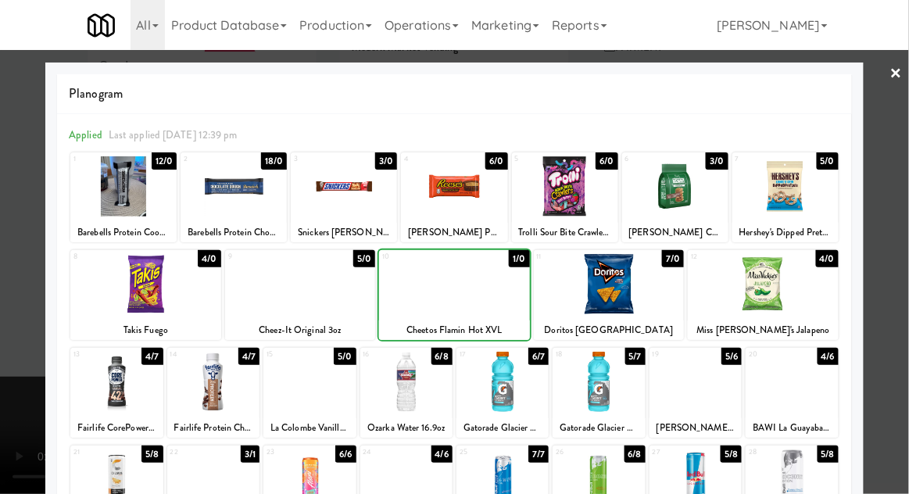
click at [901, 159] on div at bounding box center [454, 247] width 909 height 494
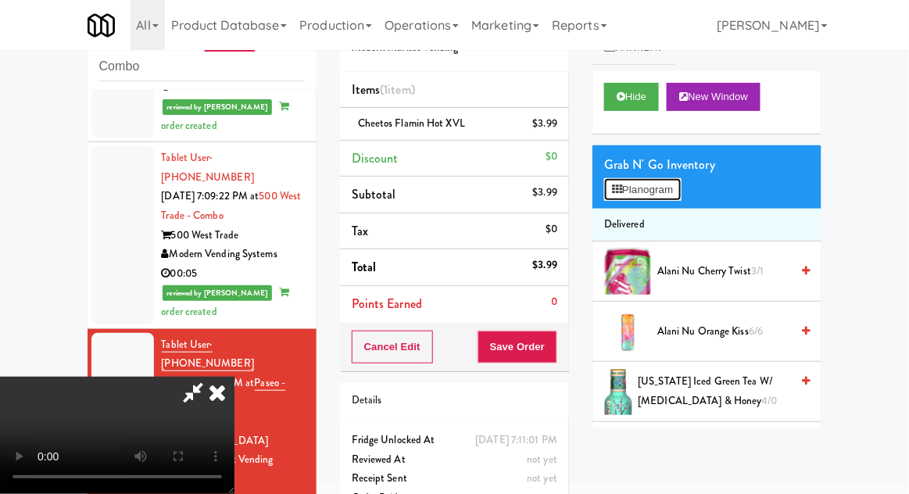
click at [681, 193] on button "Planogram" at bounding box center [642, 189] width 77 height 23
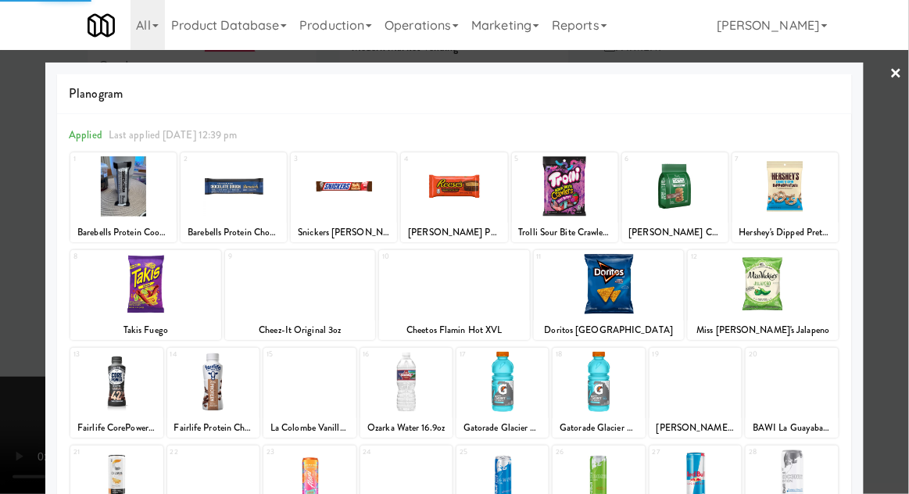
click at [683, 191] on div at bounding box center [675, 186] width 106 height 60
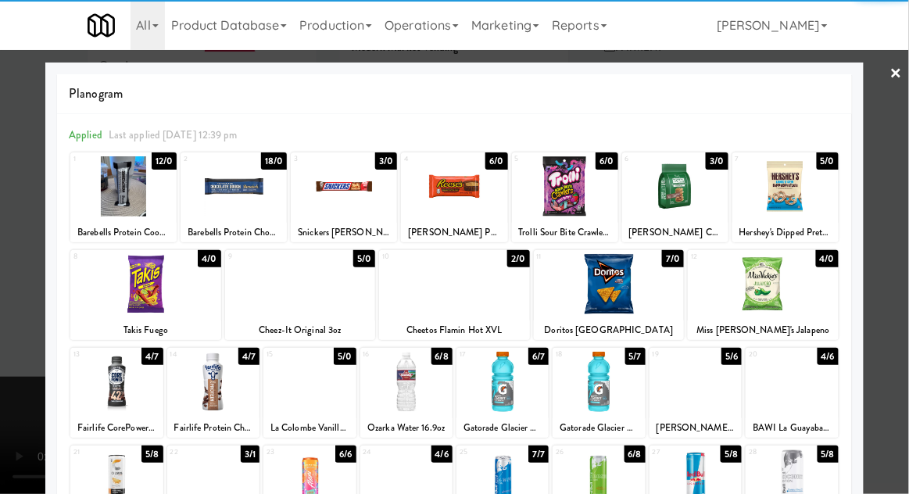
click at [672, 197] on div at bounding box center [675, 186] width 106 height 60
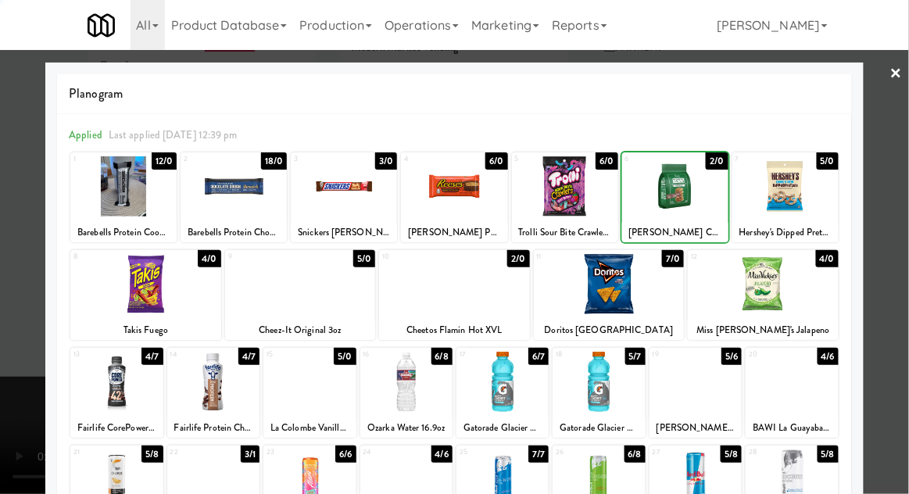
click at [899, 152] on div at bounding box center [454, 247] width 909 height 494
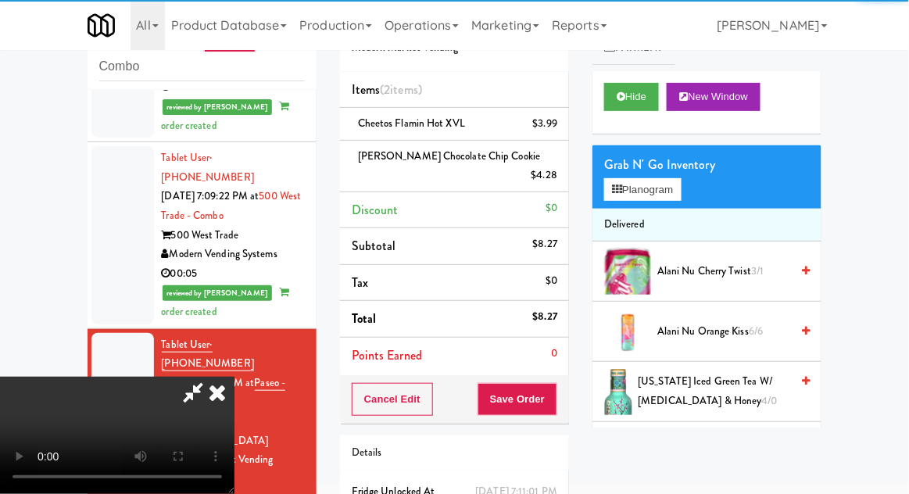
click at [211, 377] on icon at bounding box center [193, 392] width 36 height 31
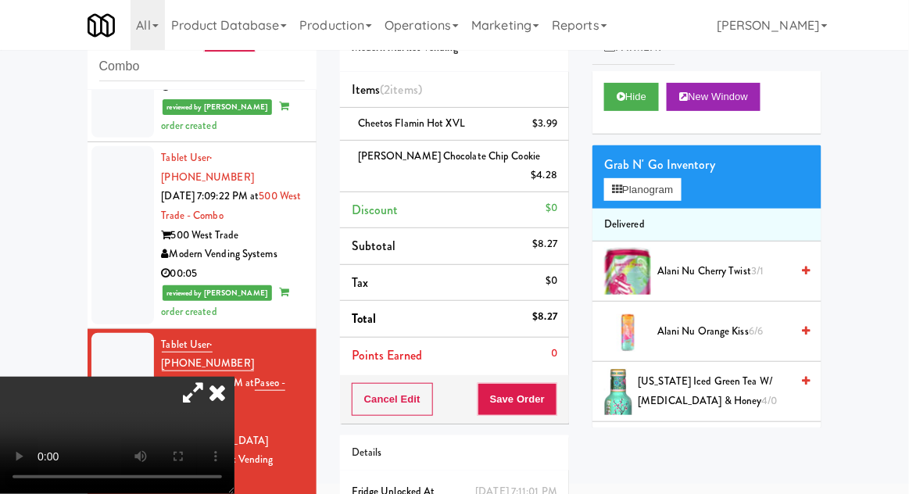
click at [211, 377] on icon at bounding box center [193, 392] width 36 height 31
click at [553, 172] on link at bounding box center [556, 182] width 14 height 20
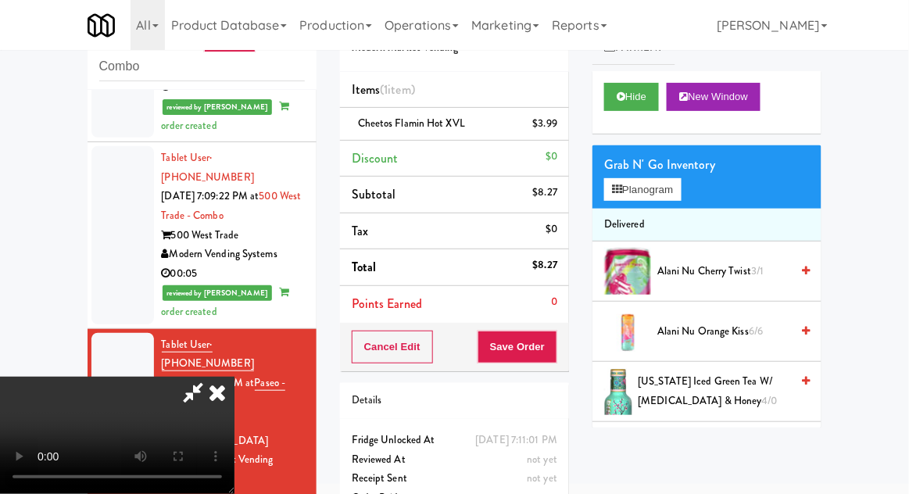
click at [566, 164] on li "Discount $0" at bounding box center [454, 159] width 229 height 37
click at [681, 191] on button "Planogram" at bounding box center [642, 189] width 77 height 23
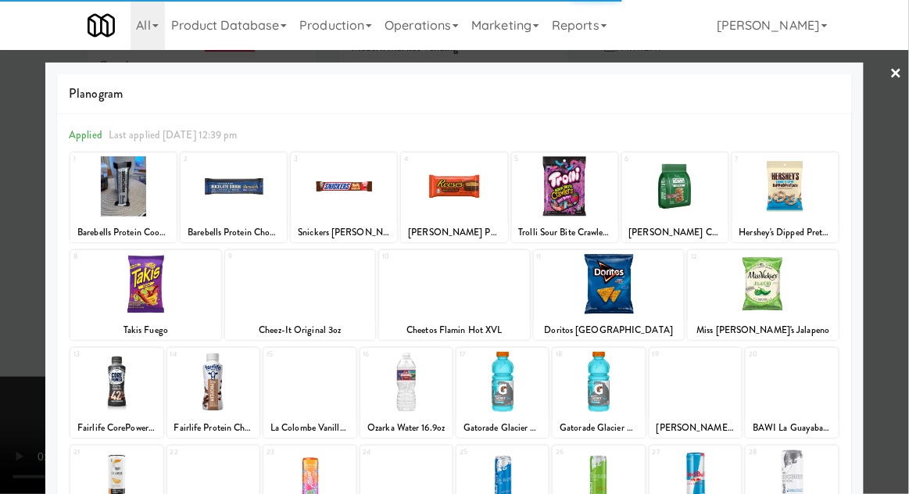
click at [624, 273] on div at bounding box center [609, 284] width 151 height 60
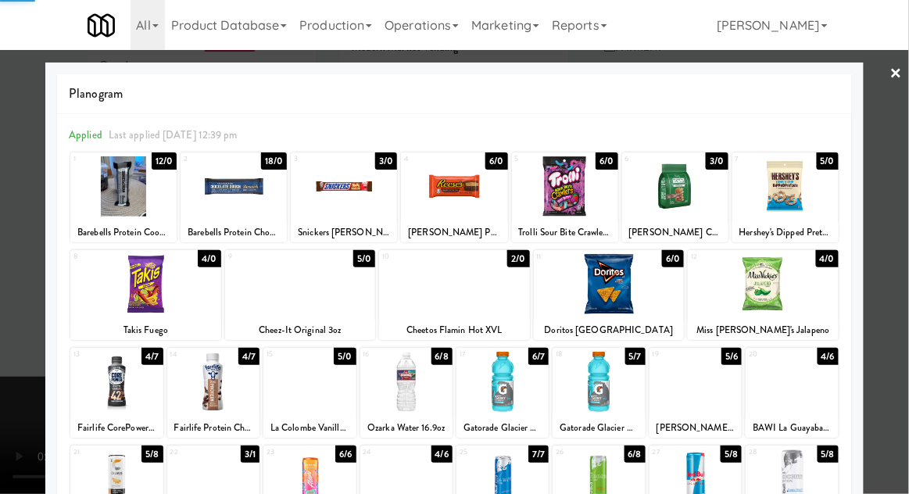
click at [901, 166] on div at bounding box center [454, 247] width 909 height 494
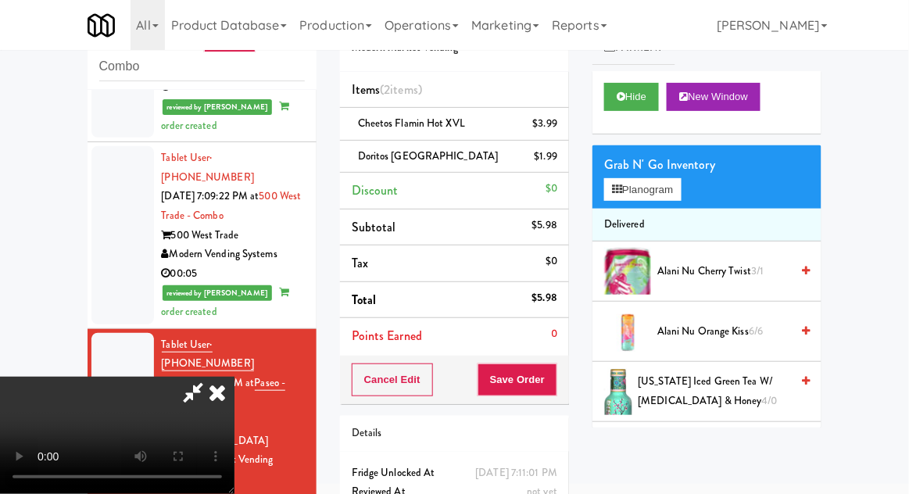
scroll to position [57, 0]
click at [550, 392] on button "Save Order" at bounding box center [518, 379] width 80 height 33
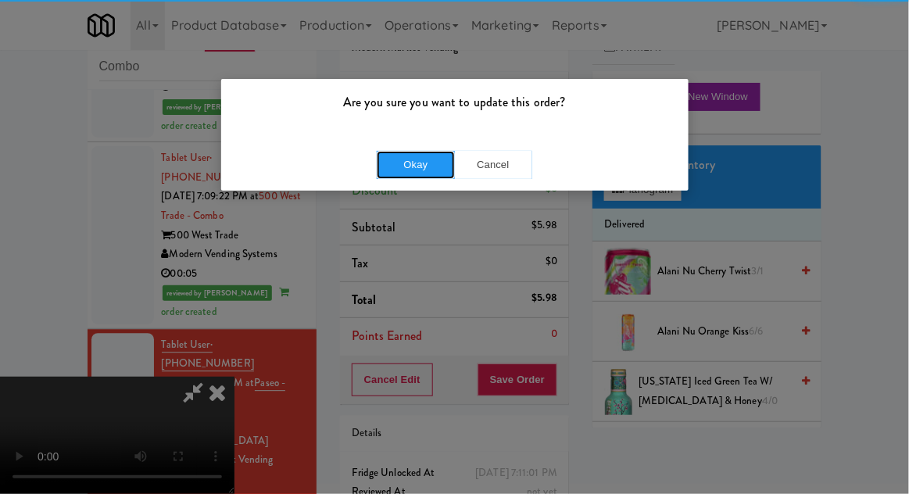
click at [420, 170] on button "Okay" at bounding box center [416, 165] width 78 height 28
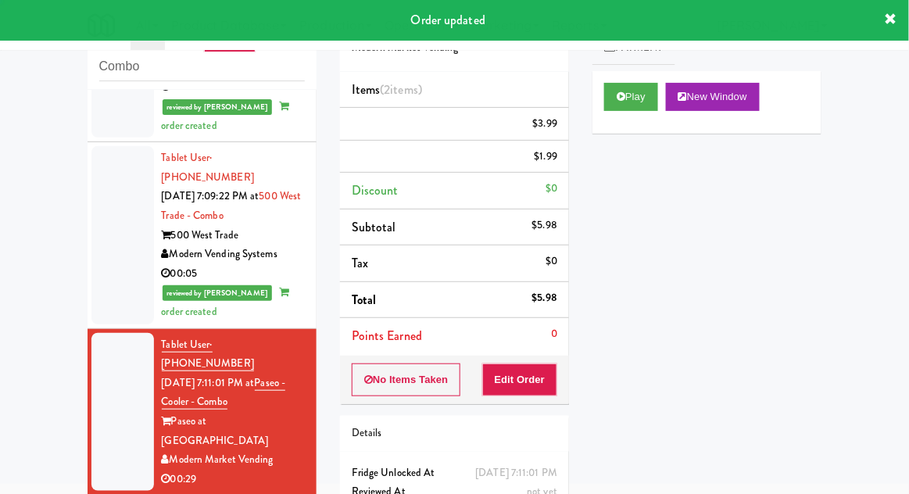
scroll to position [0, 0]
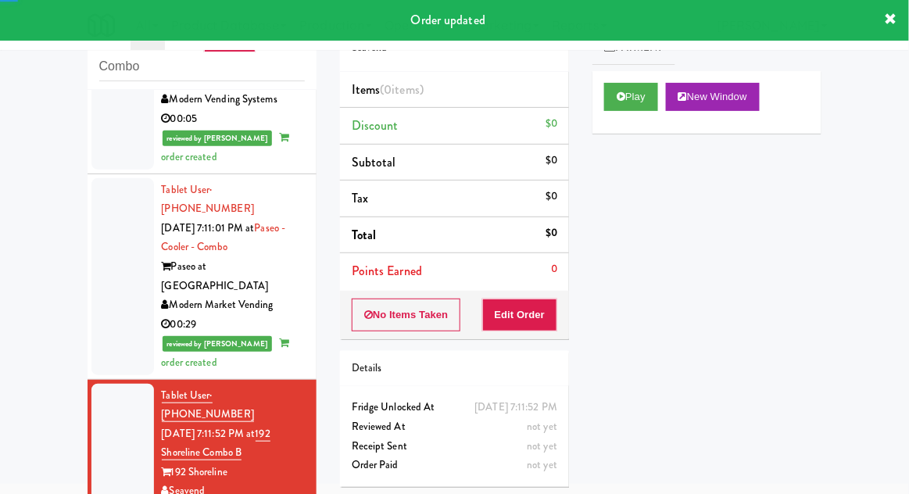
scroll to position [1034, 0]
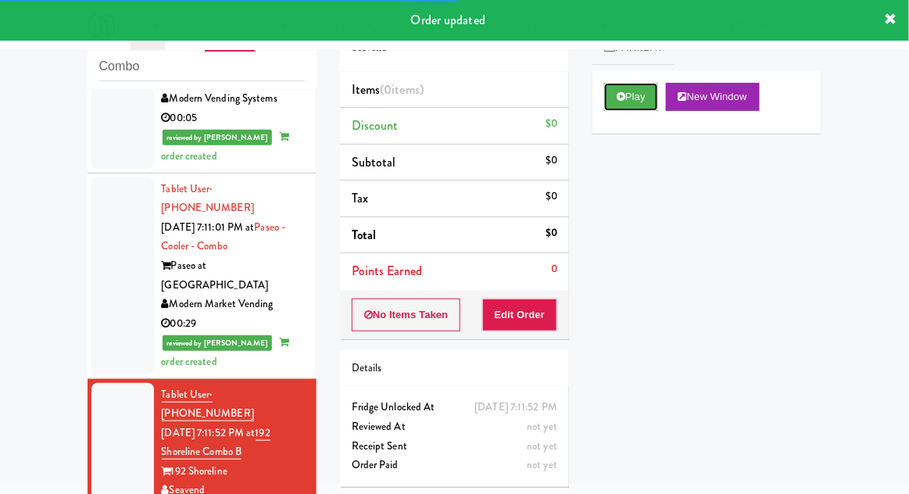
click at [605, 101] on button "Play" at bounding box center [631, 97] width 54 height 28
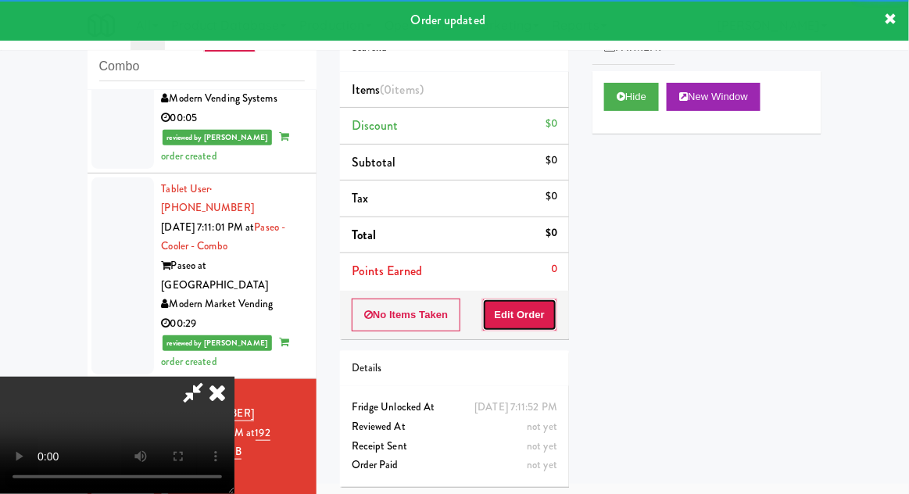
click at [528, 325] on button "Edit Order" at bounding box center [520, 315] width 76 height 33
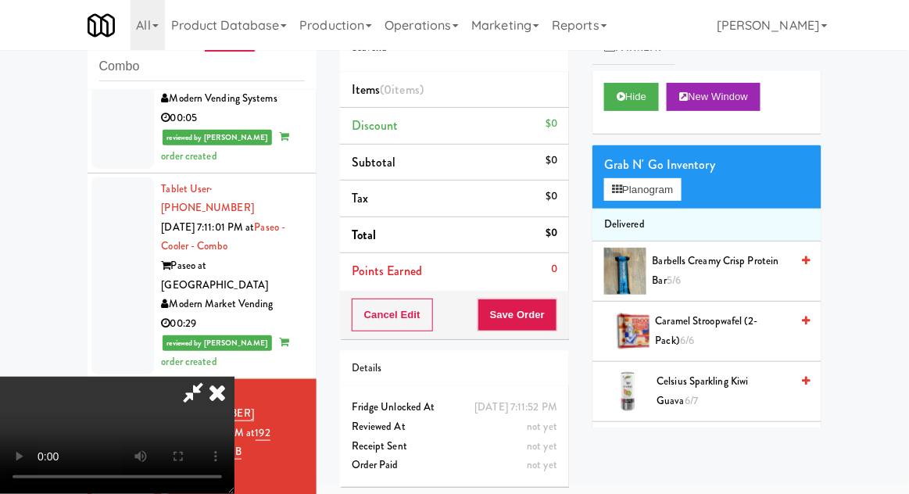
scroll to position [0, 0]
click at [681, 189] on button "Planogram" at bounding box center [642, 189] width 77 height 23
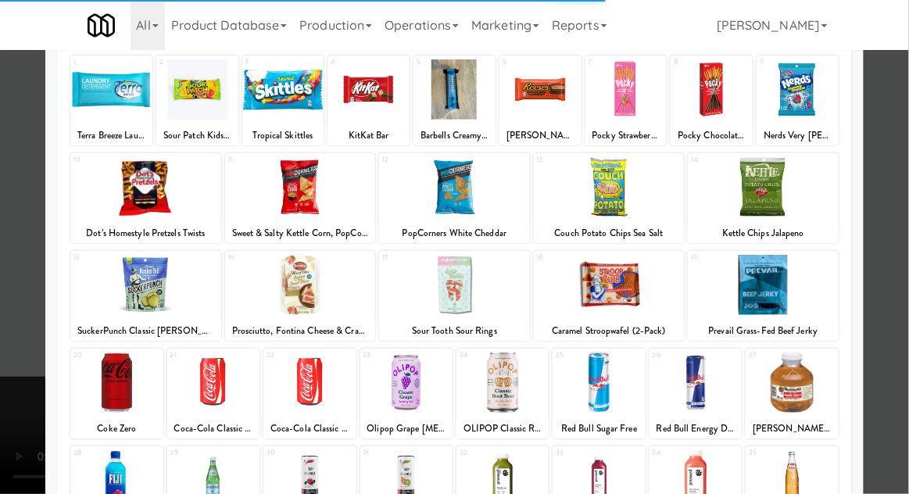
scroll to position [159, 0]
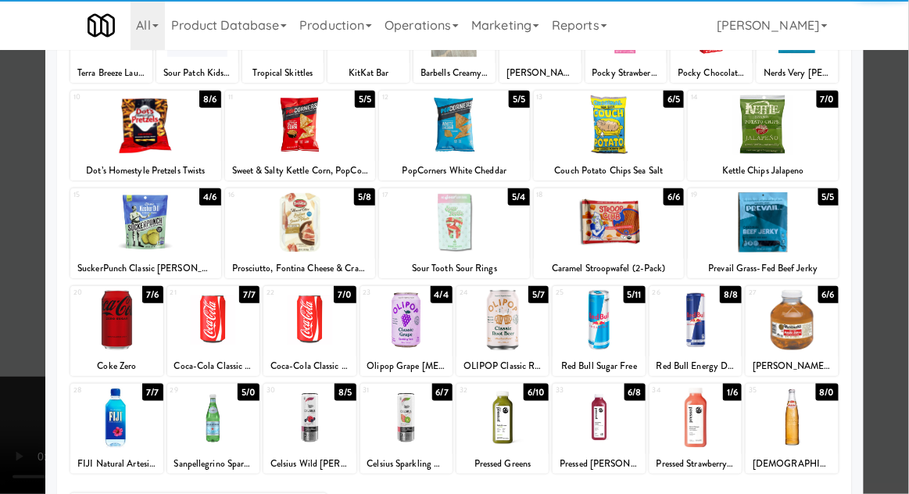
click at [498, 410] on div at bounding box center [502, 418] width 92 height 60
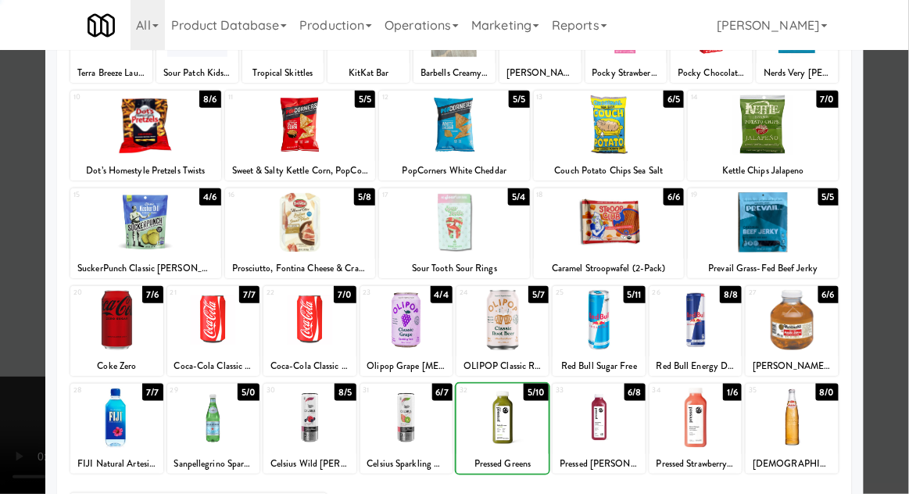
click at [903, 147] on div at bounding box center [454, 247] width 909 height 494
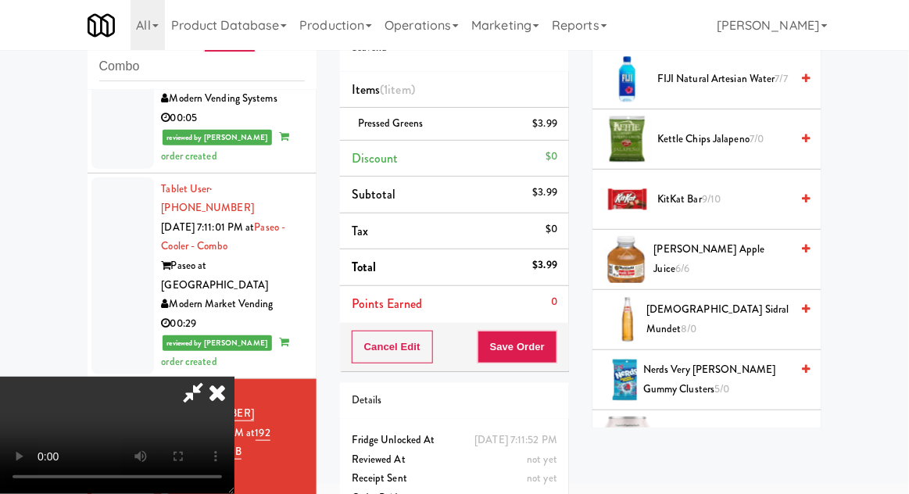
scroll to position [728, 0]
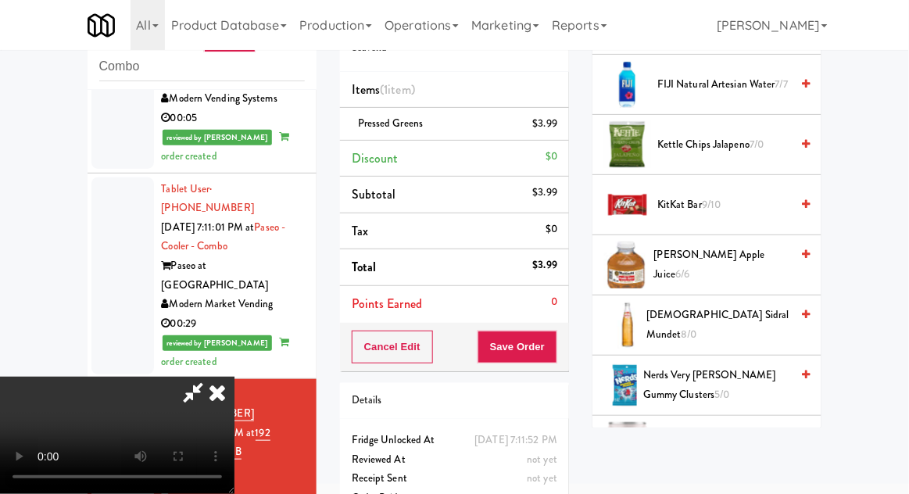
click at [760, 137] on span "7/0" at bounding box center [757, 144] width 14 height 15
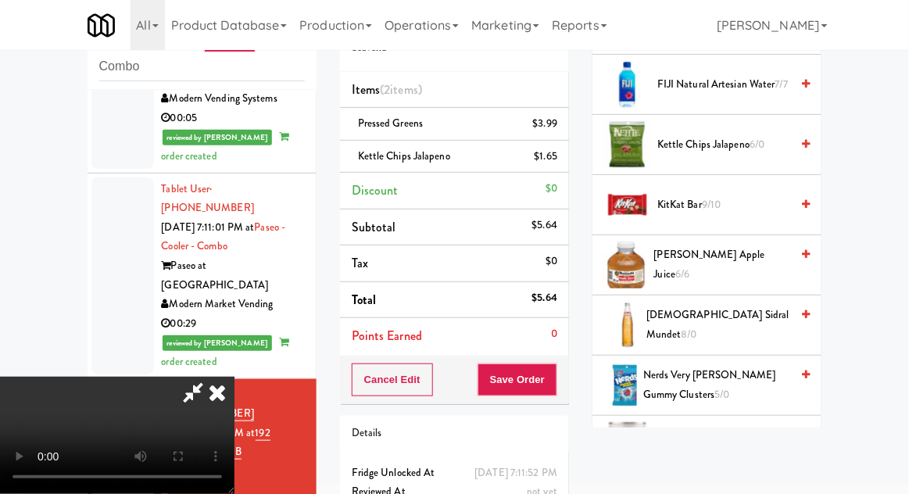
scroll to position [57, 0]
click at [556, 388] on button "Save Order" at bounding box center [518, 379] width 80 height 33
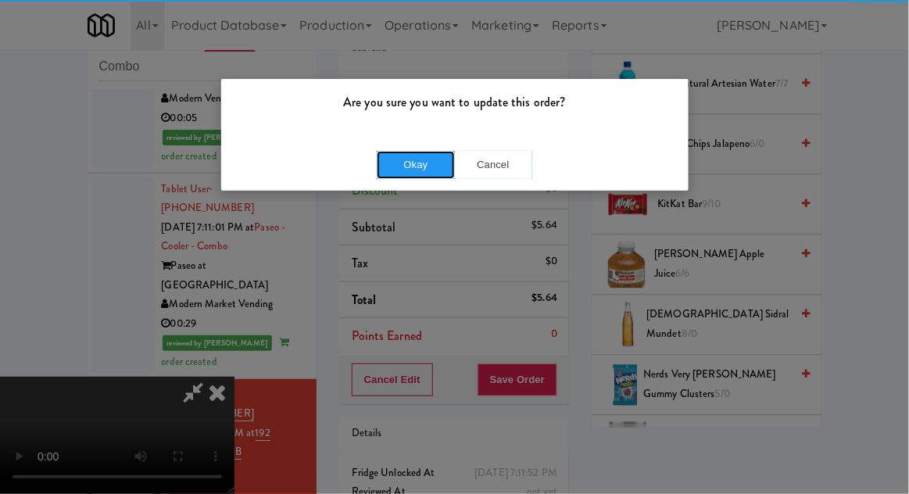
click at [413, 161] on button "Okay" at bounding box center [416, 165] width 78 height 28
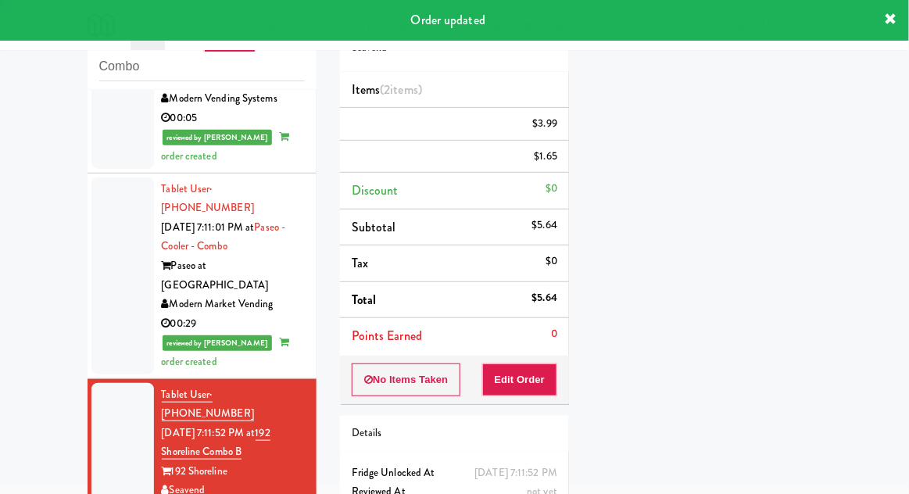
scroll to position [0, 0]
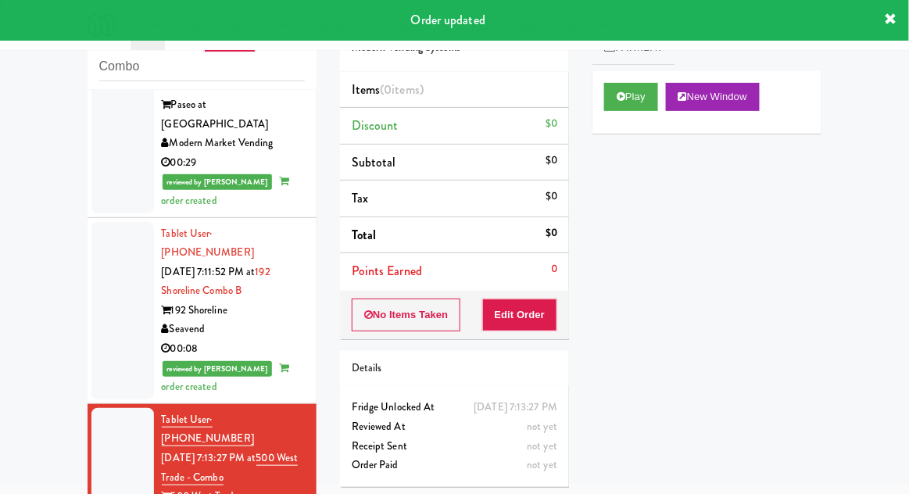
scroll to position [1196, 0]
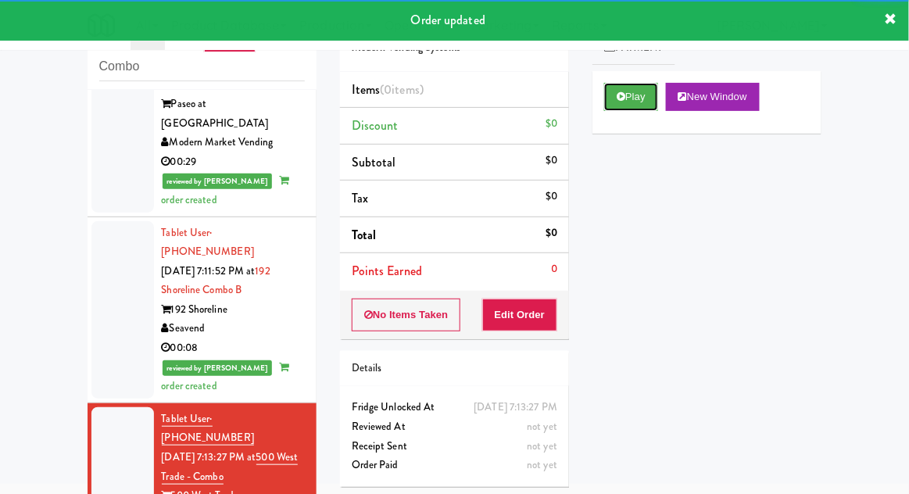
click at [614, 91] on button "Play" at bounding box center [631, 97] width 54 height 28
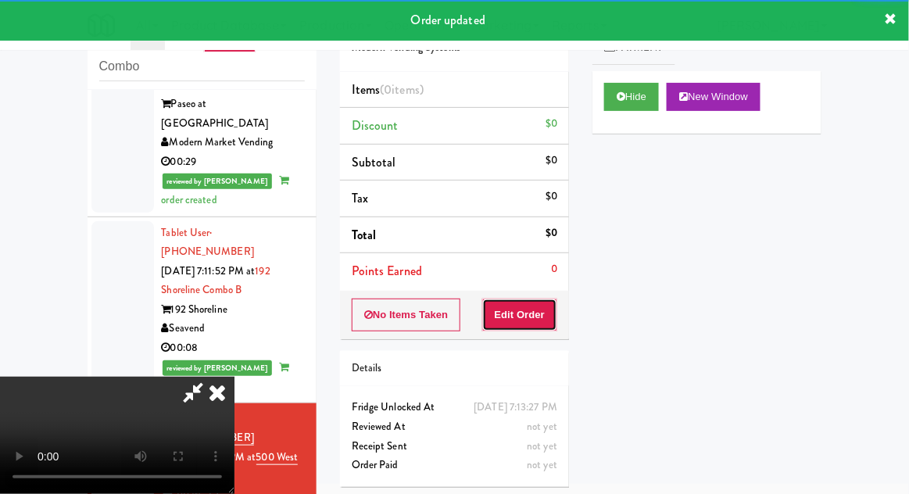
click at [538, 302] on button "Edit Order" at bounding box center [520, 315] width 76 height 33
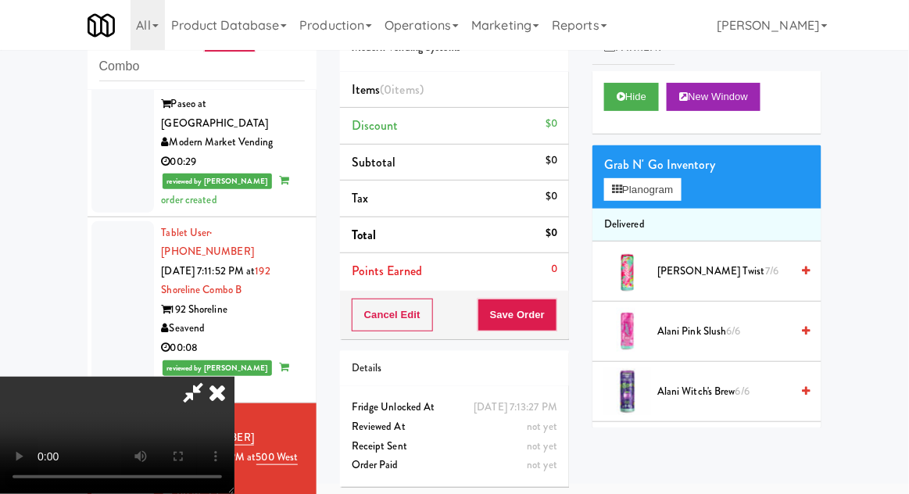
click at [711, 178] on div "Grab N' Go Inventory Planogram" at bounding box center [706, 176] width 229 height 63
click at [681, 190] on button "Planogram" at bounding box center [642, 189] width 77 height 23
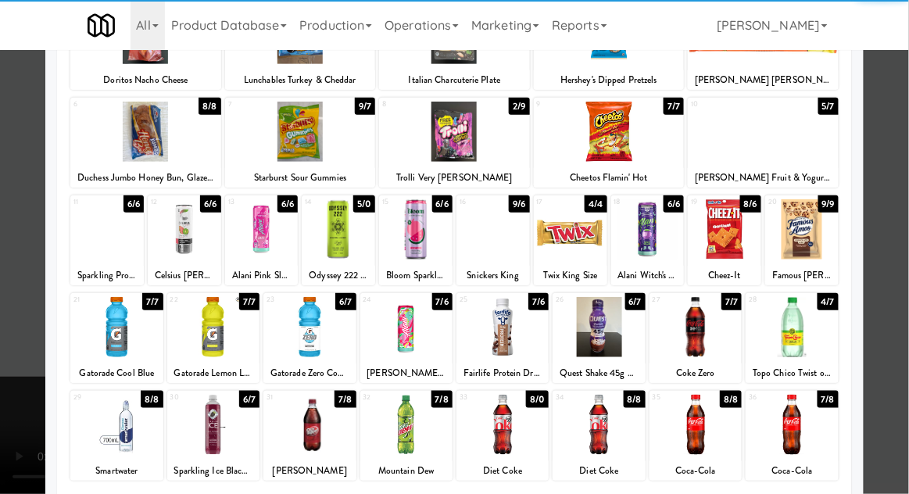
scroll to position [152, 0]
click at [796, 335] on div at bounding box center [792, 327] width 92 height 60
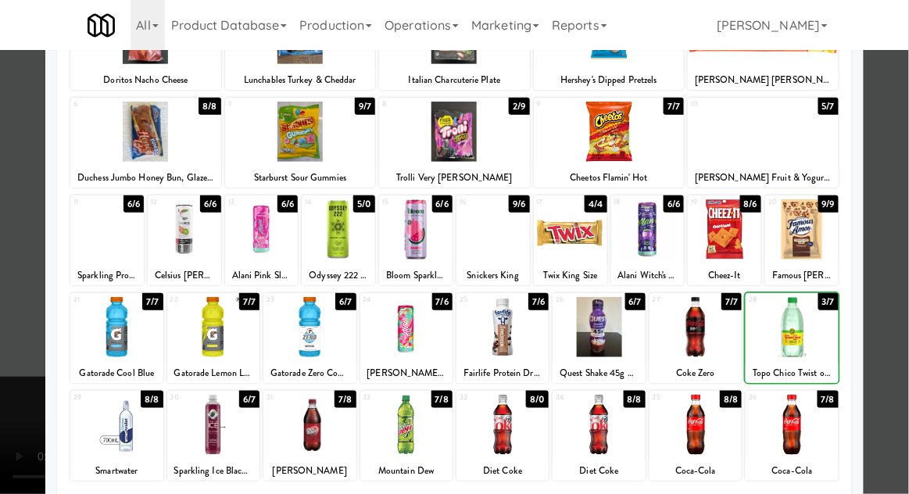
click at [905, 154] on div at bounding box center [454, 247] width 909 height 494
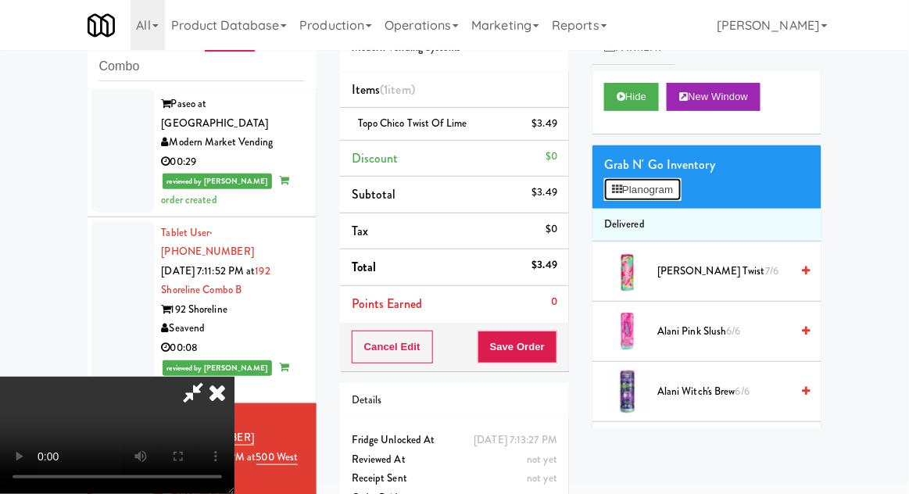
click at [681, 194] on button "Planogram" at bounding box center [642, 189] width 77 height 23
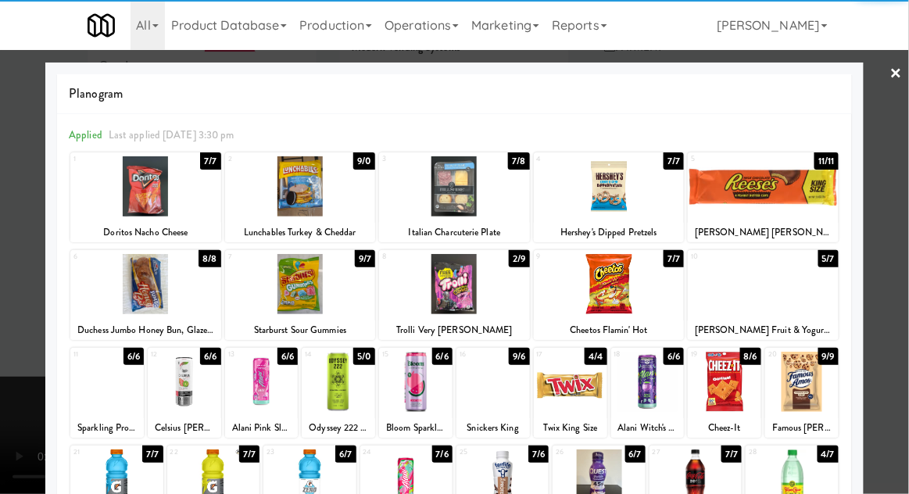
click at [733, 387] on div at bounding box center [724, 382] width 73 height 60
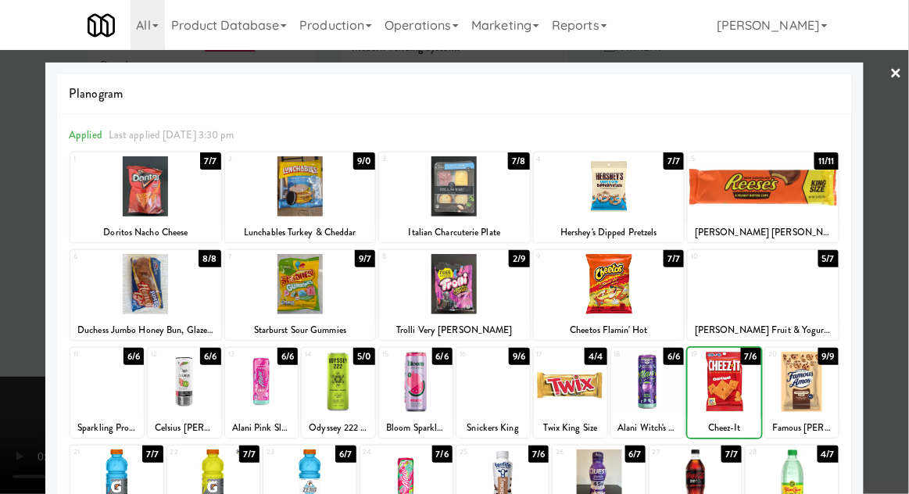
click at [900, 171] on div at bounding box center [454, 247] width 909 height 494
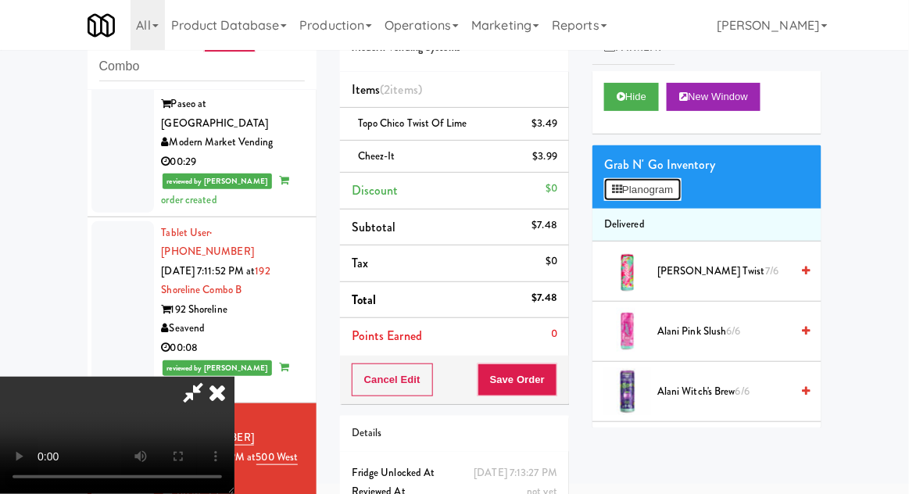
click at [681, 191] on button "Planogram" at bounding box center [642, 189] width 77 height 23
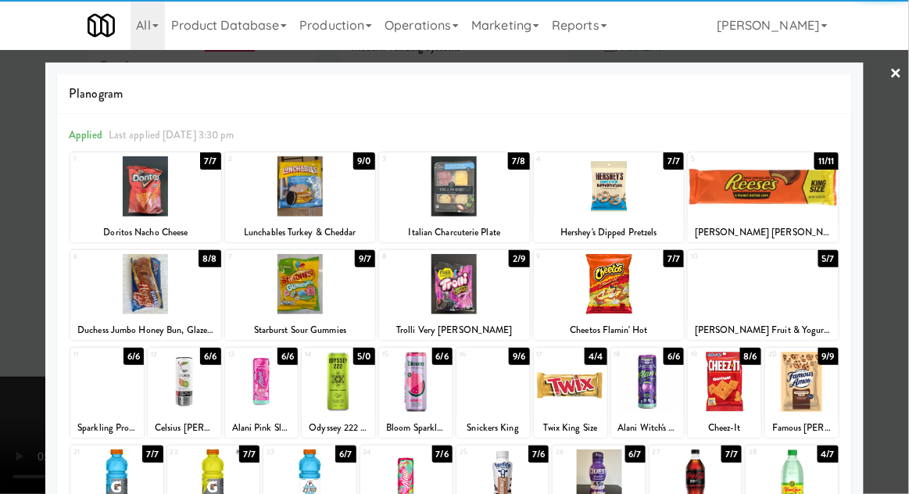
click at [817, 388] on div at bounding box center [801, 382] width 73 height 60
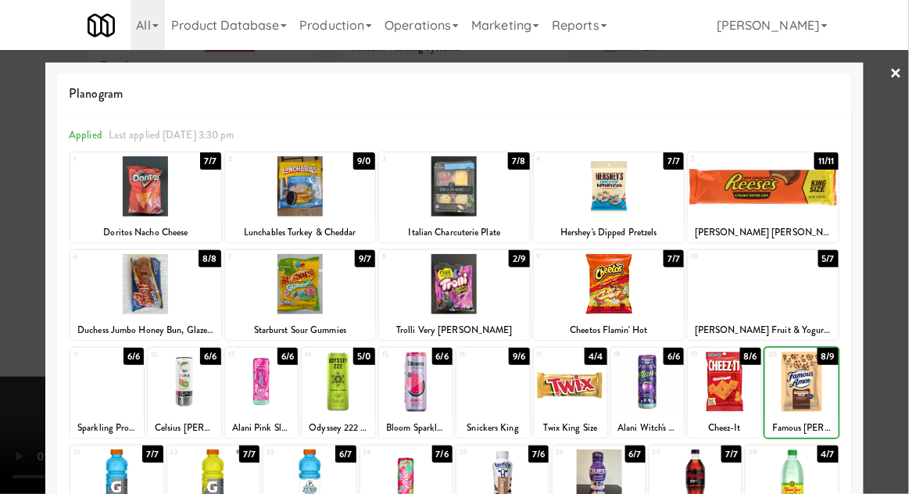
click at [898, 181] on div at bounding box center [454, 247] width 909 height 494
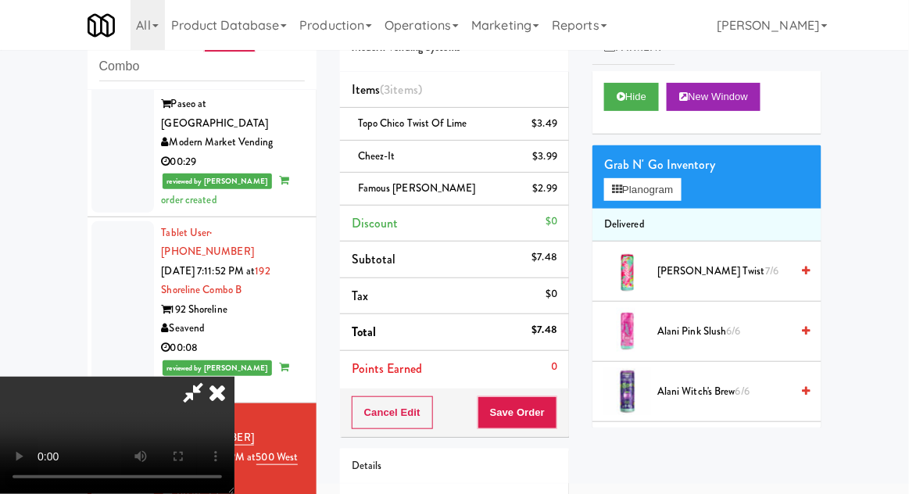
click at [899, 181] on div "inbox reviewed recent all unclear take inventory issue suspicious failed recent…" at bounding box center [454, 296] width 909 height 600
click at [556, 410] on button "Save Order" at bounding box center [518, 412] width 80 height 33
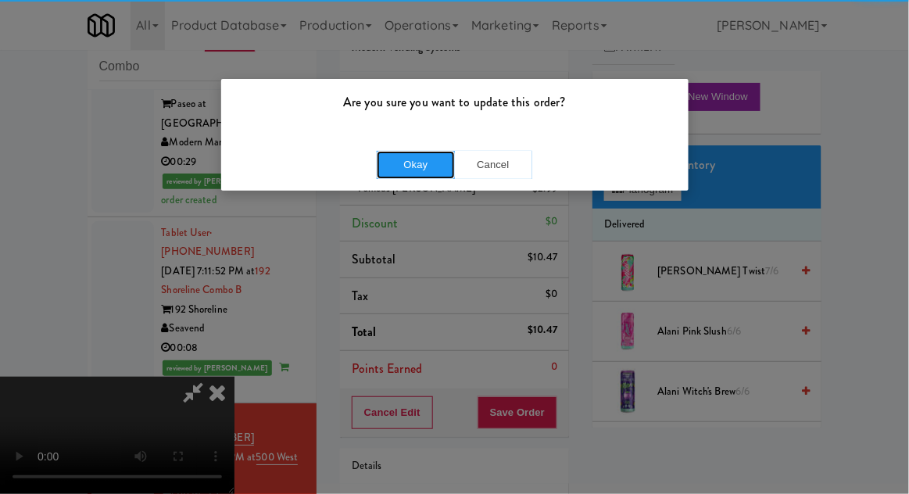
click at [411, 172] on button "Okay" at bounding box center [416, 165] width 78 height 28
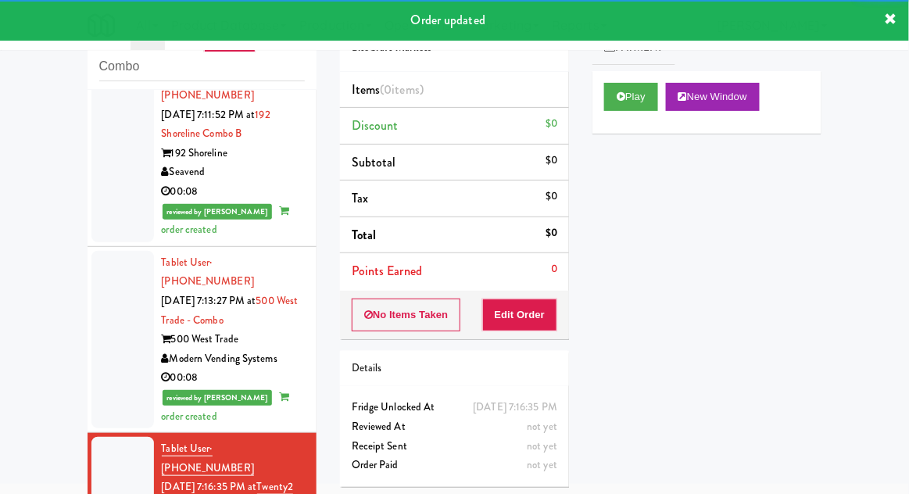
scroll to position [1390, 0]
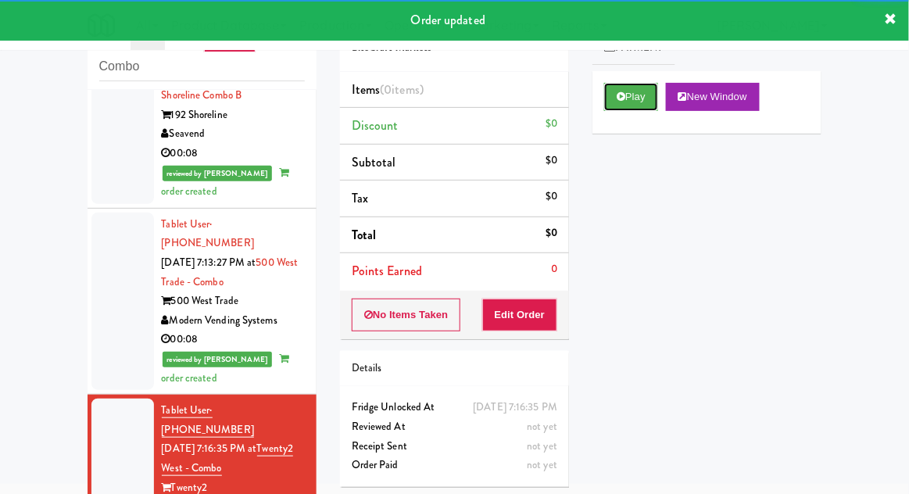
click at [612, 106] on button "Play" at bounding box center [631, 97] width 54 height 28
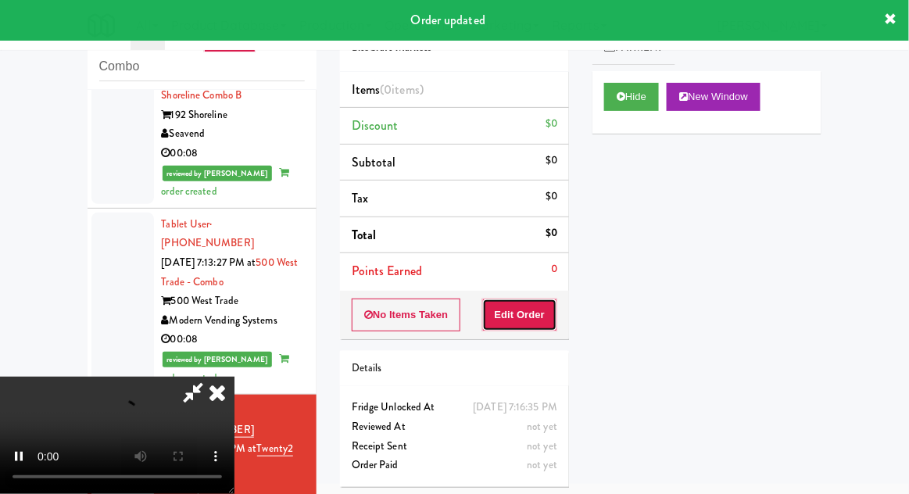
click at [531, 319] on button "Edit Order" at bounding box center [520, 315] width 76 height 33
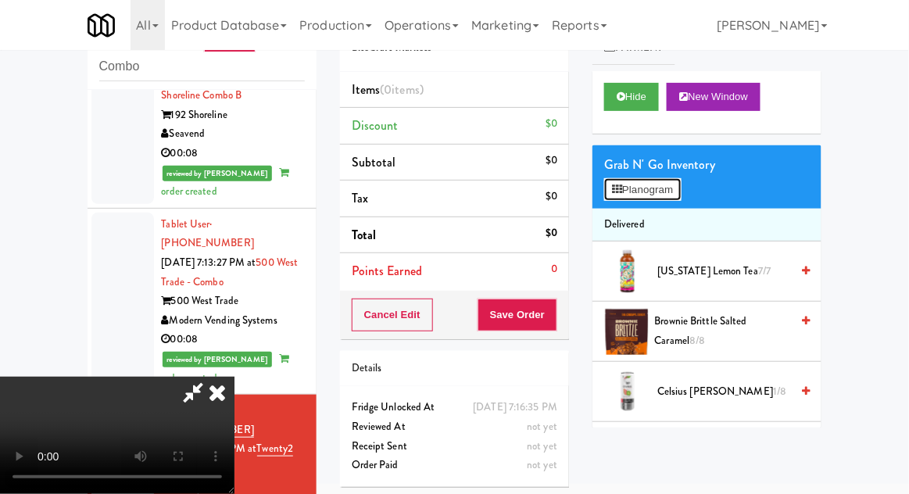
click at [681, 184] on button "Planogram" at bounding box center [642, 189] width 77 height 23
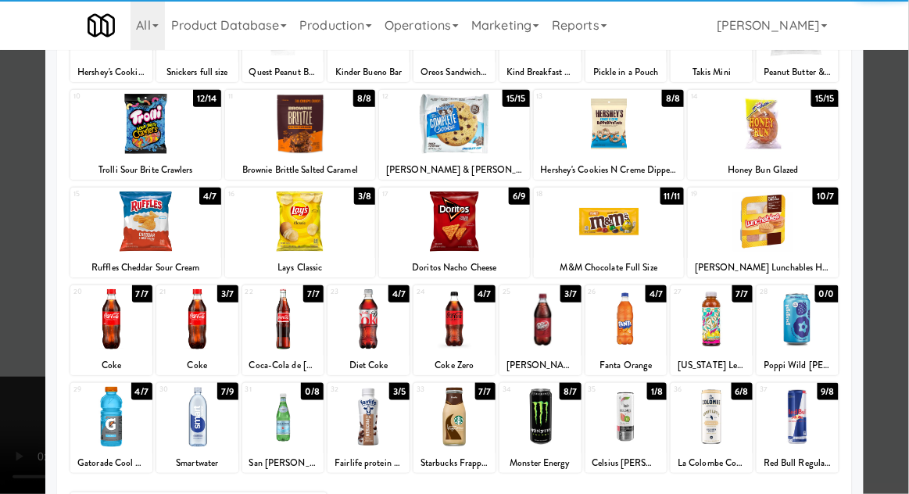
scroll to position [159, 0]
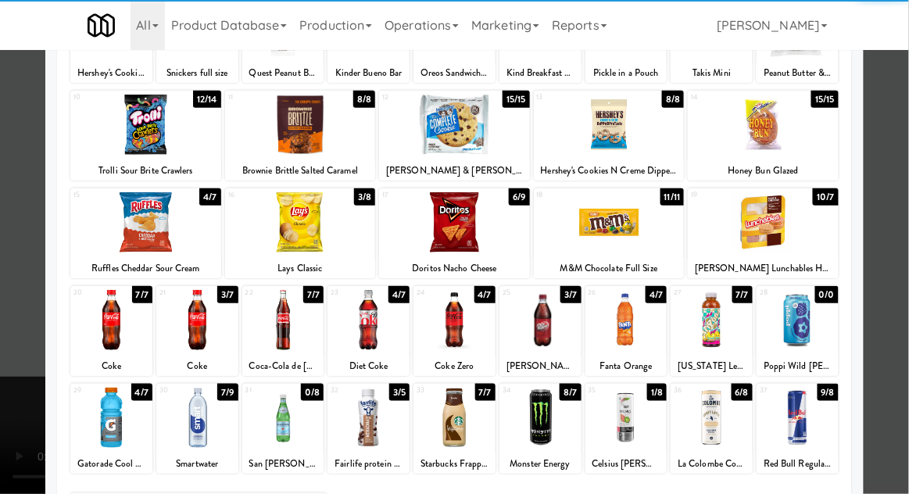
click at [633, 417] on div at bounding box center [626, 418] width 82 height 60
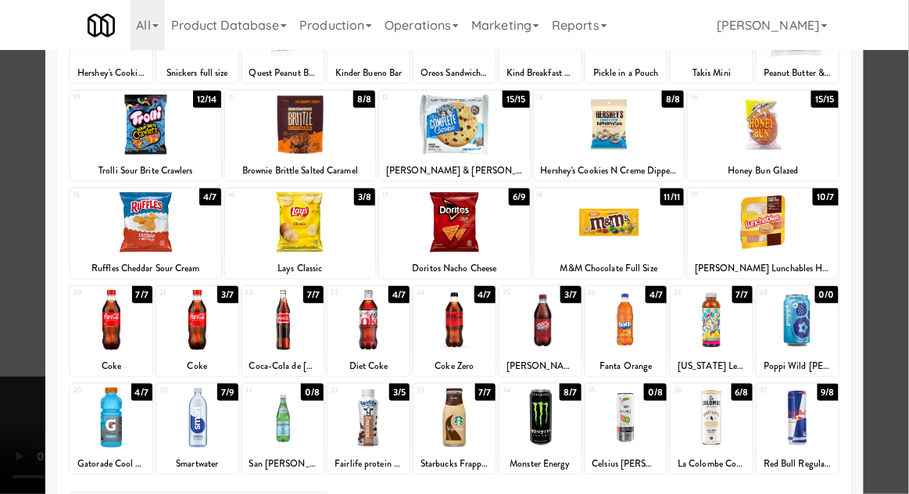
click at [904, 153] on div at bounding box center [454, 247] width 909 height 494
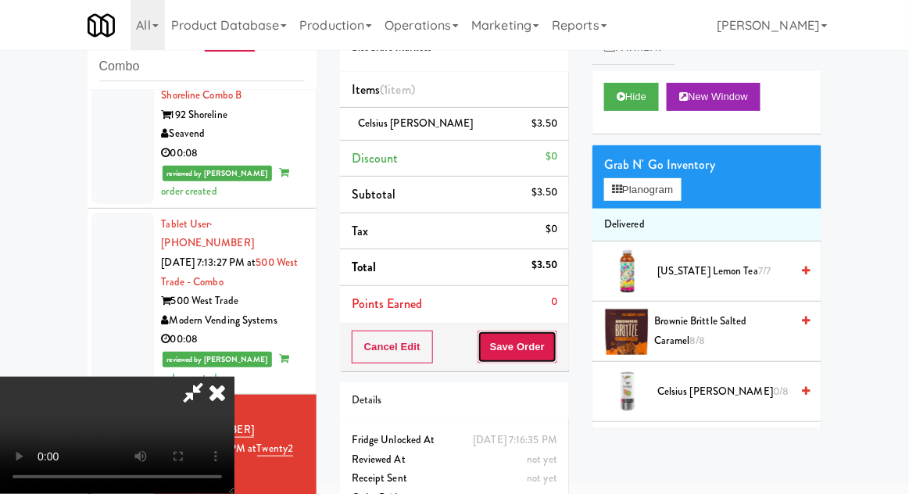
click at [555, 356] on button "Save Order" at bounding box center [518, 347] width 80 height 33
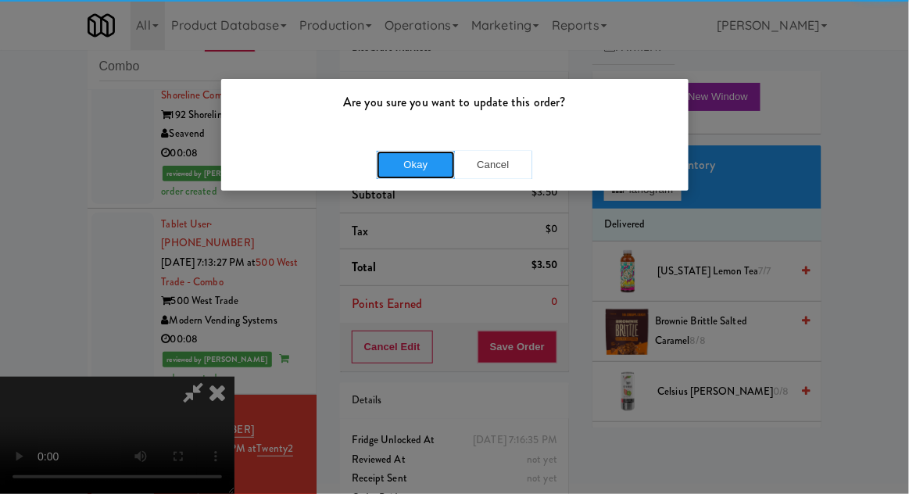
click at [394, 159] on button "Okay" at bounding box center [416, 165] width 78 height 28
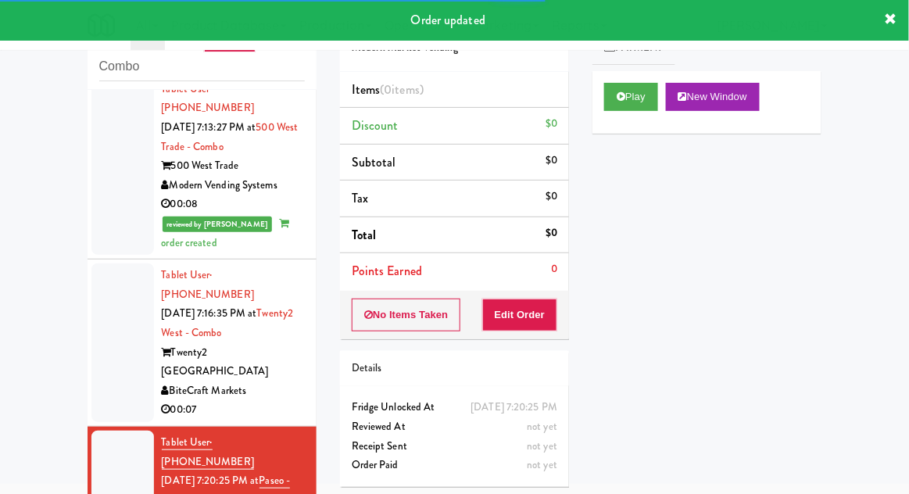
scroll to position [1564, 0]
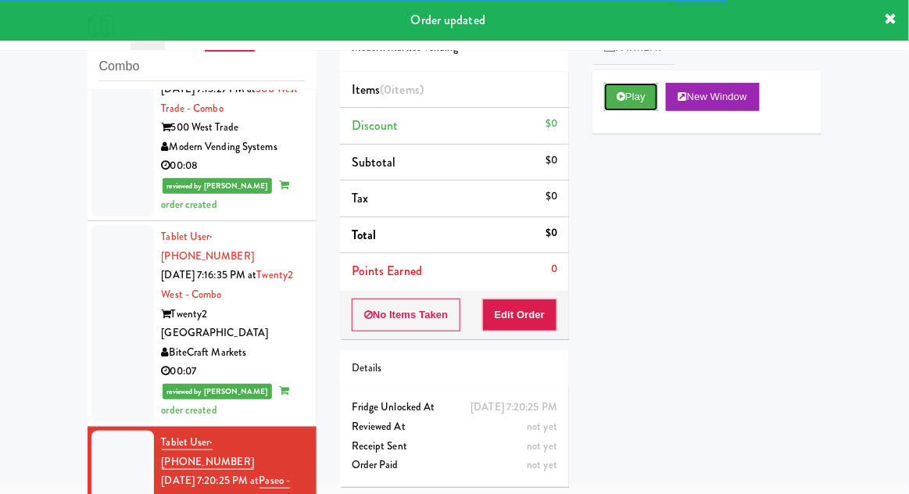
click at [611, 103] on button "Play" at bounding box center [631, 97] width 54 height 28
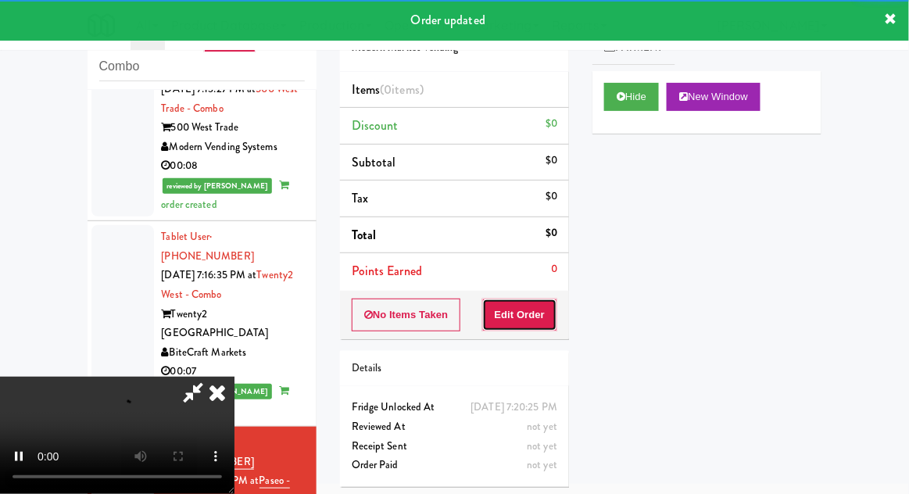
click at [538, 306] on button "Edit Order" at bounding box center [520, 315] width 76 height 33
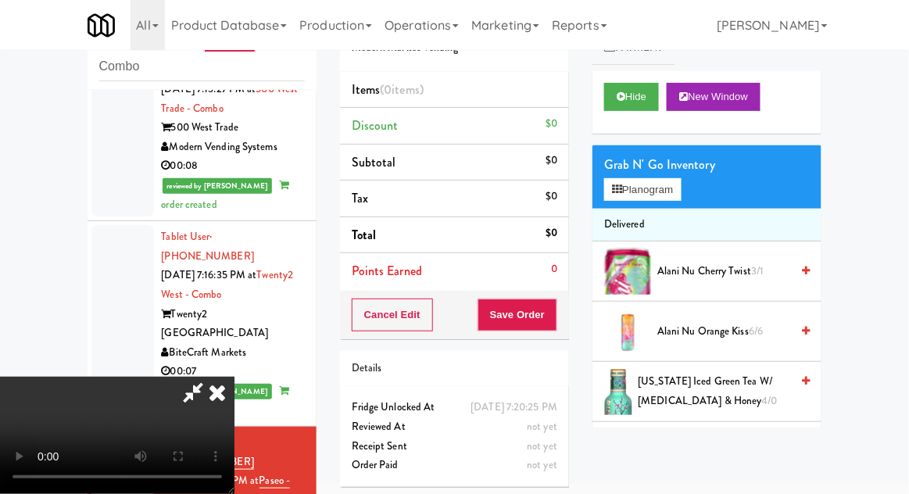
scroll to position [0, 0]
click at [681, 188] on button "Planogram" at bounding box center [642, 189] width 77 height 23
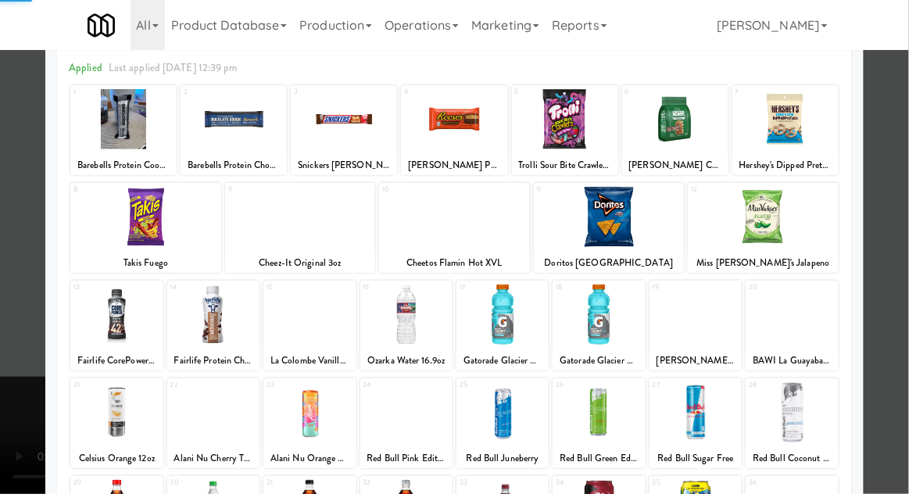
scroll to position [124, 0]
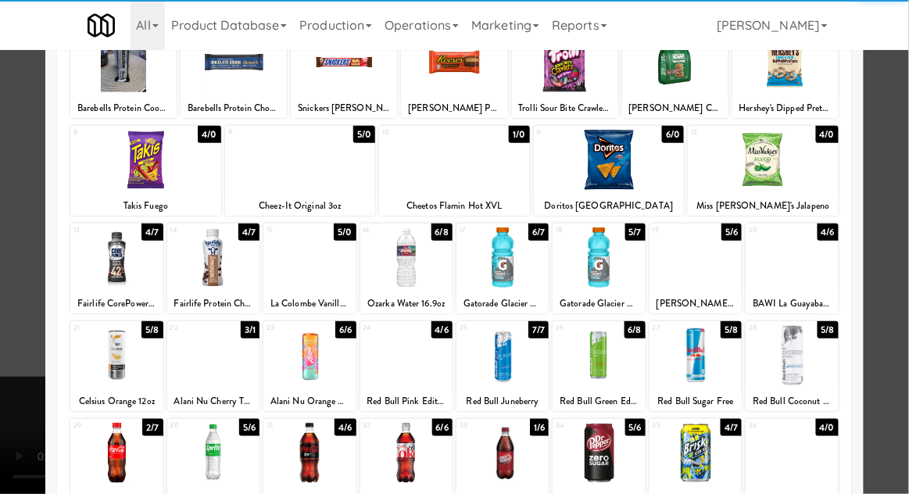
click at [120, 460] on div at bounding box center [116, 453] width 92 height 60
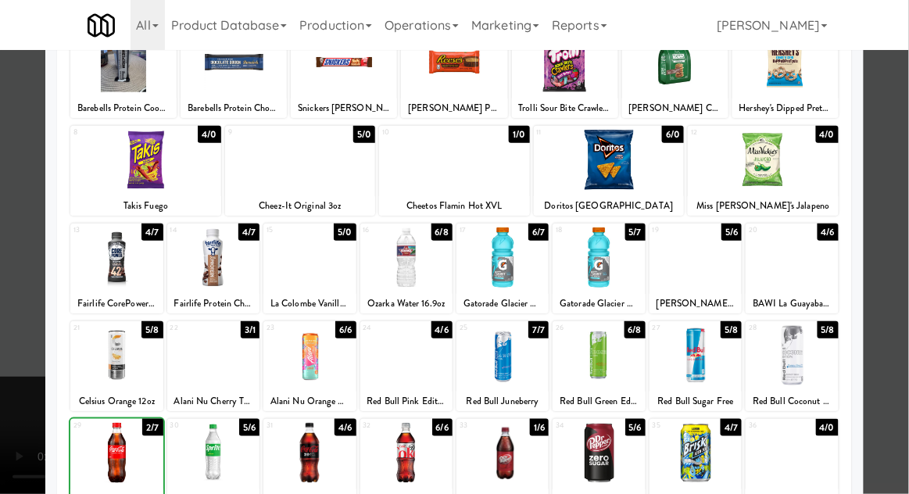
click at [902, 145] on div at bounding box center [454, 247] width 909 height 494
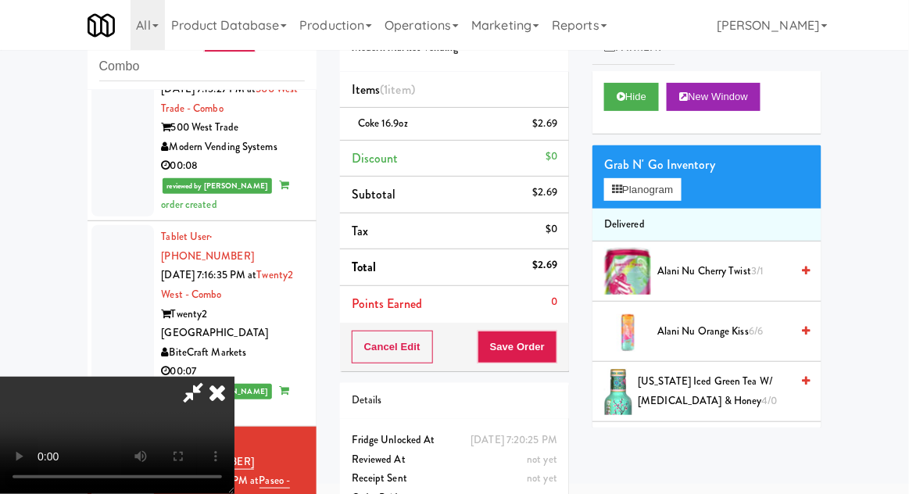
scroll to position [57, 0]
click at [553, 347] on button "Save Order" at bounding box center [518, 347] width 80 height 33
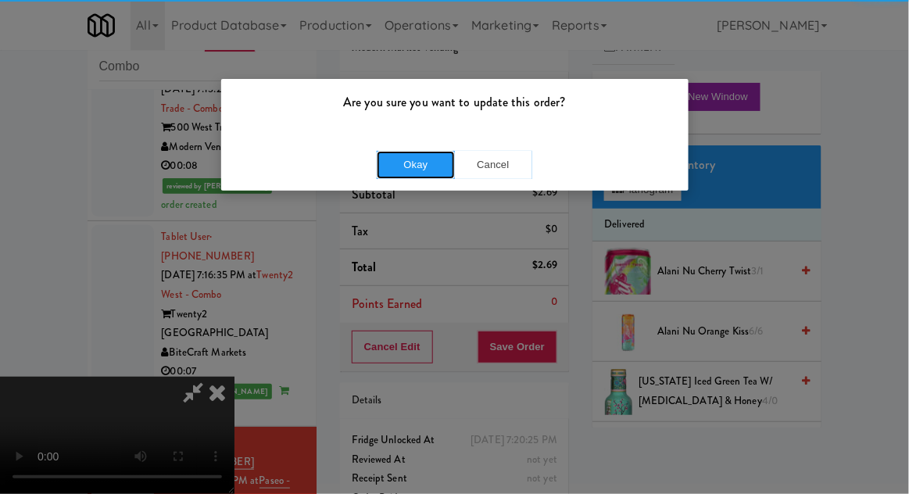
click at [397, 162] on button "Okay" at bounding box center [416, 165] width 78 height 28
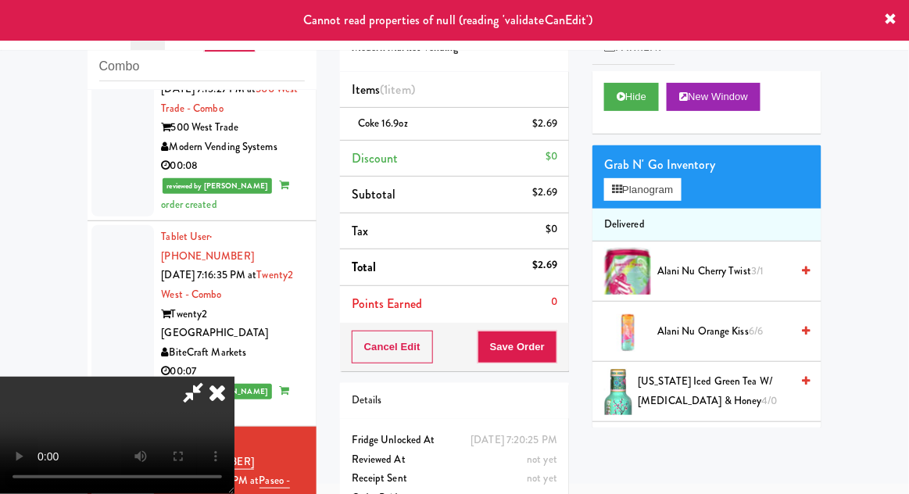
scroll to position [0, 0]
click at [234, 377] on icon at bounding box center [217, 392] width 34 height 31
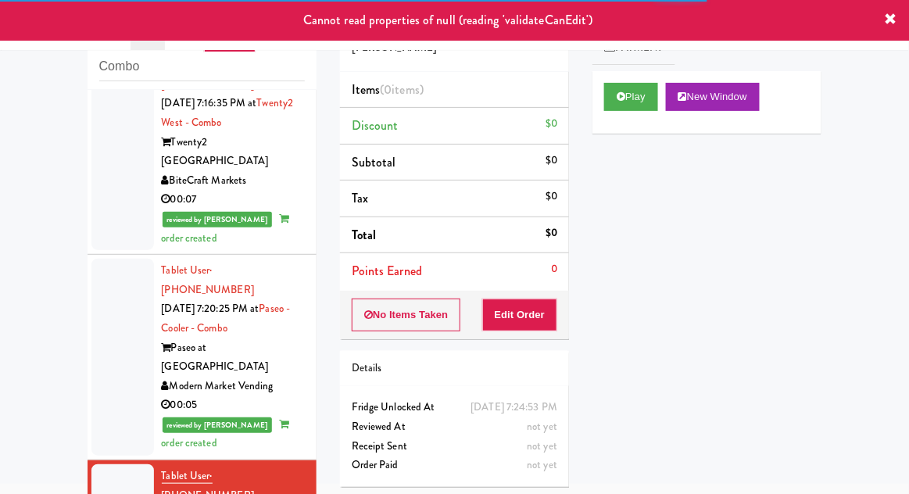
scroll to position [1737, 0]
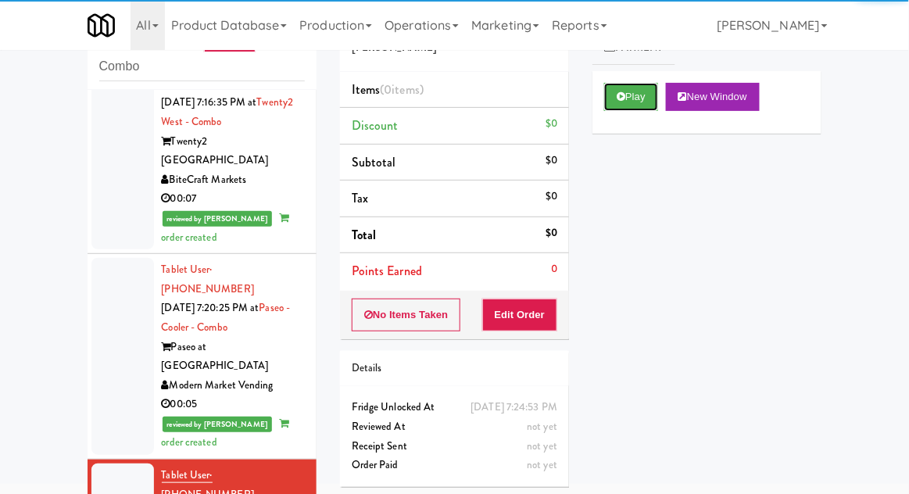
click at [607, 104] on button "Play" at bounding box center [631, 97] width 54 height 28
click at [542, 321] on button "Edit Order" at bounding box center [520, 315] width 76 height 33
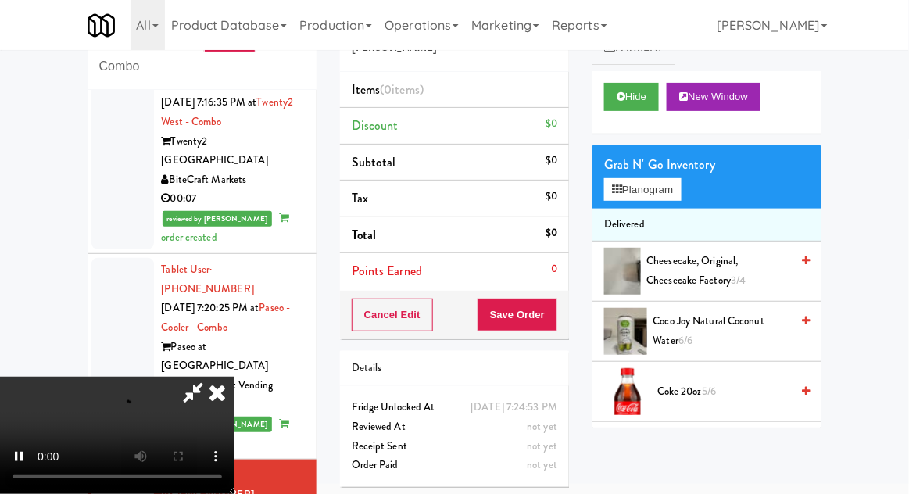
scroll to position [1746, 0]
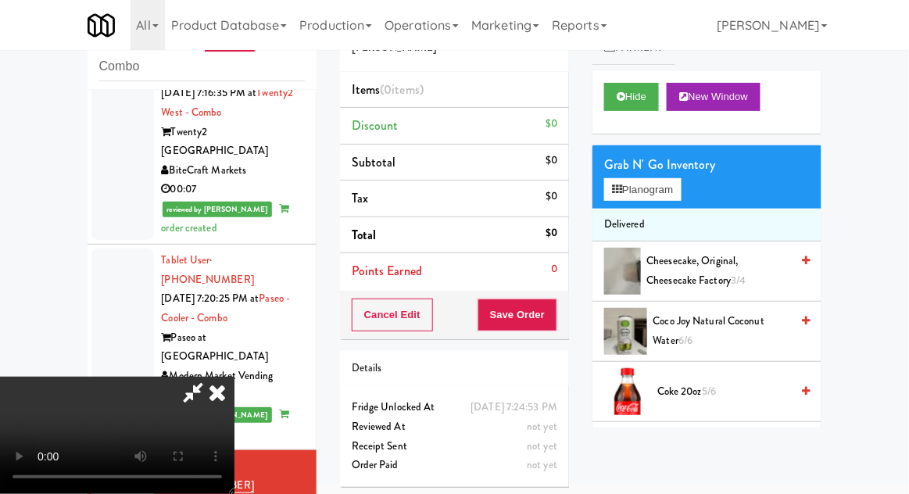
click at [698, 180] on div "Grab N' Go Inventory Planogram" at bounding box center [706, 176] width 229 height 63
click at [681, 193] on button "Planogram" at bounding box center [642, 189] width 77 height 23
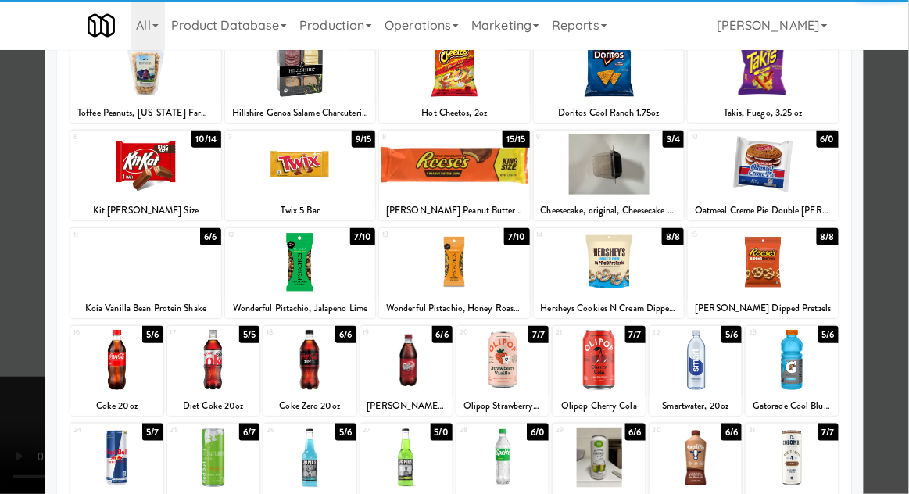
scroll to position [147, 0]
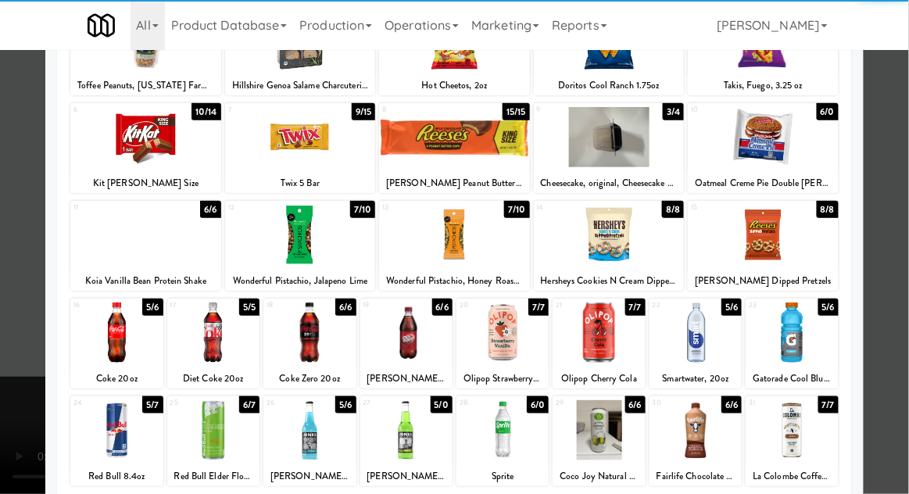
click at [795, 345] on div at bounding box center [792, 332] width 92 height 60
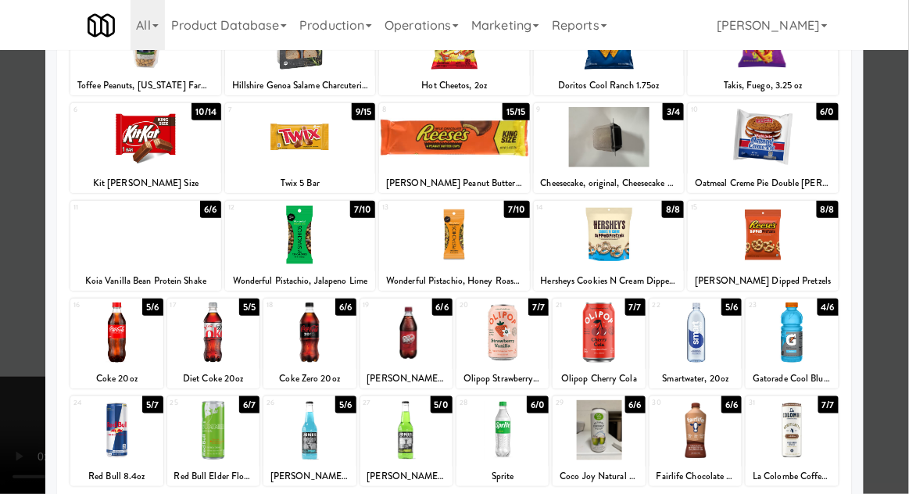
click at [900, 170] on div at bounding box center [454, 247] width 909 height 494
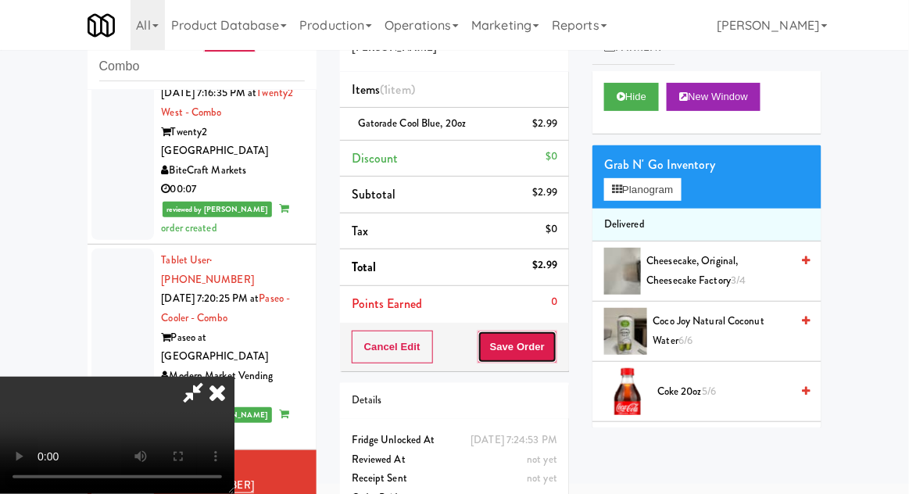
click at [556, 348] on button "Save Order" at bounding box center [518, 347] width 80 height 33
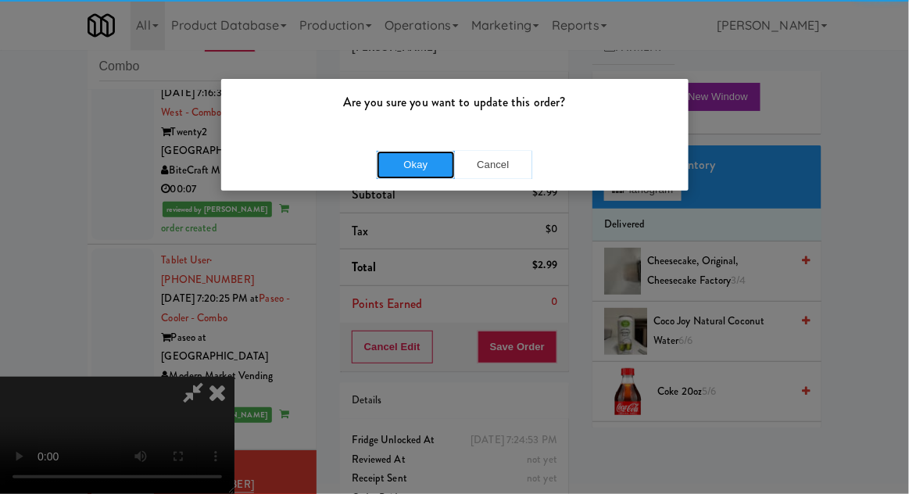
click at [398, 167] on button "Okay" at bounding box center [416, 165] width 78 height 28
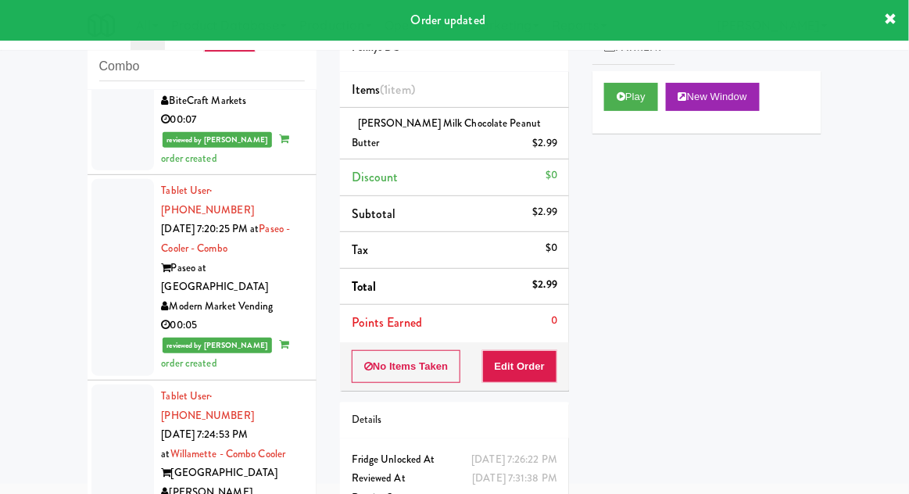
scroll to position [1823, 0]
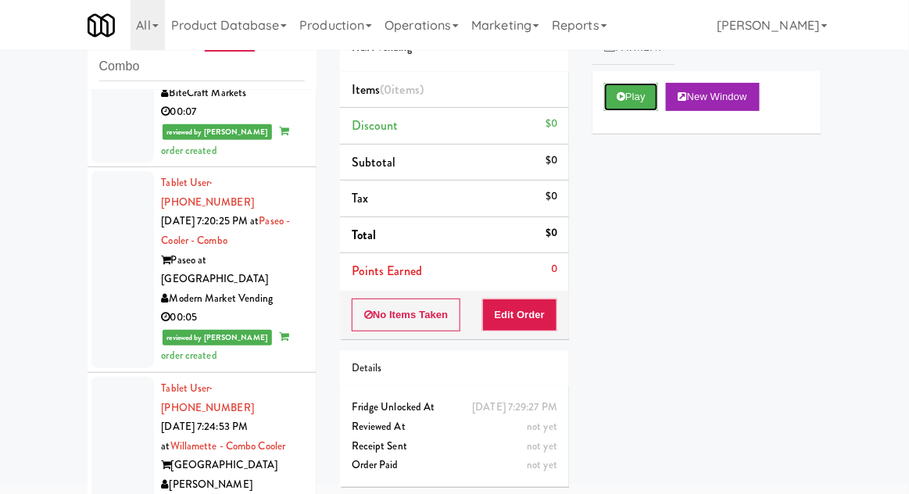
click at [610, 98] on button "Play" at bounding box center [631, 97] width 54 height 28
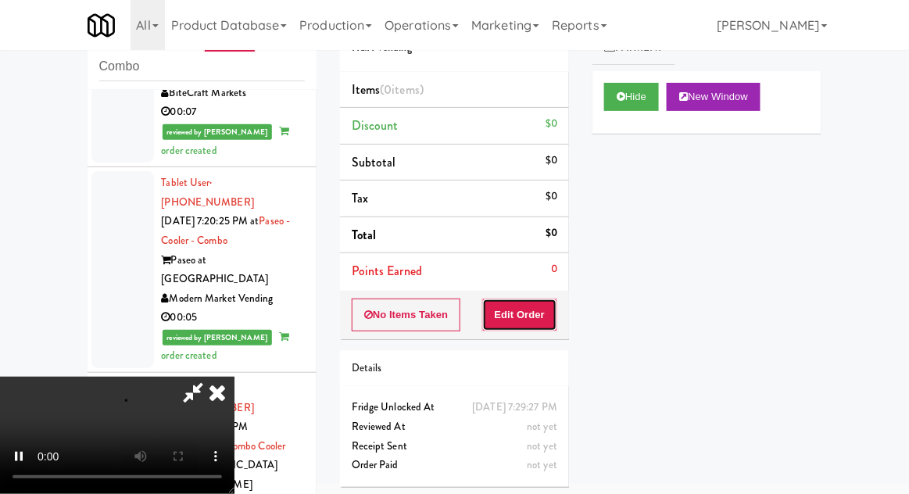
click at [514, 320] on button "Edit Order" at bounding box center [520, 315] width 76 height 33
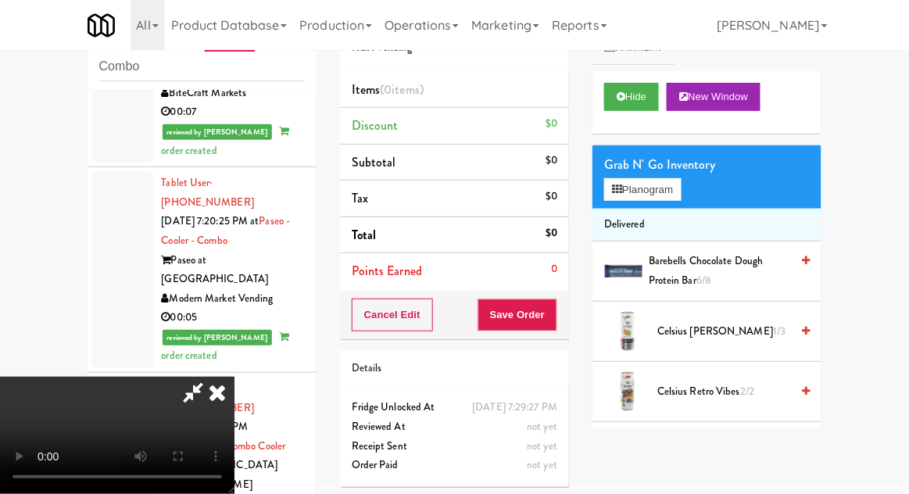
click at [703, 189] on div "Grab N' Go Inventory Planogram" at bounding box center [706, 176] width 229 height 63
click at [681, 188] on button "Planogram" at bounding box center [642, 189] width 77 height 23
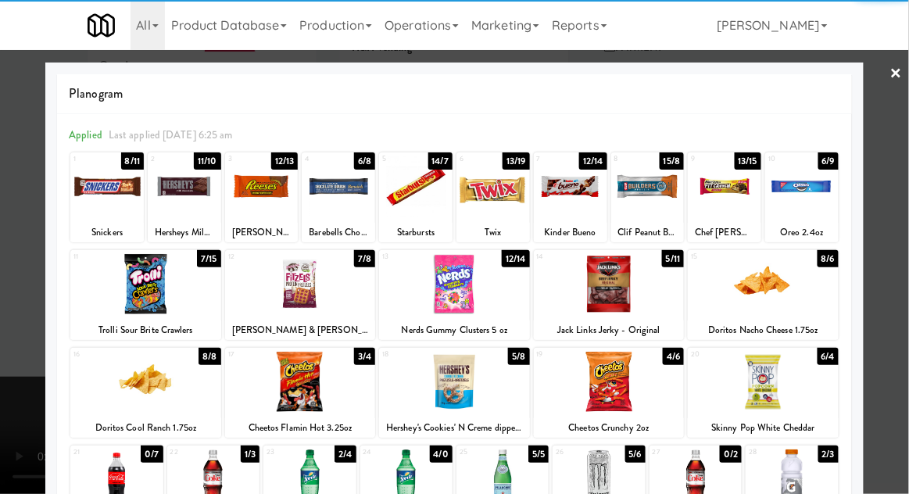
click at [787, 385] on div at bounding box center [763, 382] width 151 height 60
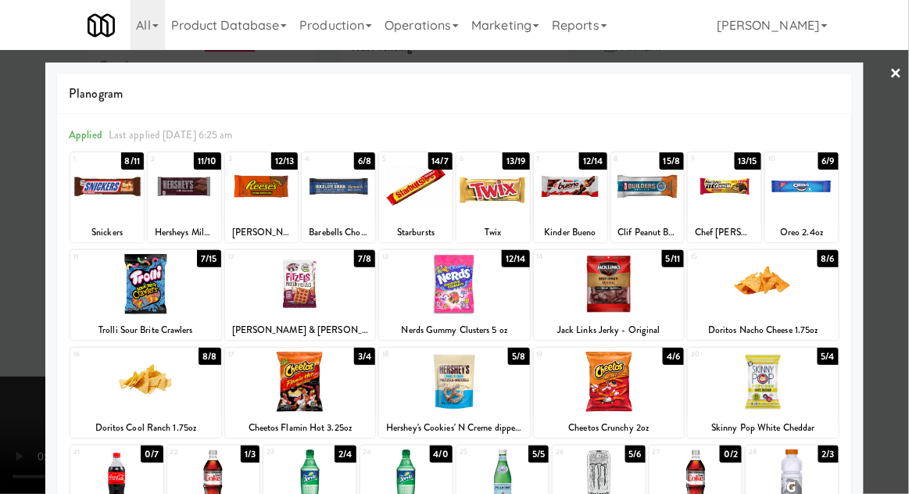
click at [902, 185] on div at bounding box center [454, 247] width 909 height 494
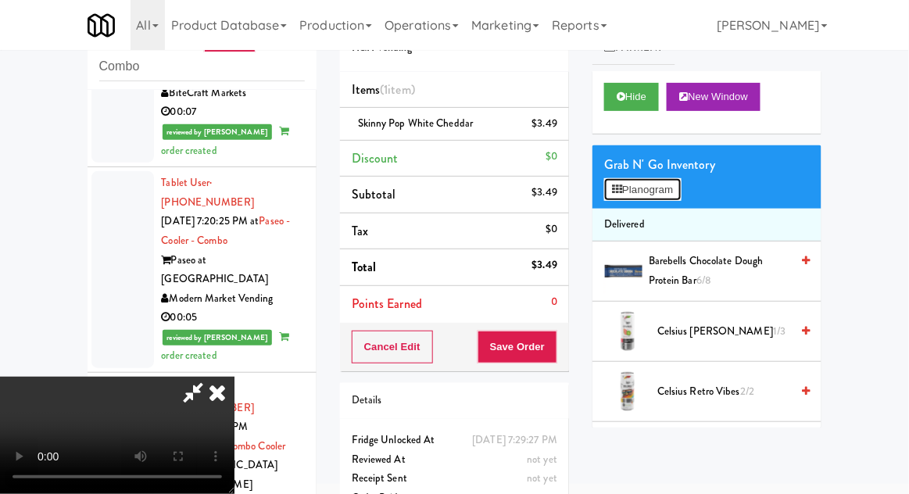
click at [680, 198] on button "Planogram" at bounding box center [642, 189] width 77 height 23
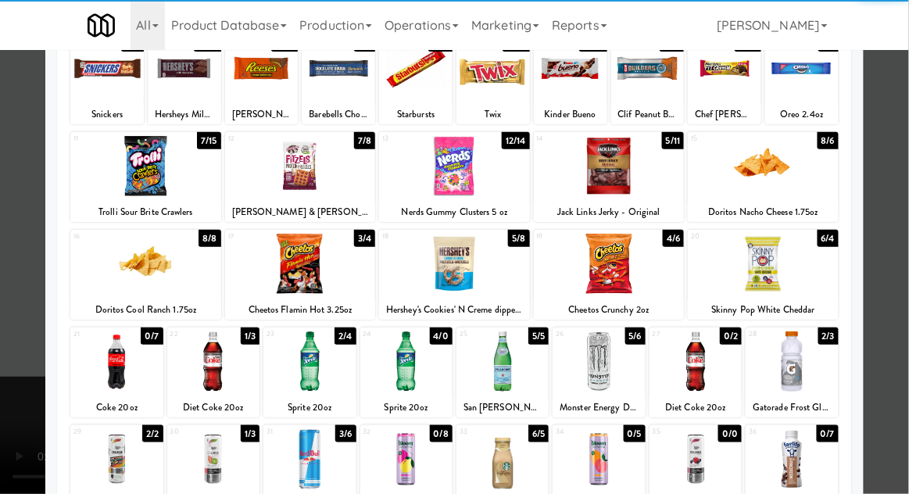
scroll to position [117, 0]
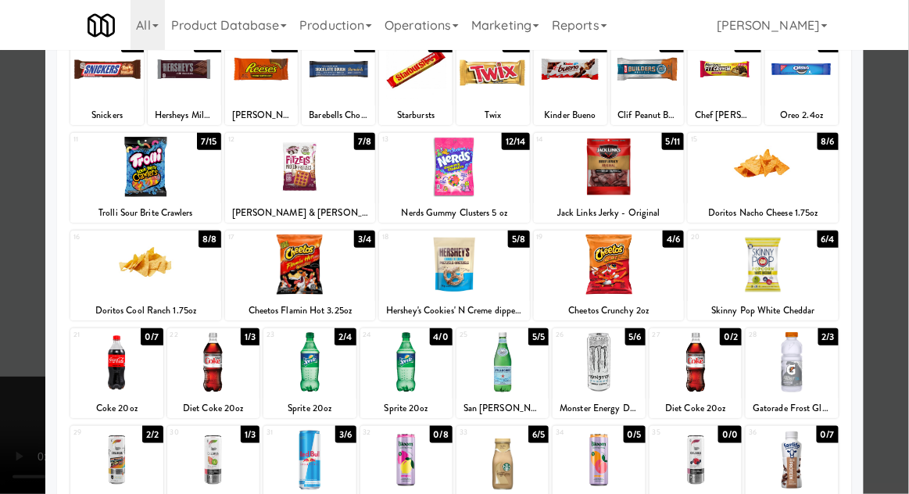
click at [272, 277] on div at bounding box center [300, 264] width 151 height 60
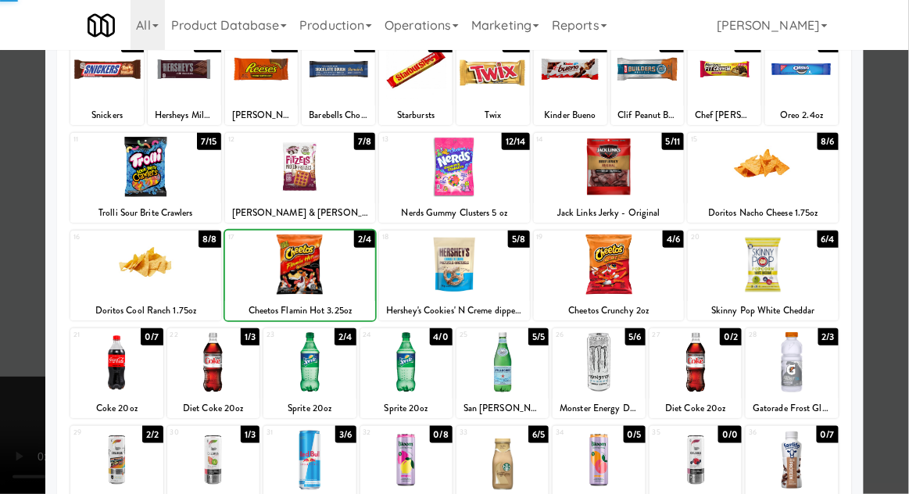
click at [901, 161] on div at bounding box center [454, 247] width 909 height 494
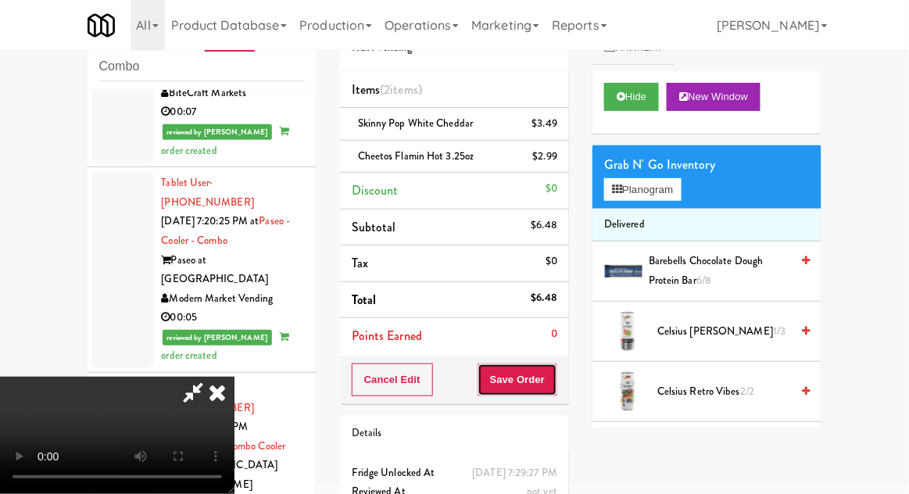
click at [556, 378] on button "Save Order" at bounding box center [518, 379] width 80 height 33
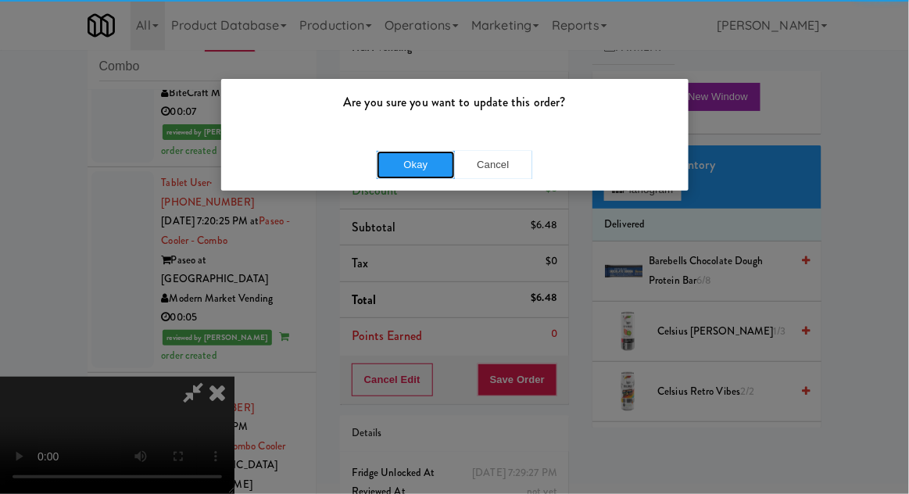
click at [417, 163] on button "Okay" at bounding box center [416, 165] width 78 height 28
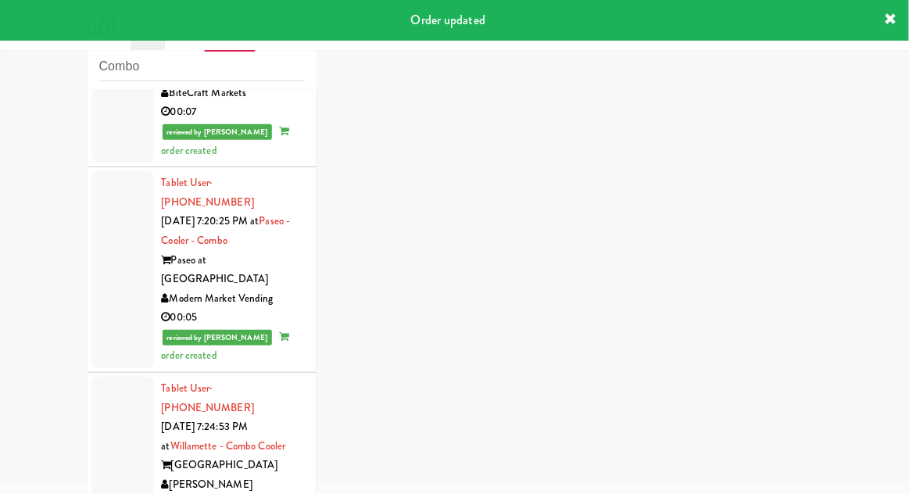
scroll to position [1862, 0]
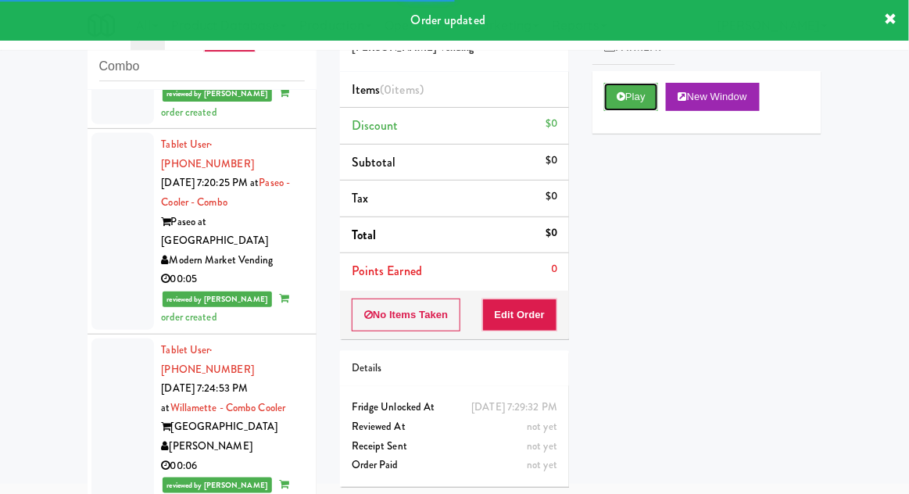
click at [612, 105] on button "Play" at bounding box center [631, 97] width 54 height 28
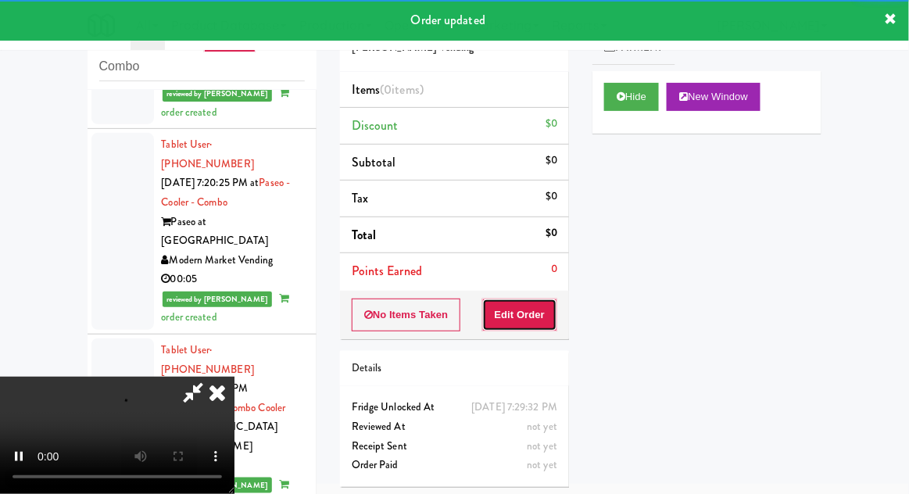
click at [514, 310] on button "Edit Order" at bounding box center [520, 315] width 76 height 33
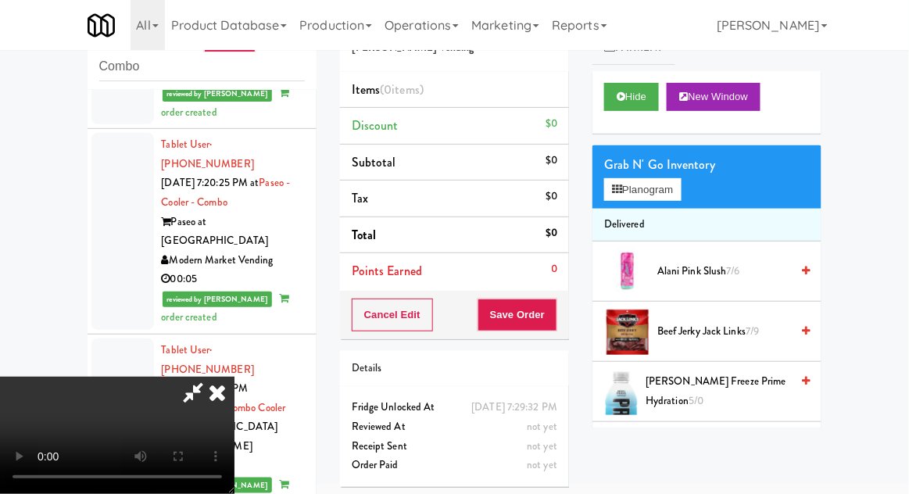
scroll to position [0, 0]
click at [702, 182] on div "Grab N' Go Inventory Planogram" at bounding box center [706, 176] width 229 height 63
click at [681, 189] on button "Planogram" at bounding box center [642, 189] width 77 height 23
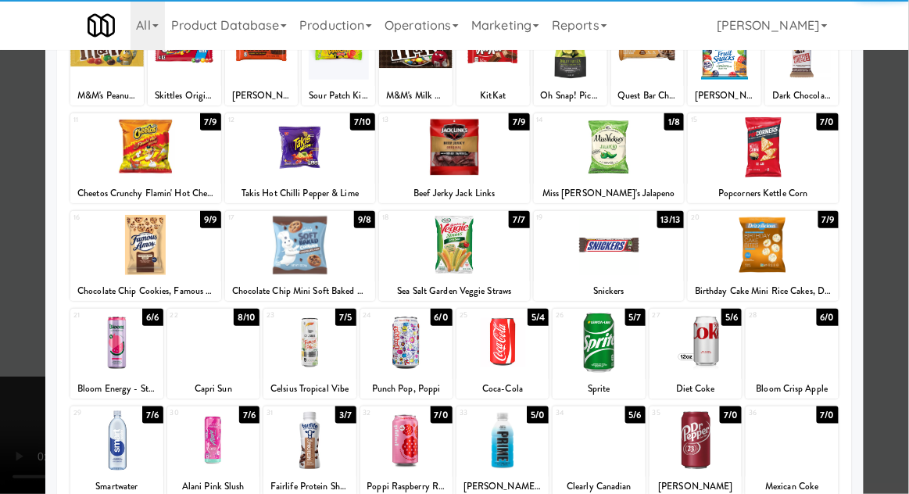
scroll to position [135, 0]
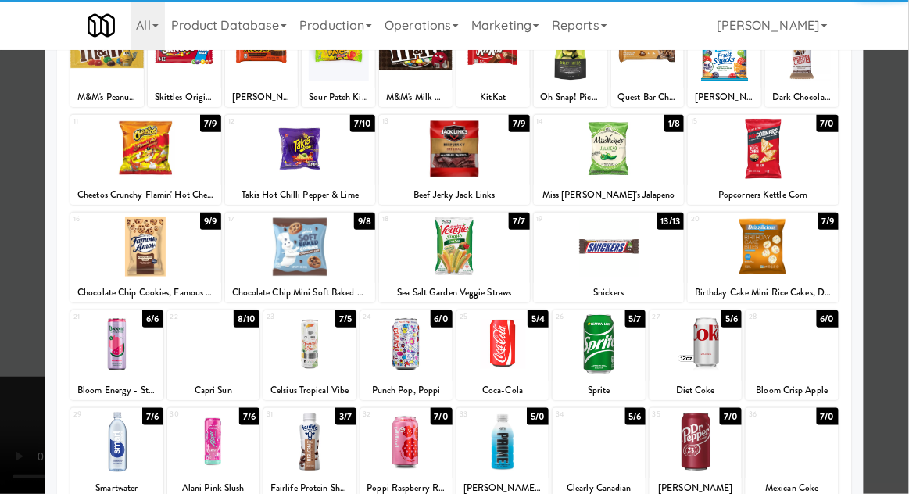
click at [115, 453] on div at bounding box center [116, 442] width 92 height 60
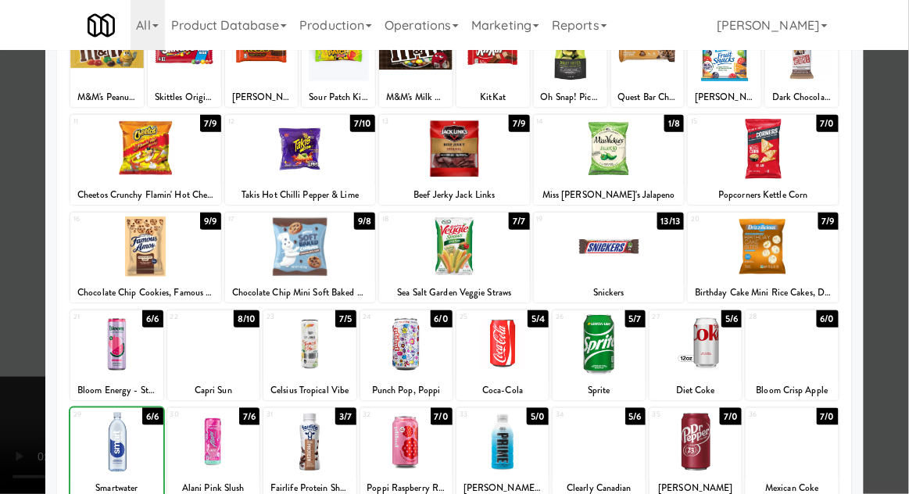
click at [900, 152] on div at bounding box center [454, 247] width 909 height 494
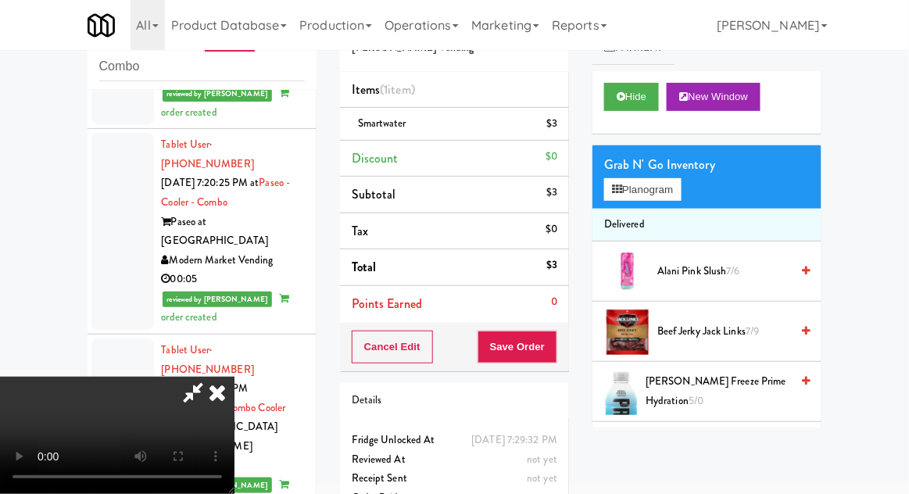
scroll to position [57, 0]
click at [554, 348] on button "Save Order" at bounding box center [518, 347] width 80 height 33
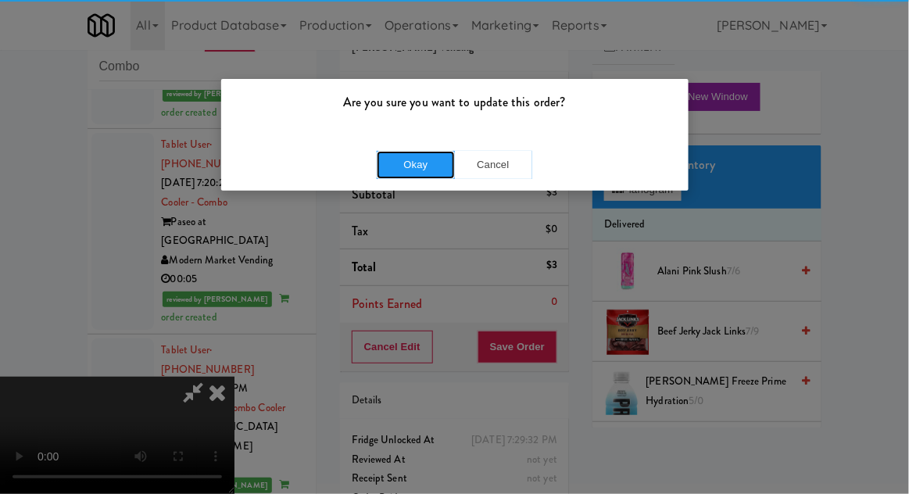
click at [411, 175] on button "Okay" at bounding box center [416, 165] width 78 height 28
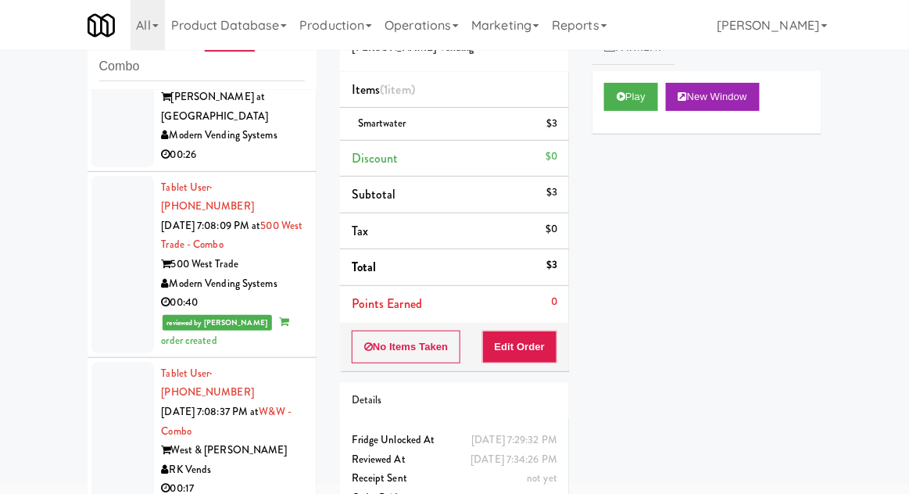
scroll to position [0, 0]
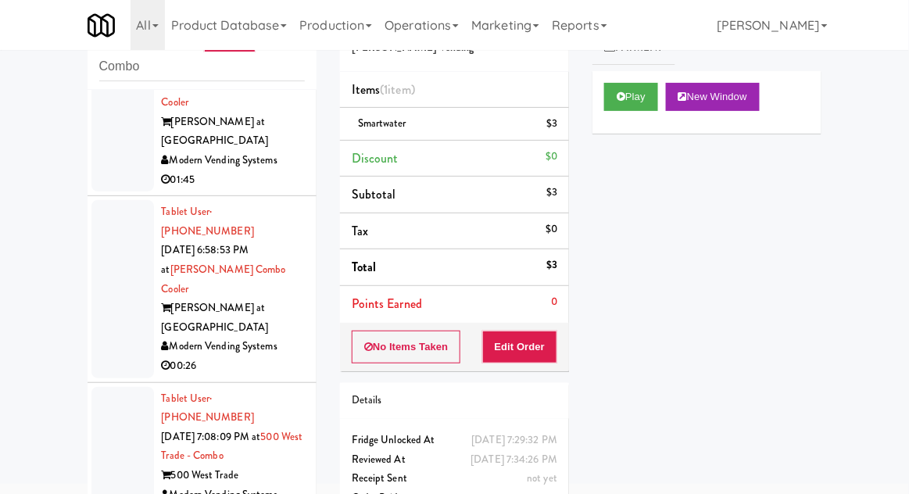
click at [130, 200] on div at bounding box center [122, 288] width 63 height 177
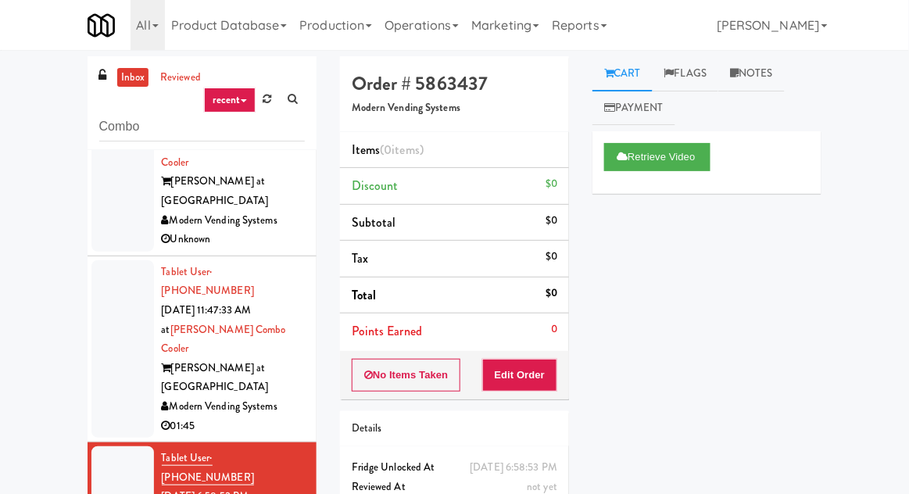
click at [771, 81] on link "Notes" at bounding box center [751, 73] width 66 height 35
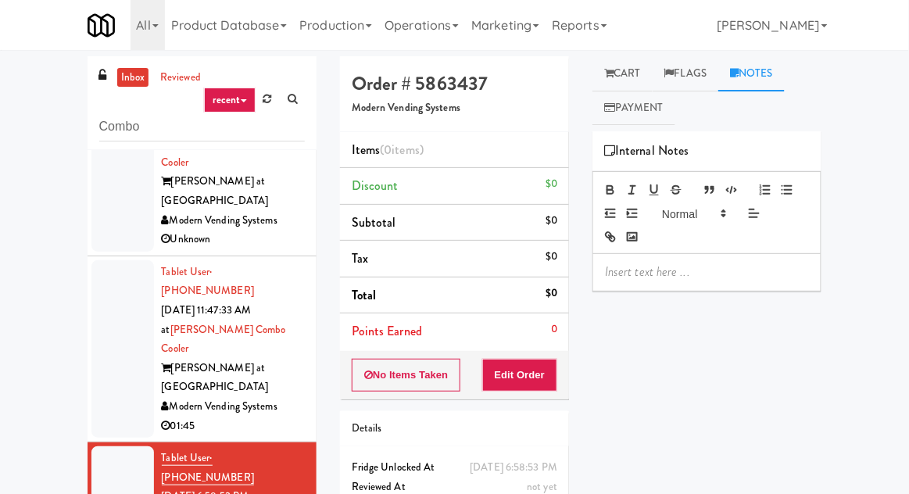
click at [626, 81] on link "Cart" at bounding box center [622, 73] width 60 height 35
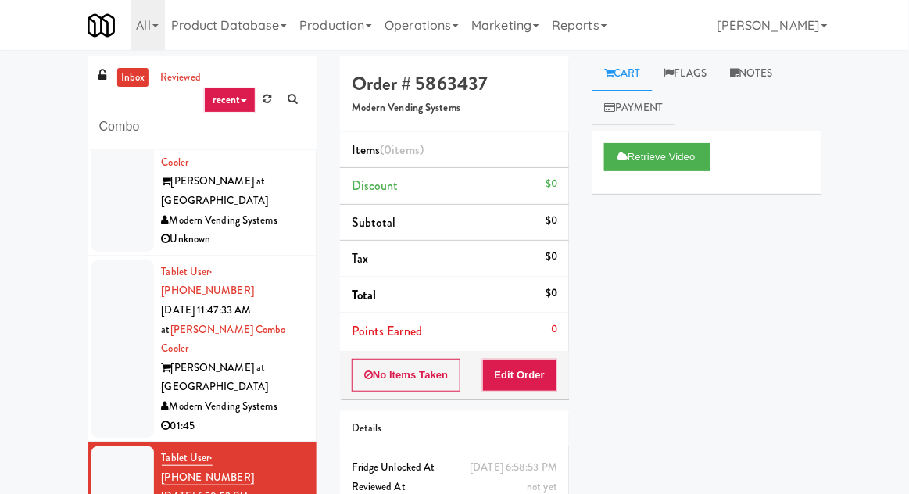
click at [131, 306] on div at bounding box center [122, 348] width 63 height 177
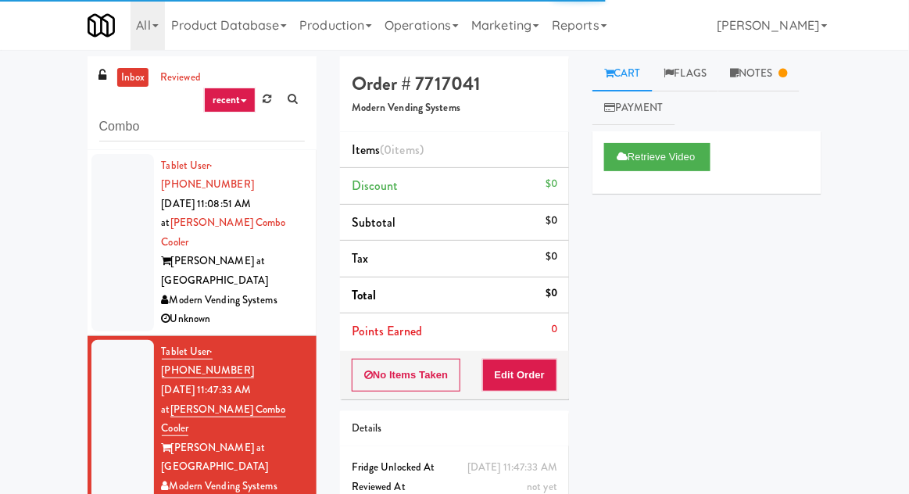
click at [133, 340] on div at bounding box center [122, 428] width 63 height 177
click at [116, 260] on div at bounding box center [122, 242] width 63 height 177
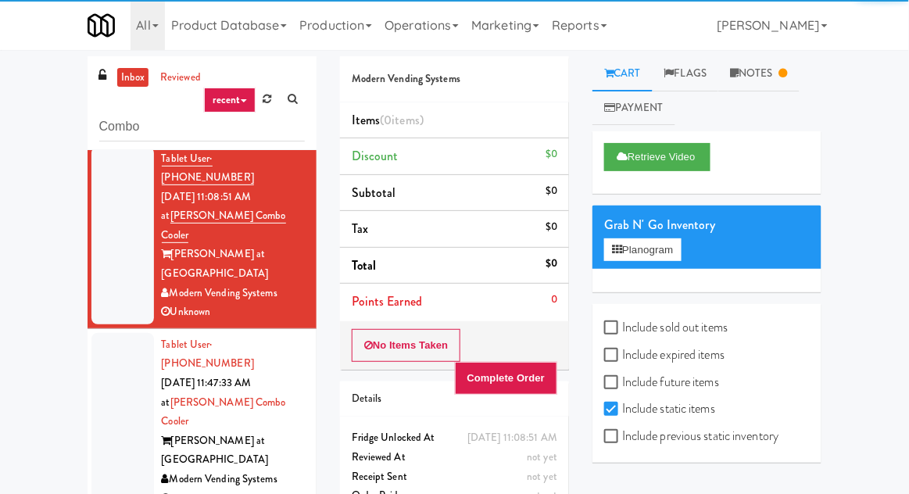
scroll to position [7, 0]
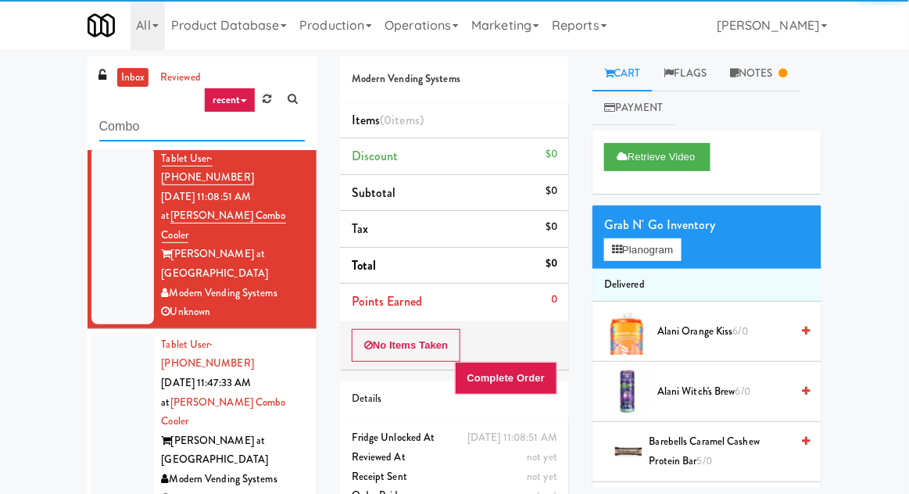
click at [122, 133] on input "Combo" at bounding box center [202, 127] width 206 height 29
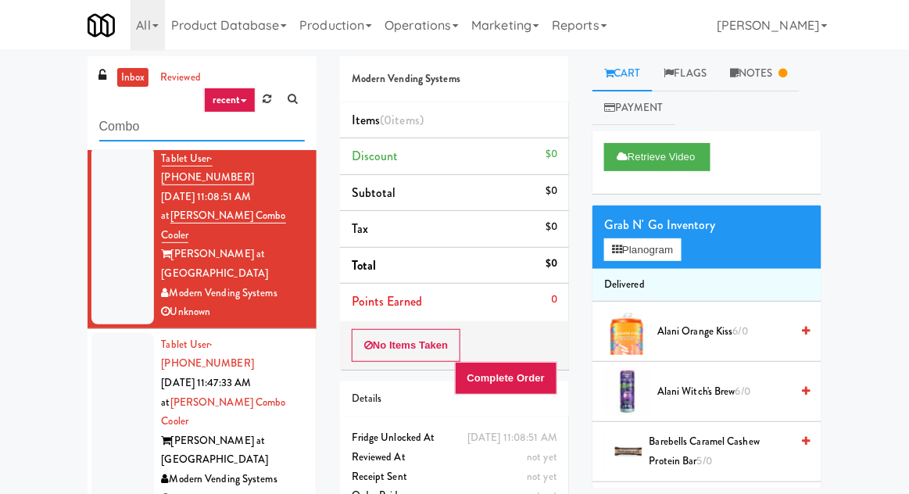
click at [116, 129] on input "Combo" at bounding box center [202, 127] width 206 height 29
type input "Drink"
click at [17, 76] on div "inbox reviewed recent all unclear take inventory issue suspicious failed recent…" at bounding box center [454, 343] width 909 height 574
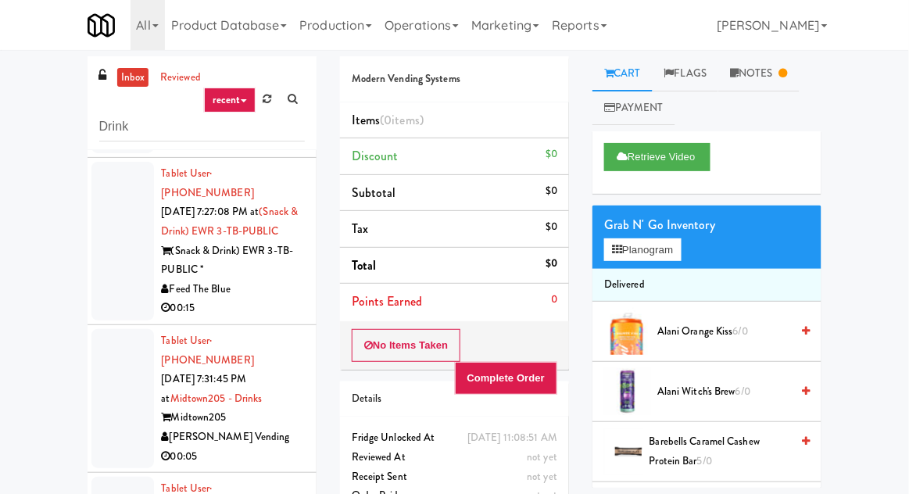
scroll to position [0, 0]
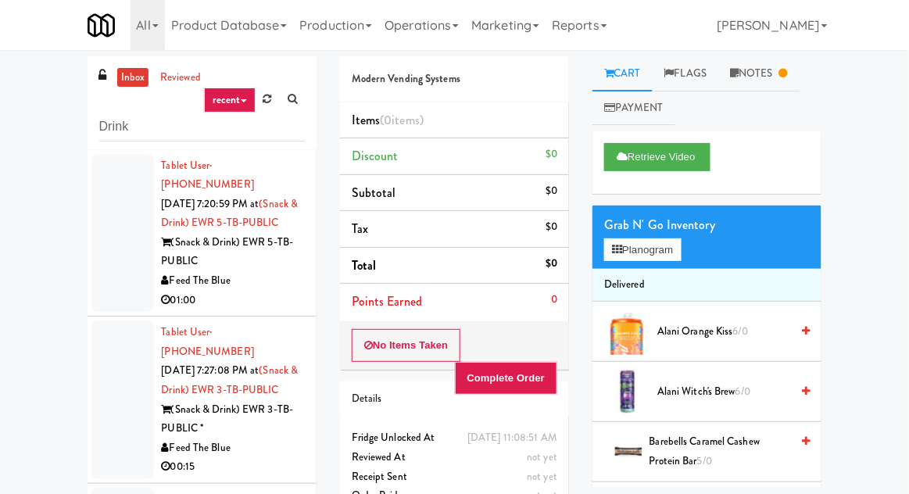
click at [97, 280] on div at bounding box center [122, 233] width 63 height 159
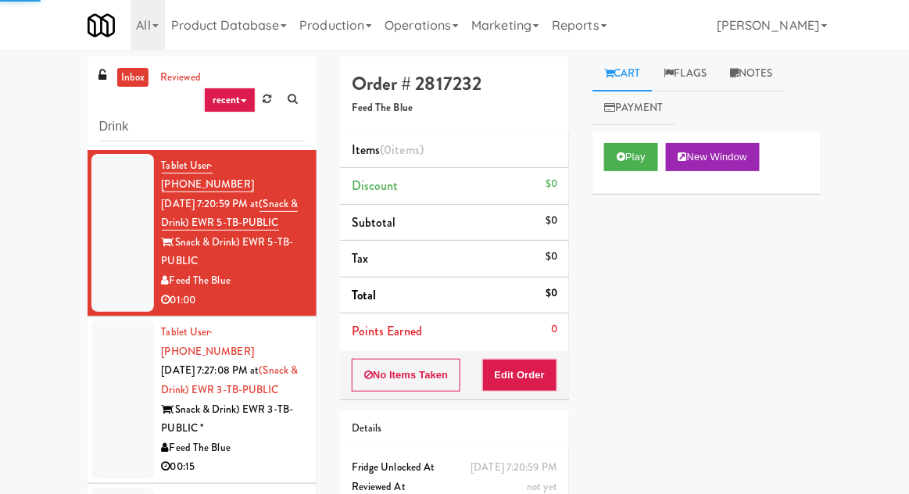
scroll to position [60, 0]
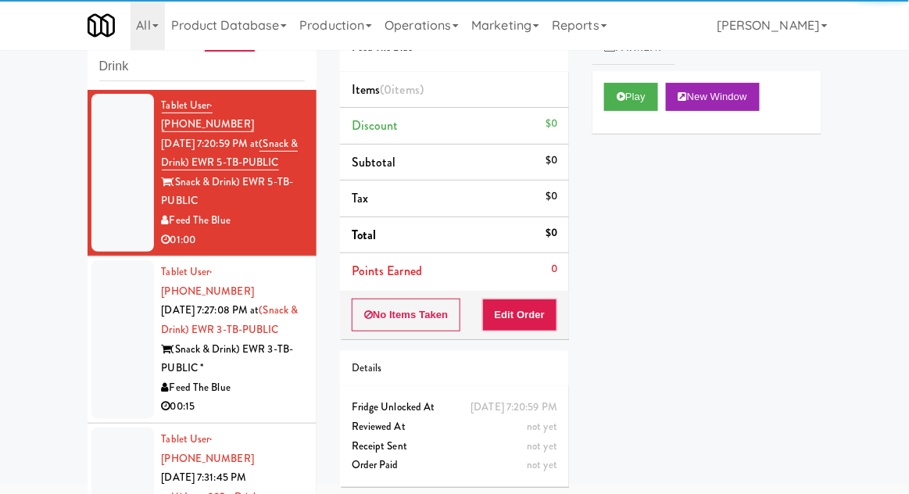
click at [114, 379] on div at bounding box center [122, 339] width 63 height 159
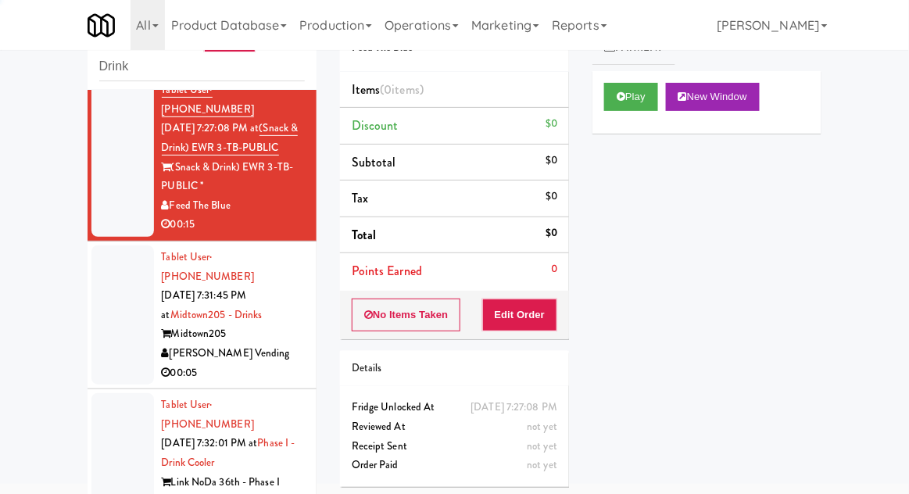
scroll to position [249, 0]
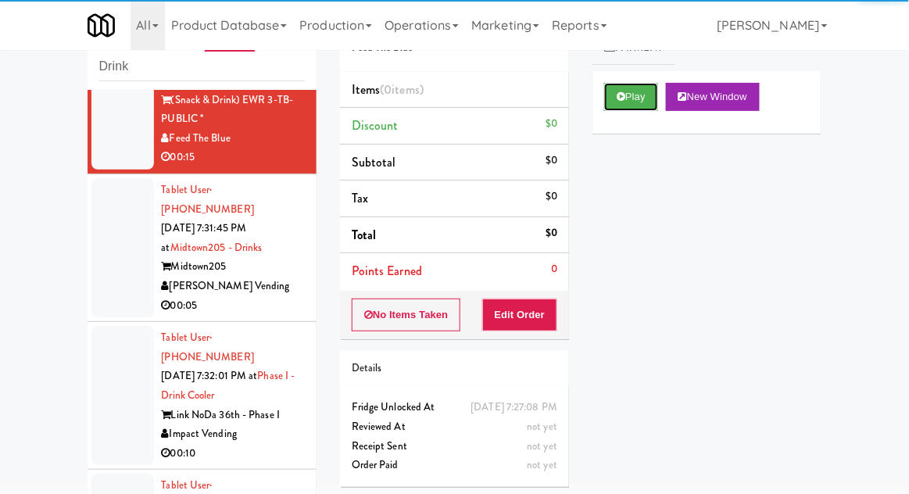
click at [633, 93] on button "Play" at bounding box center [631, 97] width 54 height 28
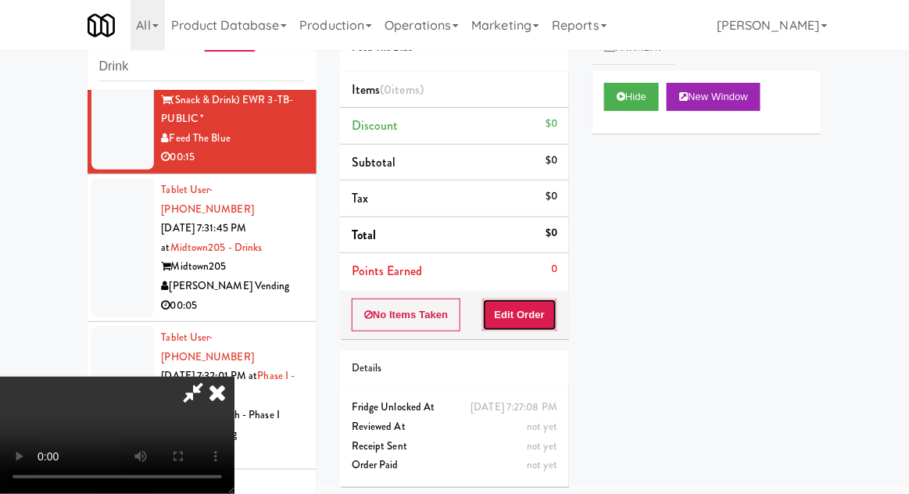
click at [538, 310] on button "Edit Order" at bounding box center [520, 315] width 76 height 33
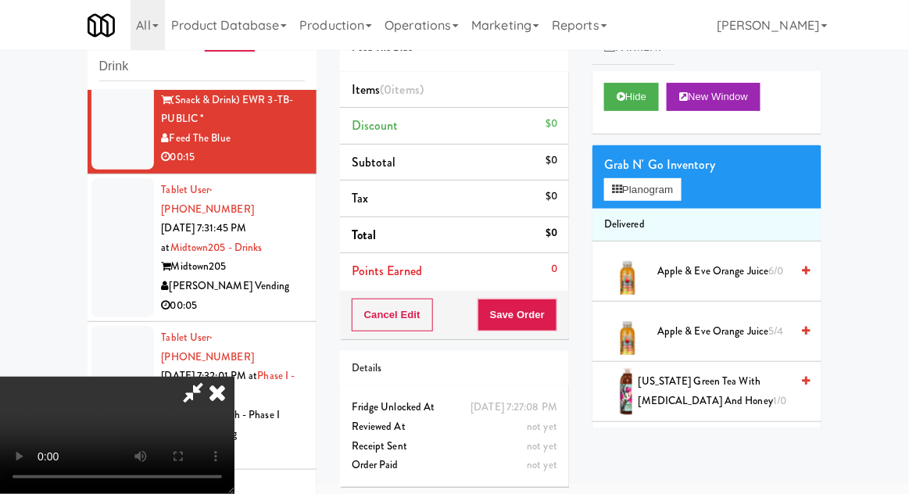
scroll to position [0, 0]
click at [701, 191] on div "Grab N' Go Inventory Planogram" at bounding box center [706, 176] width 229 height 63
click at [702, 189] on div "Grab N' Go Inventory Planogram" at bounding box center [706, 176] width 229 height 63
click at [681, 195] on button "Planogram" at bounding box center [642, 189] width 77 height 23
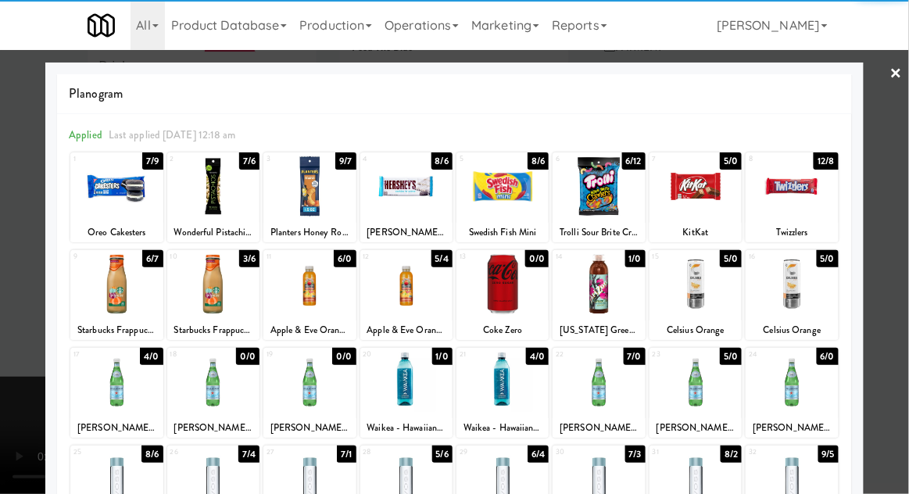
click at [612, 295] on div at bounding box center [599, 284] width 92 height 60
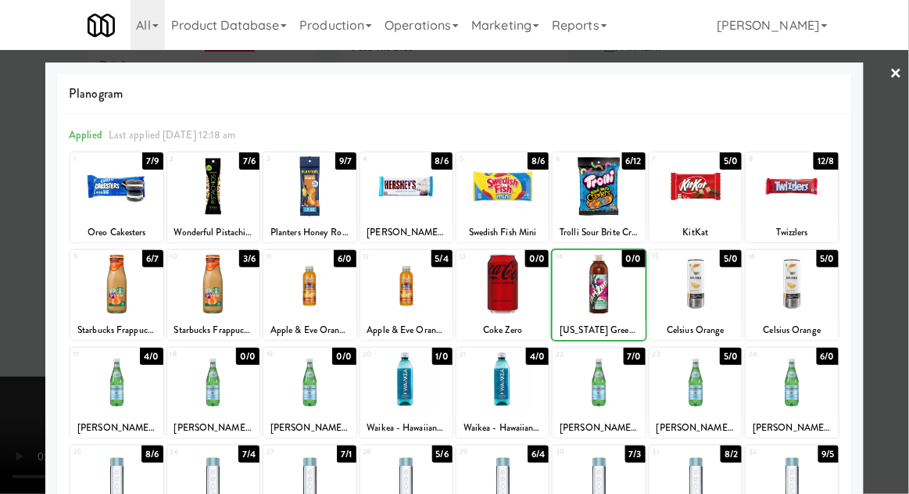
click at [897, 177] on div at bounding box center [454, 247] width 909 height 494
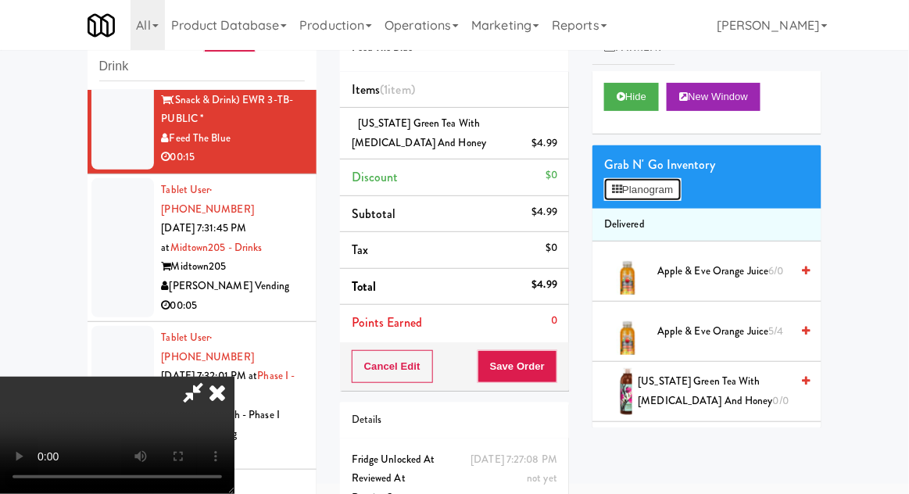
click at [681, 188] on button "Planogram" at bounding box center [642, 189] width 77 height 23
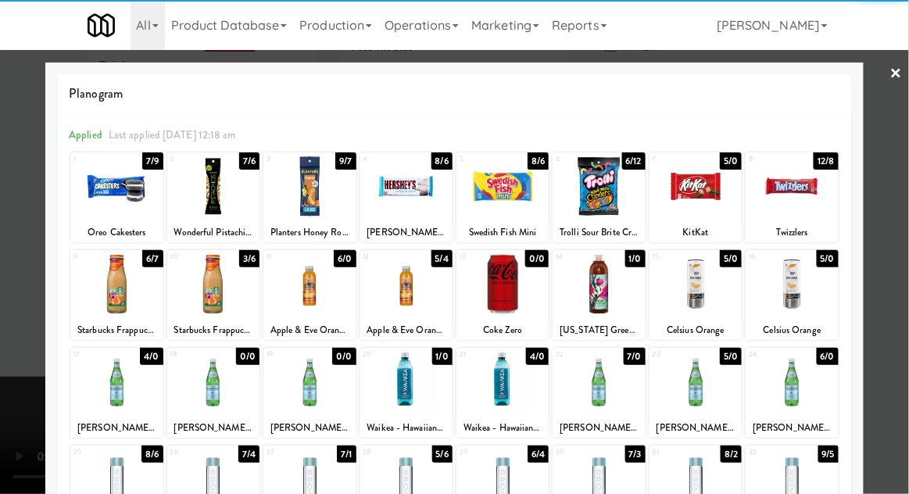
click at [116, 388] on div at bounding box center [116, 382] width 92 height 60
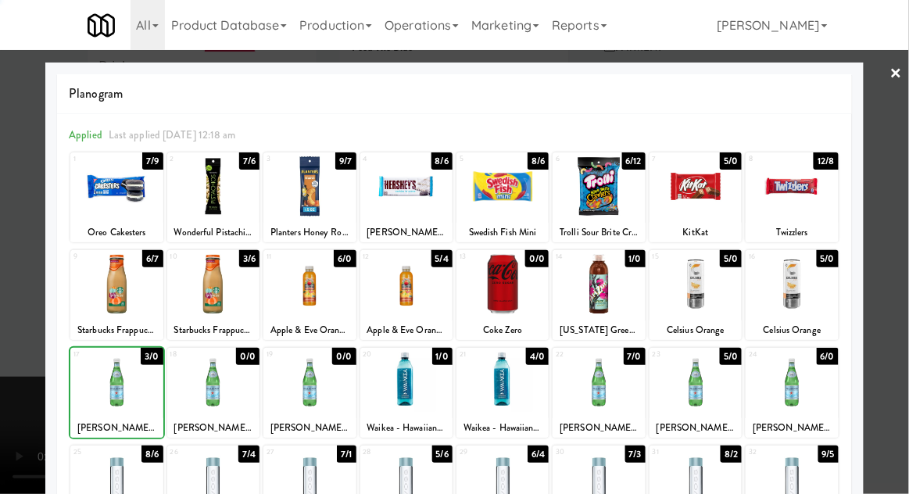
click at [894, 165] on div at bounding box center [454, 247] width 909 height 494
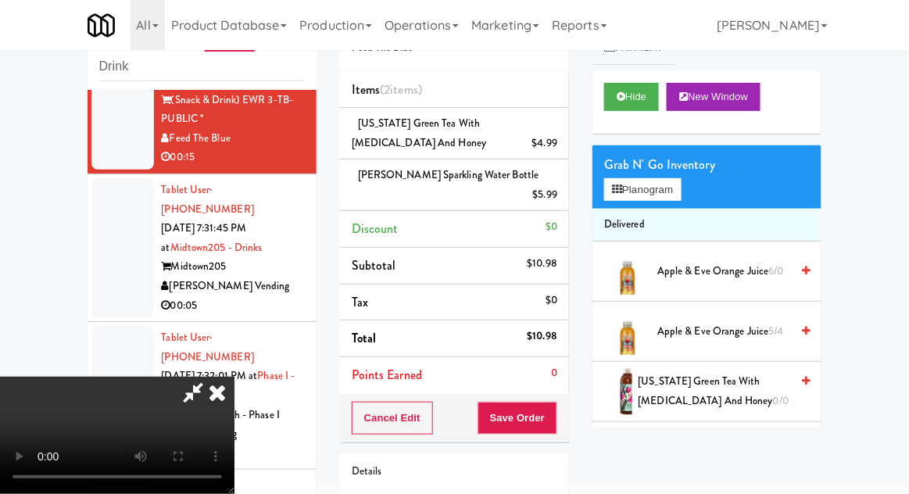
scroll to position [57, 0]
click at [556, 406] on button "Save Order" at bounding box center [518, 418] width 80 height 33
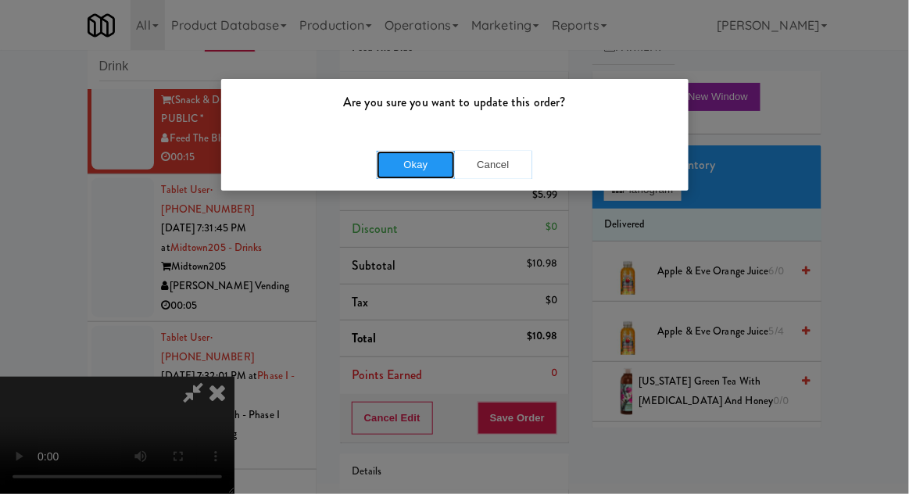
click at [406, 174] on button "Okay" at bounding box center [416, 165] width 78 height 28
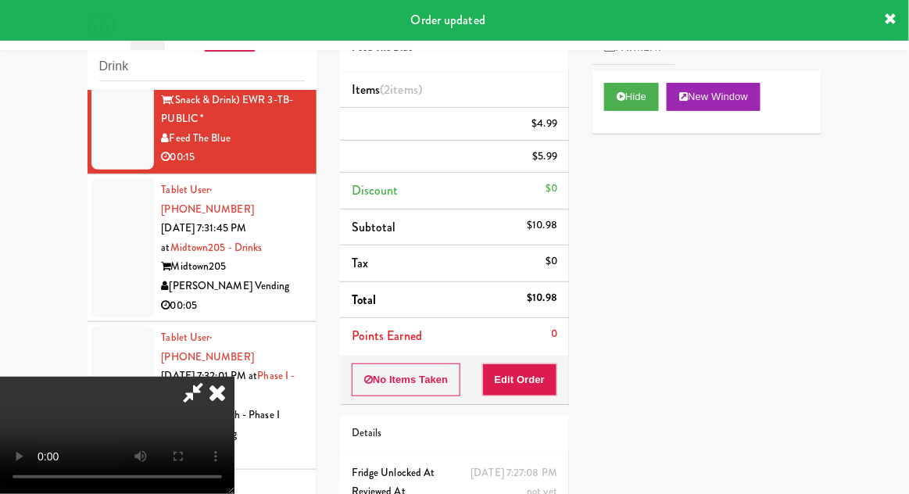
scroll to position [0, 0]
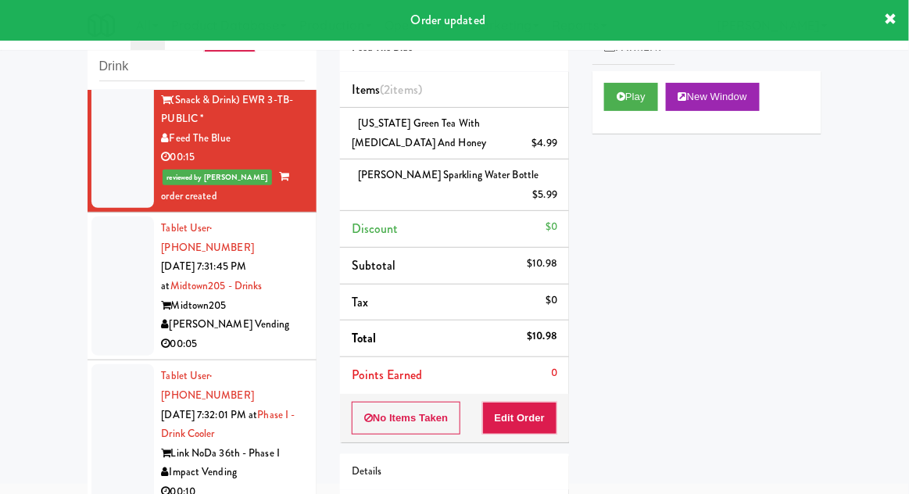
click at [119, 302] on div at bounding box center [122, 286] width 63 height 139
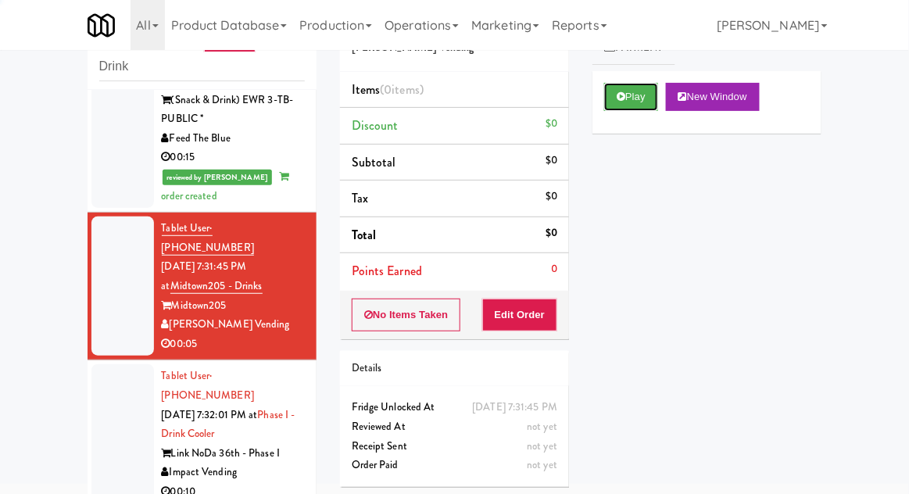
click at [620, 108] on button "Play" at bounding box center [631, 97] width 54 height 28
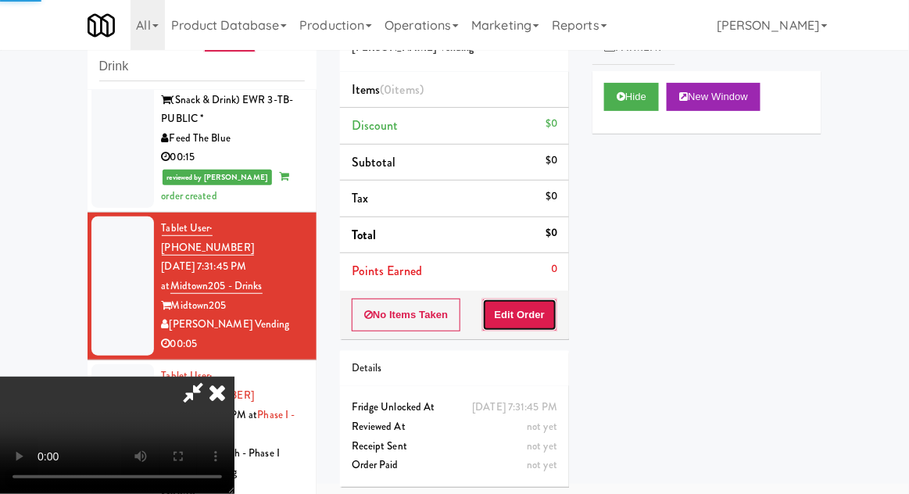
click at [541, 320] on button "Edit Order" at bounding box center [520, 315] width 76 height 33
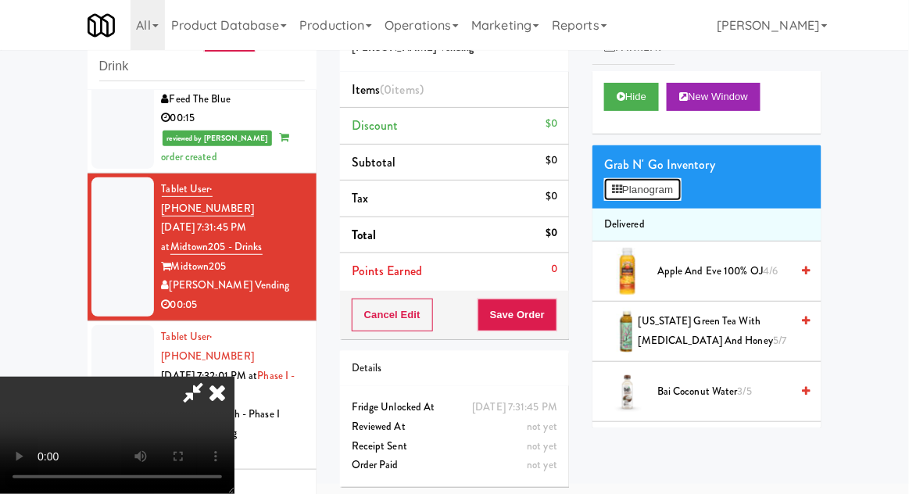
click at [681, 188] on button "Planogram" at bounding box center [642, 189] width 77 height 23
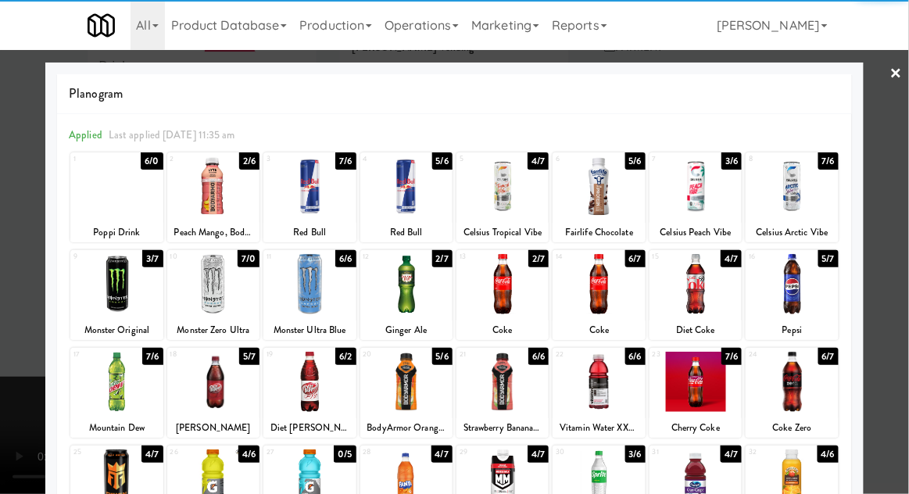
click at [597, 285] on div at bounding box center [599, 284] width 92 height 60
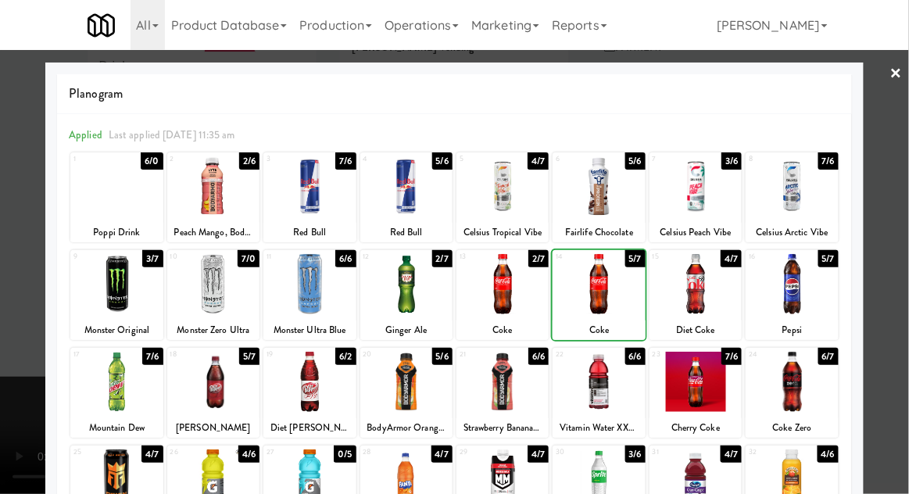
click at [900, 161] on div at bounding box center [454, 247] width 909 height 494
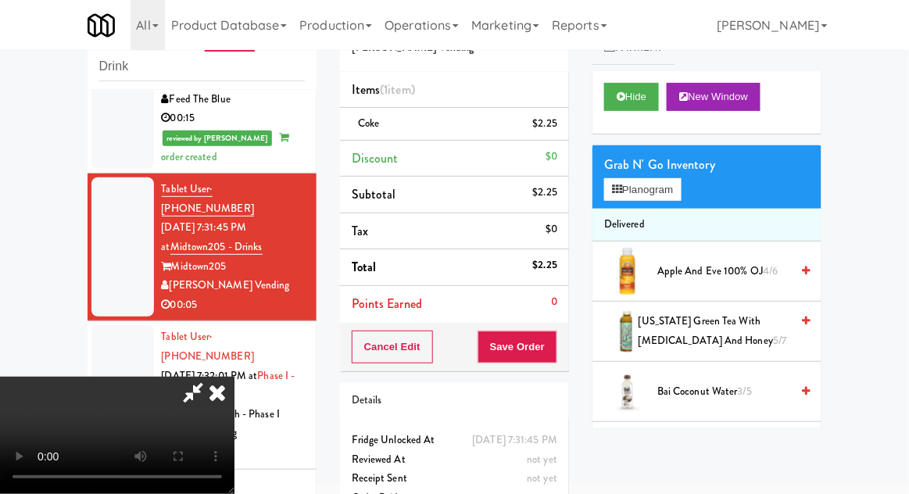
scroll to position [57, 0]
click at [556, 338] on button "Save Order" at bounding box center [518, 347] width 80 height 33
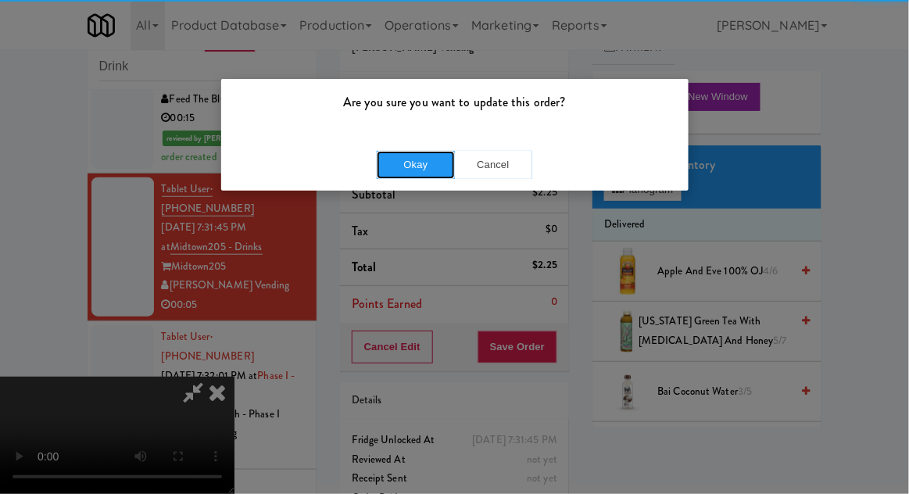
click at [410, 163] on button "Okay" at bounding box center [416, 165] width 78 height 28
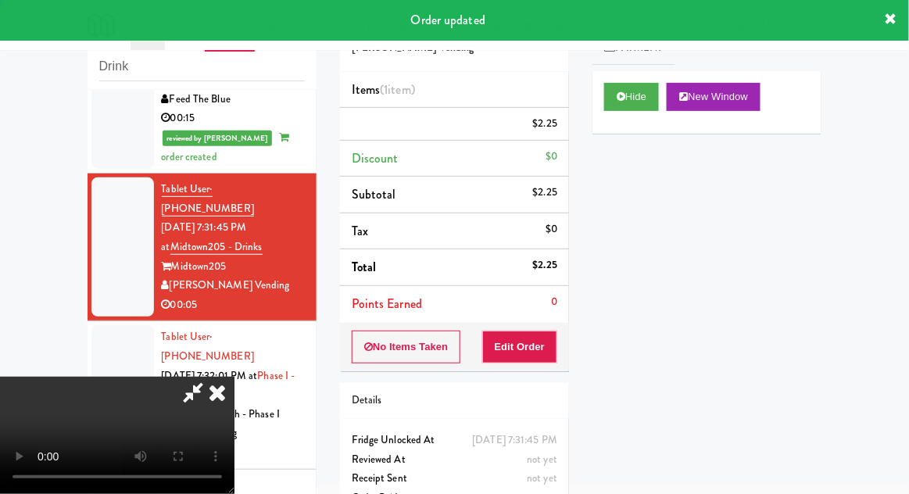
scroll to position [0, 0]
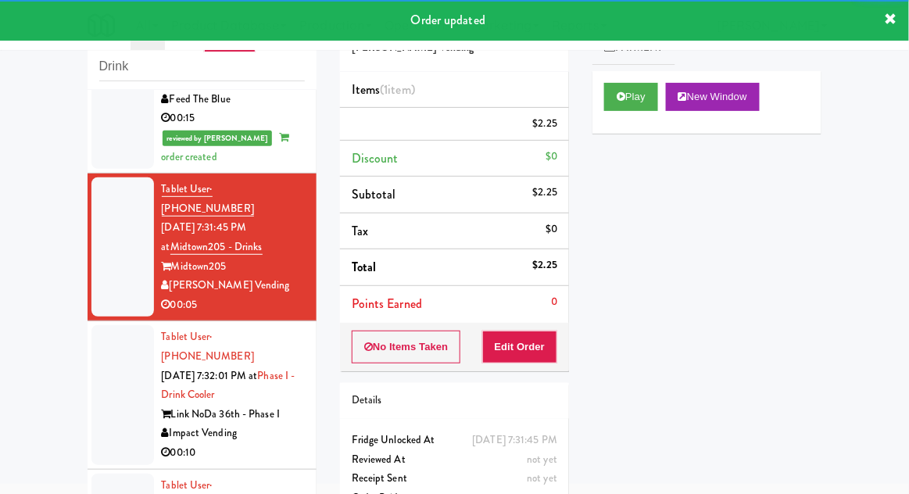
click at [94, 345] on div at bounding box center [122, 394] width 63 height 139
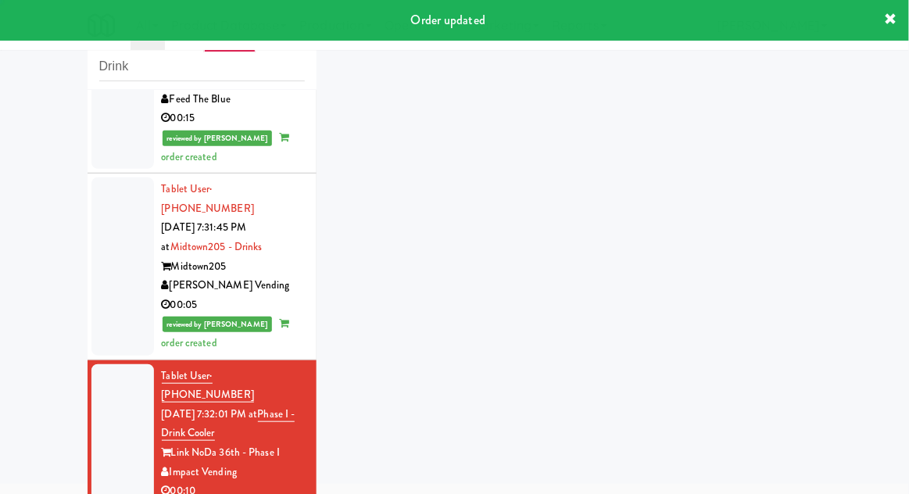
scroll to position [327, 0]
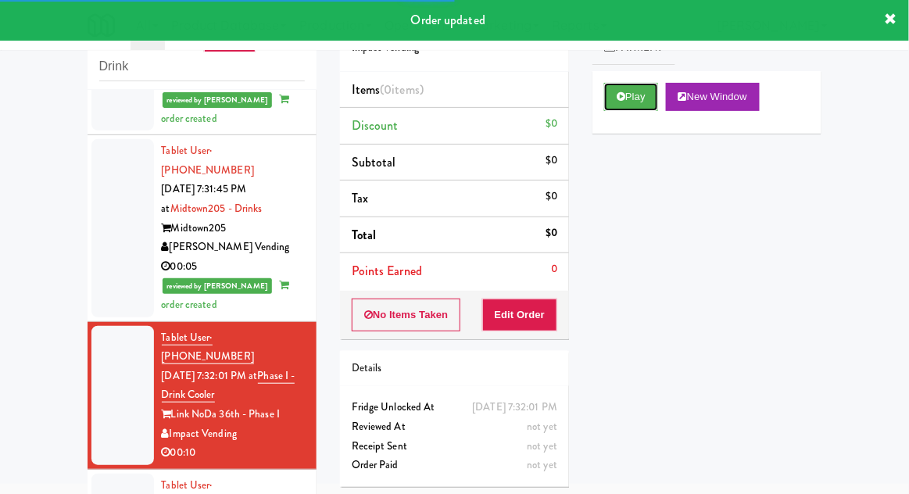
click at [617, 107] on button "Play" at bounding box center [631, 97] width 54 height 28
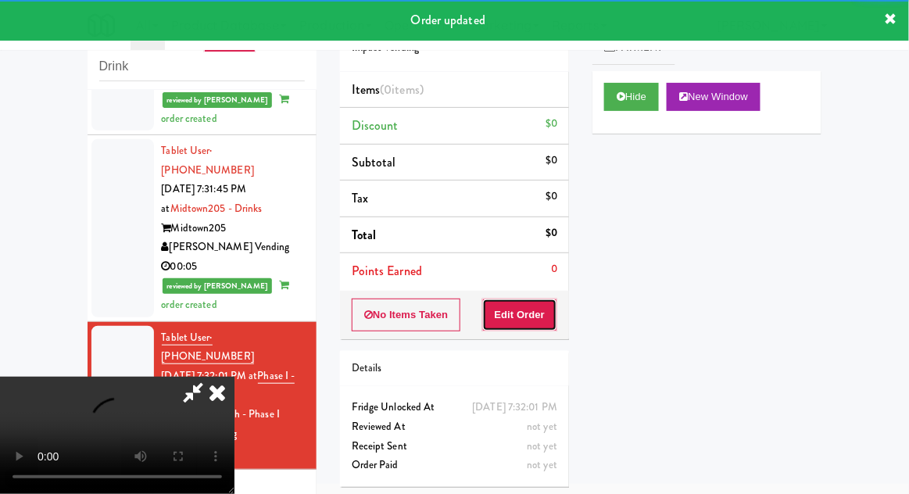
click at [527, 322] on button "Edit Order" at bounding box center [520, 315] width 76 height 33
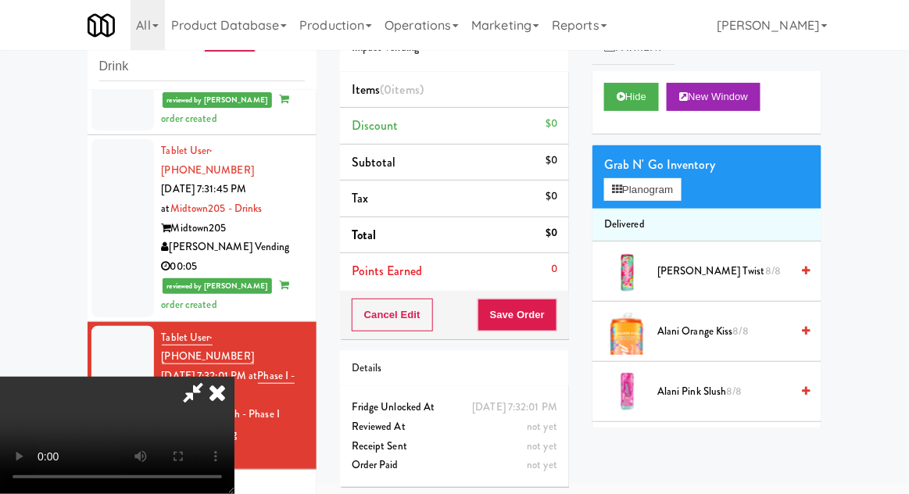
scroll to position [0, 0]
click at [681, 195] on button "Planogram" at bounding box center [642, 189] width 77 height 23
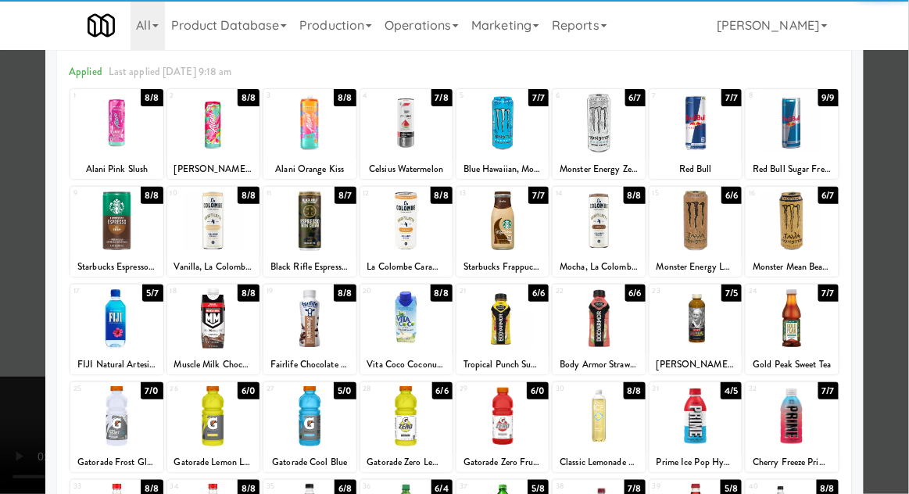
scroll to position [102, 0]
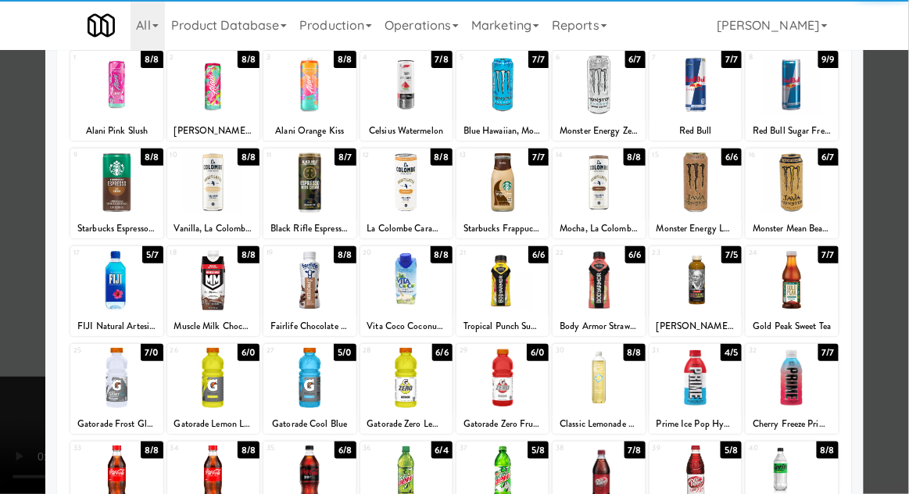
click at [497, 385] on div at bounding box center [502, 378] width 92 height 60
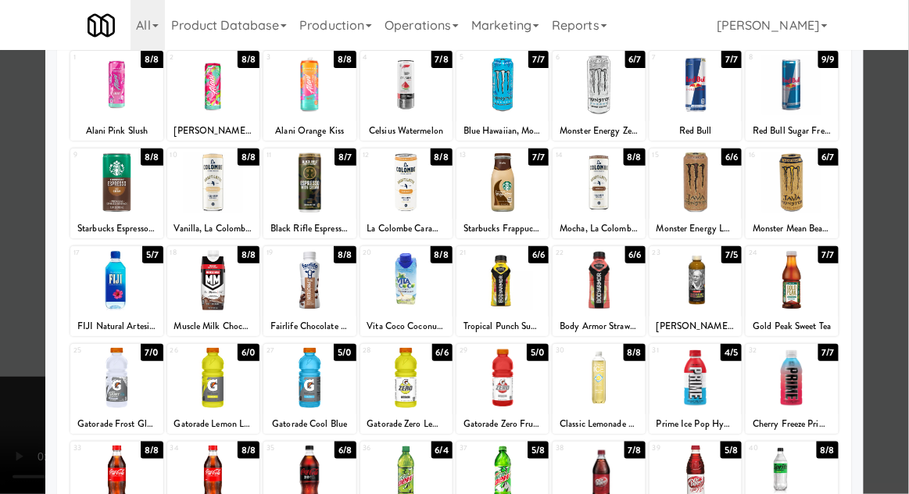
click at [904, 161] on div at bounding box center [454, 247] width 909 height 494
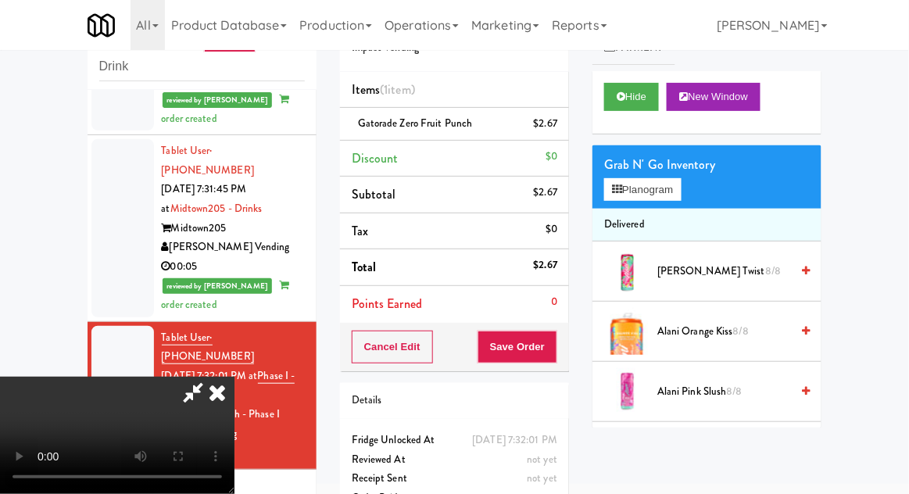
click at [695, 179] on div "Grab N' Go Inventory Planogram" at bounding box center [706, 176] width 229 height 63
click at [681, 192] on button "Planogram" at bounding box center [642, 189] width 77 height 23
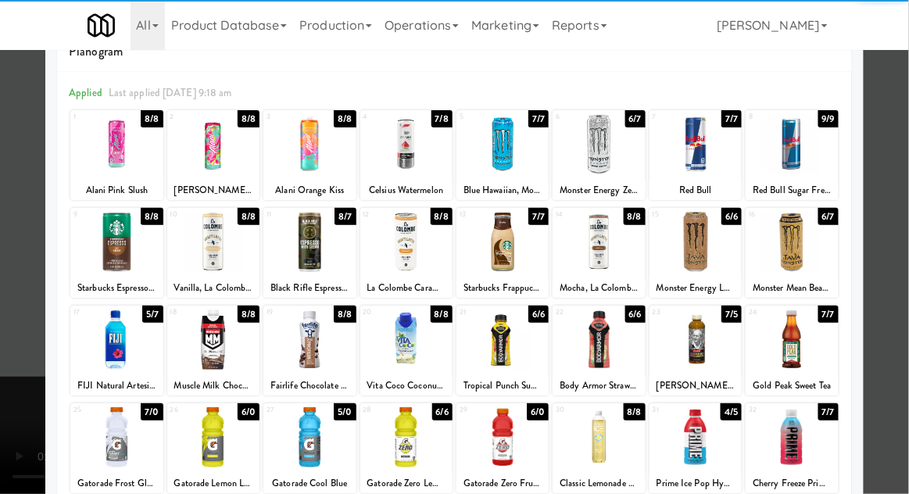
scroll to position [116, 0]
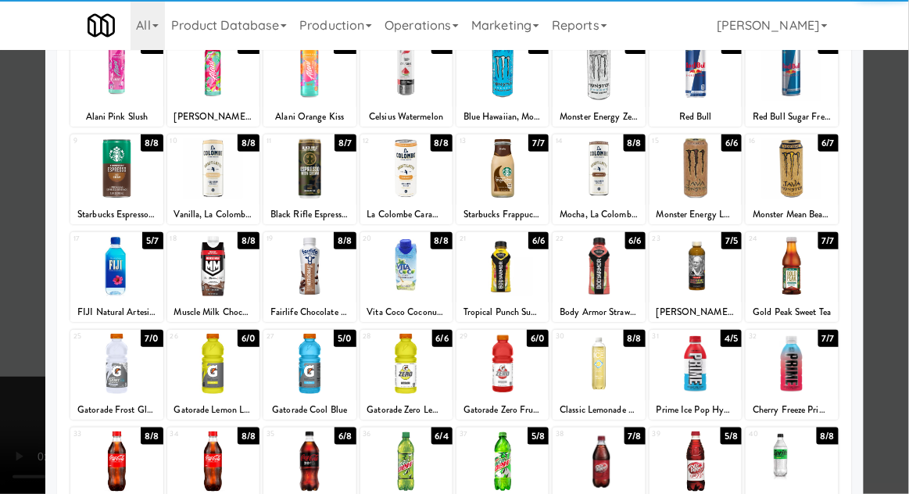
click at [299, 363] on div at bounding box center [309, 364] width 92 height 60
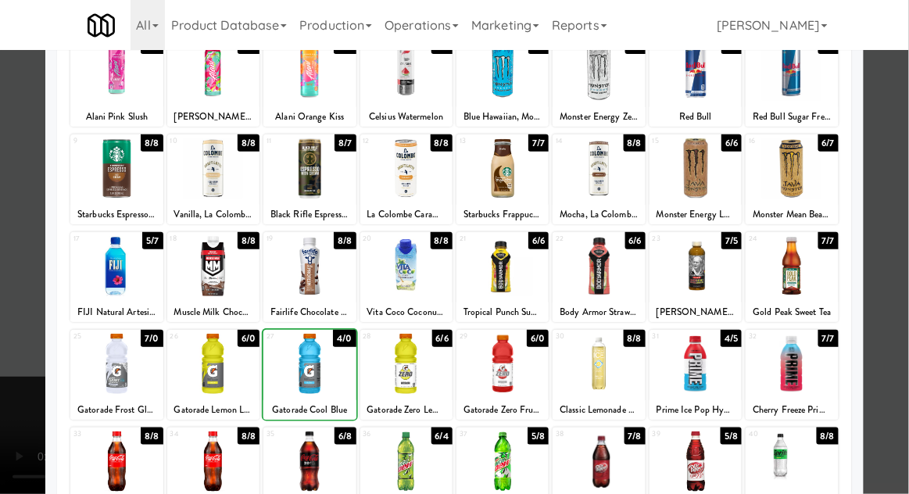
click at [898, 167] on div at bounding box center [454, 247] width 909 height 494
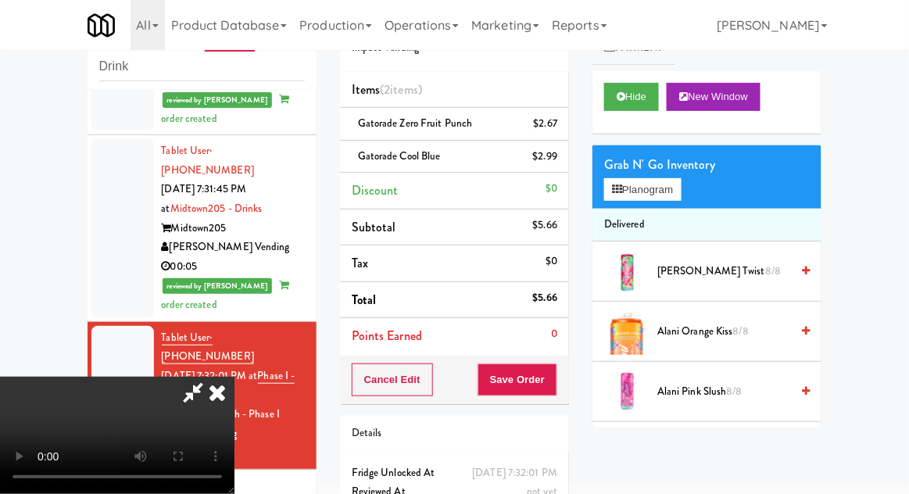
scroll to position [57, 0]
click at [552, 376] on button "Save Order" at bounding box center [518, 379] width 80 height 33
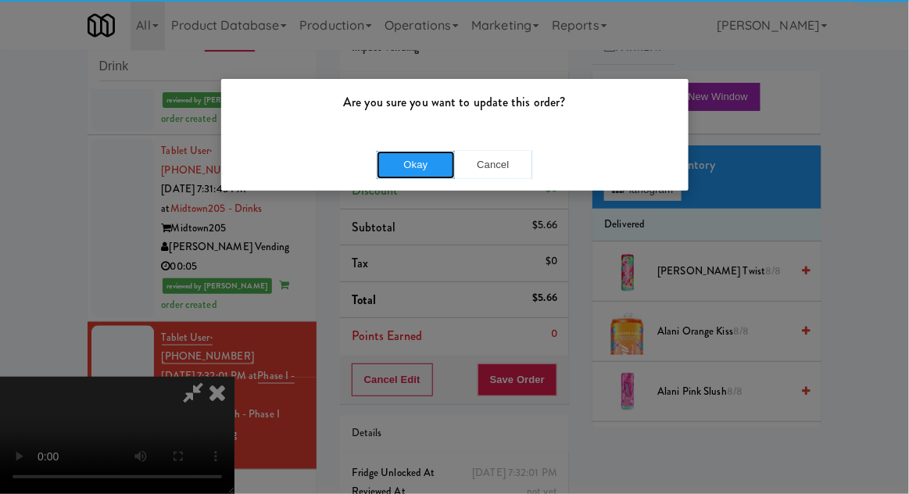
click at [399, 171] on button "Okay" at bounding box center [416, 165] width 78 height 28
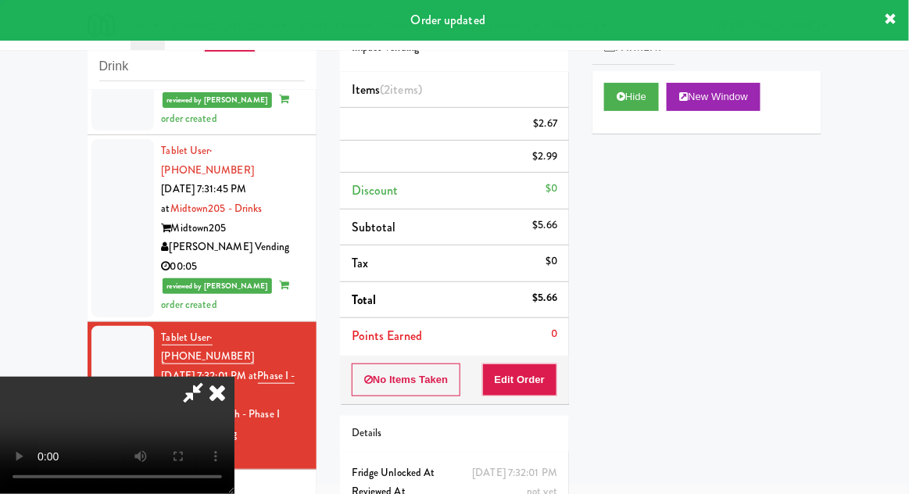
scroll to position [0, 0]
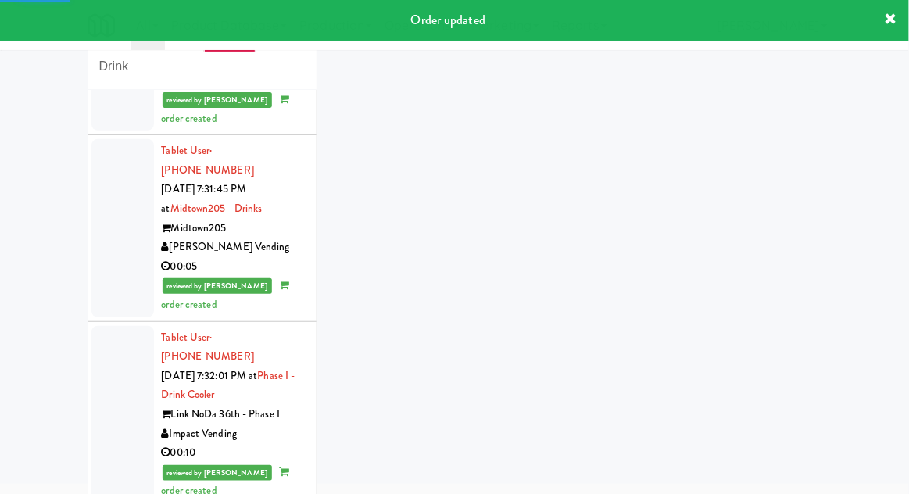
scroll to position [365, 0]
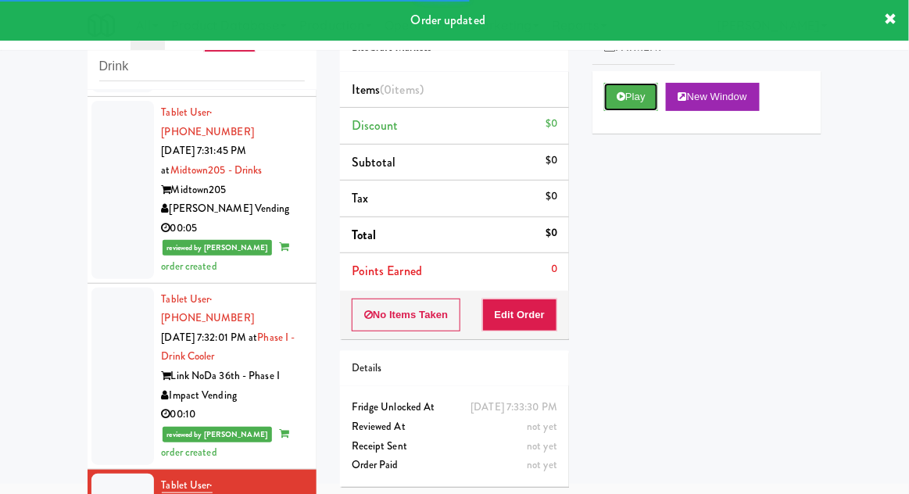
click at [612, 105] on button "Play" at bounding box center [631, 97] width 54 height 28
click at [532, 317] on button "Edit Order" at bounding box center [520, 315] width 76 height 33
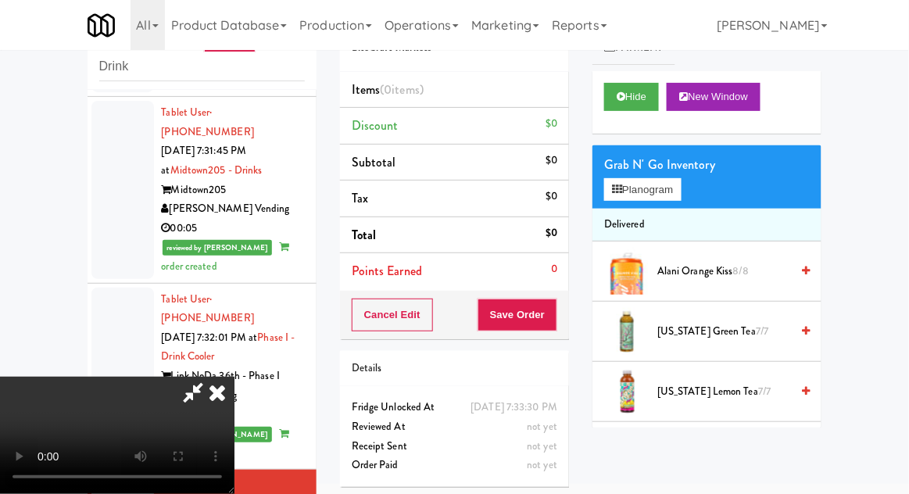
scroll to position [0, 0]
click at [681, 187] on button "Planogram" at bounding box center [642, 189] width 77 height 23
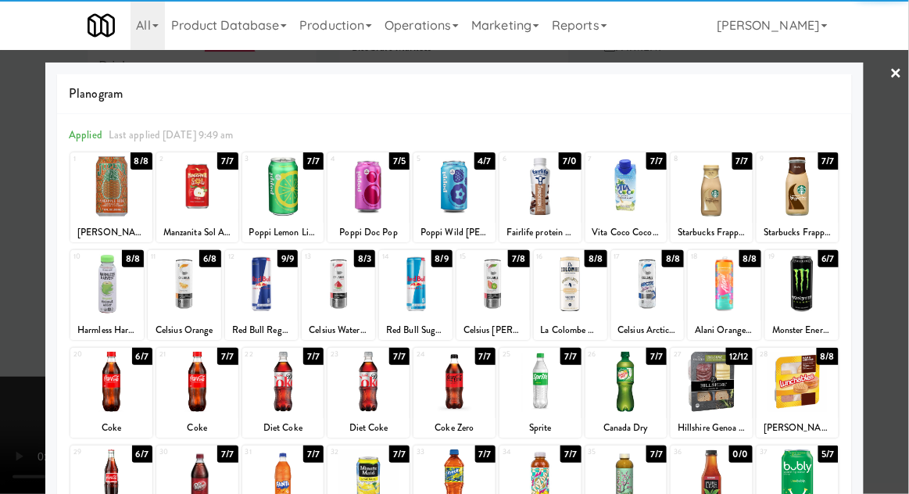
click at [540, 193] on div at bounding box center [540, 186] width 82 height 60
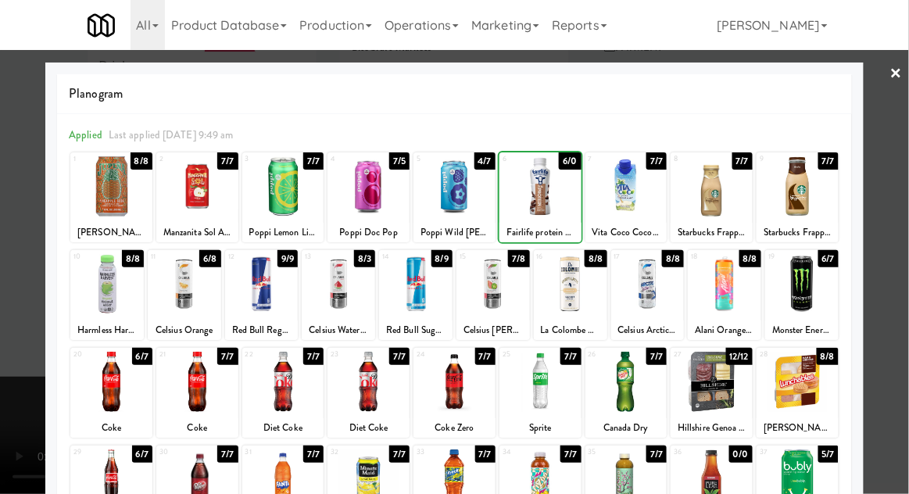
click at [904, 149] on div at bounding box center [454, 247] width 909 height 494
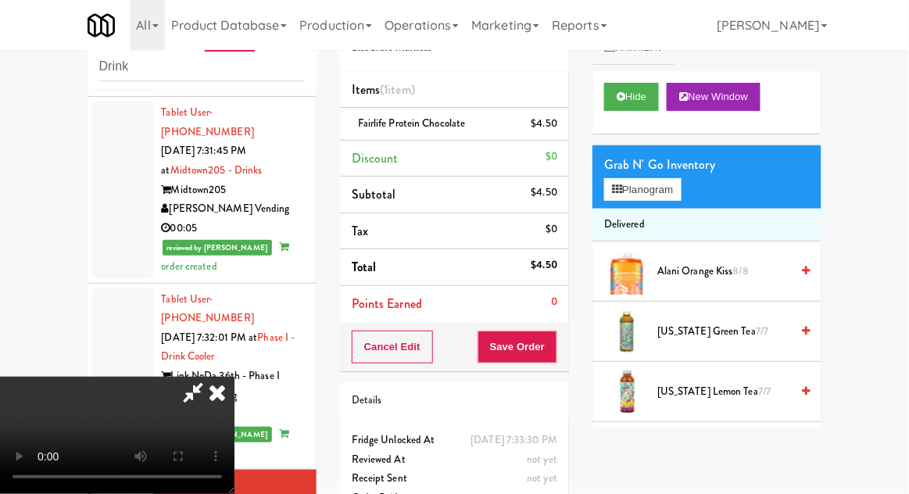
scroll to position [57, 0]
click at [553, 341] on button "Save Order" at bounding box center [518, 347] width 80 height 33
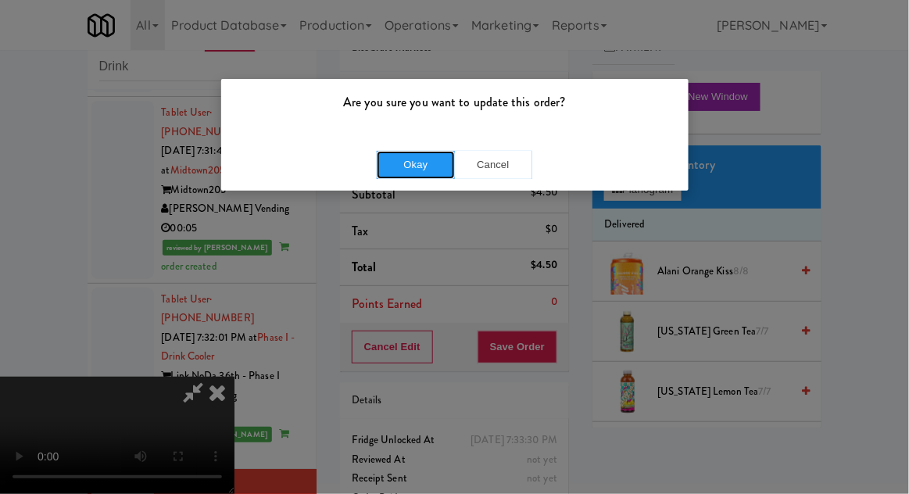
click at [417, 164] on button "Okay" at bounding box center [416, 165] width 78 height 28
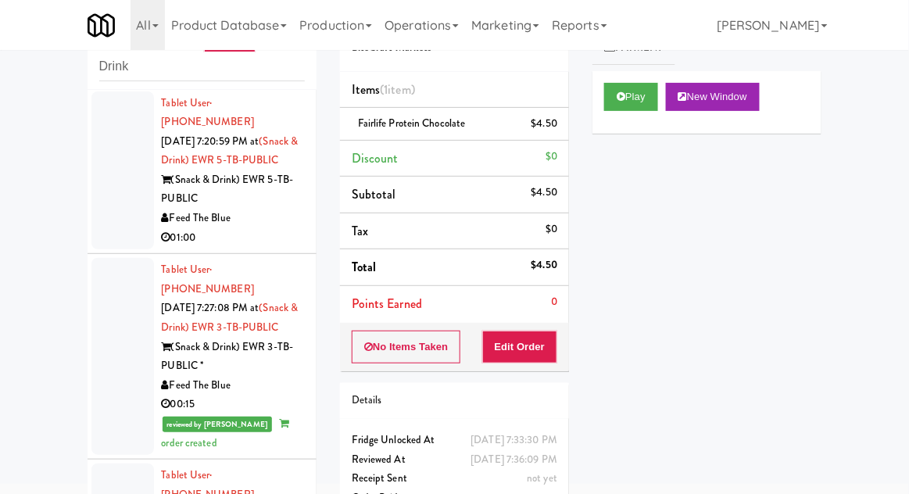
scroll to position [0, 0]
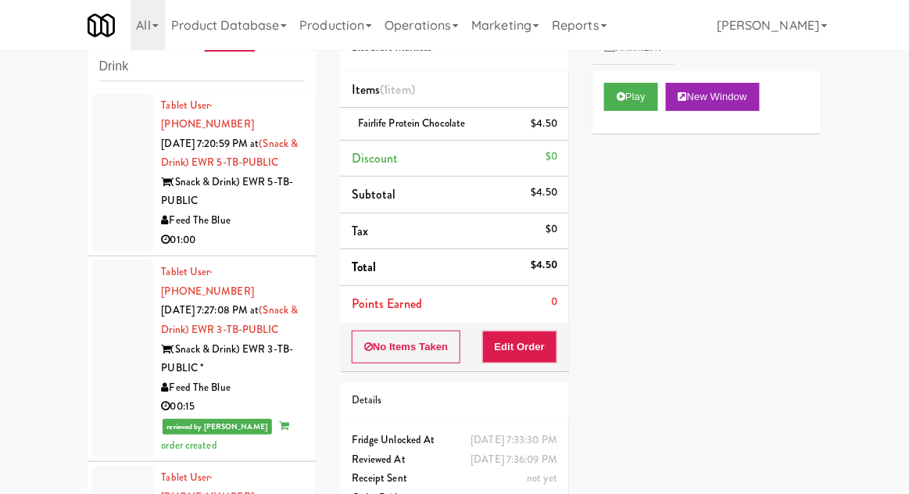
click at [108, 233] on div at bounding box center [122, 173] width 63 height 159
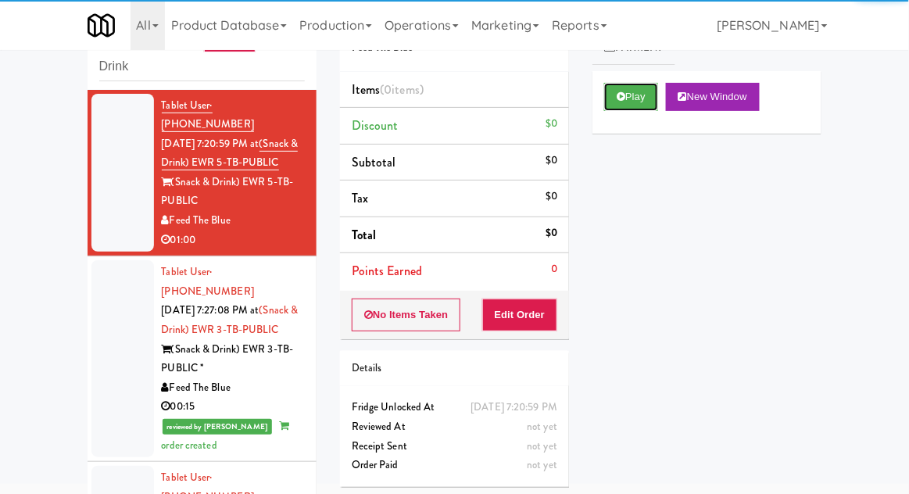
click at [609, 93] on button "Play" at bounding box center [631, 97] width 54 height 28
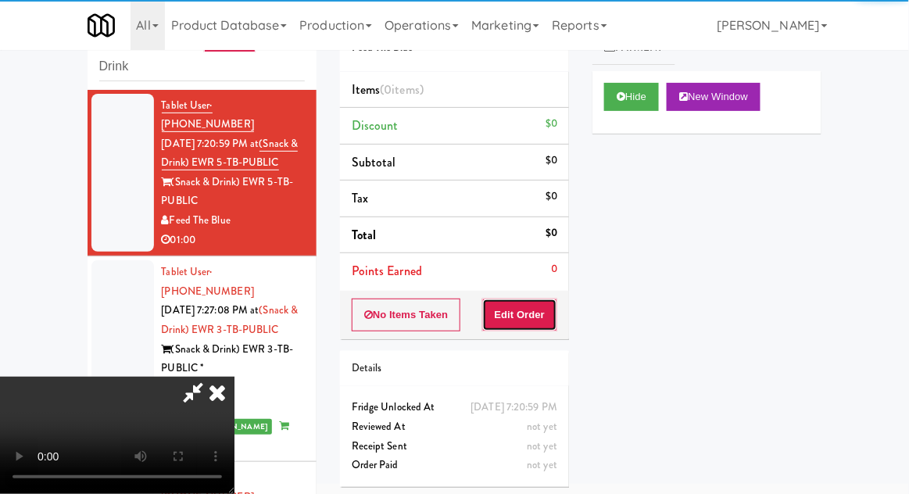
click at [544, 320] on button "Edit Order" at bounding box center [520, 315] width 76 height 33
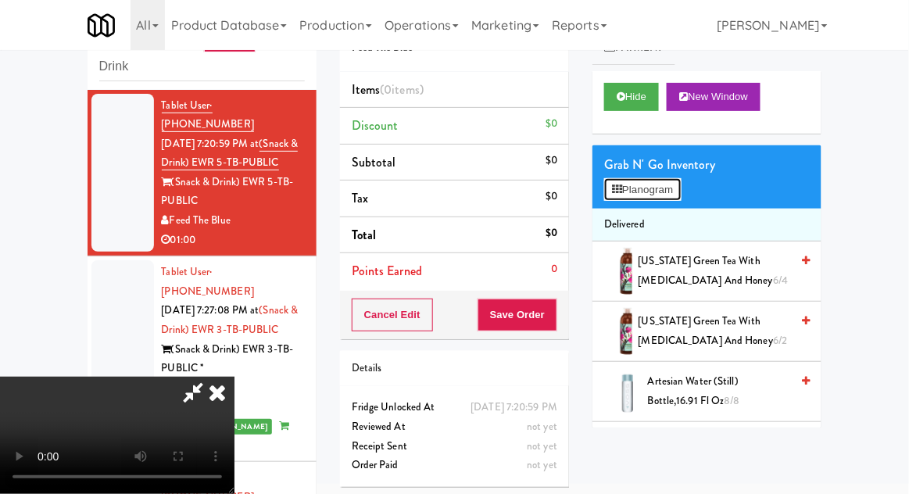
click at [677, 196] on button "Planogram" at bounding box center [642, 189] width 77 height 23
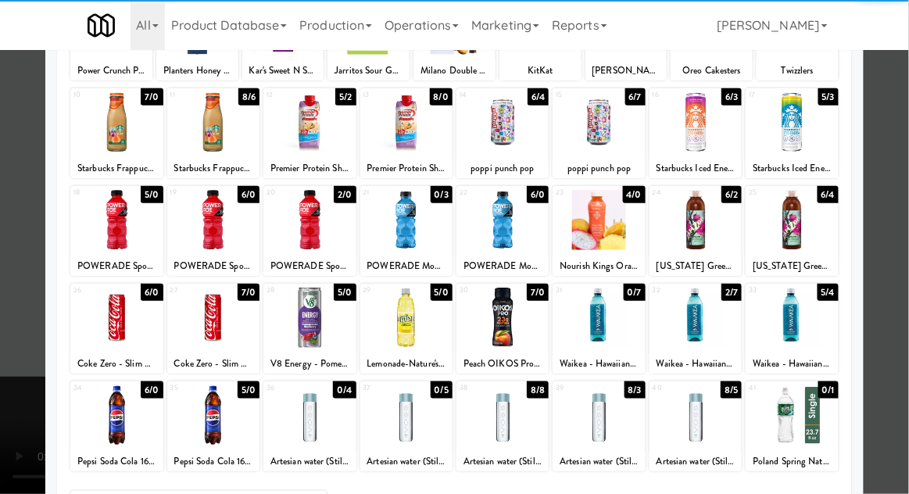
scroll to position [163, 0]
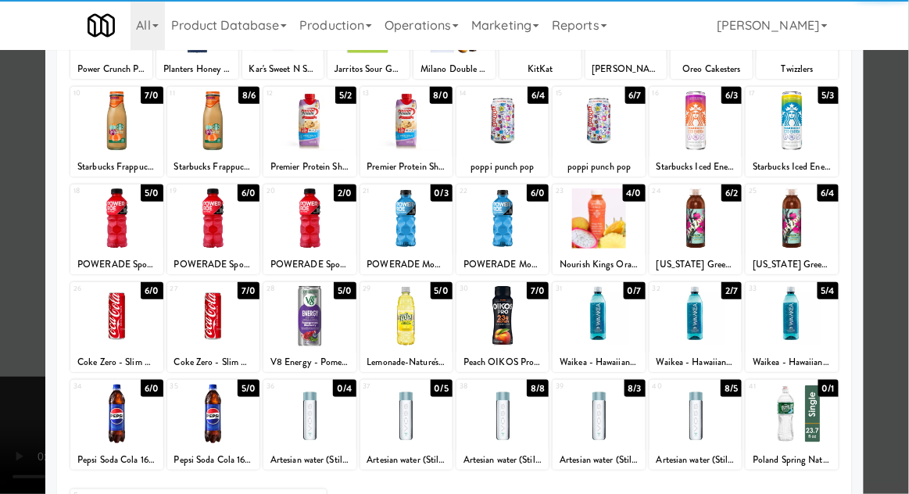
click at [398, 330] on div at bounding box center [406, 316] width 92 height 60
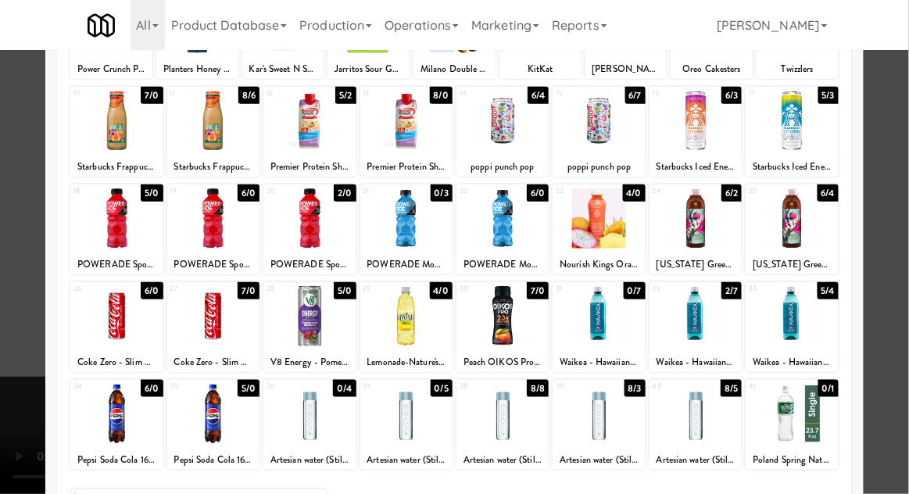
click at [897, 169] on div at bounding box center [454, 247] width 909 height 494
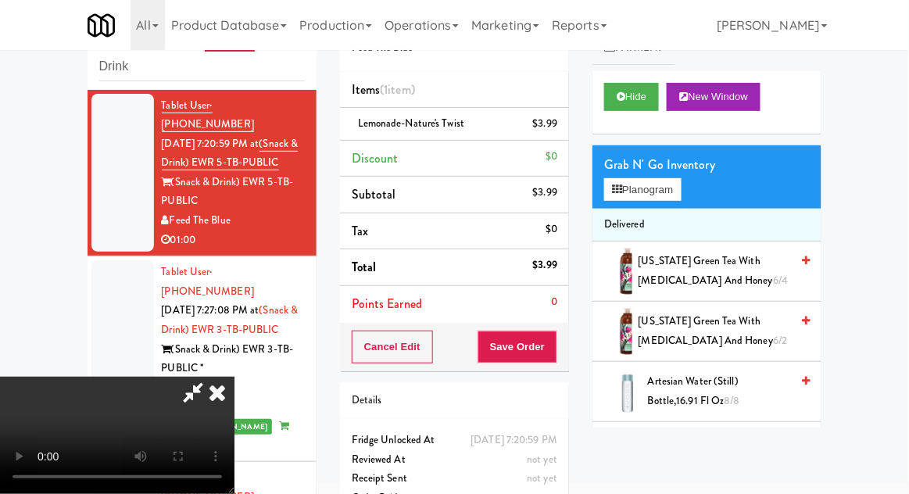
scroll to position [57, 0]
click at [700, 181] on div "Grab N' Go Inventory Planogram" at bounding box center [706, 176] width 229 height 63
click at [681, 180] on button "Planogram" at bounding box center [642, 189] width 77 height 23
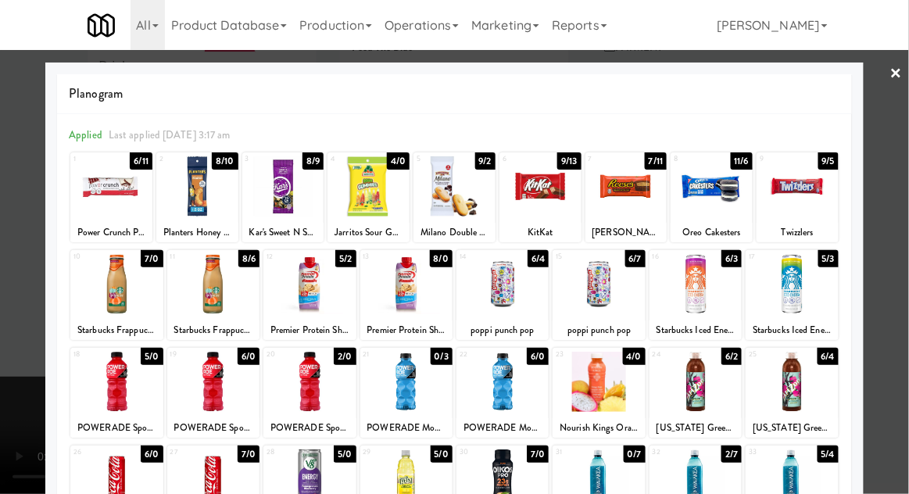
click at [901, 150] on div at bounding box center [454, 247] width 909 height 494
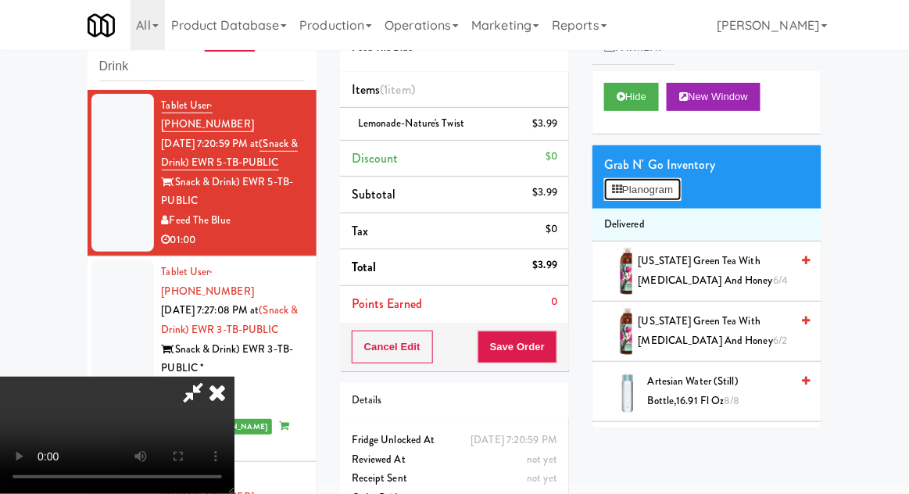
click at [681, 189] on button "Planogram" at bounding box center [642, 189] width 77 height 23
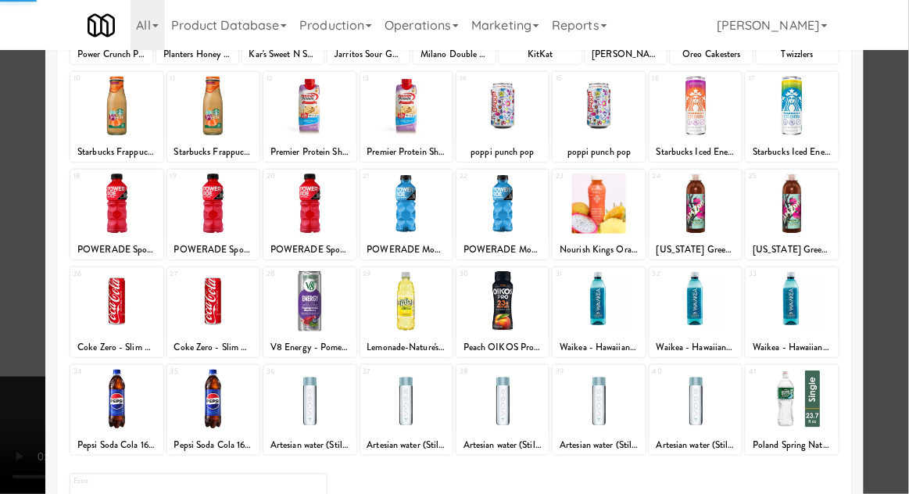
scroll to position [198, 0]
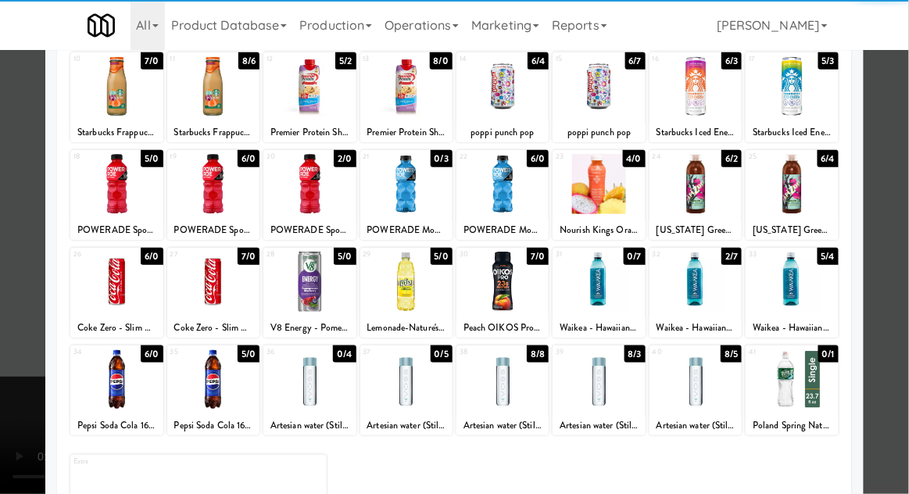
click at [813, 190] on div at bounding box center [792, 184] width 92 height 60
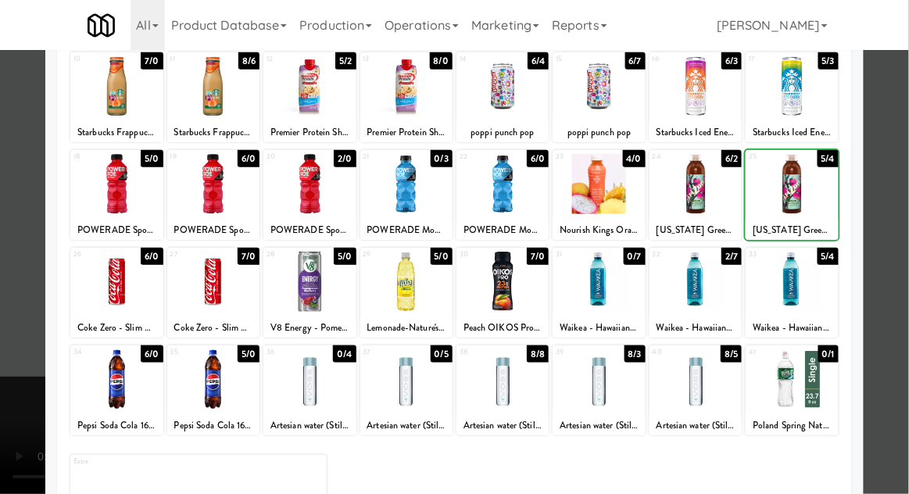
click at [889, 175] on div at bounding box center [454, 247] width 909 height 494
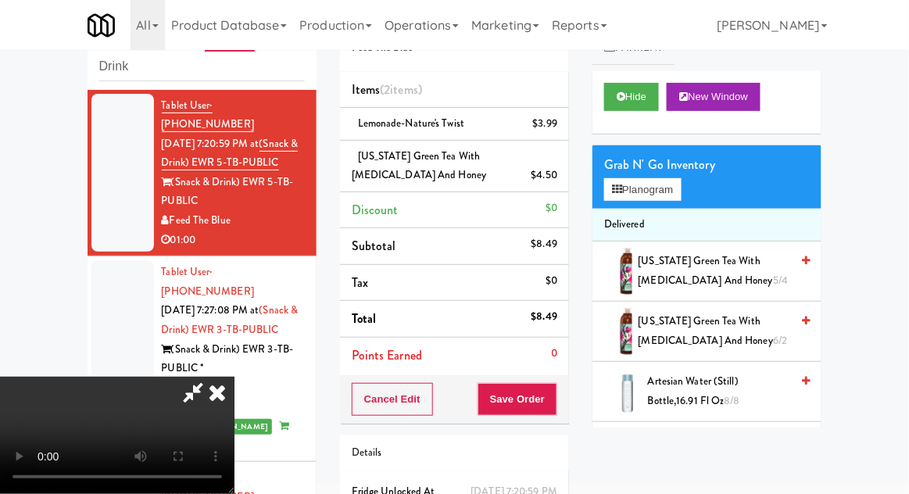
scroll to position [57, 0]
click at [569, 397] on div "Order # 2817232 Feed The Blue Items (2 items ) Lemonade-Nature's Twist $3.99 [U…" at bounding box center [454, 289] width 252 height 587
click at [549, 399] on button "Save Order" at bounding box center [518, 399] width 80 height 33
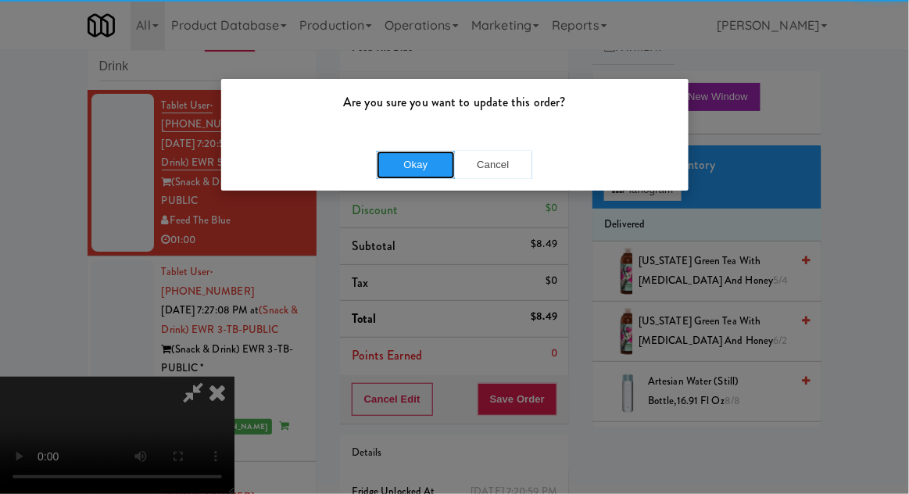
click at [395, 168] on button "Okay" at bounding box center [416, 165] width 78 height 28
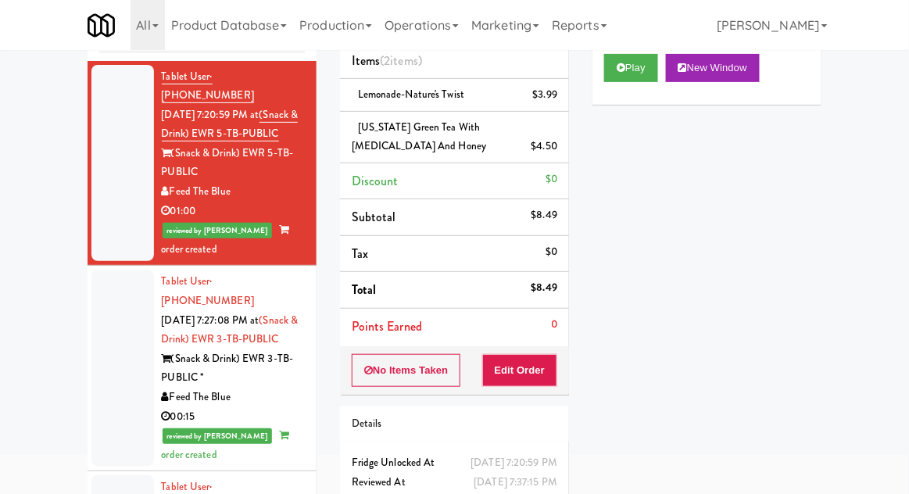
scroll to position [0, 0]
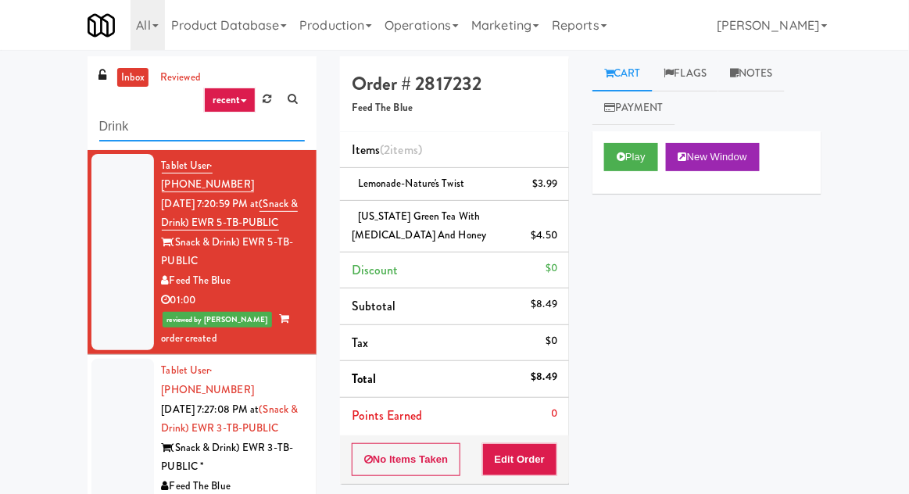
click at [116, 131] on input "Drink" at bounding box center [202, 127] width 206 height 29
click at [116, 129] on input "Drink" at bounding box center [202, 127] width 206 height 29
click at [114, 119] on input "Drink" at bounding box center [202, 127] width 206 height 29
type input "Fridge"
click at [39, 119] on div "inbox reviewed recent all unclear take inventory issue suspicious failed recent…" at bounding box center [454, 349] width 909 height 587
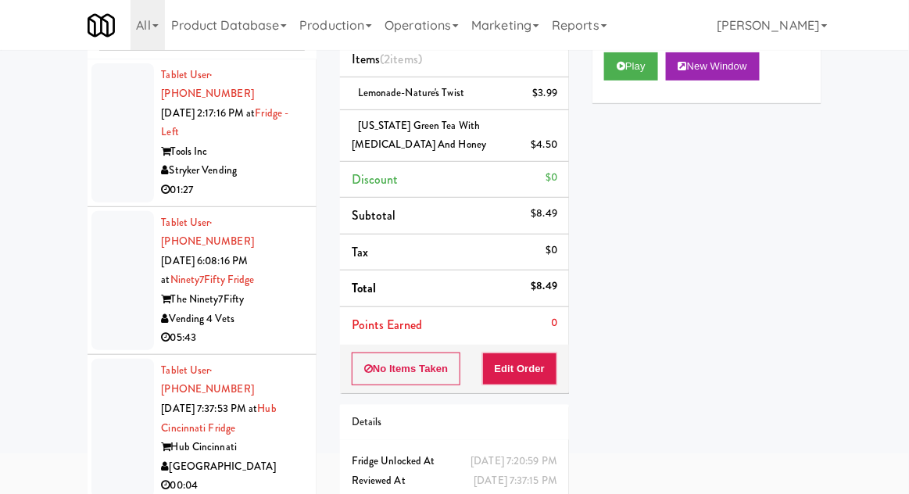
click at [95, 145] on div at bounding box center [122, 132] width 63 height 139
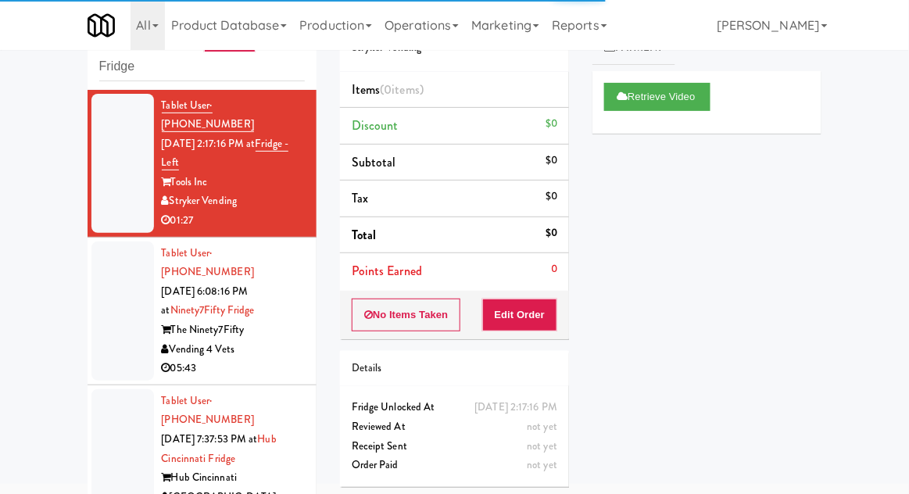
click at [112, 338] on div at bounding box center [122, 311] width 63 height 139
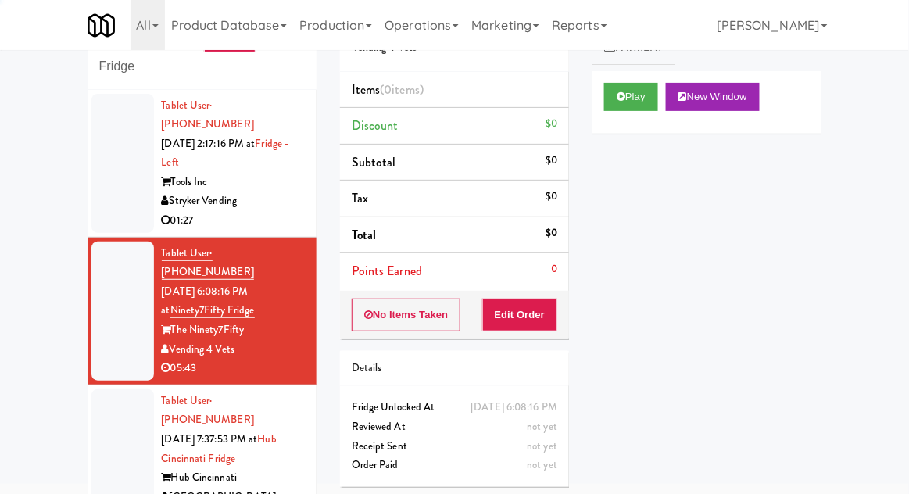
click at [109, 422] on div at bounding box center [122, 458] width 63 height 139
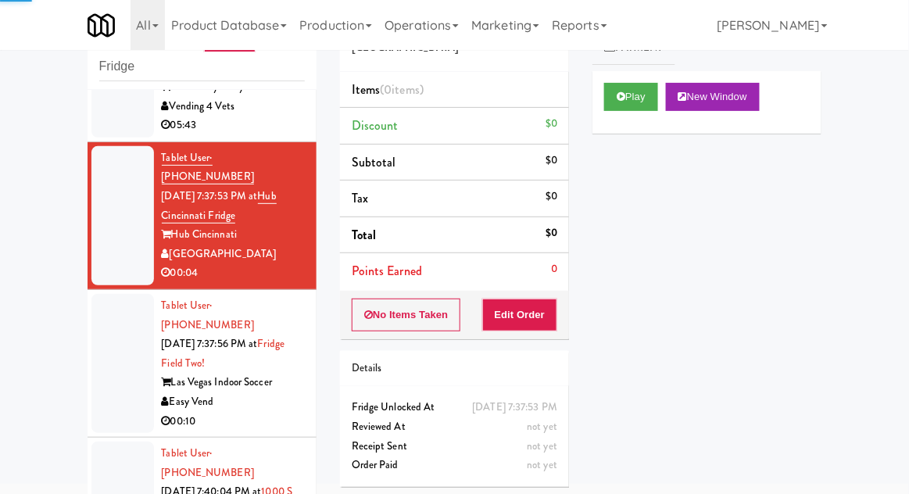
scroll to position [248, 0]
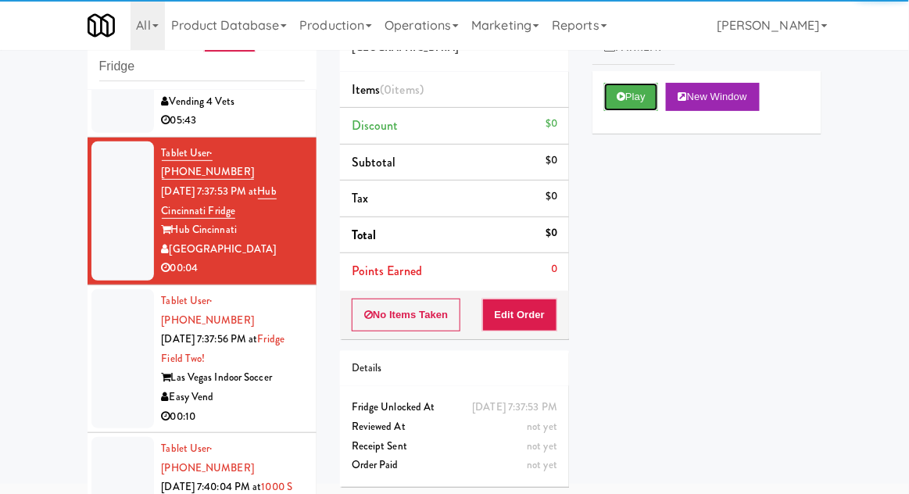
click at [613, 107] on button "Play" at bounding box center [631, 97] width 54 height 28
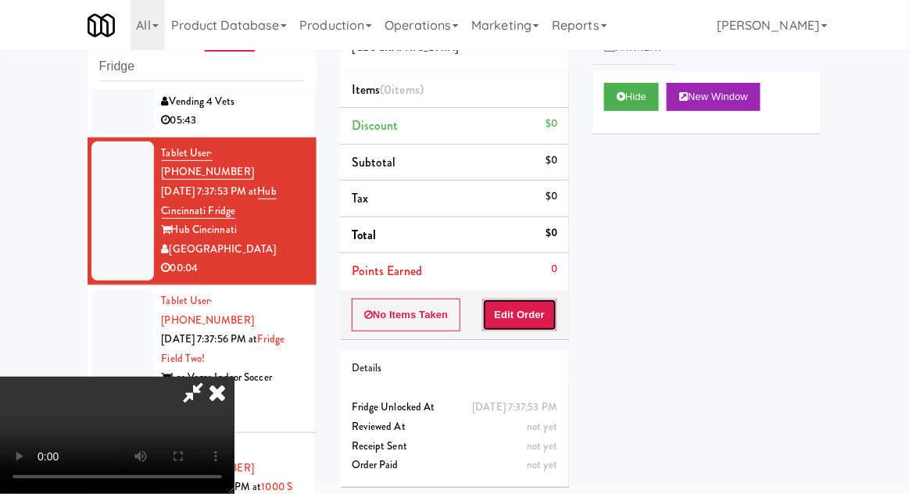
click at [524, 312] on button "Edit Order" at bounding box center [520, 315] width 76 height 33
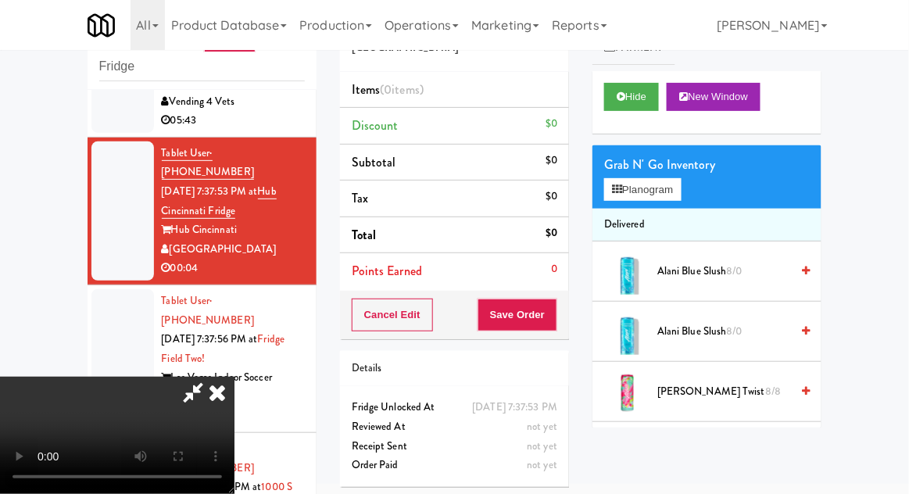
scroll to position [0, 0]
click at [639, 191] on button "Planogram" at bounding box center [642, 189] width 77 height 23
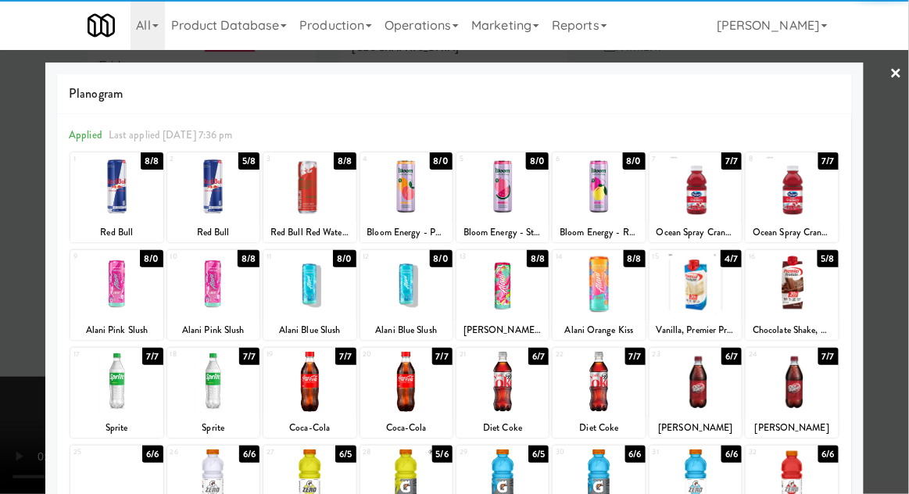
click at [127, 380] on div at bounding box center [116, 382] width 92 height 60
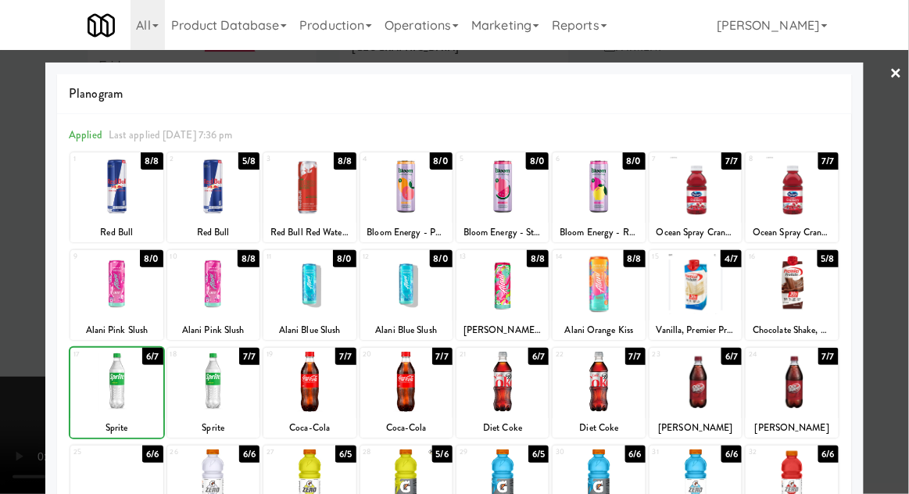
click at [902, 357] on div at bounding box center [454, 247] width 909 height 494
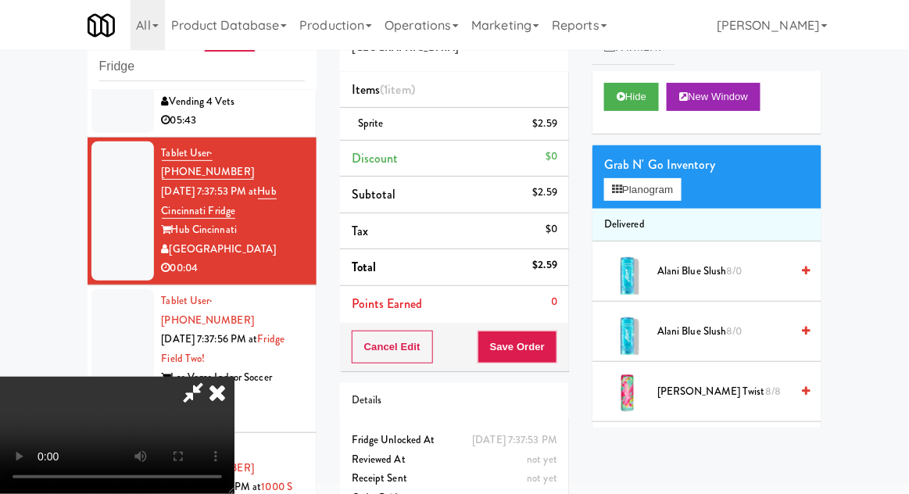
scroll to position [57, 0]
click at [557, 356] on button "Save Order" at bounding box center [518, 347] width 80 height 33
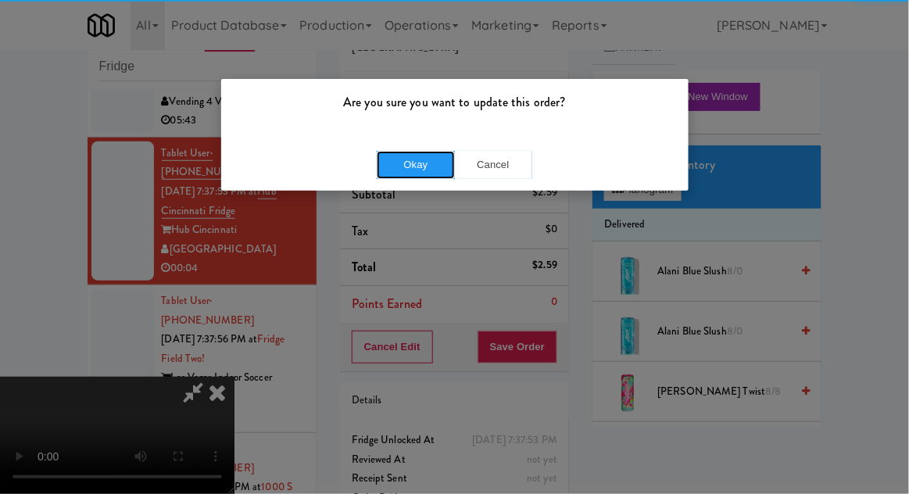
click at [398, 177] on button "Okay" at bounding box center [416, 165] width 78 height 28
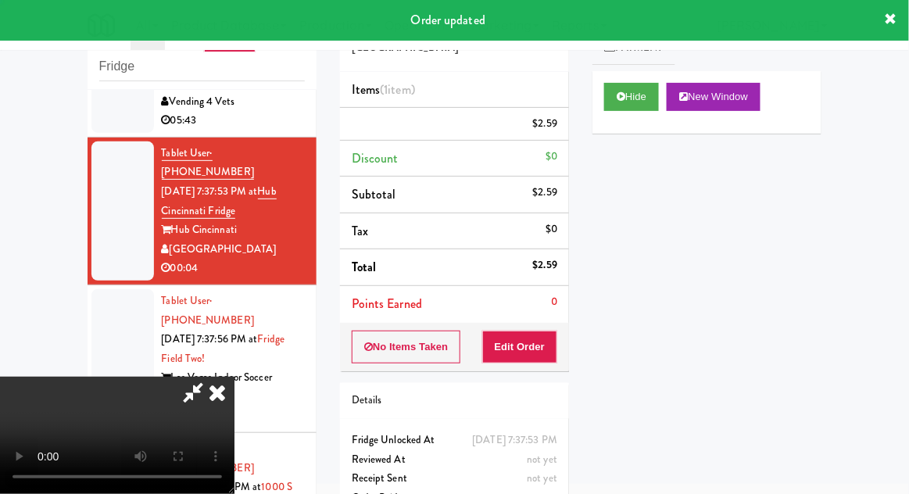
scroll to position [0, 0]
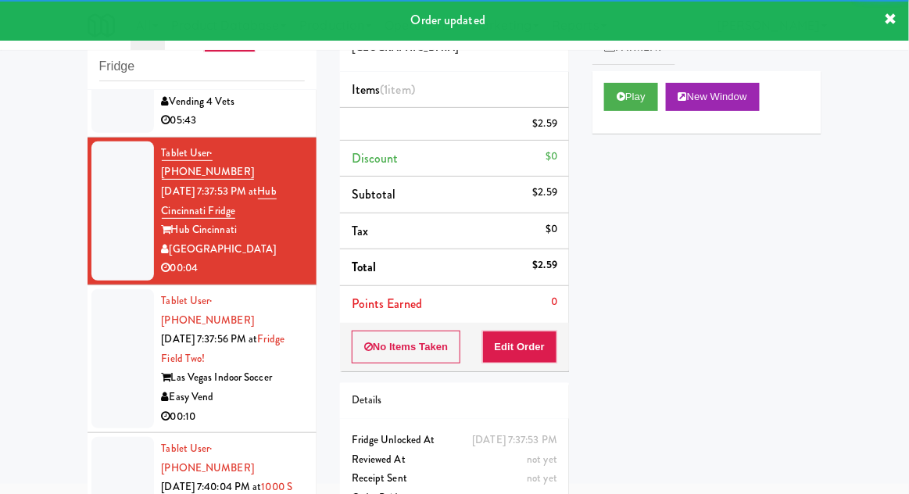
click at [88, 325] on li "Tablet User · (702) 286-6345 [DATE] 7:37:56 PM at [GEOGRAPHIC_DATA] Two! Las Ve…" at bounding box center [202, 359] width 229 height 148
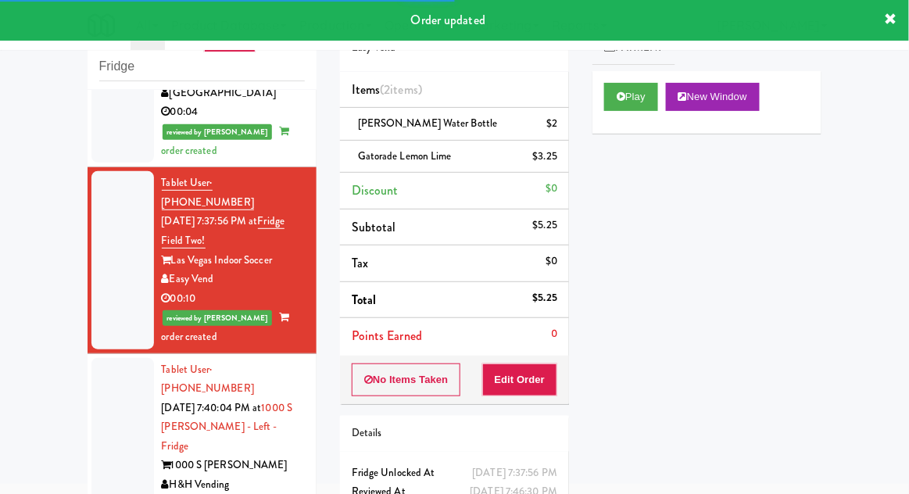
click at [91, 354] on li "Tablet User · (217) 799-6654 [DATE] 7:40:04 PM at 1000 S [PERSON_NAME] - Left -…" at bounding box center [202, 437] width 229 height 167
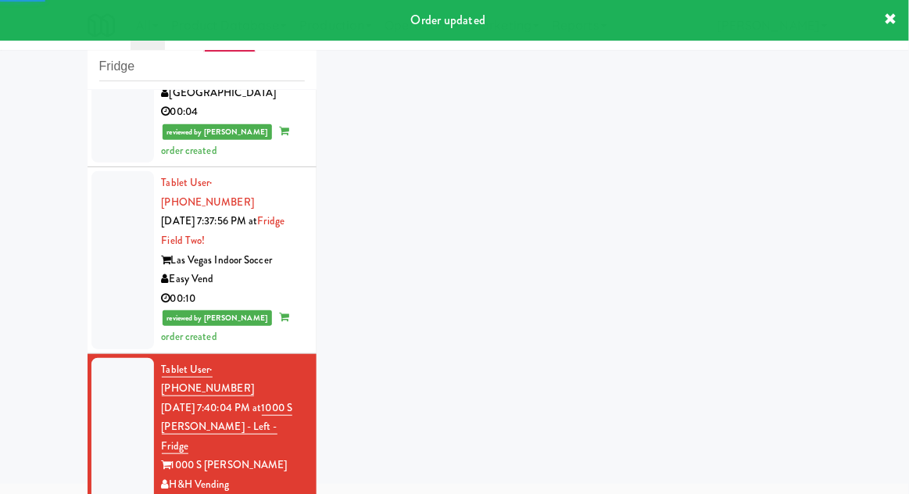
scroll to position [488, 0]
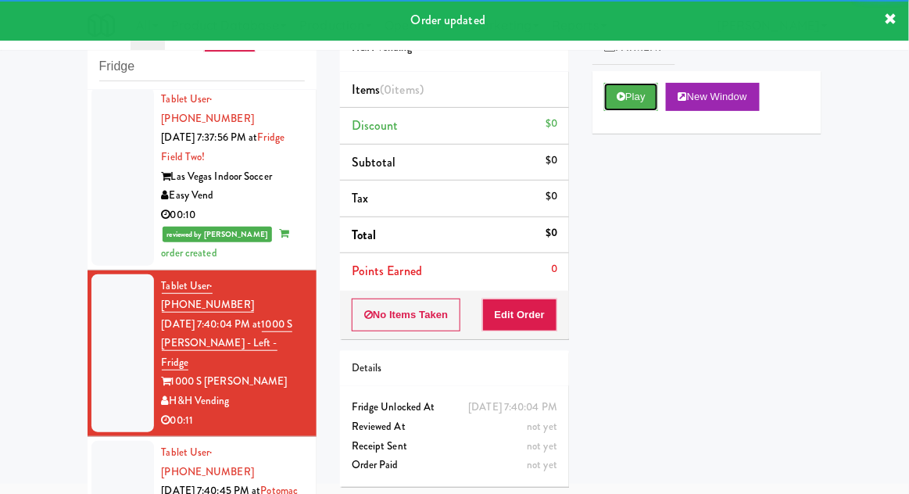
click at [614, 102] on button "Play" at bounding box center [631, 97] width 54 height 28
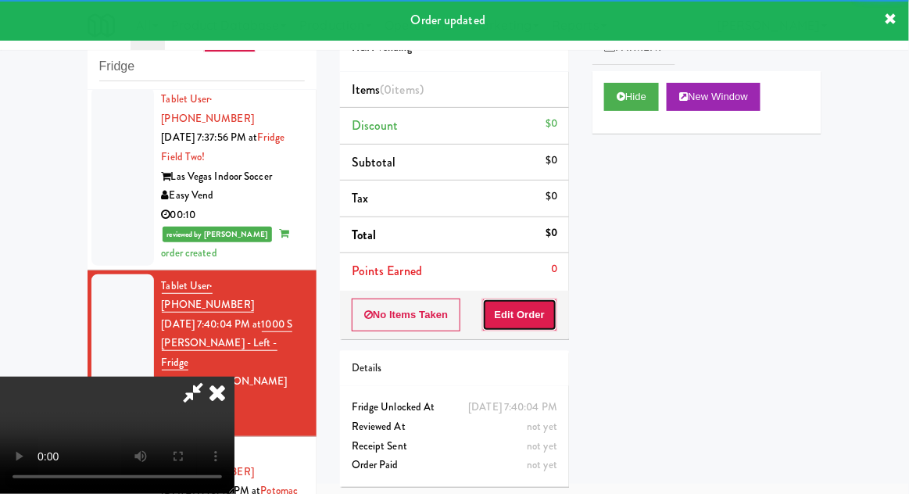
click at [552, 313] on button "Edit Order" at bounding box center [520, 315] width 76 height 33
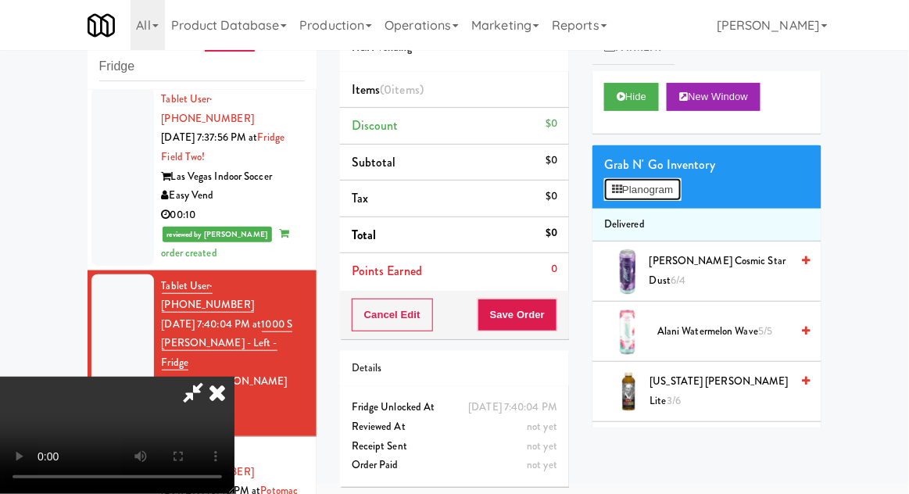
click at [638, 196] on button "Planogram" at bounding box center [642, 189] width 77 height 23
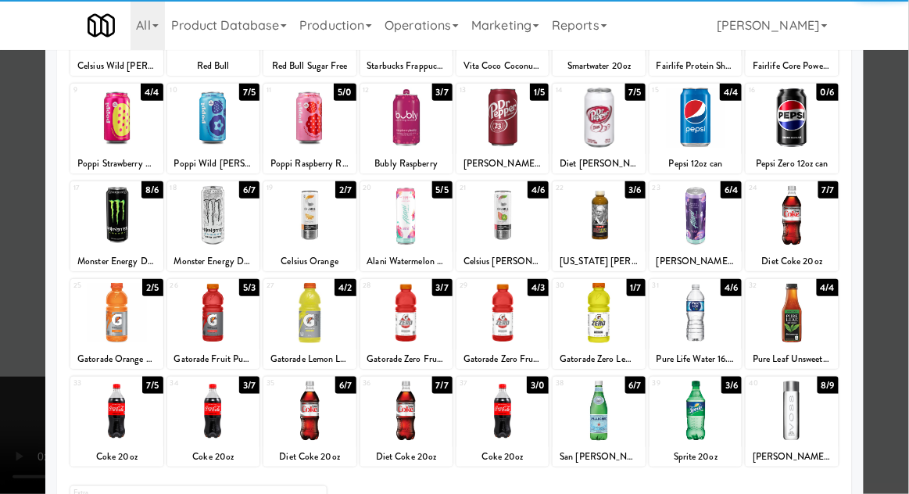
scroll to position [177, 0]
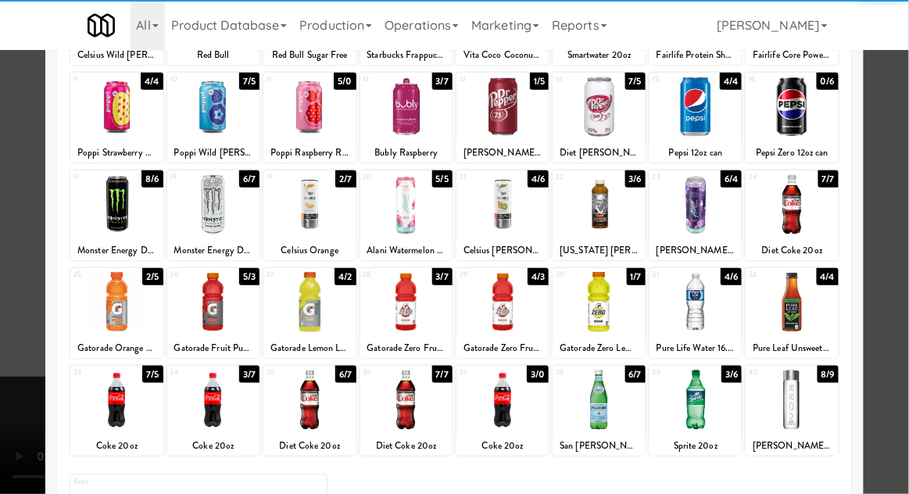
click at [319, 404] on div at bounding box center [309, 400] width 92 height 60
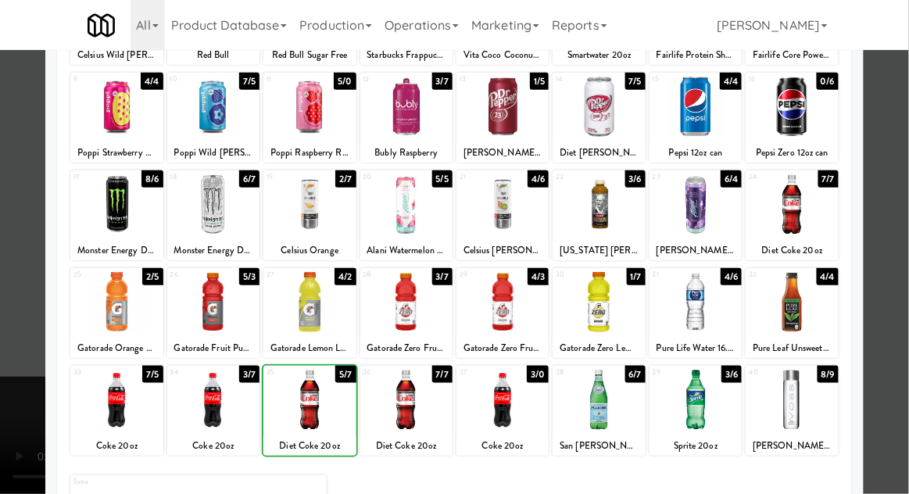
click at [905, 345] on div at bounding box center [454, 247] width 909 height 494
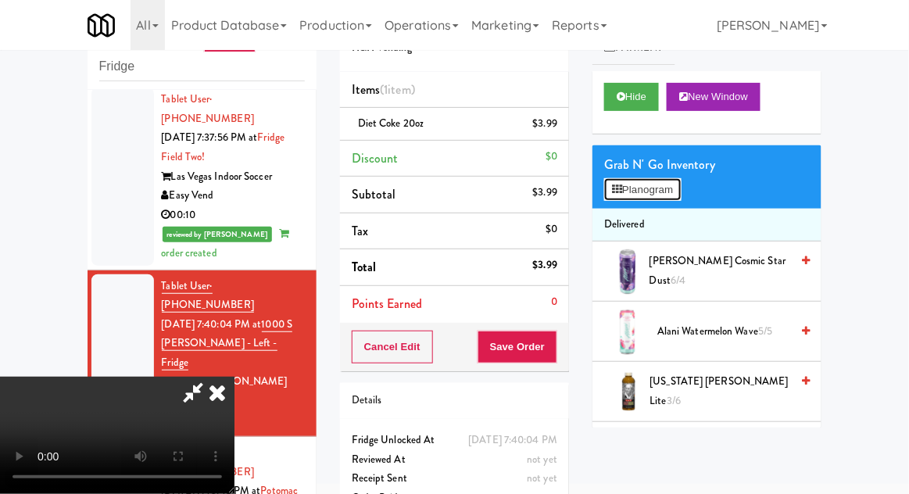
click at [661, 198] on button "Planogram" at bounding box center [642, 189] width 77 height 23
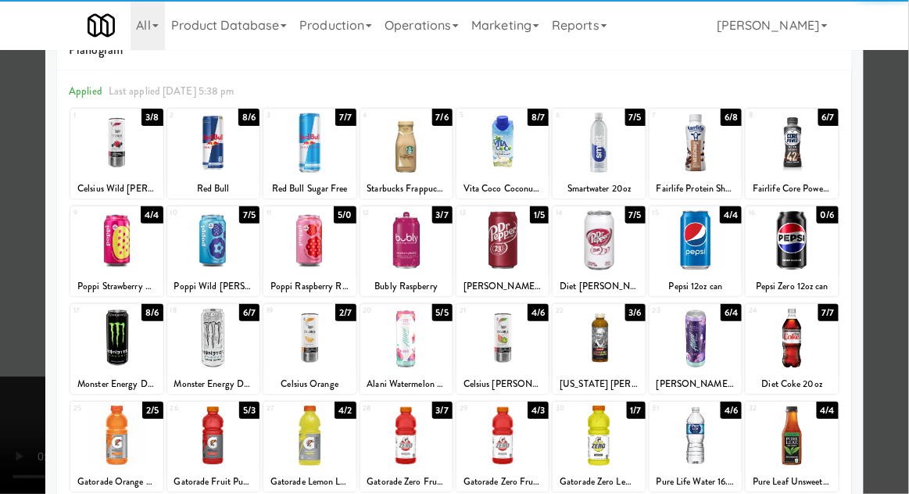
scroll to position [135, 0]
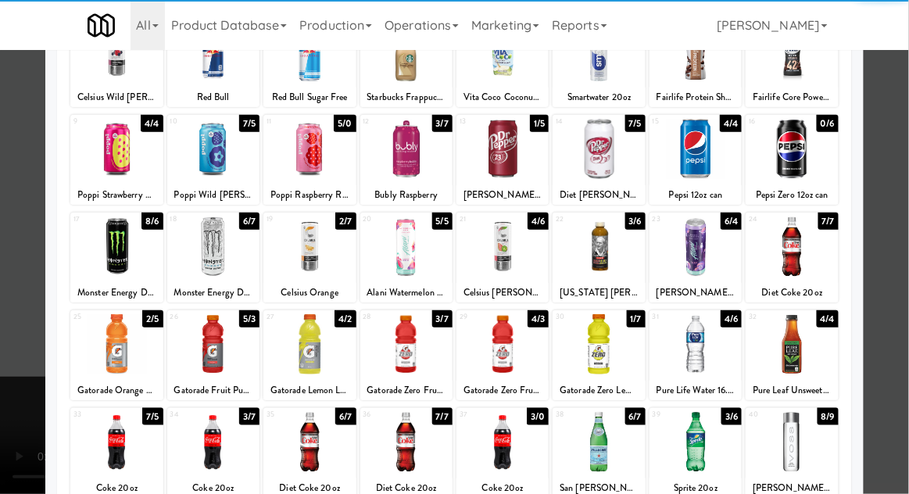
click at [311, 435] on div at bounding box center [309, 442] width 92 height 60
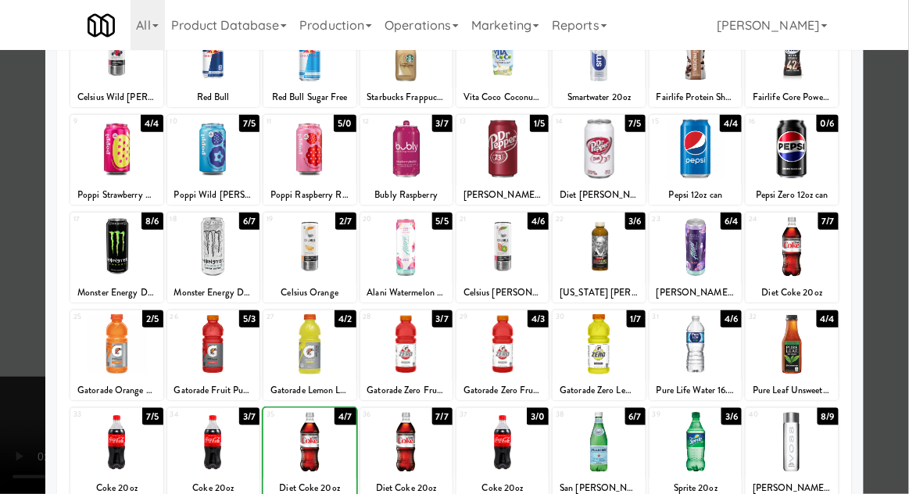
click at [905, 346] on div at bounding box center [454, 247] width 909 height 494
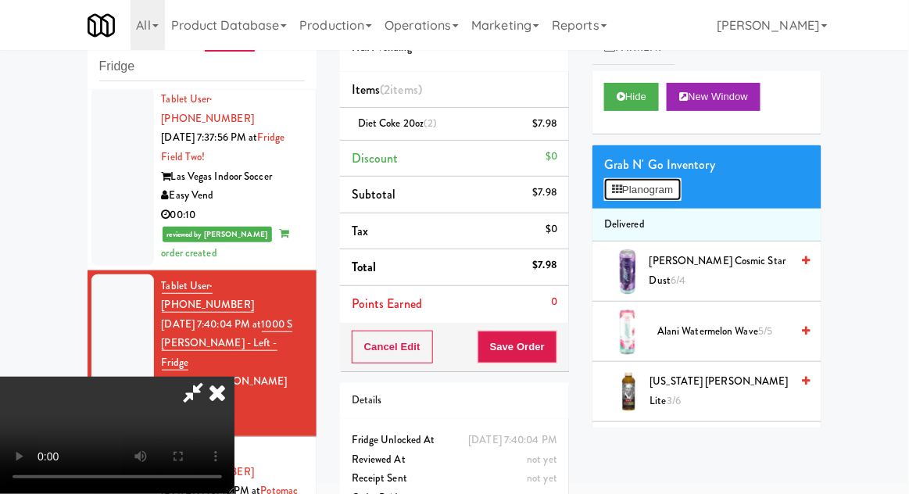
click at [666, 180] on button "Planogram" at bounding box center [642, 189] width 77 height 23
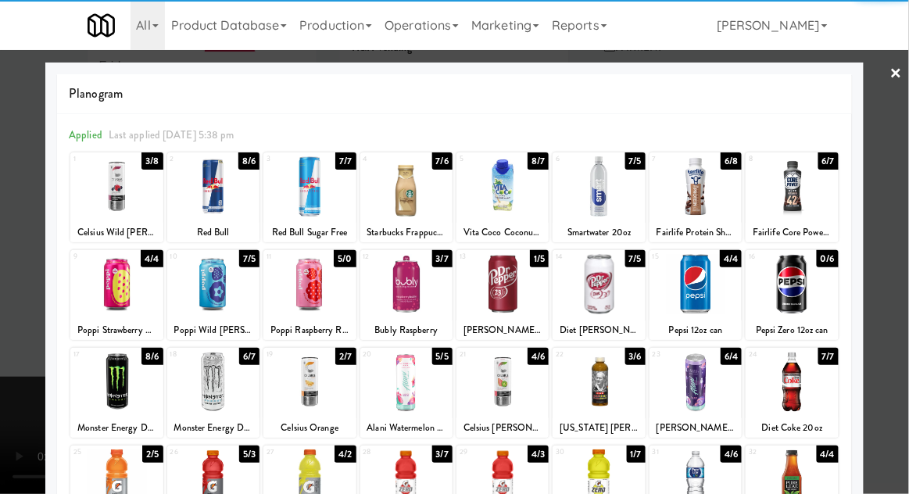
click at [214, 381] on div at bounding box center [213, 382] width 92 height 60
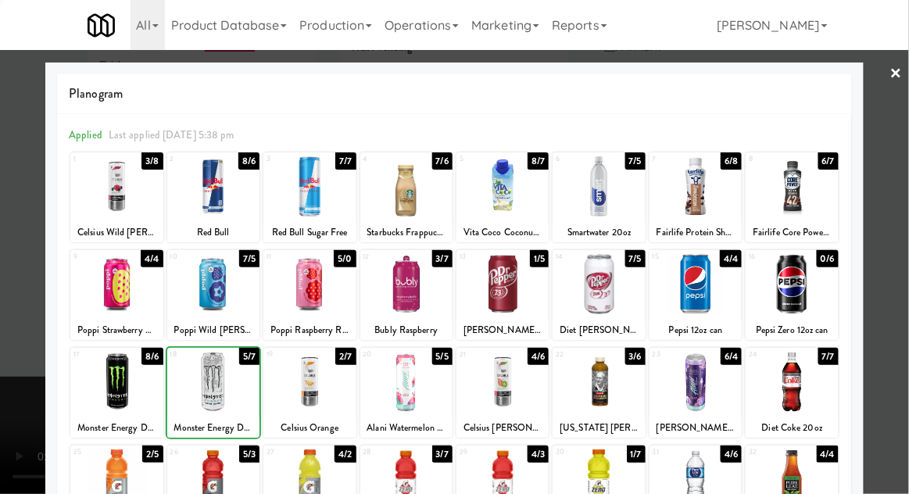
click at [900, 354] on div at bounding box center [454, 247] width 909 height 494
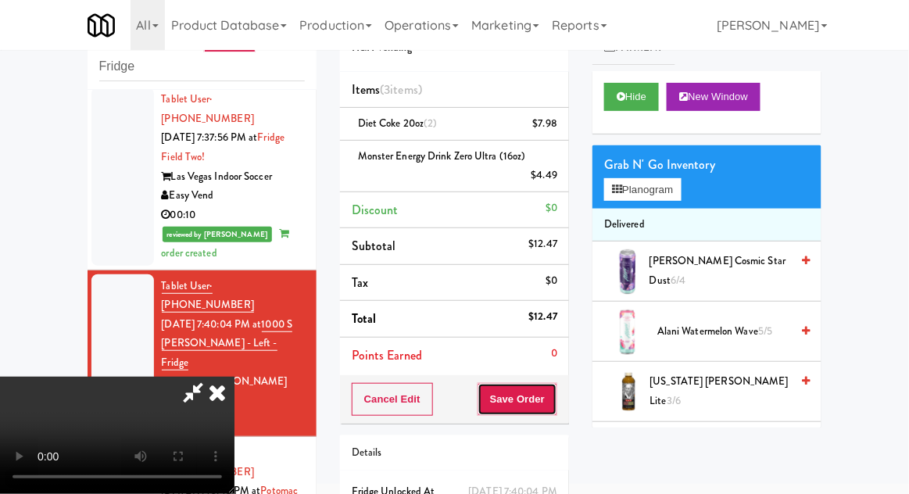
click at [554, 388] on button "Save Order" at bounding box center [518, 399] width 80 height 33
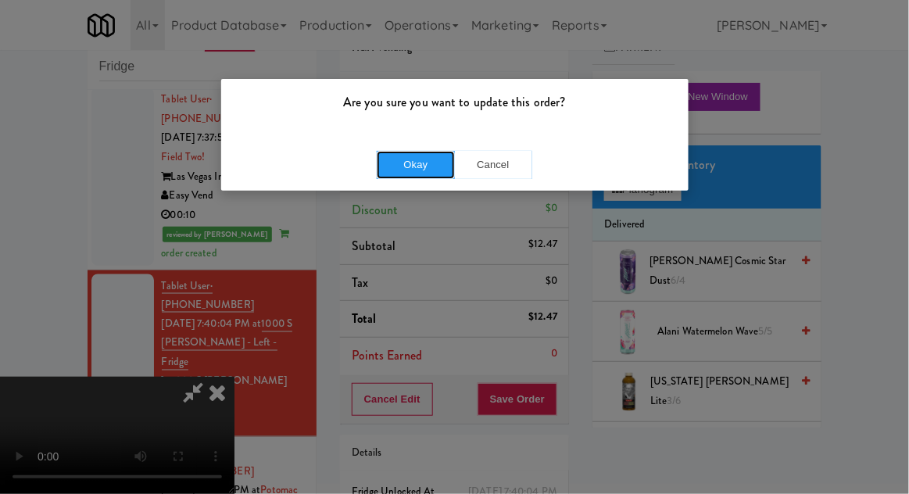
click at [419, 172] on button "Okay" at bounding box center [416, 165] width 78 height 28
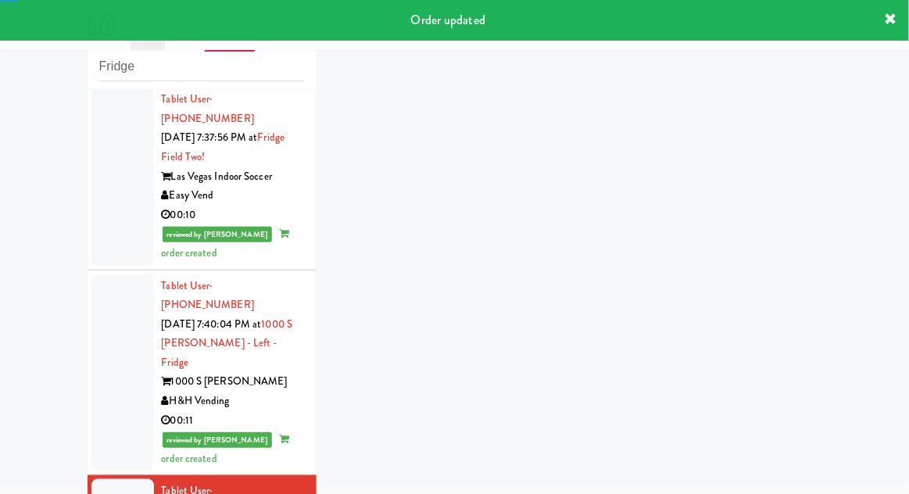
scroll to position [526, 0]
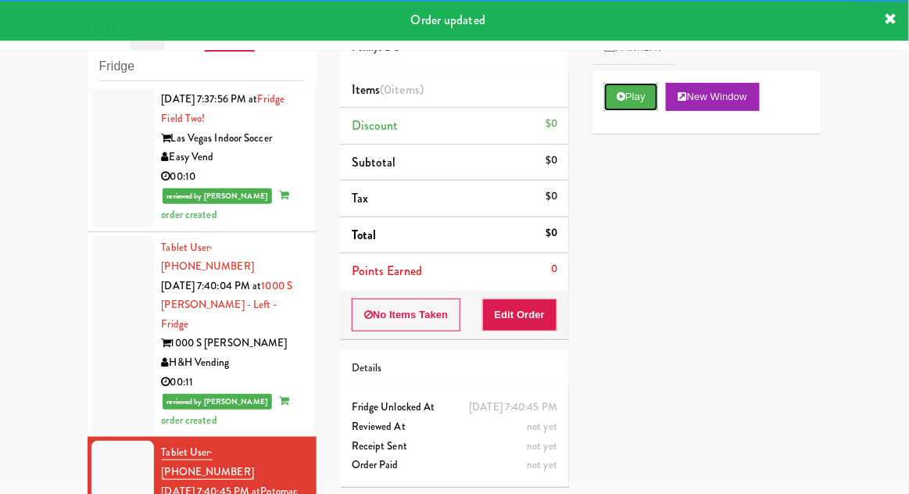
click at [644, 109] on button "Play" at bounding box center [631, 97] width 54 height 28
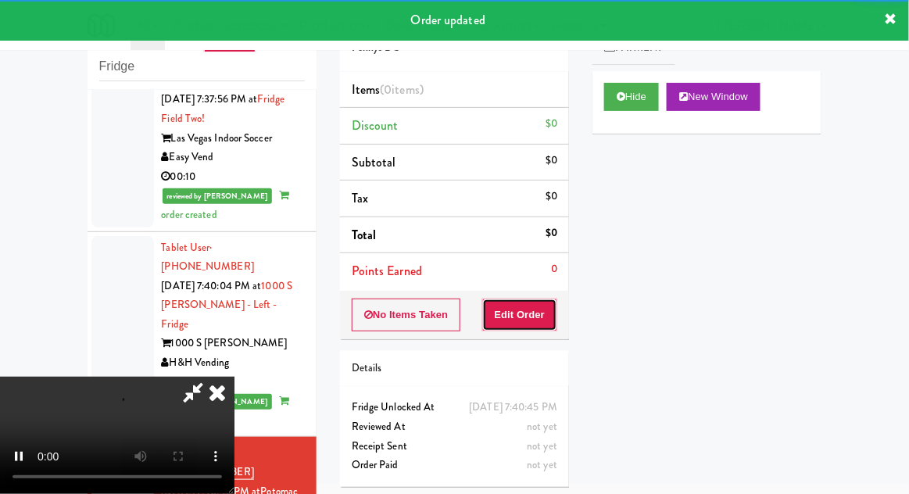
click at [553, 318] on button "Edit Order" at bounding box center [520, 315] width 76 height 33
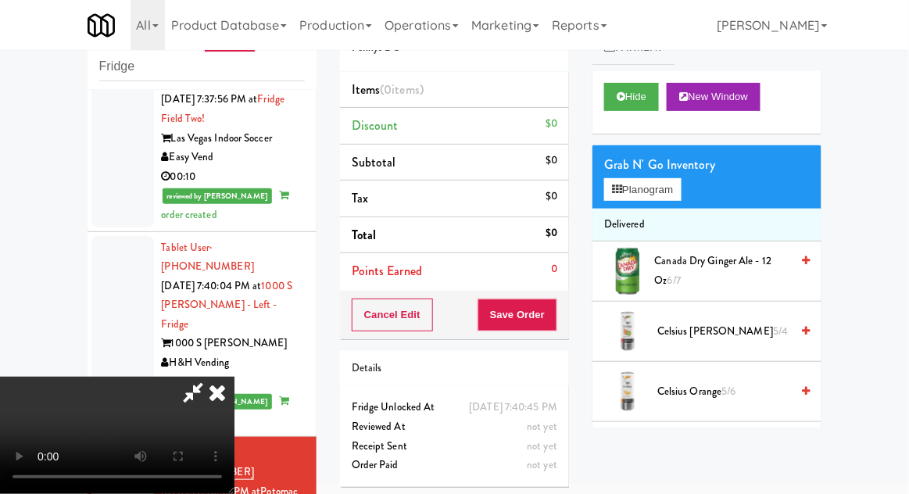
scroll to position [0, 0]
click at [605, 199] on button "Planogram" at bounding box center [642, 189] width 77 height 23
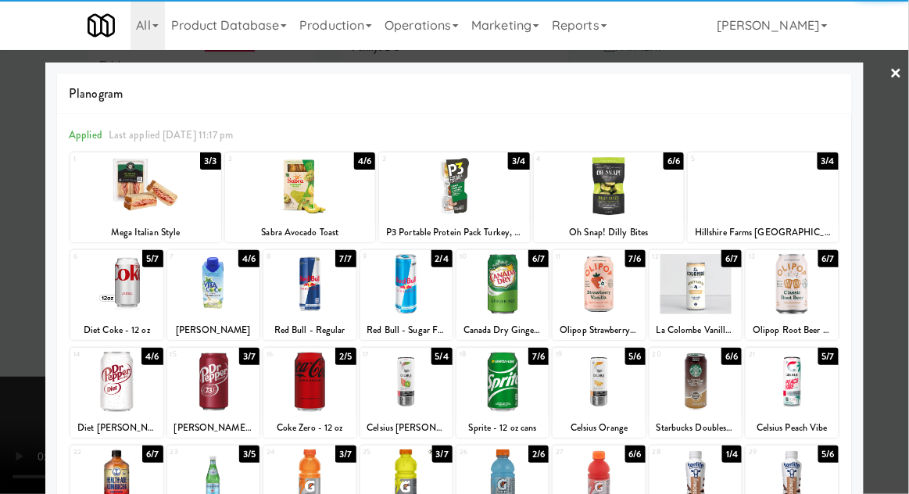
click at [521, 485] on div at bounding box center [502, 479] width 92 height 60
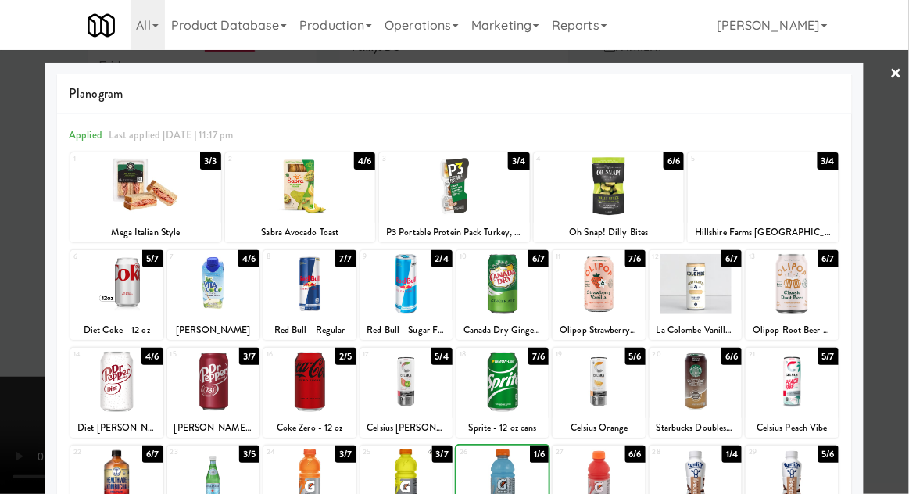
click at [902, 365] on div at bounding box center [454, 247] width 909 height 494
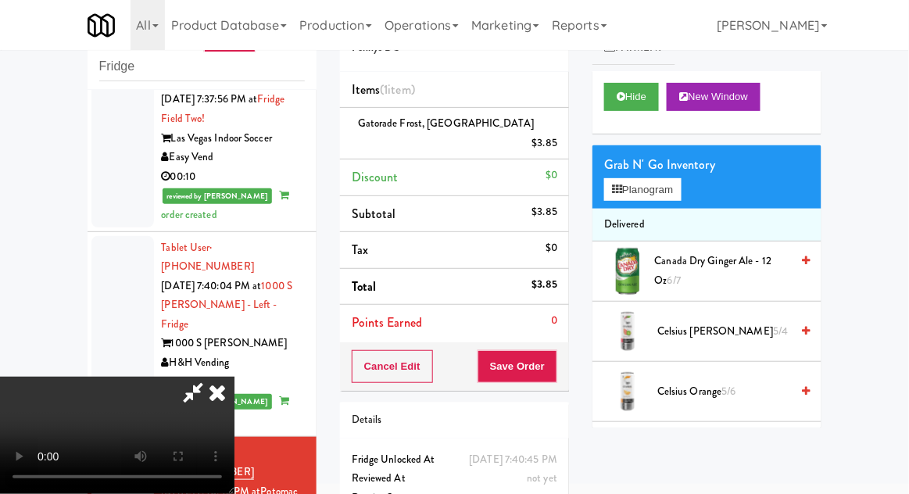
scroll to position [57, 0]
click at [549, 353] on button "Save Order" at bounding box center [518, 366] width 80 height 33
click at [547, 350] on button "Save Order" at bounding box center [518, 366] width 80 height 33
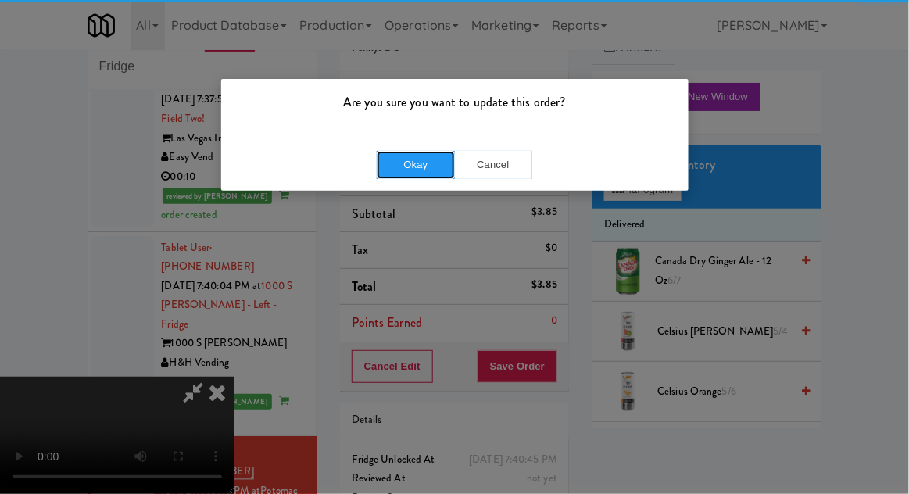
click at [400, 171] on button "Okay" at bounding box center [416, 165] width 78 height 28
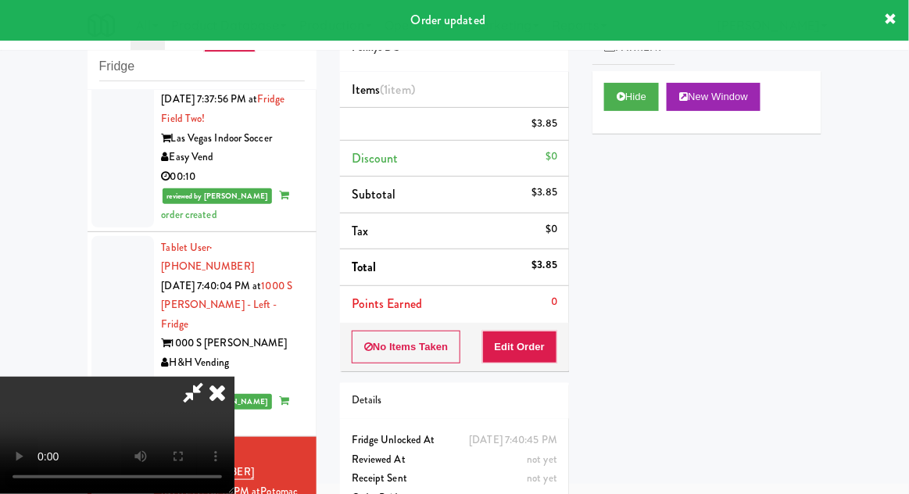
scroll to position [0, 0]
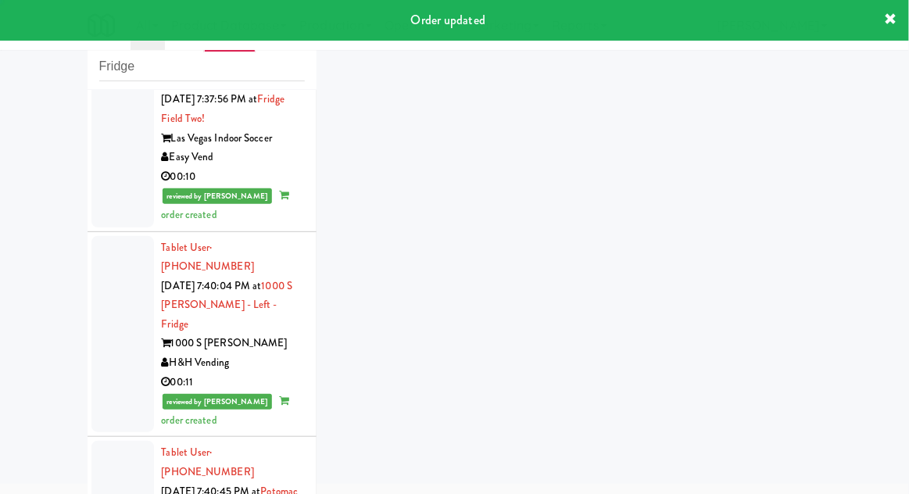
scroll to position [564, 0]
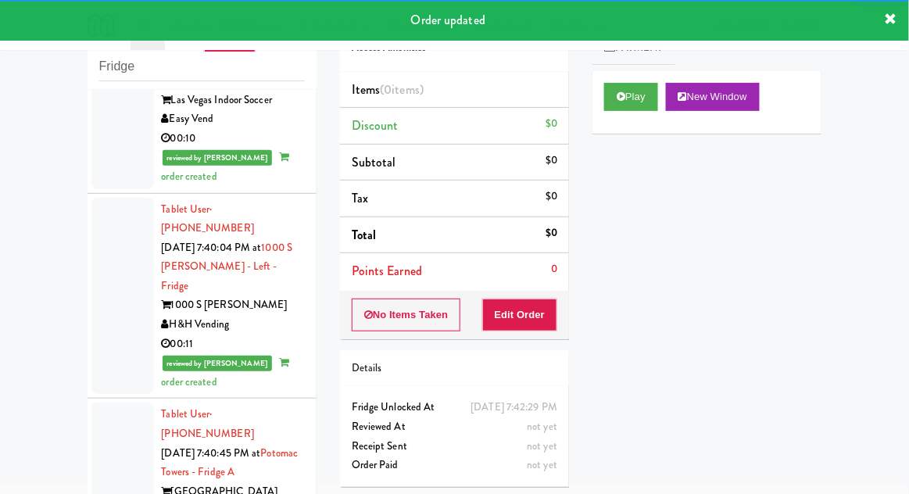
click at [624, 120] on div "Play New Window" at bounding box center [706, 102] width 229 height 63
click at [544, 301] on button "Edit Order" at bounding box center [520, 315] width 76 height 33
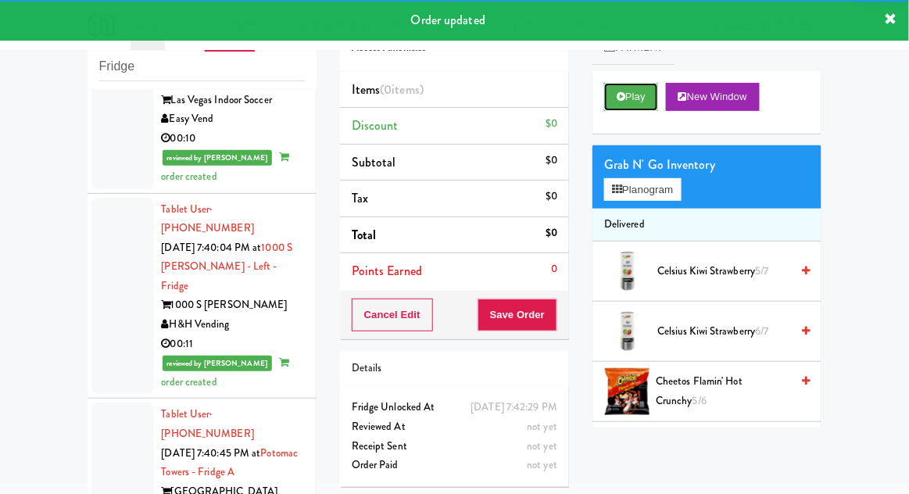
click at [628, 108] on button "Play" at bounding box center [631, 97] width 54 height 28
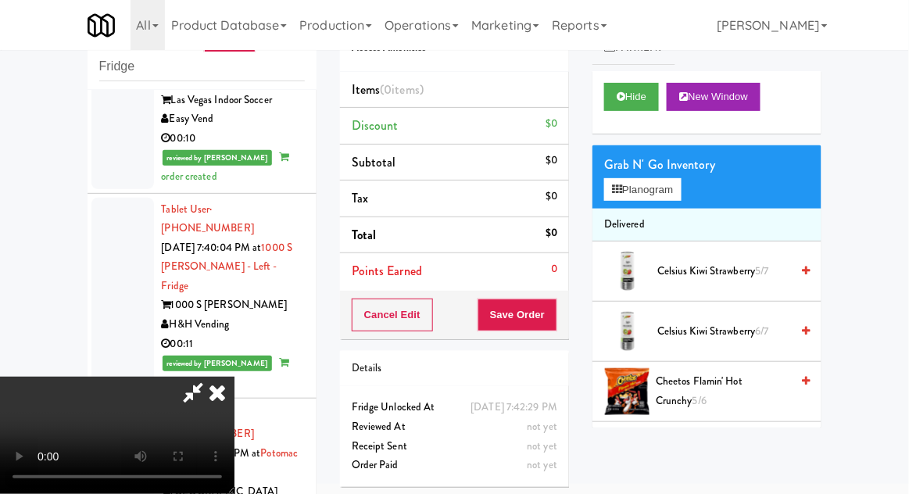
scroll to position [0, 0]
click at [642, 185] on button "Planogram" at bounding box center [642, 189] width 77 height 23
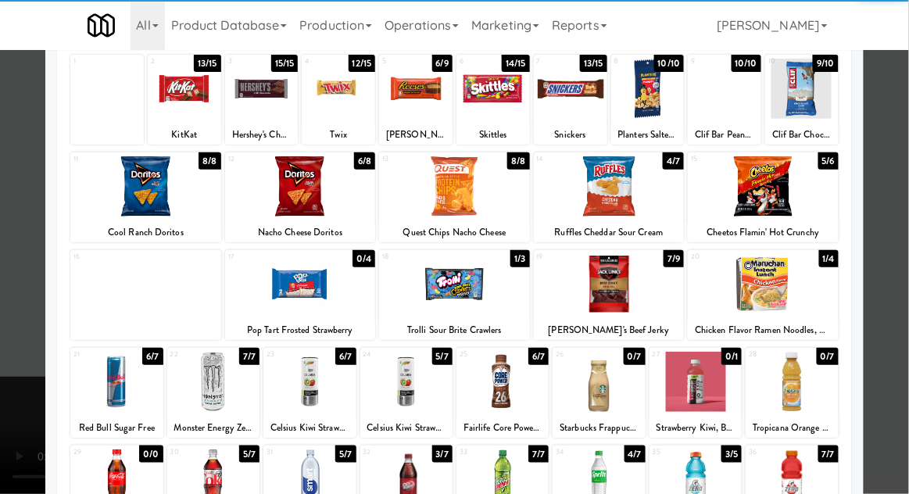
scroll to position [96, 0]
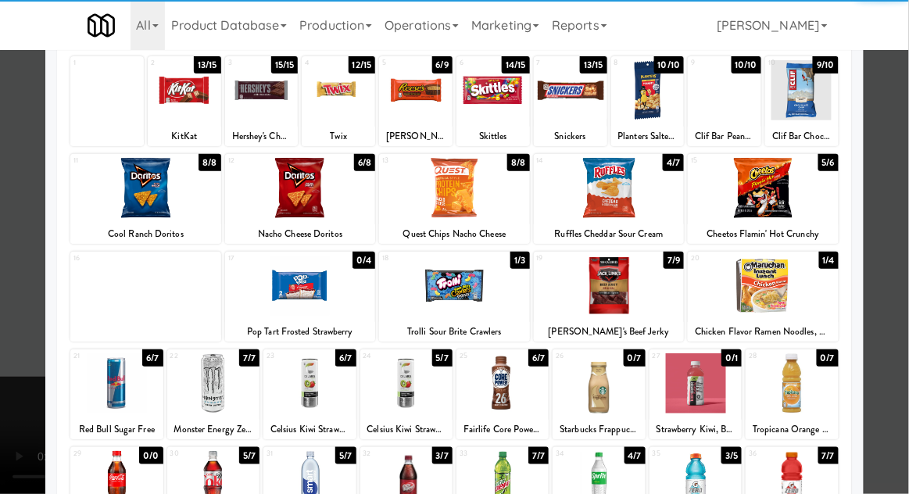
click at [503, 385] on div at bounding box center [502, 383] width 92 height 60
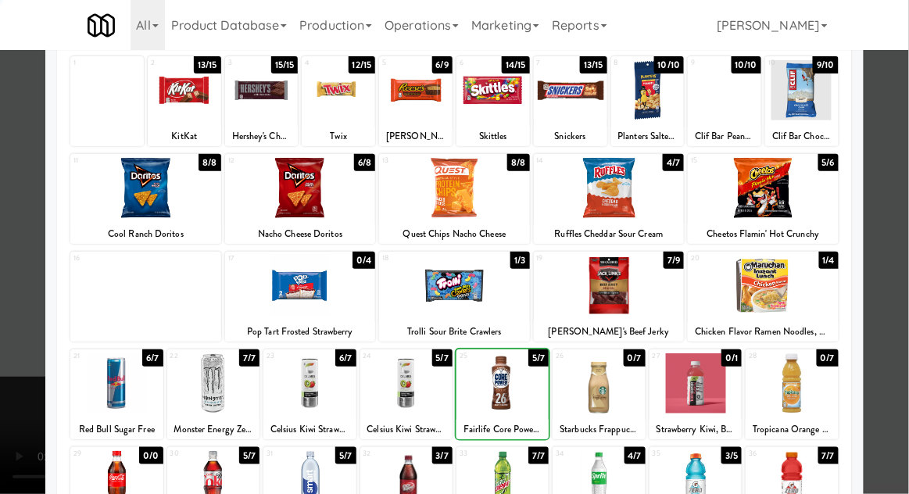
click at [907, 352] on div at bounding box center [454, 247] width 909 height 494
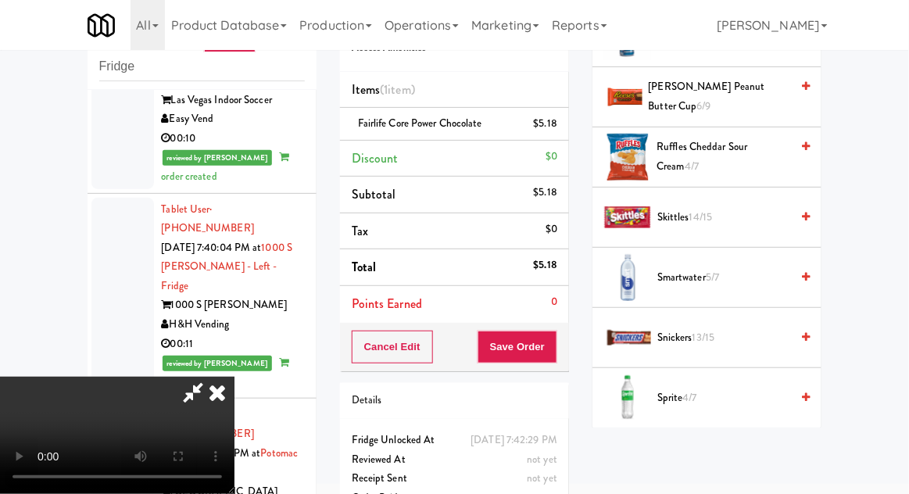
scroll to position [1428, 0]
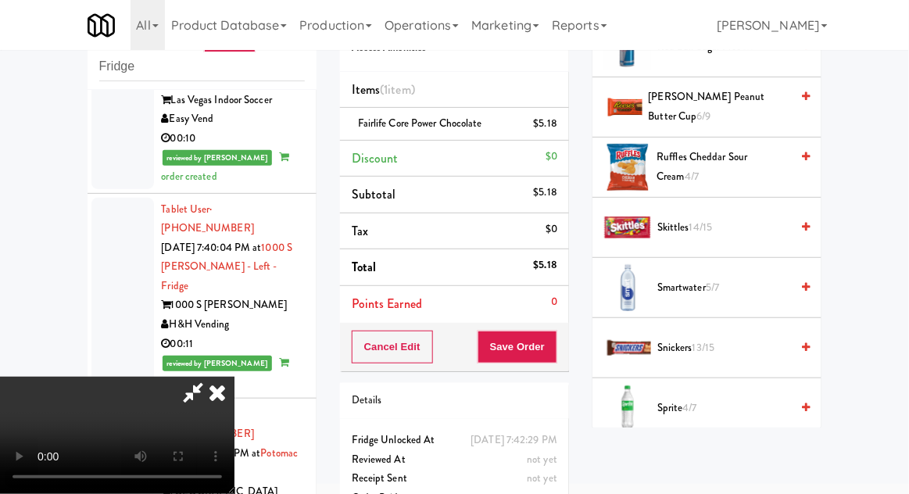
click at [739, 340] on span "Snickers 13/15" at bounding box center [723, 348] width 133 height 20
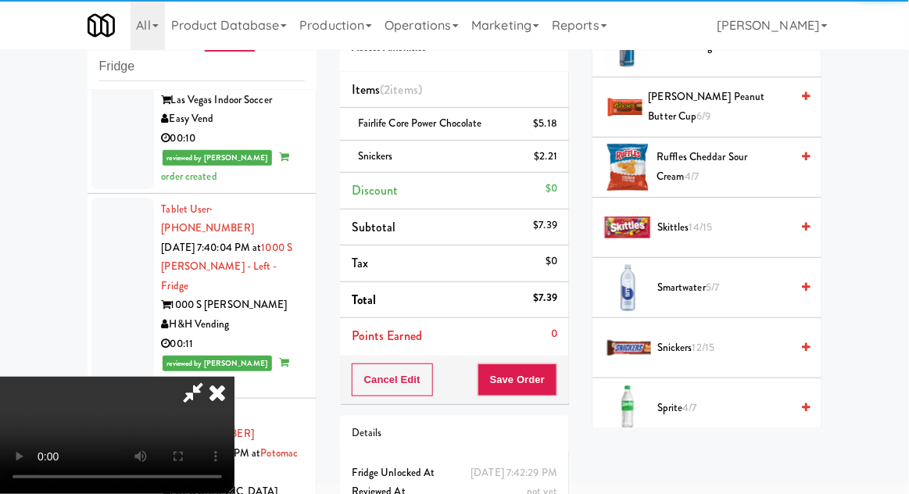
scroll to position [57, 0]
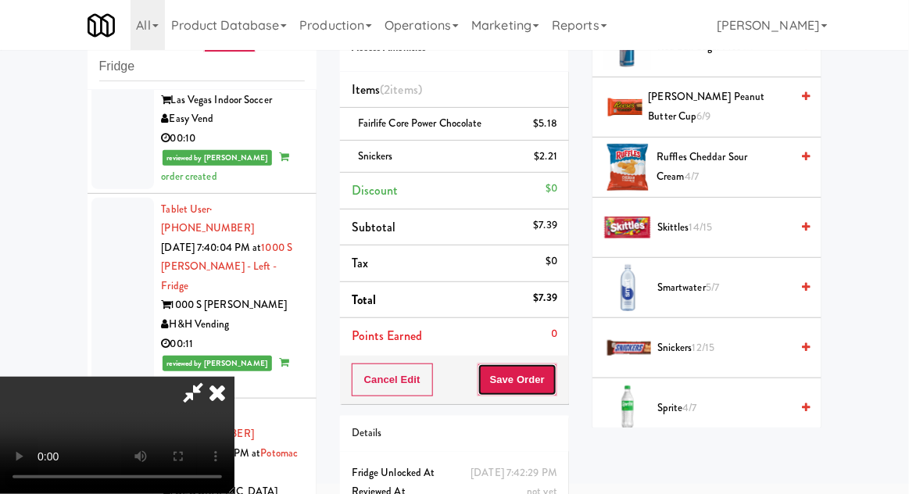
click at [549, 389] on button "Save Order" at bounding box center [518, 379] width 80 height 33
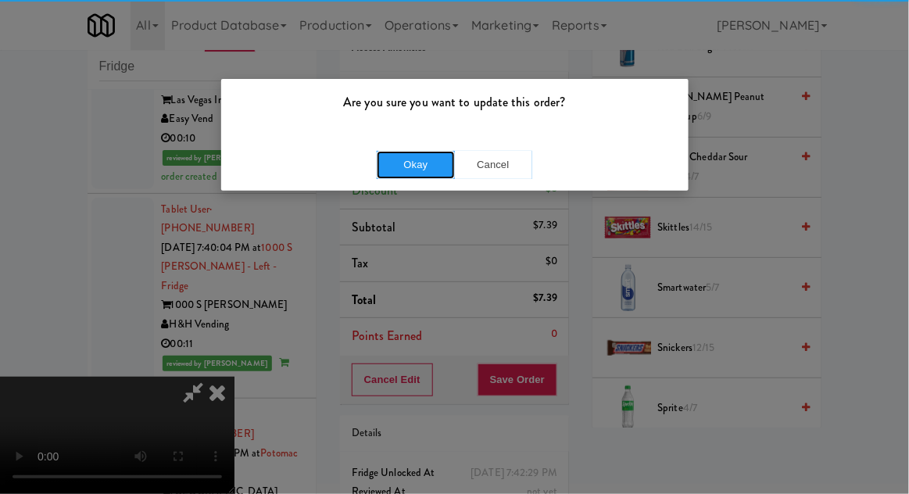
click at [420, 170] on button "Okay" at bounding box center [416, 165] width 78 height 28
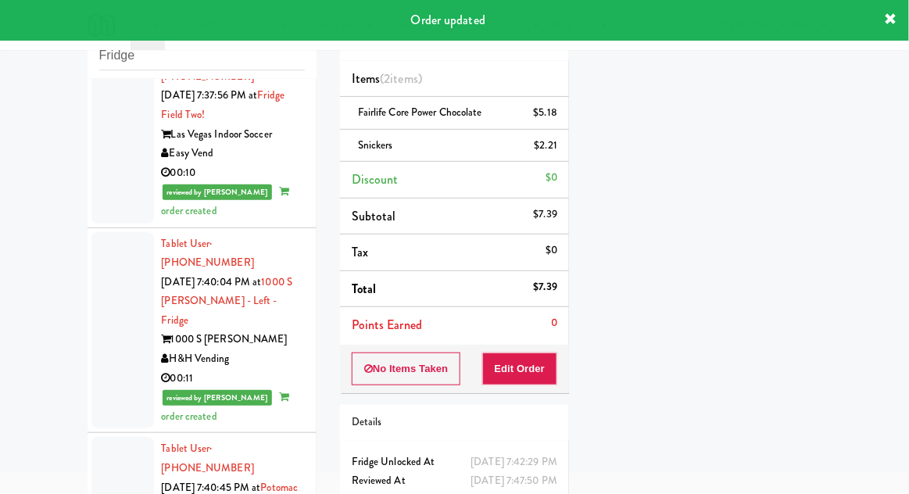
scroll to position [603, 0]
